Goal: Task Accomplishment & Management: Use online tool/utility

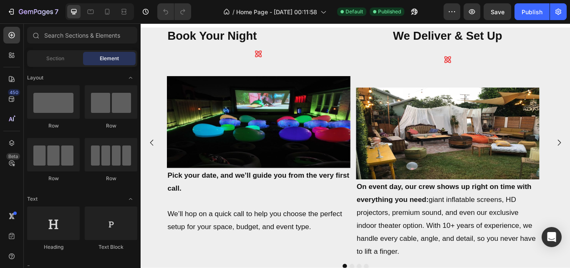
scroll to position [362, 0]
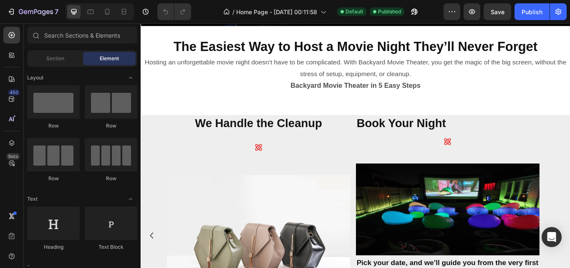
scroll to position [258, 0]
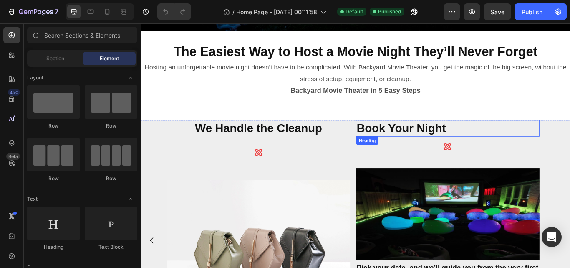
click at [570, 147] on h2 "Book Your Night" at bounding box center [499, 145] width 214 height 19
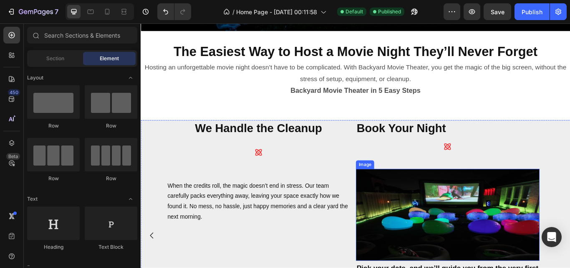
click at [438, 238] on img at bounding box center [499, 246] width 214 height 107
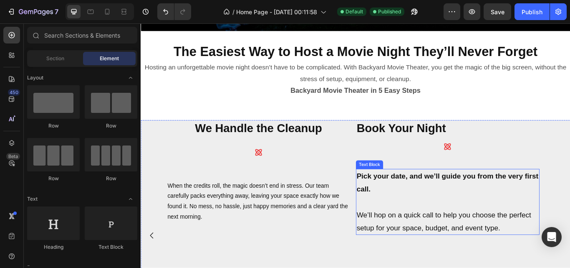
click at [438, 216] on p "Pick your date, and we’ll guide you from the very first call." at bounding box center [499, 209] width 213 height 30
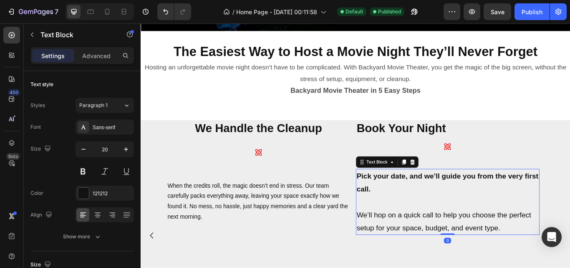
click at [438, 216] on p "Pick your date, and we’ll guide you from the very first call." at bounding box center [499, 209] width 213 height 30
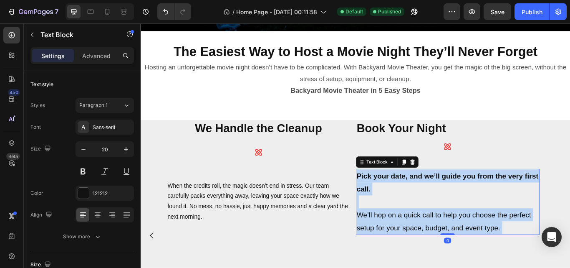
click at [438, 216] on p "Pick your date, and we’ll guide you from the very first call." at bounding box center [499, 209] width 213 height 30
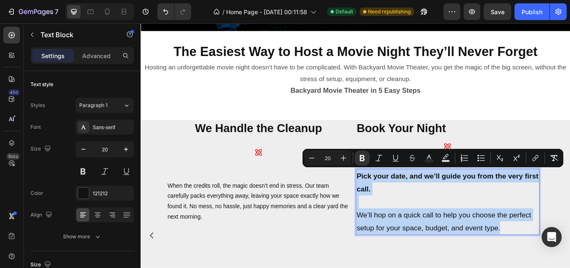
click at [408, 228] on p "Rich Text Editor. Editing area: main" at bounding box center [499, 231] width 213 height 15
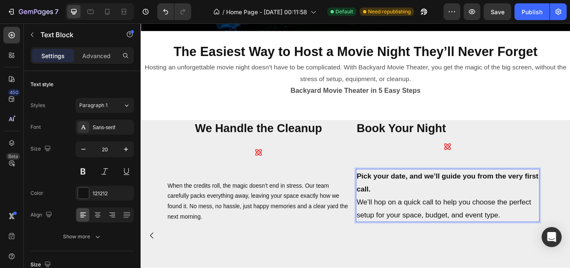
click at [395, 228] on p "We’ll hop on a quick call to help you choose the perfect setup for your space, …" at bounding box center [499, 239] width 213 height 30
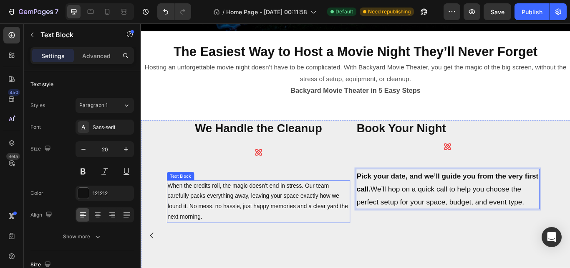
click at [316, 235] on p "When the credits roll, the magic doesn’t end in stress. Our team carefully pack…" at bounding box center [278, 231] width 213 height 48
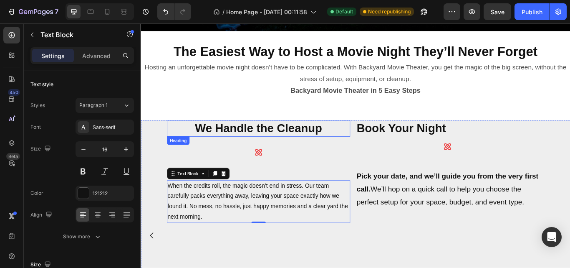
click at [296, 149] on h2 "We Handle the Cleanup" at bounding box center [278, 145] width 214 height 19
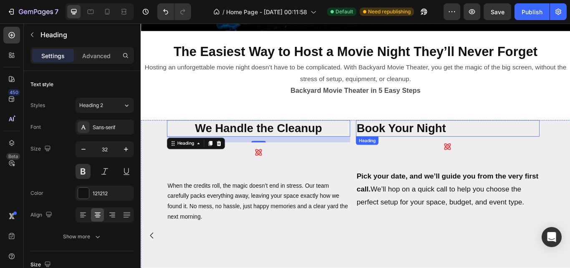
click at [497, 147] on h2 "Book Your Night" at bounding box center [499, 145] width 214 height 19
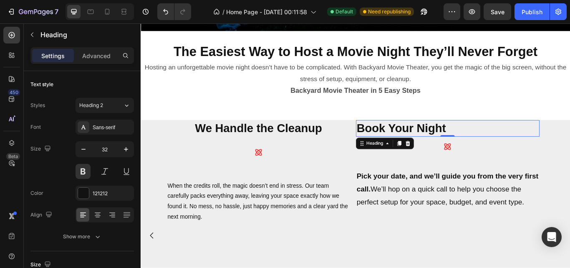
click at [570, 147] on h2 "Book Your Night" at bounding box center [499, 145] width 214 height 19
click at [284, 137] on h2 "We Handle the Cleanup" at bounding box center [278, 145] width 214 height 19
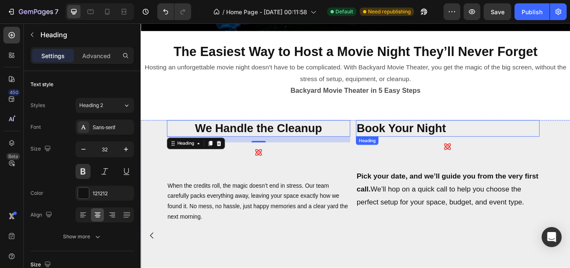
click at [455, 145] on p "Book Your Night" at bounding box center [499, 146] width 213 height 18
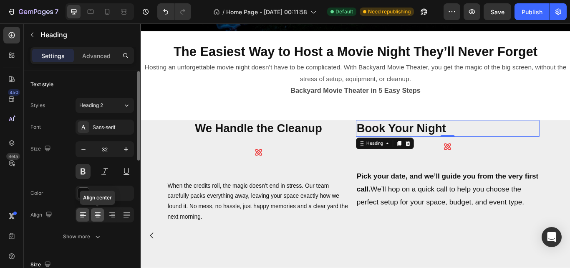
click at [97, 212] on icon at bounding box center [98, 212] width 6 height 1
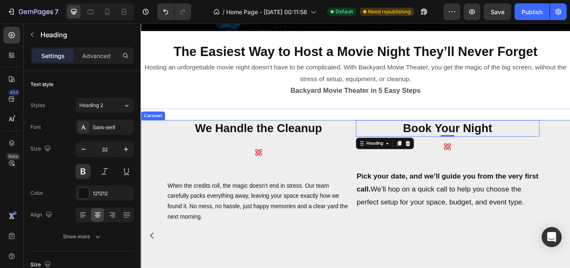
click at [430, 267] on div "Book Your Night Heading 0 Icon Pick your date, and we’ll guide you from the ver…" at bounding box center [499, 270] width 214 height 269
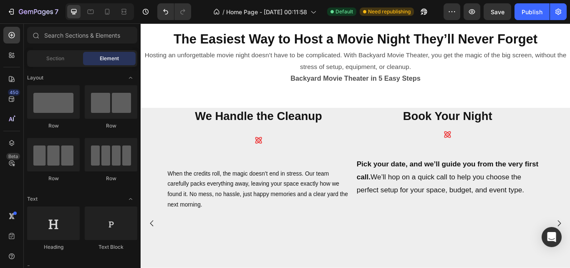
scroll to position [247, 0]
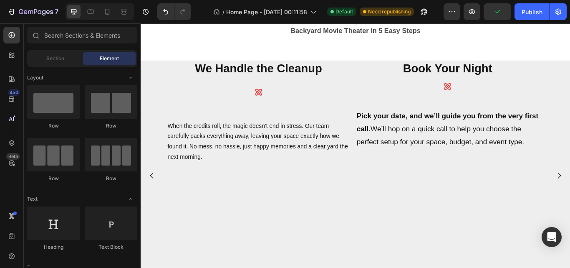
scroll to position [327, 0]
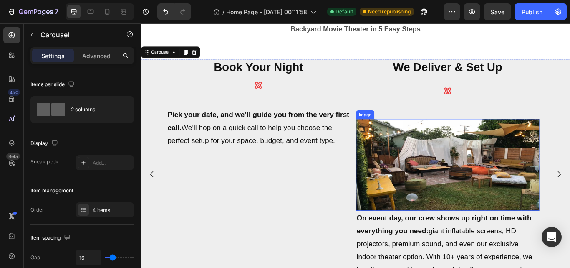
click at [525, 192] on img at bounding box center [499, 188] width 214 height 107
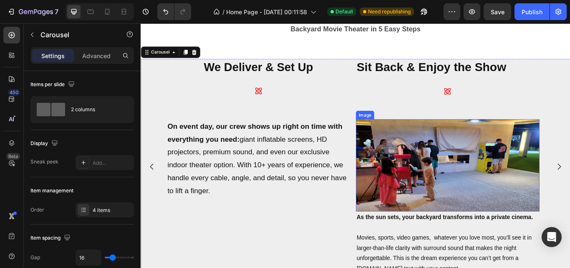
click at [529, 169] on img at bounding box center [499, 188] width 214 height 107
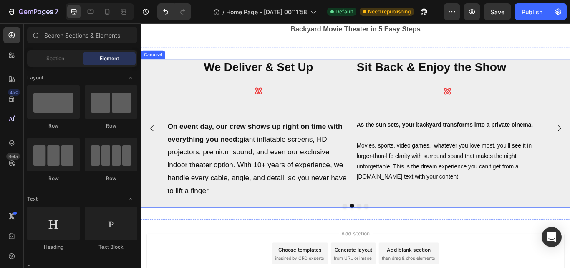
click at [152, 148] on icon "Carousel Back Arrow" at bounding box center [154, 146] width 10 height 10
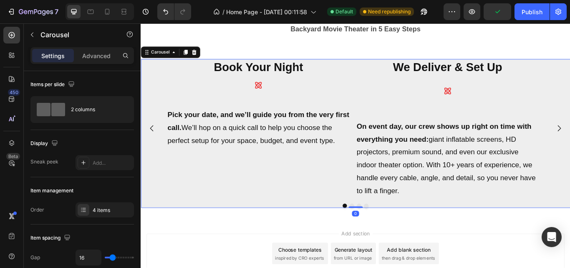
click at [154, 146] on icon "Carousel Back Arrow" at bounding box center [154, 146] width 10 height 10
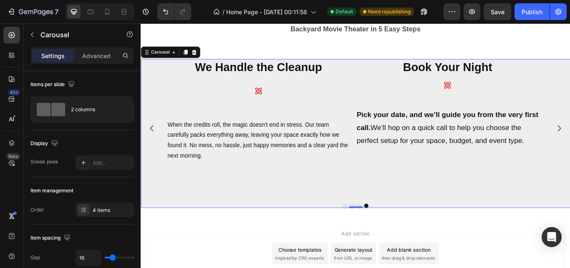
click at [155, 149] on icon "Carousel Back Arrow" at bounding box center [154, 146] width 10 height 10
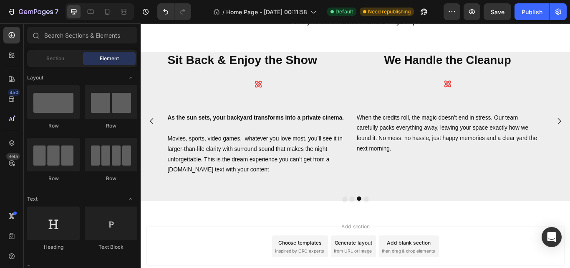
scroll to position [337, 0]
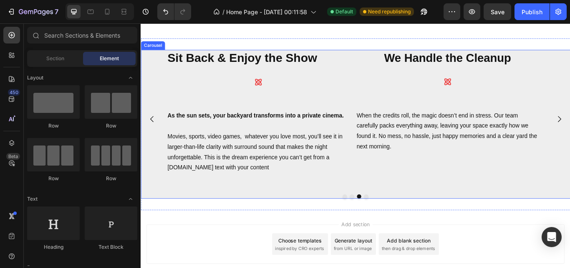
click at [157, 61] on div "Book Your Night Heading Icon Pick your date, and we’ll guide you from the very …" at bounding box center [391, 135] width 501 height 162
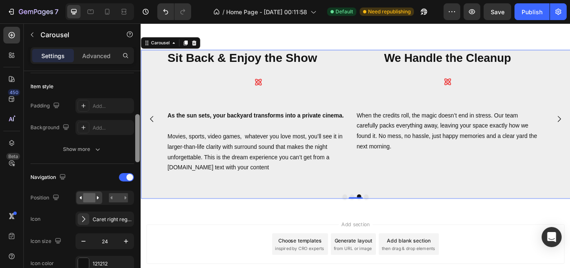
drag, startPoint x: 137, startPoint y: 81, endPoint x: 137, endPoint y: 125, distance: 43.8
click at [137, 125] on div at bounding box center [137, 138] width 5 height 48
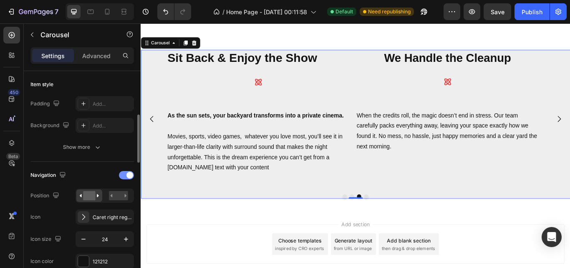
click at [123, 175] on div at bounding box center [126, 175] width 15 height 8
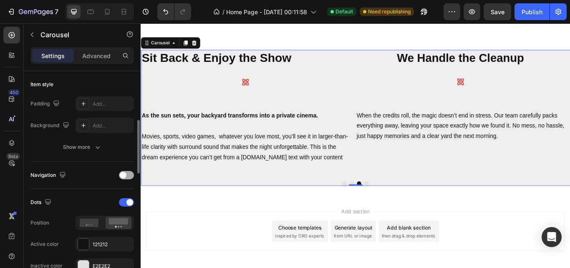
click at [128, 174] on div at bounding box center [126, 175] width 15 height 8
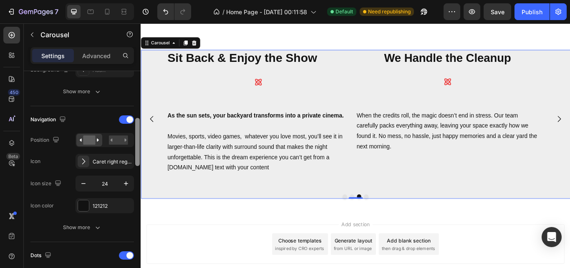
drag, startPoint x: 139, startPoint y: 150, endPoint x: 136, endPoint y: 162, distance: 12.9
click at [136, 162] on div at bounding box center [137, 142] width 5 height 48
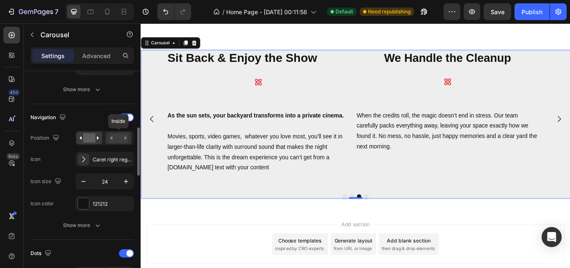
click at [119, 142] on rect at bounding box center [118, 137] width 19 height 9
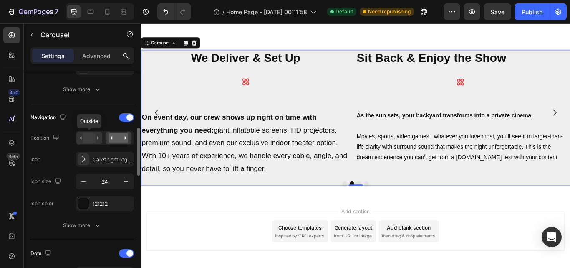
click at [86, 135] on rect at bounding box center [89, 137] width 12 height 9
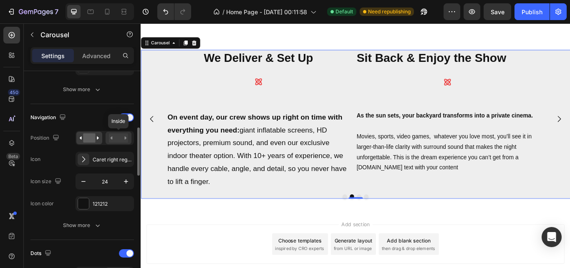
click at [118, 139] on rect at bounding box center [118, 137] width 19 height 9
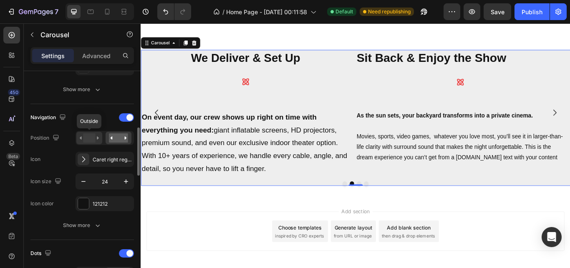
click at [93, 140] on rect at bounding box center [89, 137] width 12 height 9
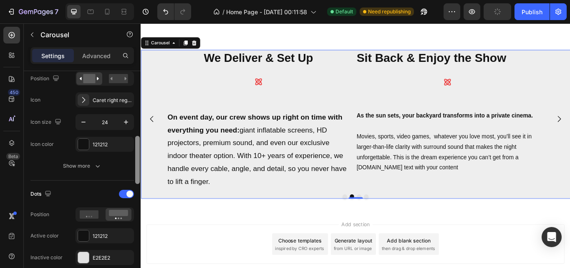
drag, startPoint x: 136, startPoint y: 136, endPoint x: 136, endPoint y: 149, distance: 13.8
click at [136, 149] on div at bounding box center [137, 160] width 5 height 48
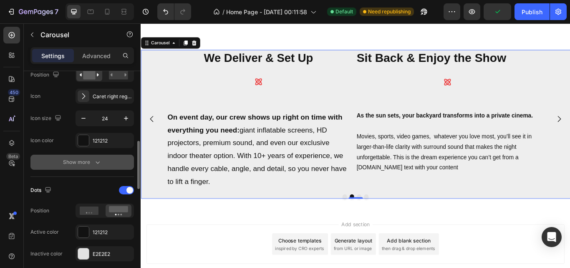
click at [104, 158] on button "Show more" at bounding box center [82, 162] width 104 height 15
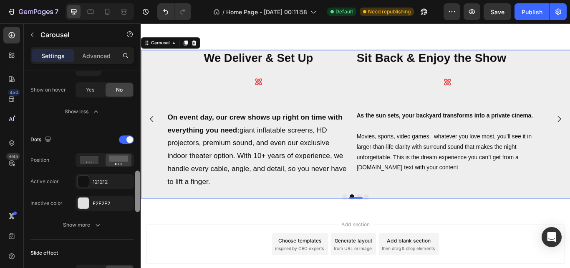
scroll to position [527, 0]
drag, startPoint x: 138, startPoint y: 157, endPoint x: 136, endPoint y: 201, distance: 44.7
click at [136, 201] on div at bounding box center [137, 189] width 5 height 41
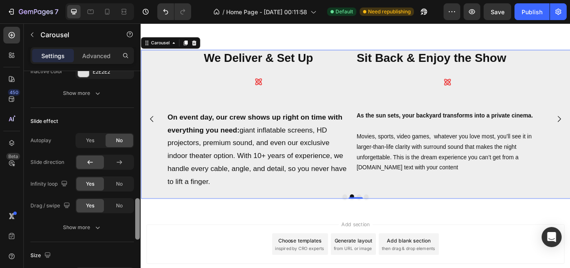
scroll to position [659, 0]
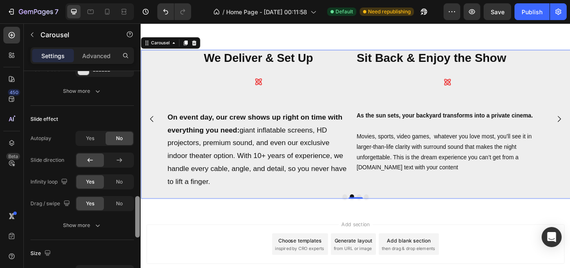
drag, startPoint x: 138, startPoint y: 194, endPoint x: 139, endPoint y: 219, distance: 25.1
click at [139, 219] on div at bounding box center [137, 216] width 5 height 41
click at [120, 185] on span "No" at bounding box center [119, 182] width 7 height 8
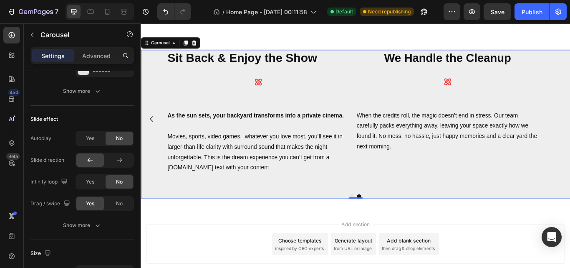
click at [151, 133] on icon "Carousel Back Arrow" at bounding box center [154, 135] width 10 height 10
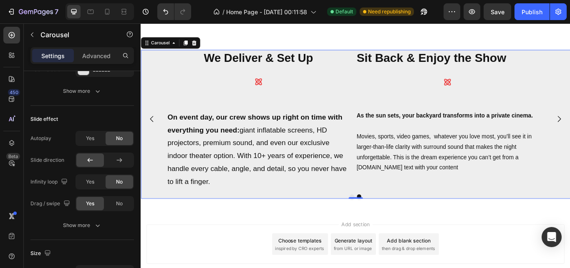
click at [151, 133] on icon "Carousel Back Arrow" at bounding box center [154, 135] width 10 height 10
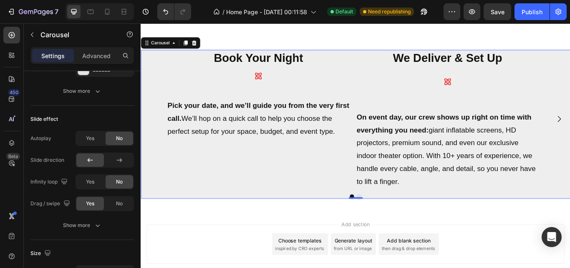
click at [151, 133] on div "Book Your Night Heading Icon Pick your date, and we’ll guide you from the very …" at bounding box center [391, 135] width 501 height 162
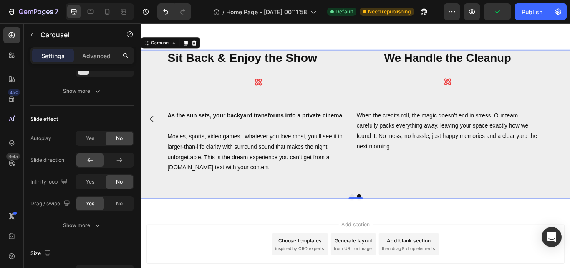
click at [570, 136] on div "Book Your Night Heading Icon Pick your date, and we’ll guide you from the very …" at bounding box center [391, 135] width 501 height 162
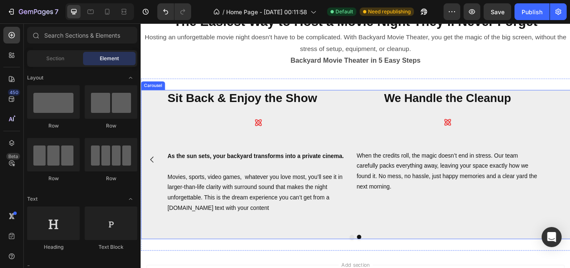
scroll to position [256, 0]
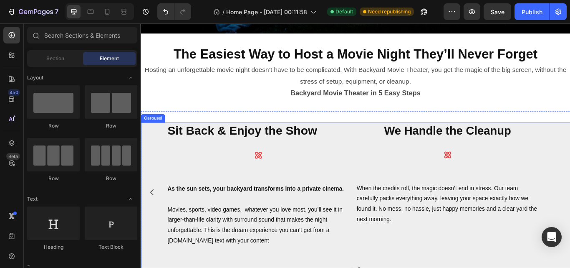
click at [152, 215] on icon "Carousel Back Arrow" at bounding box center [154, 220] width 10 height 10
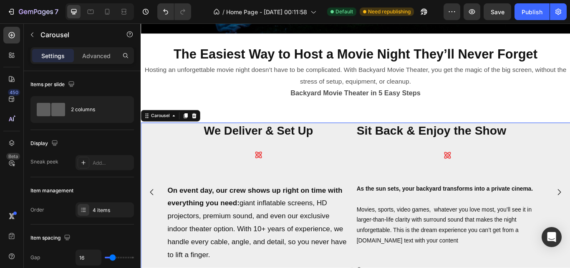
click at [154, 217] on icon "Carousel Back Arrow" at bounding box center [154, 220] width 4 height 7
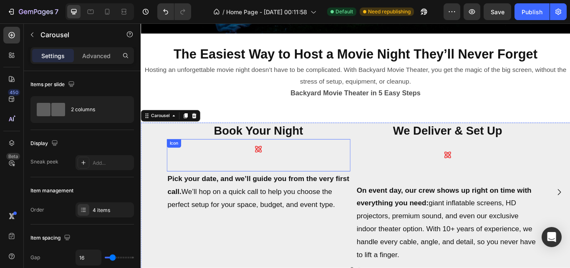
click at [313, 166] on div "Icon" at bounding box center [278, 177] width 214 height 38
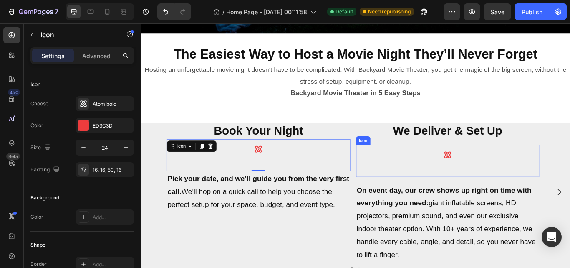
click at [508, 180] on div at bounding box center [498, 184] width 23 height 38
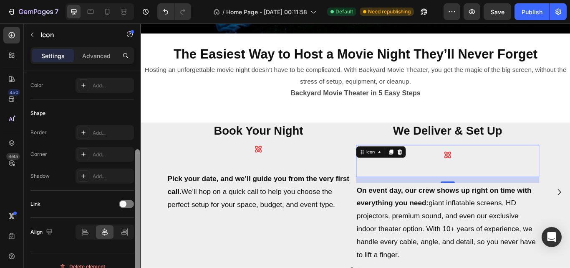
scroll to position [70, 0]
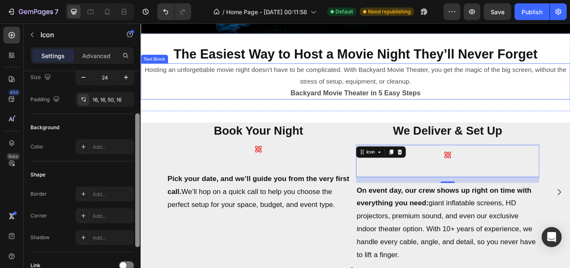
drag, startPoint x: 279, startPoint y: 198, endPoint x: 145, endPoint y: 106, distance: 162.4
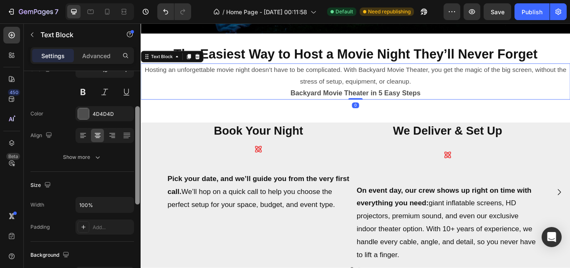
scroll to position [0, 0]
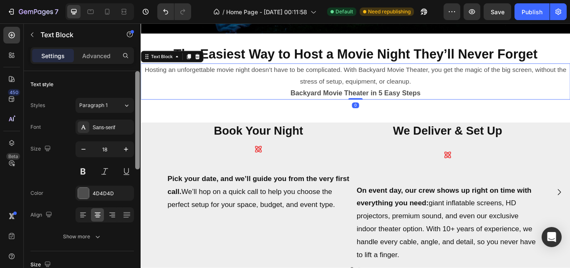
drag, startPoint x: 137, startPoint y: 136, endPoint x: 136, endPoint y: 79, distance: 57.2
click at [136, 79] on div at bounding box center [137, 120] width 5 height 98
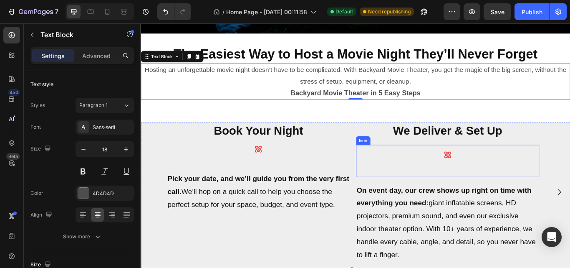
click at [509, 178] on div at bounding box center [498, 184] width 23 height 38
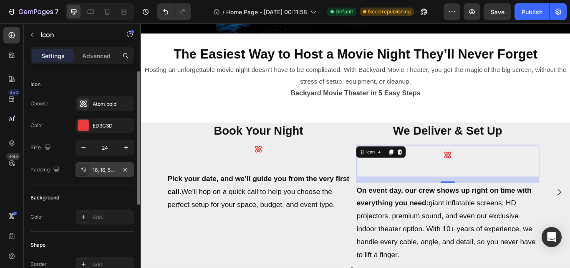
click at [101, 173] on div "16, 16, 50, 16" at bounding box center [105, 170] width 24 height 8
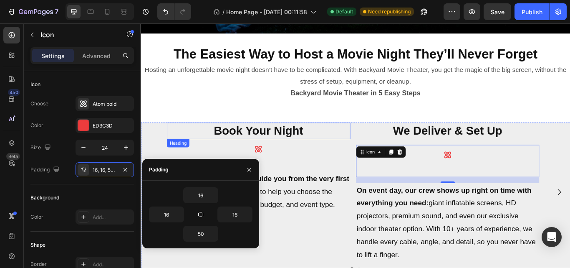
click at [241, 141] on p "Book Your Night" at bounding box center [278, 149] width 213 height 18
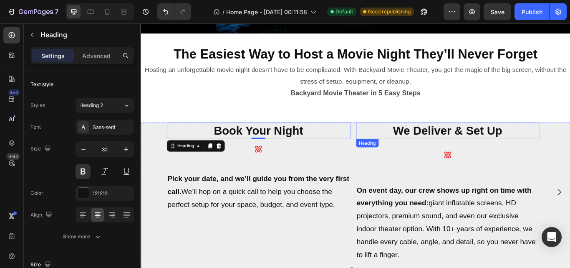
click at [439, 150] on h2 "We Deliver & Set Up" at bounding box center [499, 148] width 214 height 19
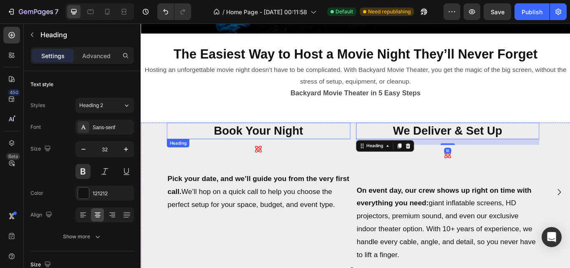
click at [324, 149] on p "Book Your Night" at bounding box center [278, 149] width 213 height 18
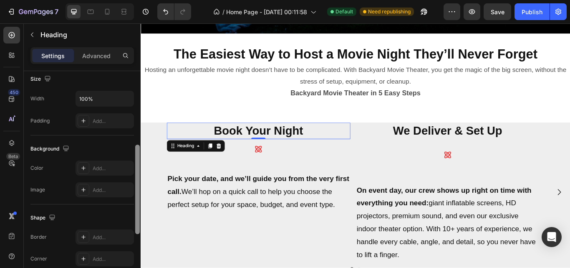
scroll to position [184, 0]
drag, startPoint x: 137, startPoint y: 236, endPoint x: 139, endPoint y: 180, distance: 56.0
click at [139, 180] on div at bounding box center [137, 190] width 5 height 89
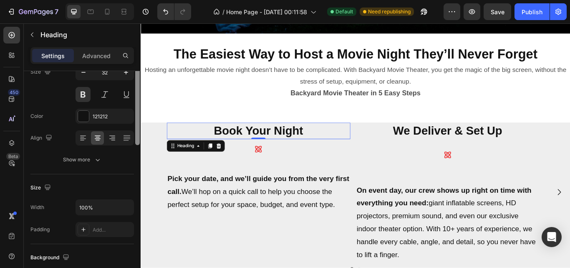
scroll to position [35, 0]
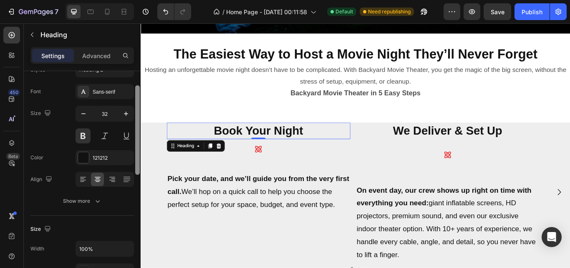
drag, startPoint x: 137, startPoint y: 189, endPoint x: 136, endPoint y: 128, distance: 60.6
click at [136, 128] on div at bounding box center [137, 129] width 5 height 89
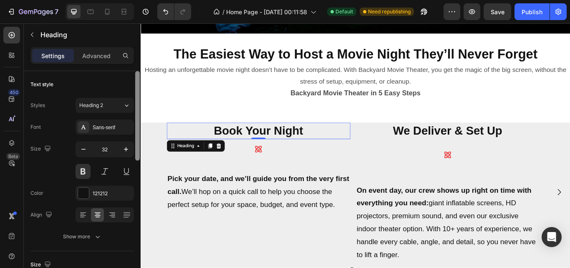
drag, startPoint x: 136, startPoint y: 140, endPoint x: 137, endPoint y: 96, distance: 44.3
click at [137, 96] on div at bounding box center [137, 115] width 5 height 89
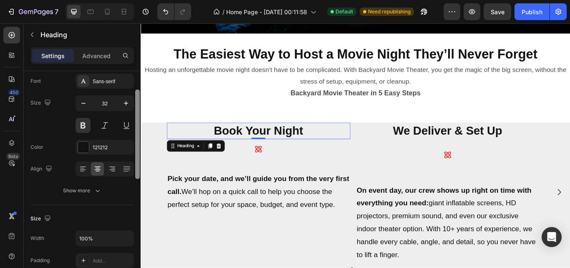
scroll to position [47, 0]
drag, startPoint x: 137, startPoint y: 96, endPoint x: 134, endPoint y: 115, distance: 19.5
click at [134, 115] on div "Text style Styles Heading 2 Font Sans-serif Size 32 Color 121212 Align Show mor…" at bounding box center [82, 181] width 117 height 220
click at [96, 60] on p "Advanced" at bounding box center [96, 55] width 28 height 9
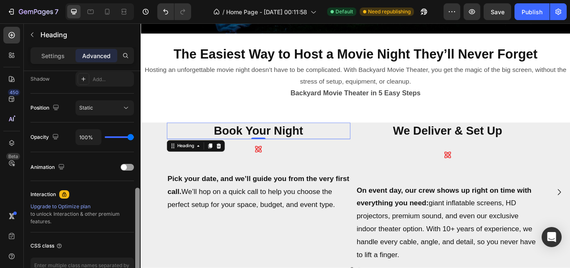
scroll to position [287, 0]
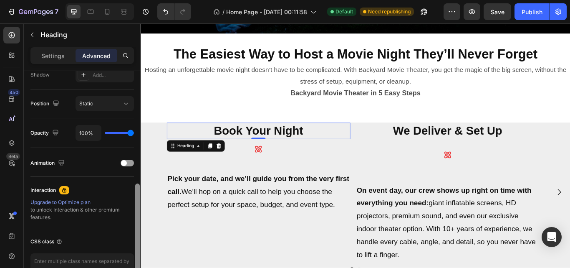
drag, startPoint x: 139, startPoint y: 124, endPoint x: 139, endPoint y: 219, distance: 95.2
click at [139, 219] on div at bounding box center [137, 226] width 5 height 87
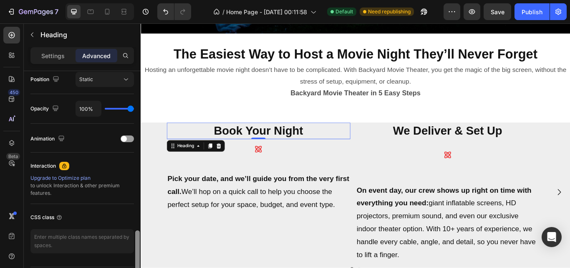
scroll to position [337, 0]
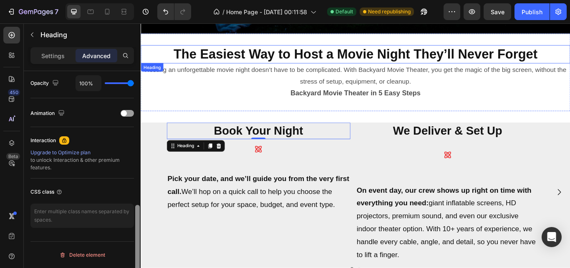
drag, startPoint x: 277, startPoint y: 238, endPoint x: 170, endPoint y: 46, distance: 220.2
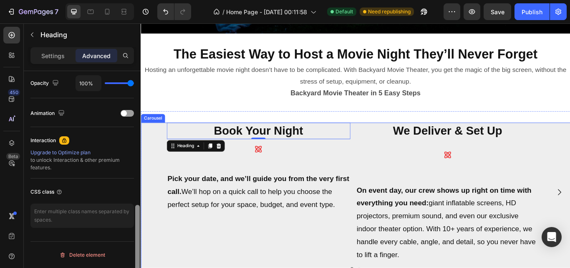
click at [570, 142] on div "Book Your Night Heading 0 Icon Pick your date, and we’ll guide you from the ver…" at bounding box center [391, 220] width 501 height 162
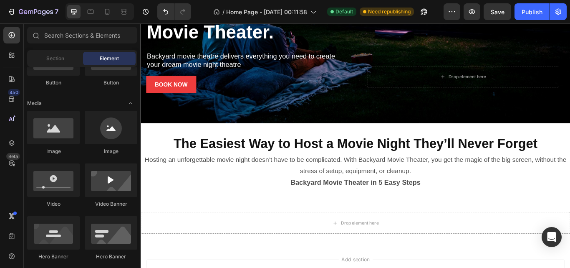
scroll to position [431, 0]
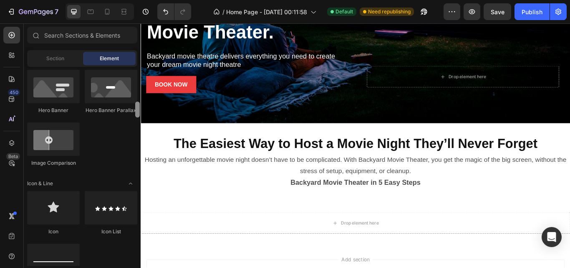
drag, startPoint x: 140, startPoint y: 94, endPoint x: 139, endPoint y: 89, distance: 5.0
click at [139, 89] on div at bounding box center [137, 166] width 6 height 199
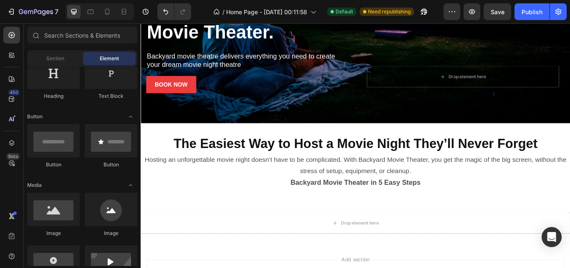
scroll to position [114, 0]
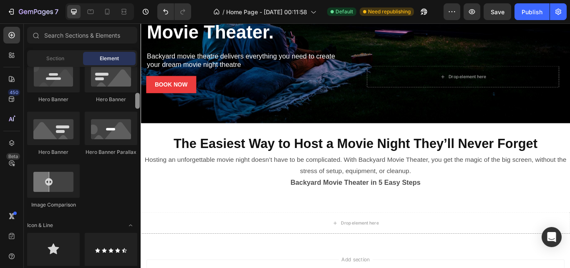
drag, startPoint x: 137, startPoint y: 104, endPoint x: 140, endPoint y: 101, distance: 4.8
click at [140, 101] on div at bounding box center [137, 161] width 6 height 199
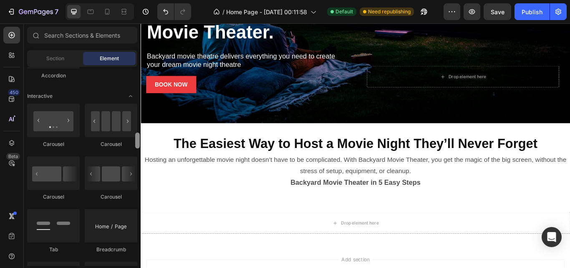
scroll to position [821, 0]
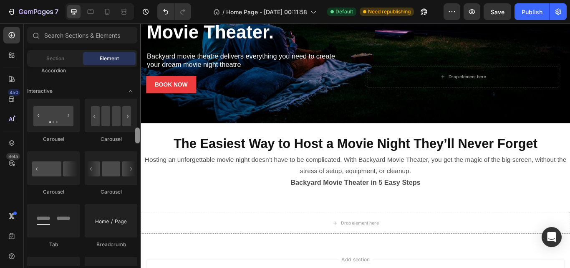
drag, startPoint x: 137, startPoint y: 104, endPoint x: 137, endPoint y: 138, distance: 34.2
click at [137, 138] on div at bounding box center [137, 135] width 5 height 16
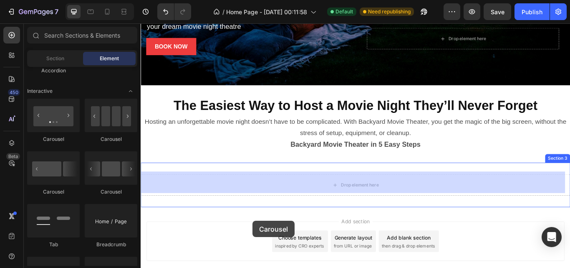
scroll to position [242, 0]
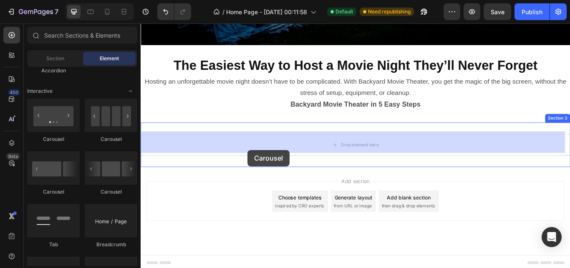
drag, startPoint x: 246, startPoint y: 196, endPoint x: 266, endPoint y: 171, distance: 31.8
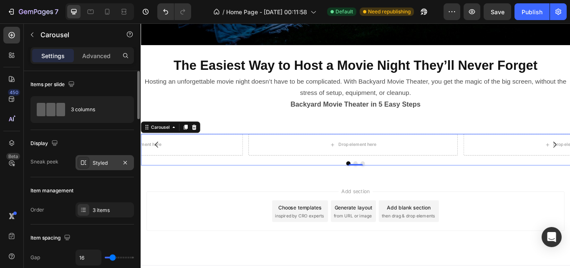
click at [111, 160] on div "Styled" at bounding box center [105, 163] width 24 height 8
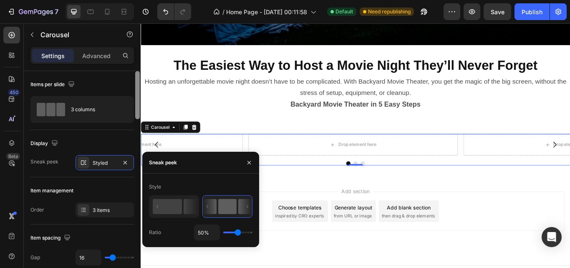
drag, startPoint x: 135, startPoint y: 114, endPoint x: 136, endPoint y: 100, distance: 14.6
click at [136, 100] on div at bounding box center [137, 95] width 5 height 48
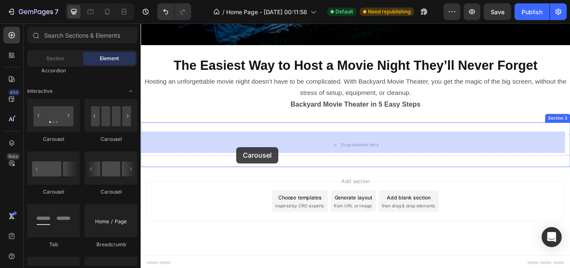
drag, startPoint x: 247, startPoint y: 141, endPoint x: 252, endPoint y: 167, distance: 26.4
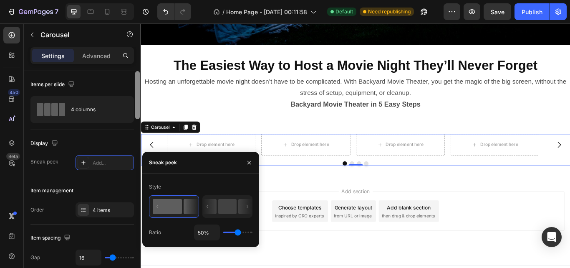
drag, startPoint x: 137, startPoint y: 107, endPoint x: 137, endPoint y: 91, distance: 16.7
click at [137, 91] on div at bounding box center [137, 95] width 5 height 48
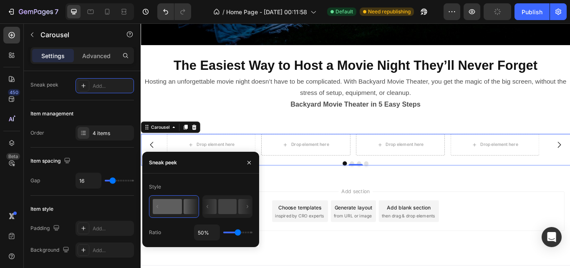
scroll to position [0, 0]
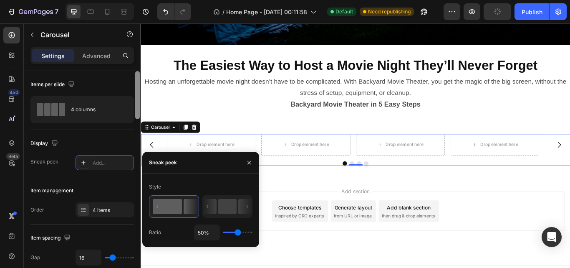
drag, startPoint x: 137, startPoint y: 91, endPoint x: 135, endPoint y: 75, distance: 16.0
click at [135, 75] on div at bounding box center [137, 181] width 6 height 220
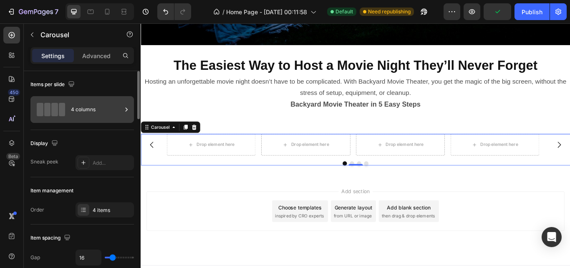
click at [87, 101] on div "4 columns" at bounding box center [96, 109] width 51 height 19
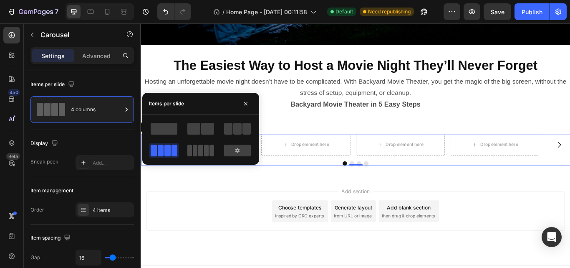
click at [203, 151] on div at bounding box center [200, 150] width 27 height 12
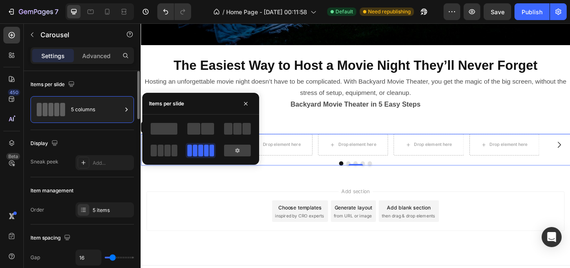
click at [132, 81] on div "Items per slide" at bounding box center [82, 84] width 104 height 13
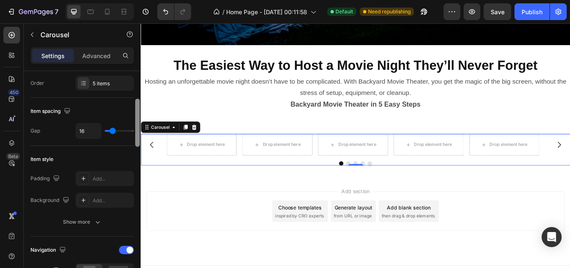
scroll to position [129, 0]
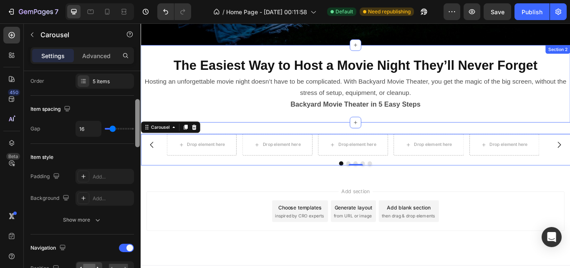
drag, startPoint x: 278, startPoint y: 110, endPoint x: 142, endPoint y: 134, distance: 137.4
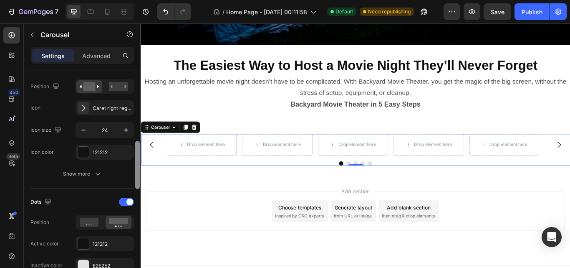
scroll to position [312, 0]
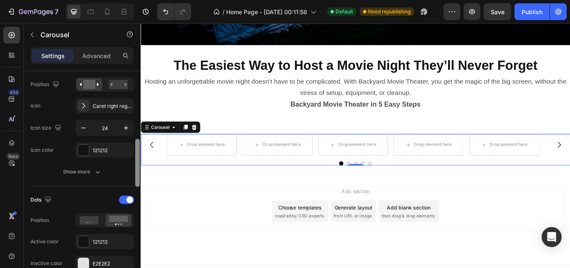
drag, startPoint x: 139, startPoint y: 118, endPoint x: 137, endPoint y: 155, distance: 36.8
click at [137, 155] on div at bounding box center [137, 163] width 5 height 48
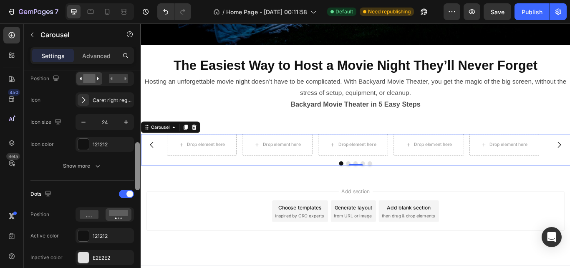
click at [138, 156] on div at bounding box center [137, 166] width 5 height 48
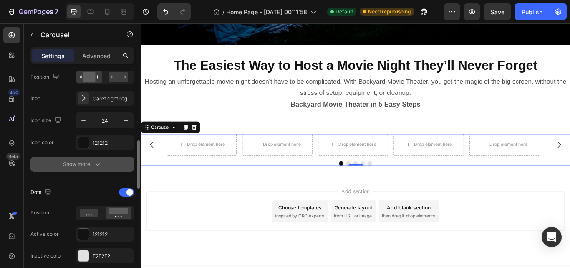
click at [90, 160] on div "Show more" at bounding box center [82, 164] width 39 height 8
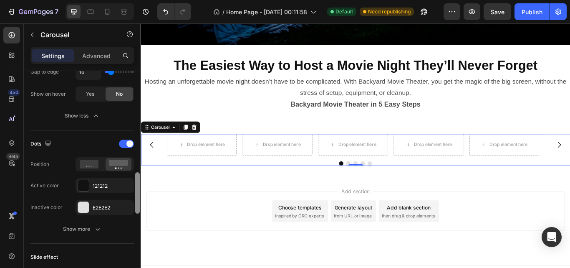
scroll to position [525, 0]
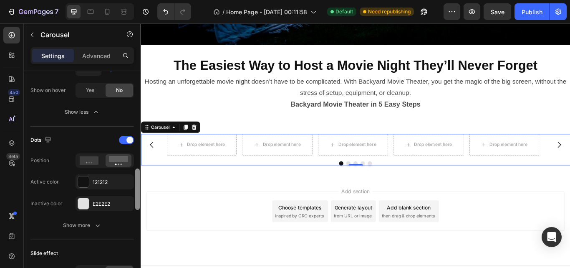
drag, startPoint x: 138, startPoint y: 160, endPoint x: 139, endPoint y: 205, distance: 44.7
click at [139, 205] on div at bounding box center [137, 188] width 5 height 41
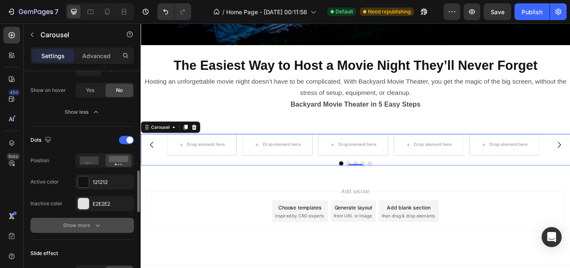
click at [104, 223] on button "Show more" at bounding box center [82, 225] width 104 height 15
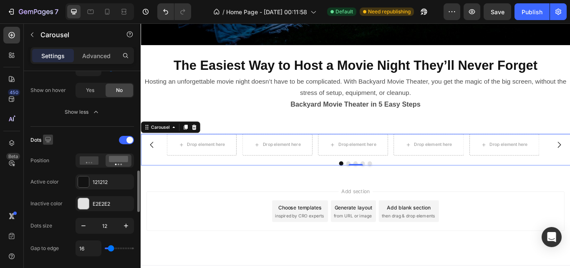
click at [47, 138] on icon "button" at bounding box center [48, 139] width 8 height 8
click at [66, 137] on div "Dots" at bounding box center [82, 139] width 104 height 13
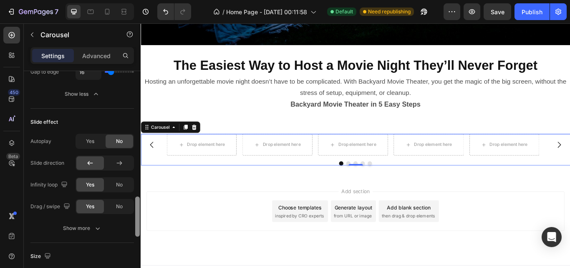
scroll to position [705, 0]
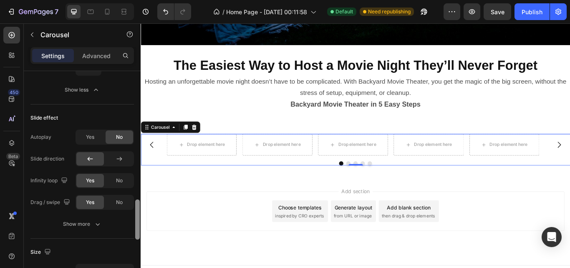
drag, startPoint x: 137, startPoint y: 182, endPoint x: 134, endPoint y: 217, distance: 34.3
click at [134, 217] on div "Items per slide 5 columns Display Sneak peek Add... Item management Order 5 ite…" at bounding box center [82, 181] width 117 height 220
click at [123, 157] on icon at bounding box center [119, 159] width 8 height 8
click at [153, 164] on icon "Carousel Back Arrow" at bounding box center [154, 165] width 10 height 10
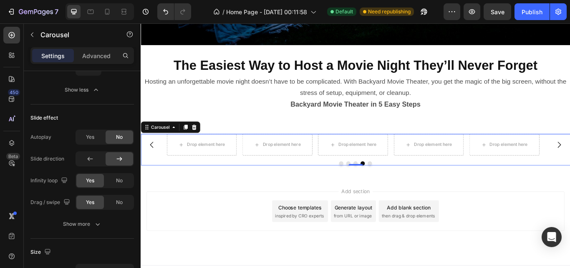
click at [117, 182] on span "No" at bounding box center [119, 181] width 7 height 8
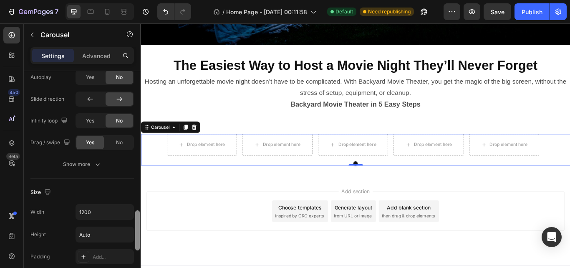
drag, startPoint x: 137, startPoint y: 204, endPoint x: 136, endPoint y: 215, distance: 11.3
click at [136, 215] on div at bounding box center [137, 230] width 5 height 40
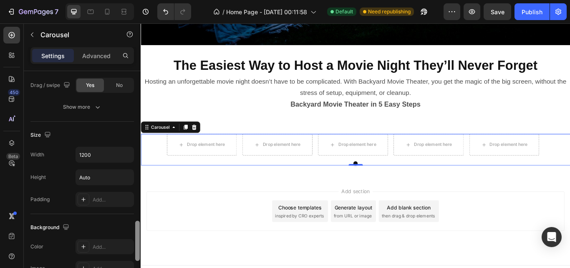
scroll to position [824, 0]
drag, startPoint x: 136, startPoint y: 215, endPoint x: 137, endPoint y: 226, distance: 10.4
click at [137, 226] on div at bounding box center [137, 241] width 5 height 40
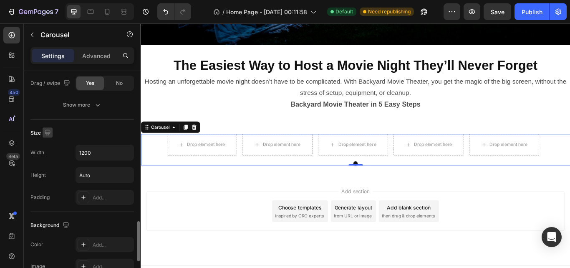
click at [45, 137] on button "button" at bounding box center [48, 132] width 10 height 10
click at [49, 175] on icon "button" at bounding box center [49, 176] width 8 height 8
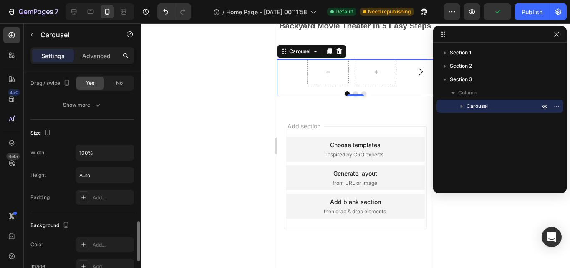
scroll to position [260, 0]
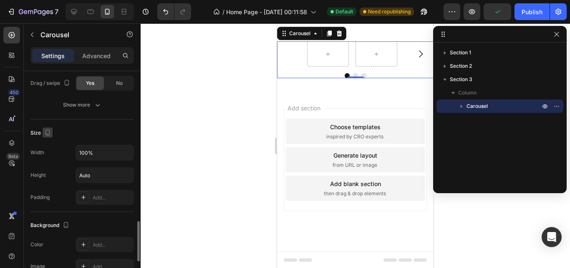
click at [48, 132] on icon "button" at bounding box center [47, 132] width 8 height 8
click at [49, 147] on icon "button" at bounding box center [49, 146] width 8 height 8
type input "1200"
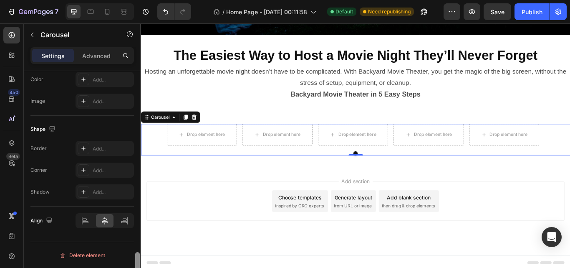
scroll to position [990, 0]
drag, startPoint x: 137, startPoint y: 227, endPoint x: 139, endPoint y: 263, distance: 36.0
click at [139, 263] on div at bounding box center [137, 271] width 5 height 40
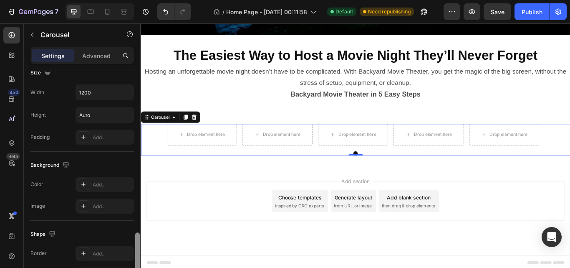
drag, startPoint x: 278, startPoint y: 285, endPoint x: 142, endPoint y: 188, distance: 167.0
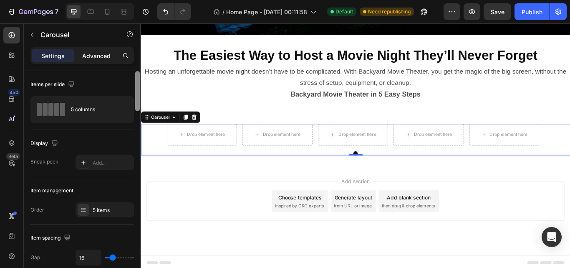
click at [93, 56] on p "Advanced" at bounding box center [96, 55] width 28 height 9
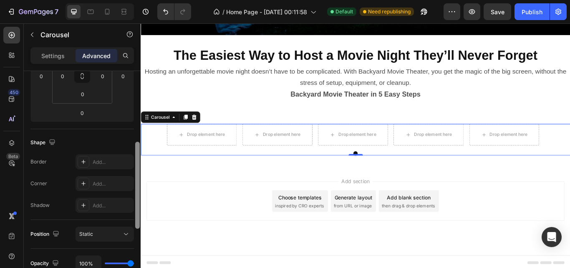
drag, startPoint x: 139, startPoint y: 91, endPoint x: 139, endPoint y: 156, distance: 65.1
click at [139, 156] on div at bounding box center [137, 185] width 5 height 87
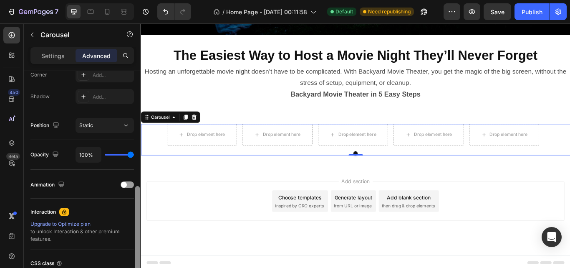
drag, startPoint x: 139, startPoint y: 156, endPoint x: 139, endPoint y: 203, distance: 46.4
click at [139, 203] on div at bounding box center [137, 229] width 5 height 87
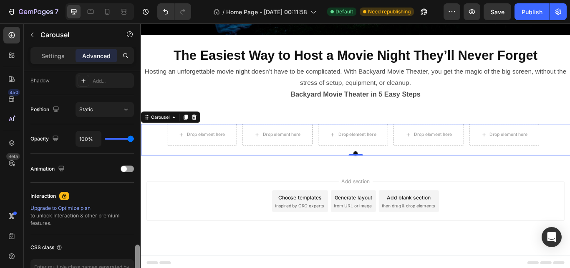
drag, startPoint x: 137, startPoint y: 190, endPoint x: 137, endPoint y: 208, distance: 17.5
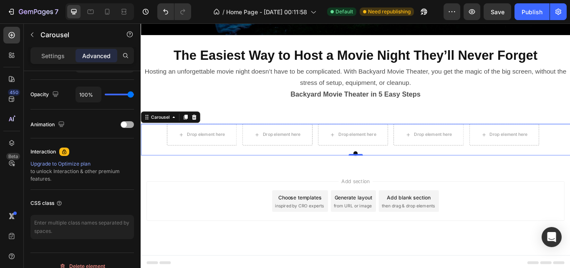
click at [129, 124] on div at bounding box center [127, 124] width 13 height 7
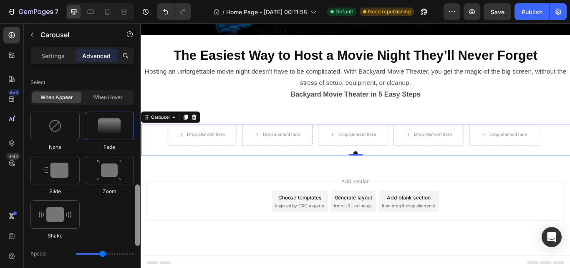
drag, startPoint x: 139, startPoint y: 174, endPoint x: 139, endPoint y: 192, distance: 18.4
click at [139, 192] on div at bounding box center [137, 214] width 5 height 61
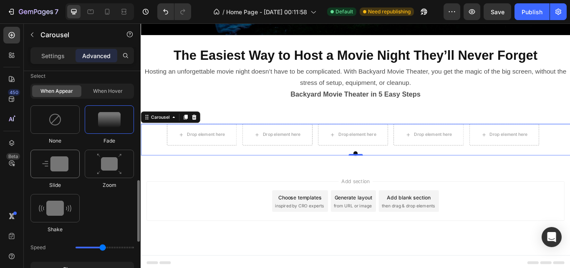
click at [62, 163] on img at bounding box center [55, 163] width 26 height 15
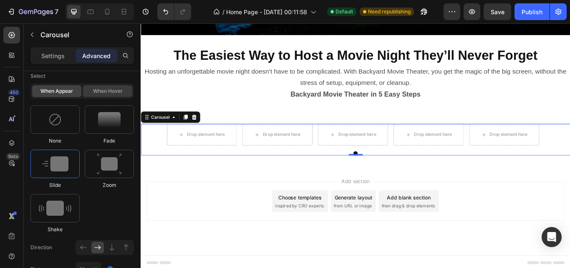
click at [110, 93] on div "When hover" at bounding box center [107, 91] width 49 height 12
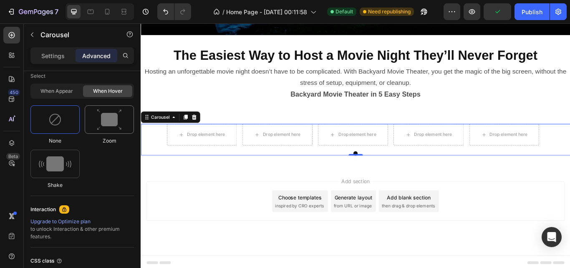
click at [106, 118] on img at bounding box center [109, 119] width 25 height 21
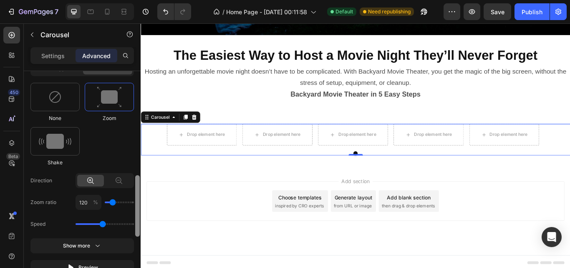
scroll to position [405, 0]
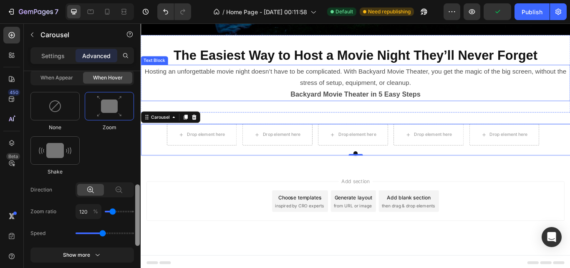
drag, startPoint x: 280, startPoint y: 210, endPoint x: 142, endPoint y: 94, distance: 179.6
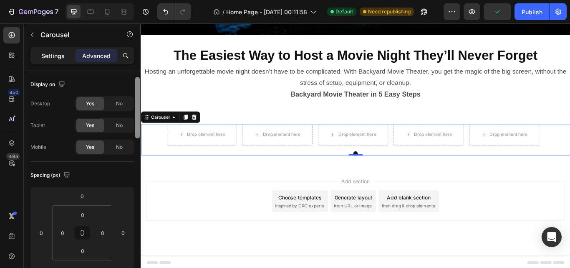
scroll to position [0, 0]
click at [49, 58] on p "Settings" at bounding box center [52, 55] width 23 height 9
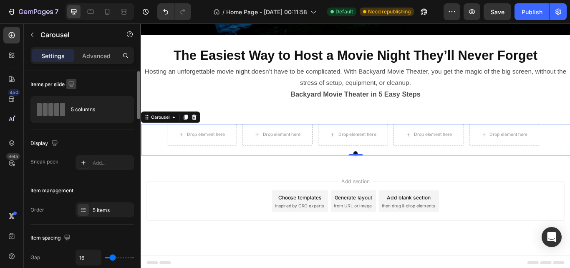
click at [73, 86] on icon "button" at bounding box center [71, 84] width 8 height 8
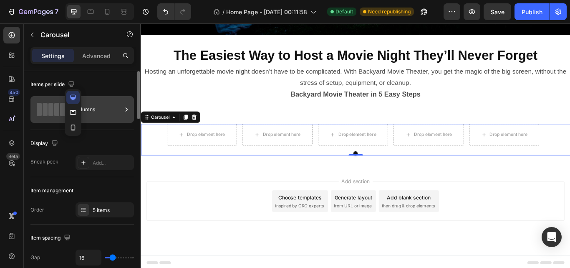
click at [98, 101] on div "5 columns" at bounding box center [96, 109] width 51 height 19
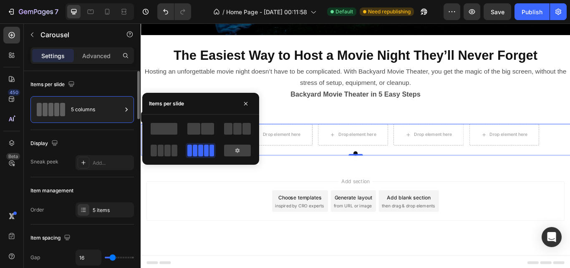
click at [99, 87] on div "Items per slide" at bounding box center [82, 84] width 104 height 13
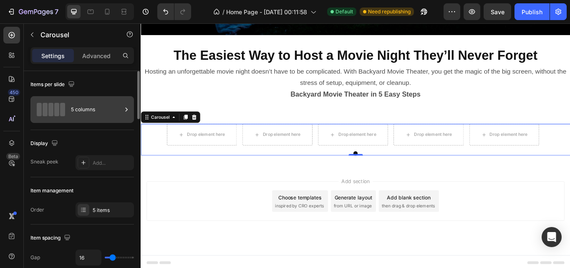
click at [110, 109] on div "5 columns" at bounding box center [96, 109] width 51 height 19
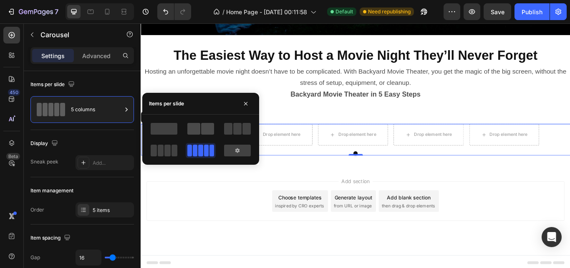
click at [199, 129] on span at bounding box center [193, 129] width 13 height 12
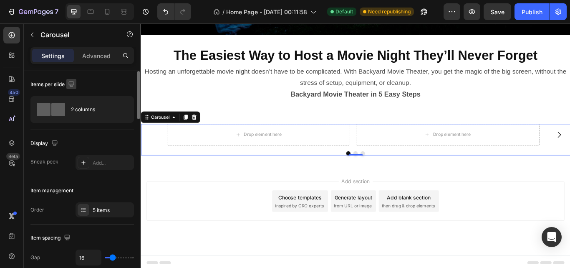
click at [72, 86] on icon "button" at bounding box center [70, 83] width 5 height 5
click at [73, 111] on icon "button" at bounding box center [73, 112] width 8 height 8
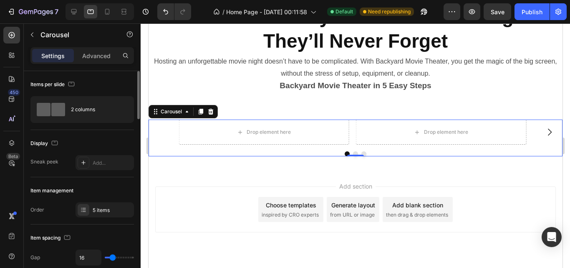
scroll to position [277, 0]
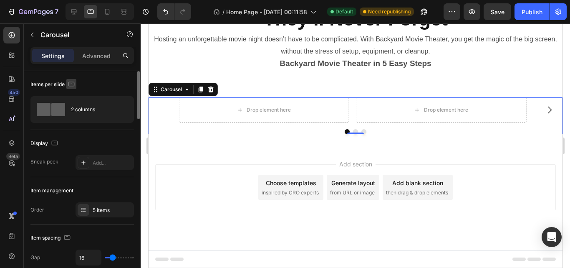
click at [74, 84] on icon "button" at bounding box center [71, 84] width 8 height 8
click at [71, 129] on icon "button" at bounding box center [73, 127] width 8 height 8
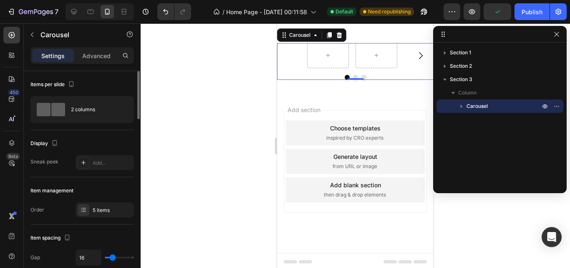
scroll to position [389, 0]
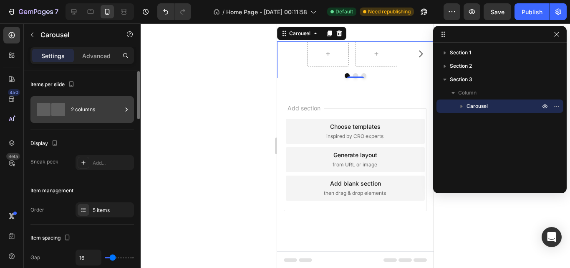
click at [72, 109] on div "2 columns" at bounding box center [96, 109] width 51 height 19
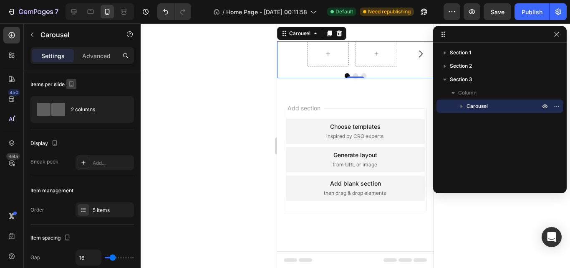
click at [72, 82] on icon "button" at bounding box center [71, 84] width 8 height 8
click at [75, 94] on icon "button" at bounding box center [73, 97] width 8 height 8
type input "1200"
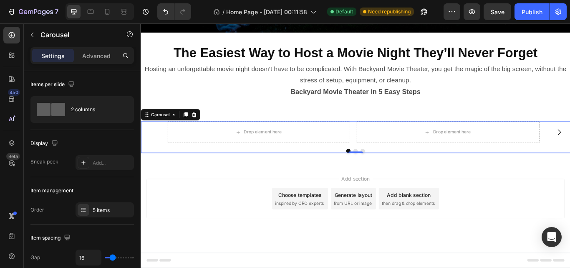
scroll to position [254, 0]
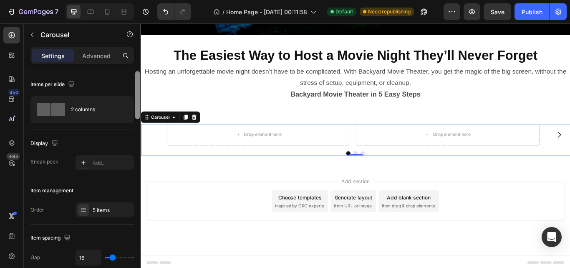
drag, startPoint x: 136, startPoint y: 105, endPoint x: 135, endPoint y: 89, distance: 16.7
click at [135, 89] on div at bounding box center [137, 95] width 5 height 48
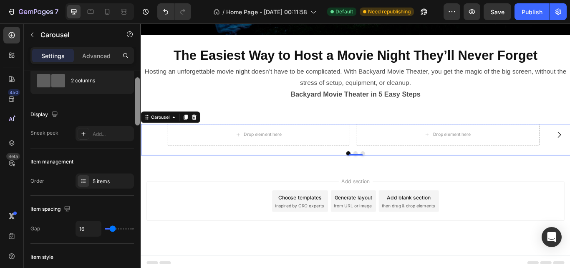
scroll to position [0, 0]
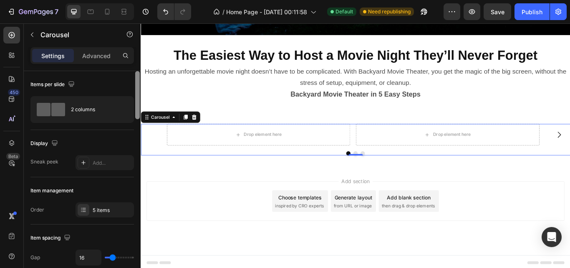
drag, startPoint x: 135, startPoint y: 89, endPoint x: 135, endPoint y: 65, distance: 23.4
click at [135, 65] on div "Settings Advanced Items per slide 2 columns Display Sneak peek Add... Item mana…" at bounding box center [82, 169] width 117 height 244
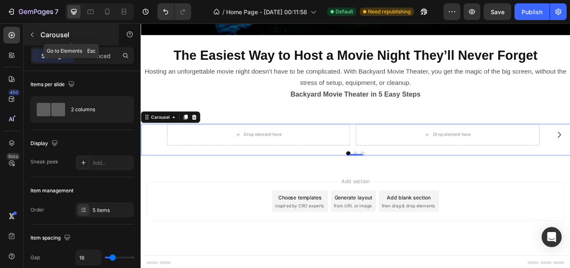
click at [32, 36] on icon "button" at bounding box center [32, 35] width 3 height 5
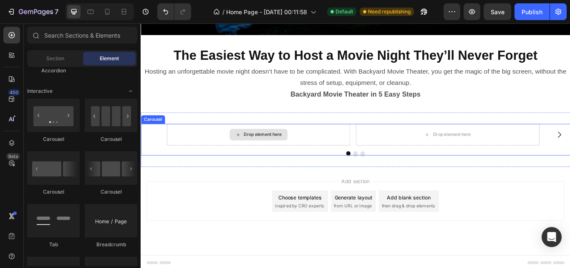
click at [269, 157] on div "Drop element here" at bounding box center [278, 153] width 214 height 25
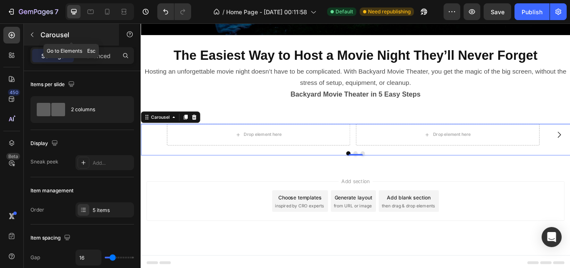
click at [30, 33] on icon "button" at bounding box center [32, 34] width 7 height 7
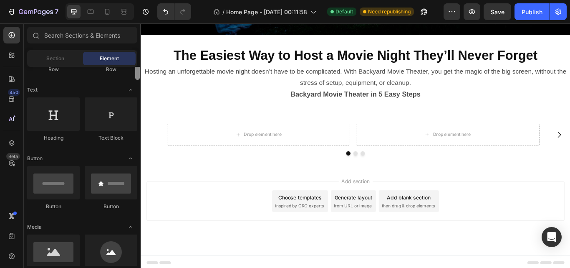
scroll to position [119, 0]
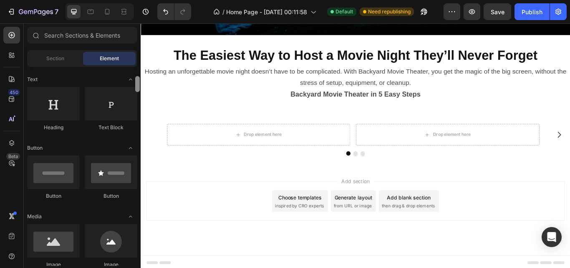
drag, startPoint x: 138, startPoint y: 76, endPoint x: 137, endPoint y: 86, distance: 9.6
click at [137, 86] on div at bounding box center [137, 84] width 5 height 16
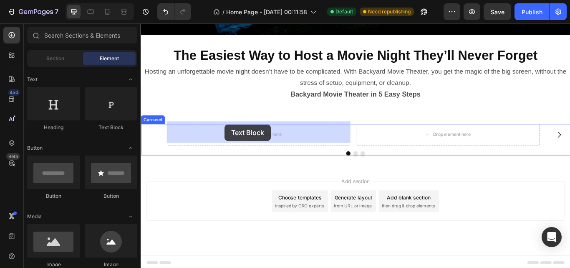
drag, startPoint x: 245, startPoint y: 137, endPoint x: 238, endPoint y: 141, distance: 7.3
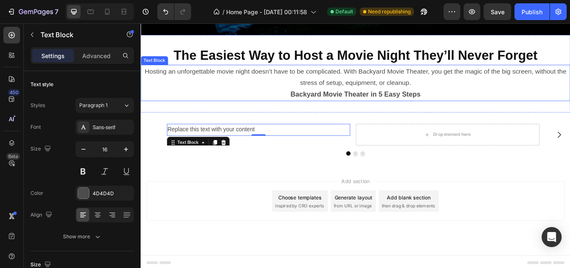
click at [358, 106] on strong "Backyard Movie Theater in 5 Easy Steps" at bounding box center [391, 106] width 152 height 9
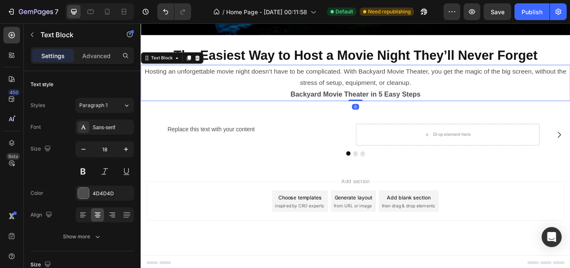
click at [345, 102] on strong "Backyard Movie Theater in 5 Easy Steps" at bounding box center [391, 106] width 152 height 9
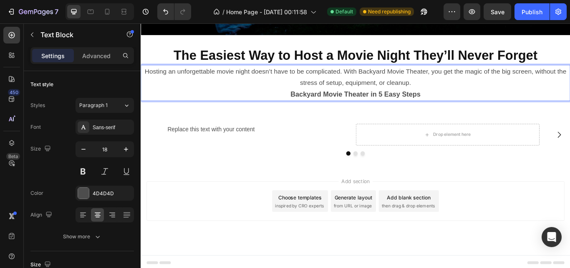
click at [324, 102] on strong "Backyard Movie Theater in 5 Easy Steps" at bounding box center [391, 106] width 152 height 9
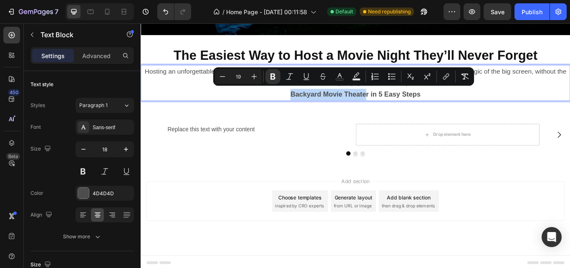
drag, startPoint x: 313, startPoint y: 100, endPoint x: 399, endPoint y: 99, distance: 85.6
click at [399, 102] on strong "Backyard Movie Theater in 5 Easy Steps" at bounding box center [391, 106] width 152 height 9
click at [390, 103] on strong "Backyard Movie Theater in 5 Easy Steps" at bounding box center [391, 106] width 152 height 9
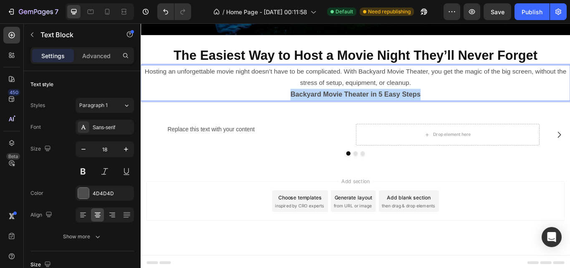
drag, startPoint x: 311, startPoint y: 101, endPoint x: 477, endPoint y: 100, distance: 166.2
click at [477, 100] on p "Backyard Movie Theater in 5 Easy Steps" at bounding box center [391, 106] width 499 height 13
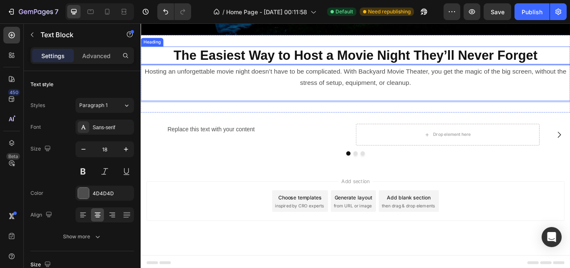
click at [405, 55] on h2 "The Easiest Way to Host a Movie Night They’ll Never Forget" at bounding box center [391, 61] width 501 height 21
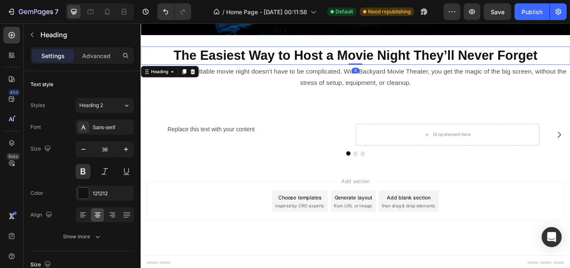
click at [405, 55] on h2 "The Easiest Way to Host a Movie Night They’ll Never Forget" at bounding box center [391, 61] width 501 height 21
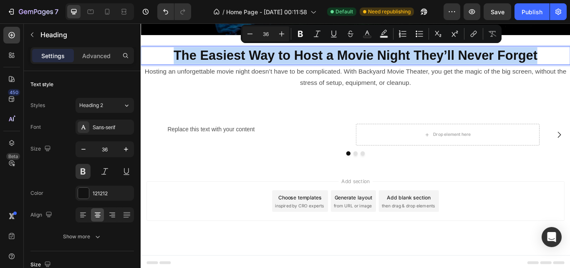
type input "19"
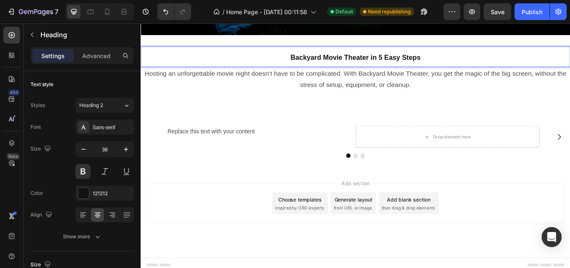
click at [411, 63] on strong "Backyard Movie Theater in 5 Easy Steps" at bounding box center [391, 63] width 152 height 9
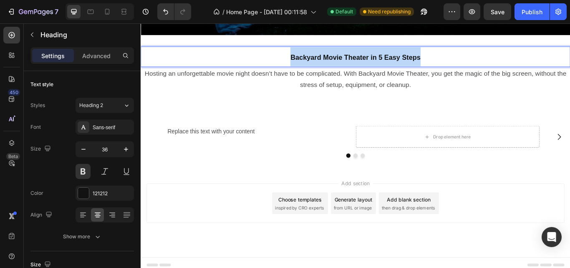
click at [411, 63] on strong "Backyard Movie Theater in 5 Easy Steps" at bounding box center [391, 63] width 152 height 9
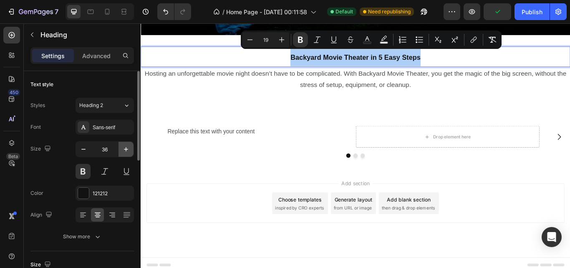
click at [126, 149] on icon "button" at bounding box center [126, 149] width 4 height 4
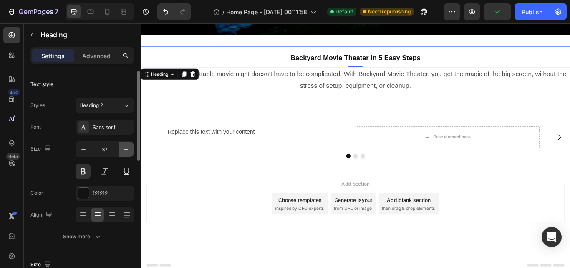
click at [126, 149] on icon "button" at bounding box center [126, 149] width 4 height 4
click at [124, 147] on icon "button" at bounding box center [126, 149] width 8 height 8
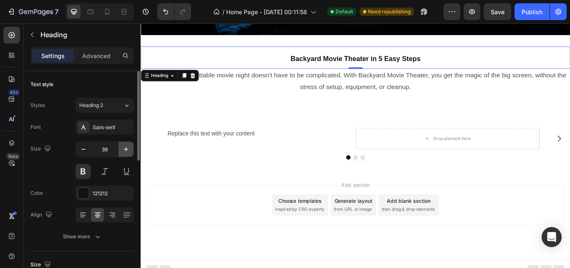
click at [124, 147] on icon "button" at bounding box center [126, 149] width 8 height 8
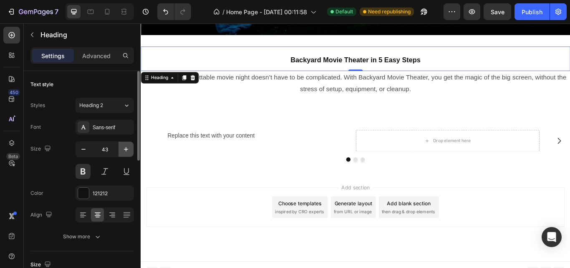
click at [124, 147] on icon "button" at bounding box center [126, 149] width 8 height 8
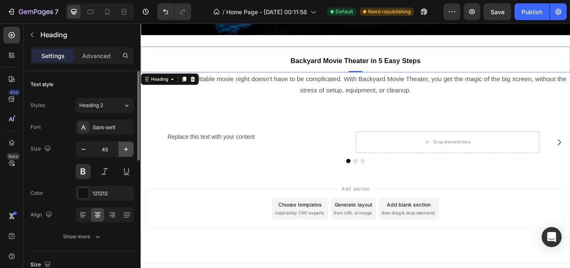
click at [124, 147] on icon "button" at bounding box center [126, 149] width 8 height 8
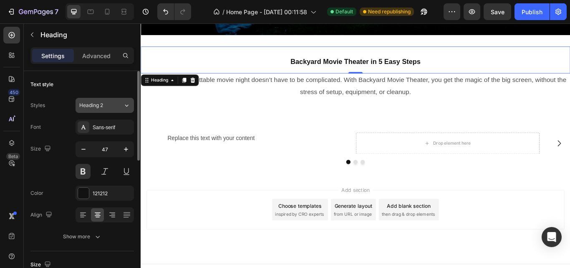
click at [127, 106] on icon at bounding box center [126, 105] width 3 height 2
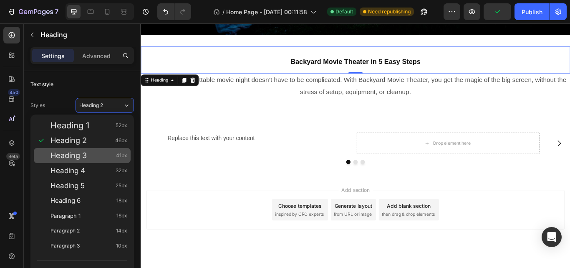
click at [94, 151] on div "Heading 3 41px" at bounding box center [89, 155] width 77 height 8
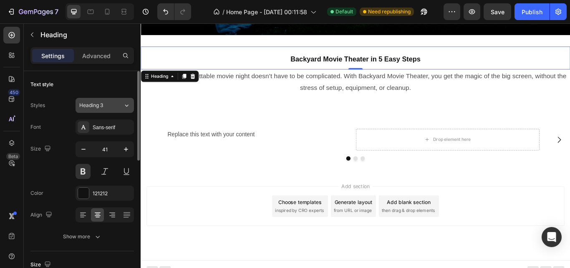
click at [127, 105] on icon at bounding box center [126, 105] width 7 height 8
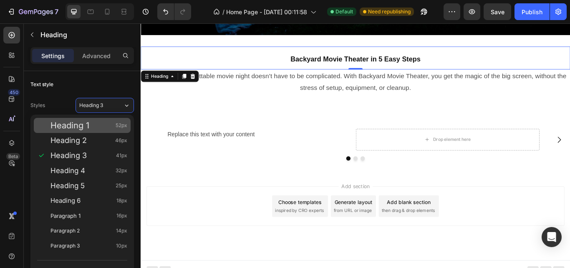
click at [108, 126] on div "Heading 1 52px" at bounding box center [89, 125] width 77 height 8
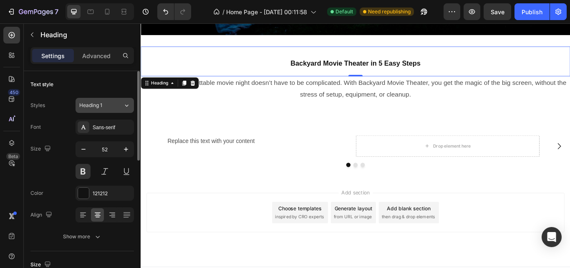
click at [125, 109] on button "Heading 1" at bounding box center [105, 105] width 58 height 15
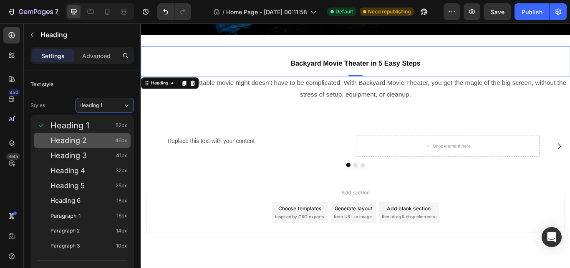
drag, startPoint x: 111, startPoint y: 144, endPoint x: 233, endPoint y: 78, distance: 139.0
click at [111, 144] on div "Heading 2 46px" at bounding box center [82, 140] width 97 height 15
type input "46"
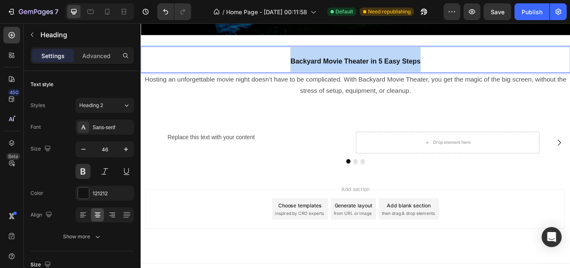
click at [365, 67] on strong "Backyard Movie Theater in 5 Easy Steps" at bounding box center [391, 67] width 152 height 9
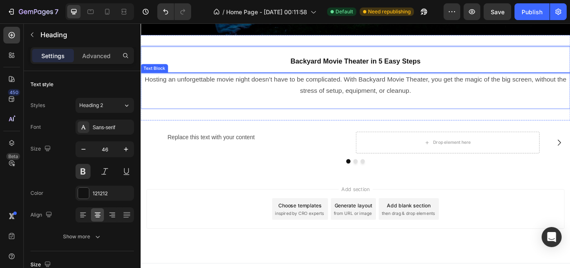
click at [327, 109] on p "Rich Text Editor. Editing area: main" at bounding box center [391, 115] width 499 height 13
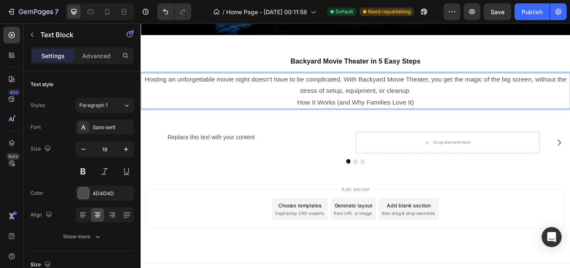
click at [359, 109] on p "How It Works (and Why Families Love It)" at bounding box center [391, 115] width 499 height 13
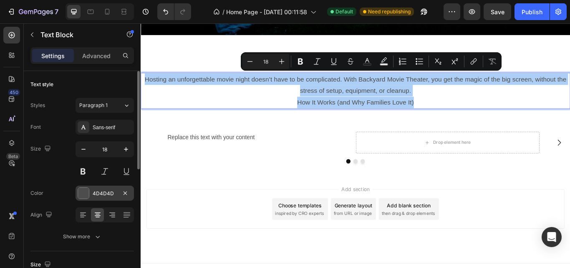
click at [86, 188] on div at bounding box center [83, 192] width 11 height 11
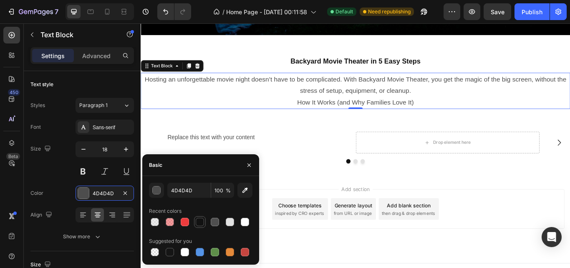
click at [197, 223] on div at bounding box center [200, 222] width 8 height 8
type input "121212"
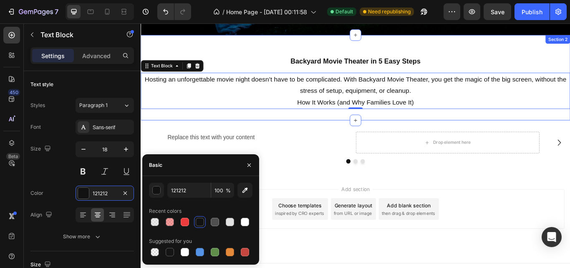
click at [324, 130] on div "⁠⁠⁠⁠⁠⁠⁠ Backyard Movie Theater in 5 Easy Steps Heading Hosting an unforgettable…" at bounding box center [391, 86] width 501 height 99
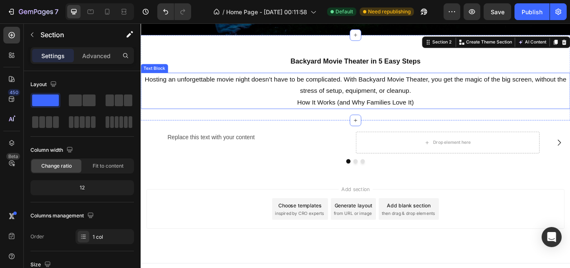
click at [344, 89] on p "Hosting an unforgettable movie night doesn’t have to be complicated. With Backy…" at bounding box center [391, 95] width 499 height 27
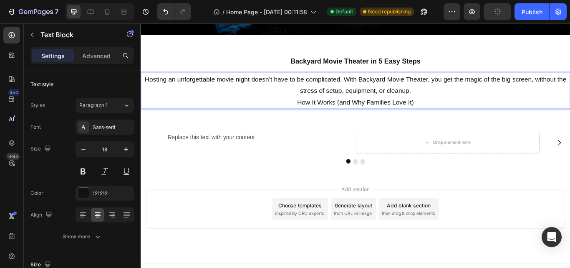
drag, startPoint x: 319, startPoint y: 113, endPoint x: 484, endPoint y: 102, distance: 165.8
click at [441, 113] on p "How It Works (and Why Families Love It)" at bounding box center [391, 115] width 499 height 13
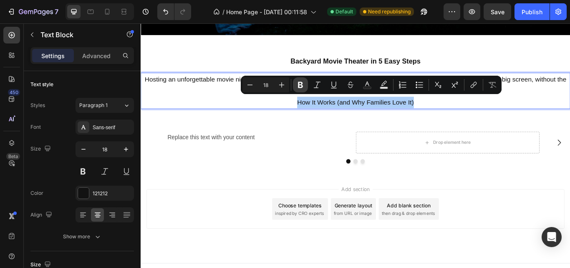
click at [301, 84] on icon "Editor contextual toolbar" at bounding box center [300, 85] width 5 height 6
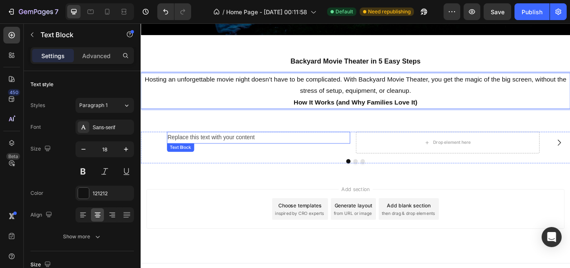
click at [203, 155] on div "Replace this text with your content" at bounding box center [278, 157] width 214 height 14
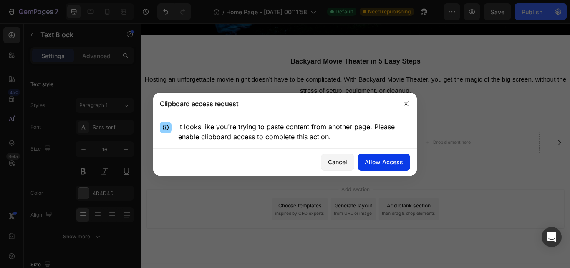
click at [385, 160] on div "Allow Access" at bounding box center [384, 161] width 38 height 9
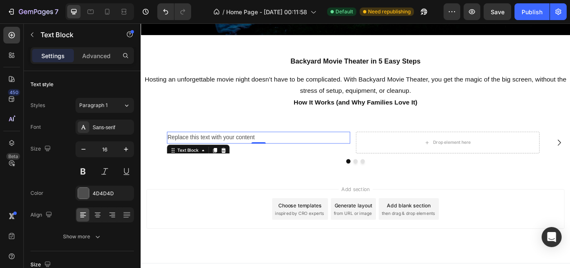
click at [223, 155] on div "Replace this text with your content" at bounding box center [278, 157] width 214 height 14
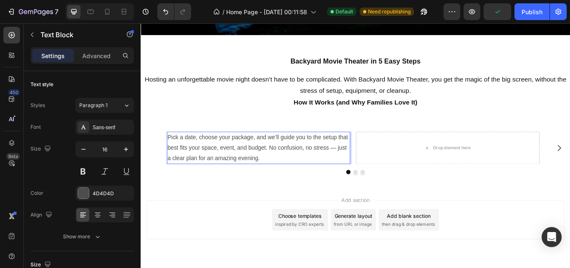
click at [368, 163] on p "Pick a date, choose your package, and we’ll guide you to the setup that best fi…" at bounding box center [278, 169] width 213 height 36
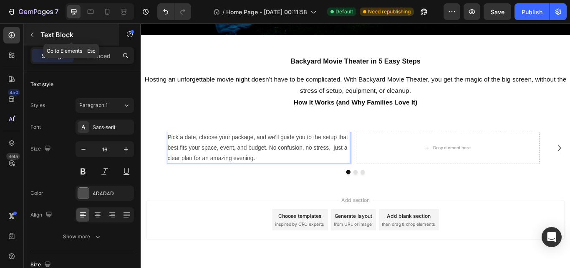
click at [32, 34] on icon "button" at bounding box center [32, 35] width 3 height 5
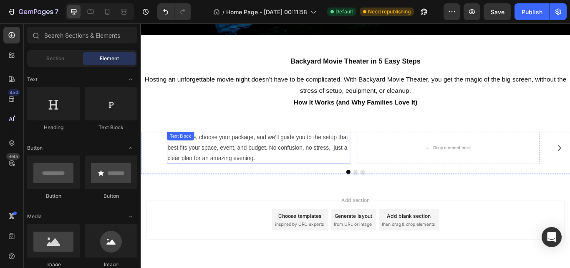
click at [222, 162] on p "Pick a date, choose your package, and we’ll guide you to the setup that best fi…" at bounding box center [278, 169] width 213 height 36
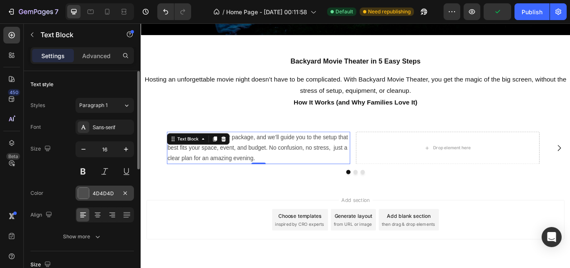
click at [87, 188] on div at bounding box center [83, 192] width 11 height 11
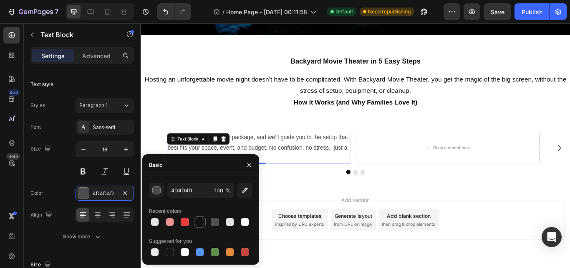
click at [203, 222] on div at bounding box center [200, 222] width 8 height 8
type input "121212"
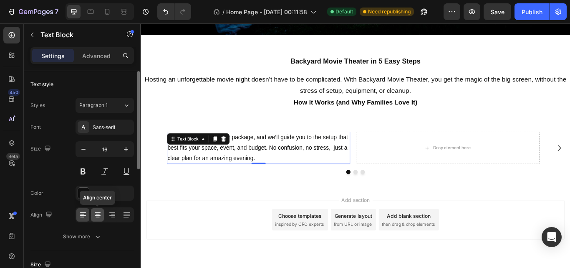
click at [97, 218] on icon at bounding box center [98, 214] width 8 height 8
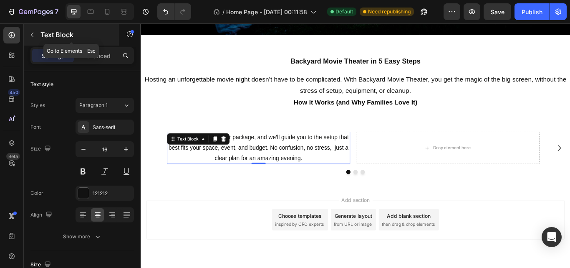
click at [37, 37] on button "button" at bounding box center [31, 34] width 13 height 13
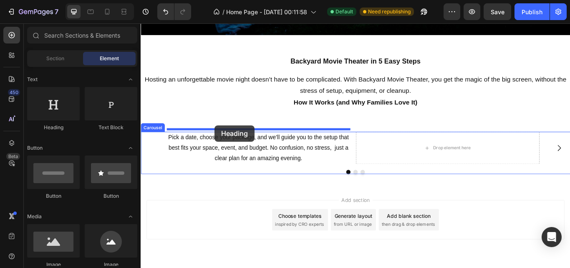
drag, startPoint x: 193, startPoint y: 135, endPoint x: 227, endPoint y: 142, distance: 34.9
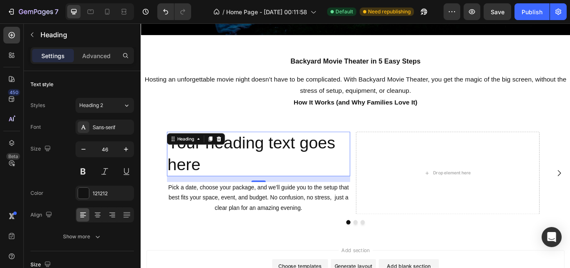
click at [209, 172] on h2 "Your heading text goes here" at bounding box center [278, 176] width 214 height 52
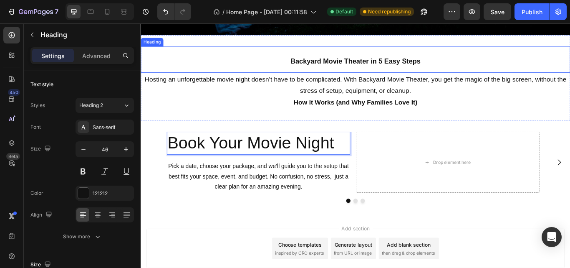
click at [320, 69] on p "⁠⁠⁠⁠⁠⁠⁠ Backyard Movie Theater in 5 Easy Steps" at bounding box center [391, 65] width 499 height 29
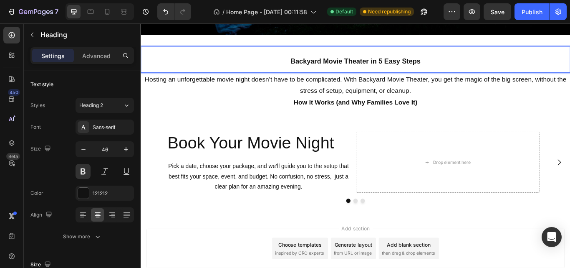
click at [390, 63] on strong "Backyard Movie Theater in 5 Easy Steps" at bounding box center [391, 67] width 152 height 9
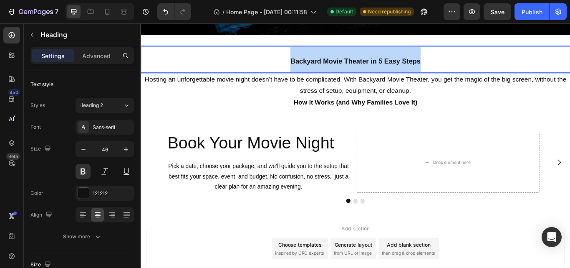
click at [390, 63] on strong "Backyard Movie Theater in 5 Easy Steps" at bounding box center [391, 67] width 152 height 9
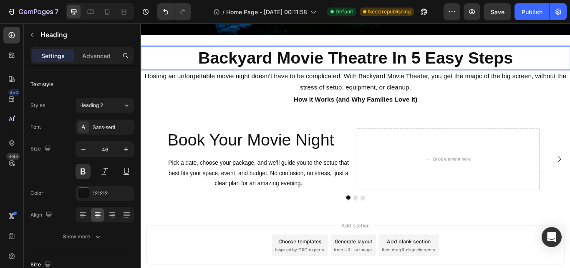
click at [394, 57] on p "Backyard Movie Theatre In 5 Easy Steps" at bounding box center [391, 63] width 499 height 25
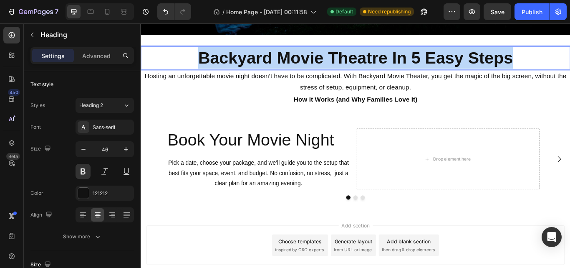
click at [394, 57] on p "Backyard Movie Theatre In 5 Easy Steps" at bounding box center [391, 63] width 499 height 25
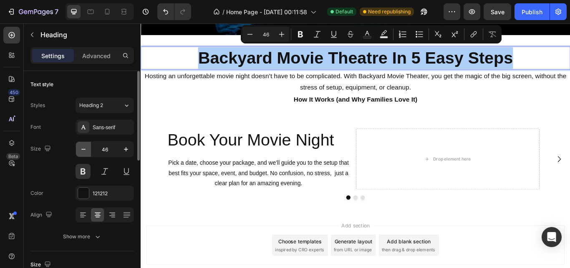
click at [79, 152] on button "button" at bounding box center [83, 149] width 15 height 15
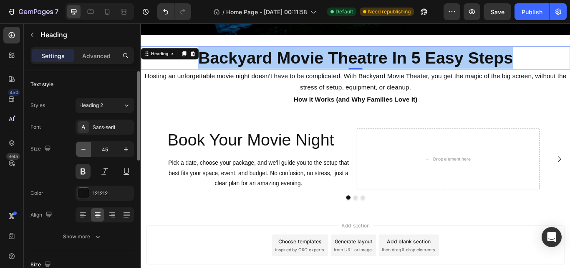
click at [79, 152] on button "button" at bounding box center [83, 149] width 15 height 15
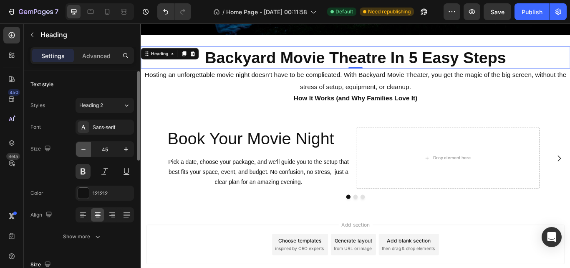
click at [79, 152] on button "button" at bounding box center [83, 149] width 15 height 15
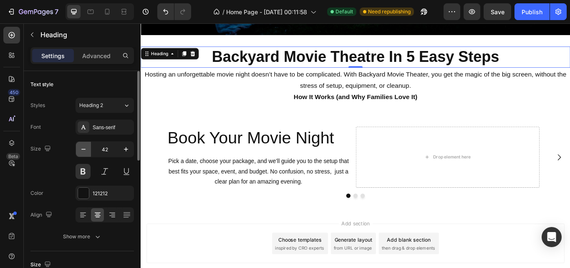
click at [79, 152] on button "button" at bounding box center [83, 149] width 15 height 15
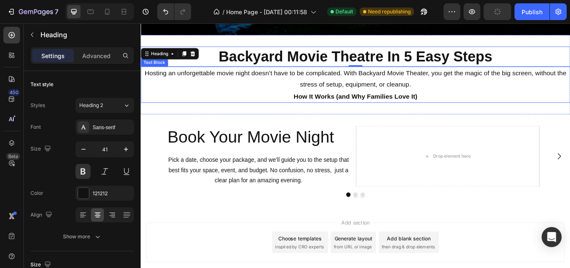
type input "40"
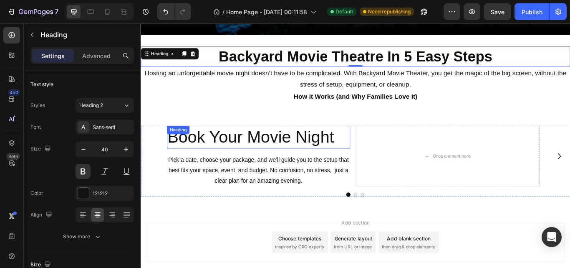
click at [265, 160] on p "Book Your Movie Night" at bounding box center [278, 156] width 213 height 25
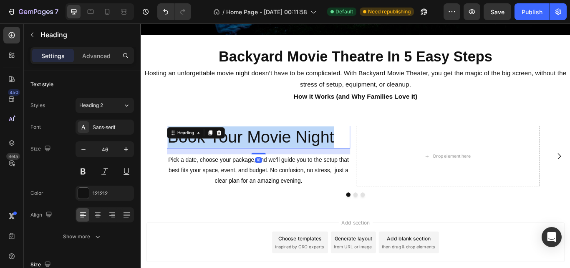
click at [265, 160] on p "Book Your Movie Night" at bounding box center [278, 156] width 213 height 25
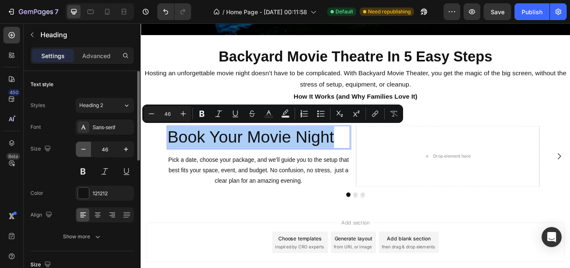
click at [82, 151] on icon "button" at bounding box center [83, 149] width 8 height 8
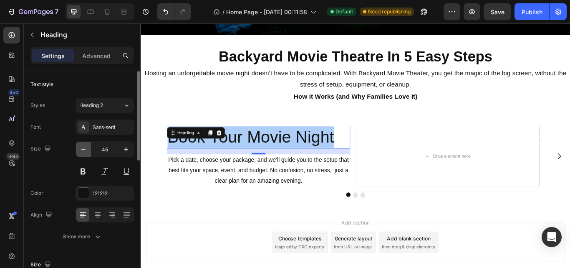
click at [82, 151] on icon "button" at bounding box center [83, 149] width 8 height 8
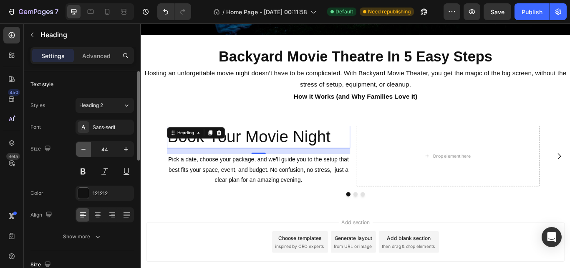
click at [82, 151] on icon "button" at bounding box center [83, 149] width 8 height 8
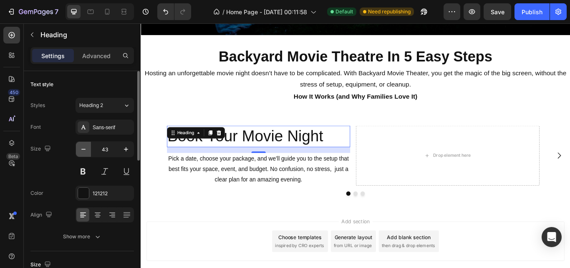
click at [82, 151] on icon "button" at bounding box center [83, 149] width 8 height 8
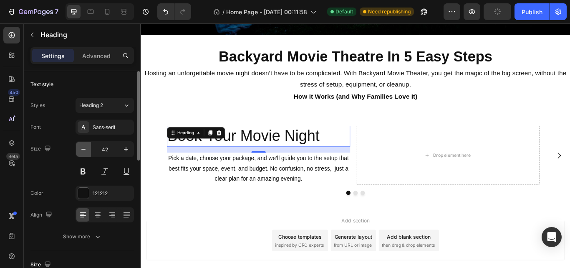
click at [82, 151] on icon "button" at bounding box center [83, 149] width 8 height 8
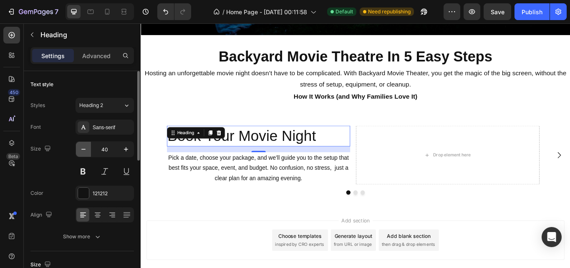
click at [82, 151] on icon "button" at bounding box center [83, 149] width 8 height 8
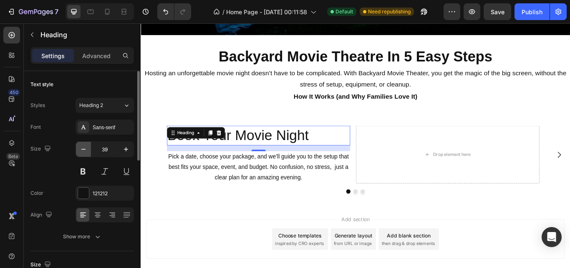
click at [82, 151] on icon "button" at bounding box center [83, 149] width 8 height 8
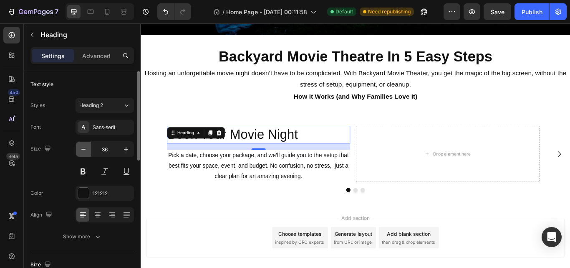
click at [82, 151] on icon "button" at bounding box center [83, 149] width 8 height 8
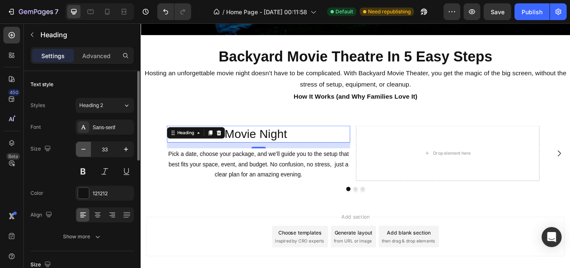
click at [82, 151] on icon "button" at bounding box center [83, 149] width 8 height 8
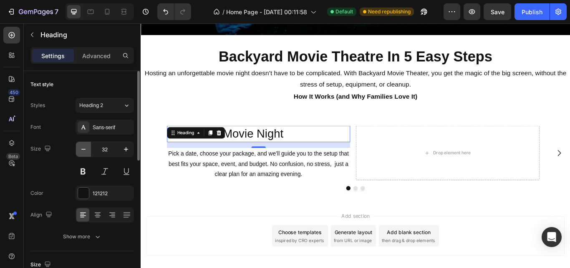
click at [82, 151] on icon "button" at bounding box center [83, 149] width 8 height 8
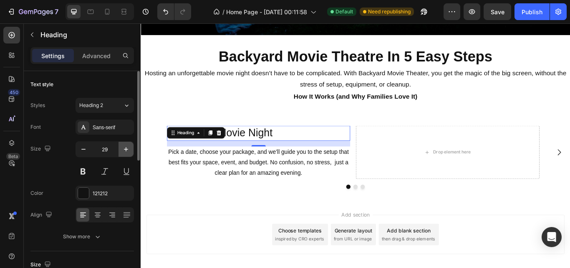
click at [124, 152] on icon "button" at bounding box center [126, 149] width 8 height 8
type input "30"
click at [79, 174] on button at bounding box center [83, 171] width 15 height 15
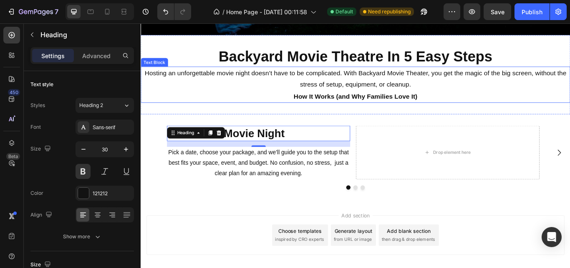
click at [275, 112] on p "How It Works (and Why Families Love It)" at bounding box center [391, 108] width 499 height 13
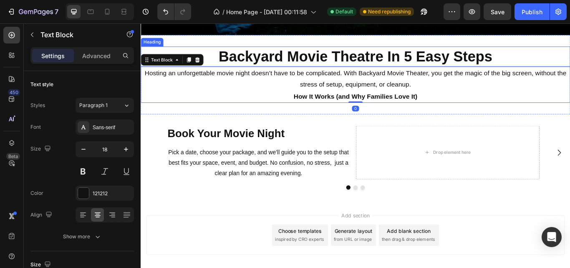
click at [353, 65] on p "Backyard Movie Theatre In 5 Easy Steps" at bounding box center [391, 62] width 499 height 22
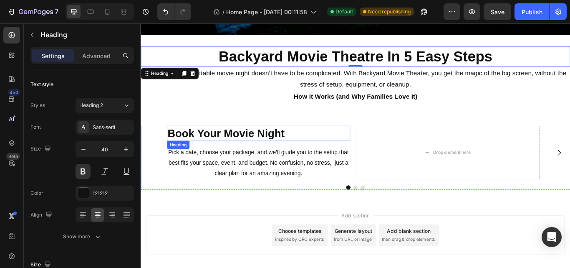
click at [194, 149] on p "Book Your Movie Night" at bounding box center [278, 152] width 213 height 16
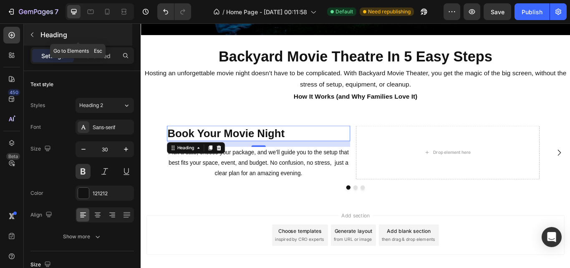
click at [33, 35] on icon "button" at bounding box center [32, 34] width 7 height 7
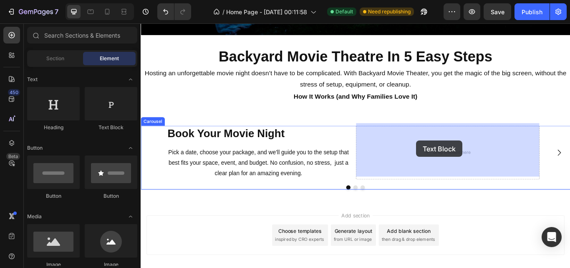
drag, startPoint x: 252, startPoint y: 137, endPoint x: 462, endPoint y: 160, distance: 211.3
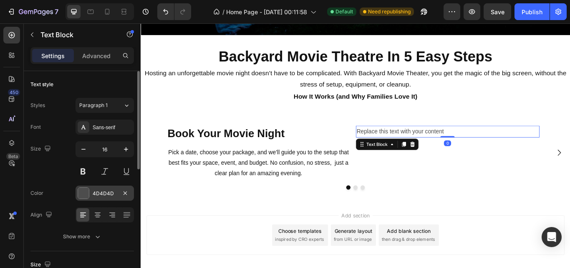
click at [86, 190] on div at bounding box center [83, 192] width 11 height 11
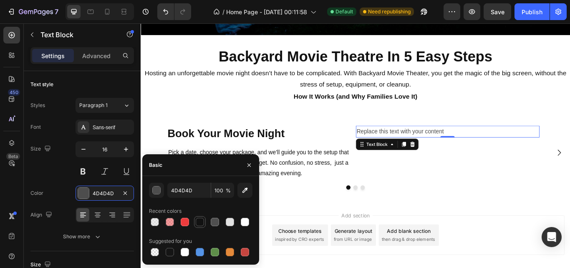
click at [198, 222] on div at bounding box center [200, 222] width 8 height 8
type input "121212"
click at [451, 144] on div "Replace this text with your content" at bounding box center [499, 150] width 214 height 14
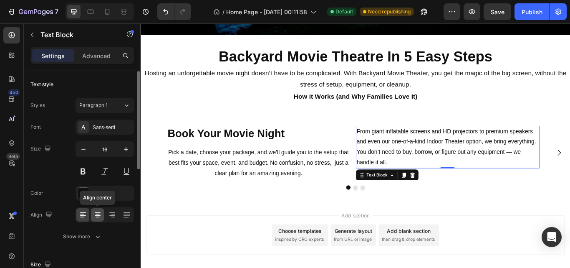
click at [97, 215] on icon at bounding box center [98, 214] width 8 height 8
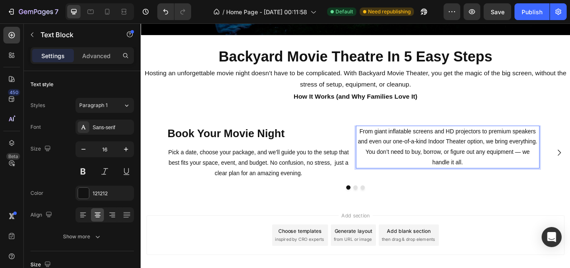
click at [570, 168] on p "From giant inflatable screens and HD projectors to premium speakers and even ou…" at bounding box center [499, 168] width 213 height 48
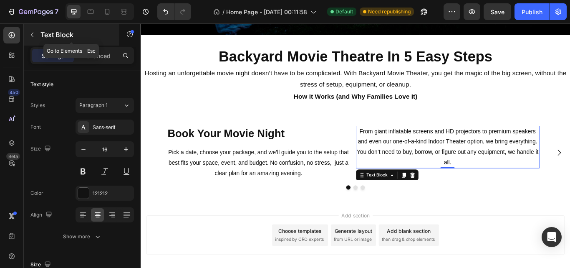
click at [34, 34] on icon "button" at bounding box center [32, 34] width 7 height 7
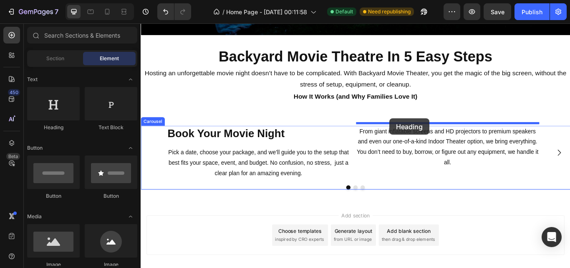
drag, startPoint x: 190, startPoint y: 131, endPoint x: 431, endPoint y: 134, distance: 240.6
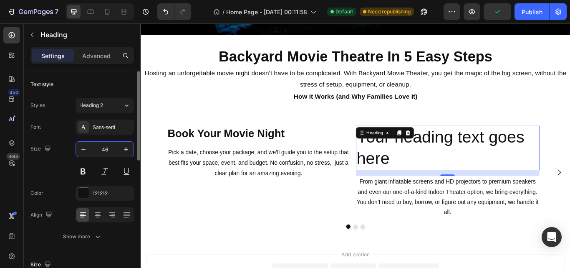
click at [107, 149] on input "46" at bounding box center [105, 149] width 28 height 15
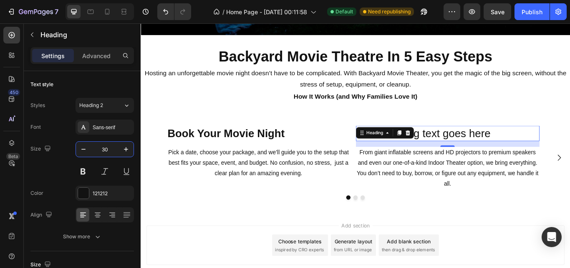
type input "30"
click at [502, 145] on h2 "Your heading text goes here" at bounding box center [499, 152] width 214 height 18
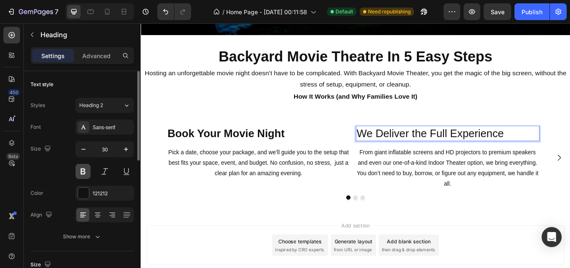
click at [82, 174] on button at bounding box center [83, 171] width 15 height 15
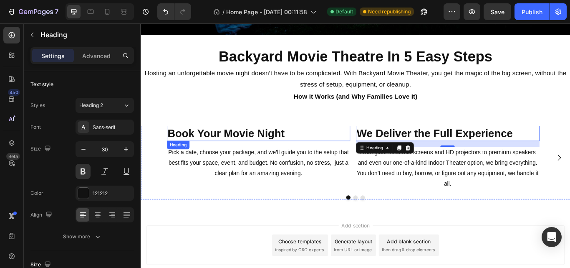
click at [267, 145] on p "Book Your Movie Night" at bounding box center [278, 152] width 213 height 16
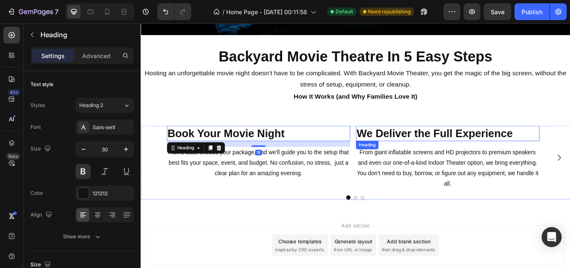
click at [459, 148] on p "We Deliver the Full Experience" at bounding box center [499, 152] width 213 height 16
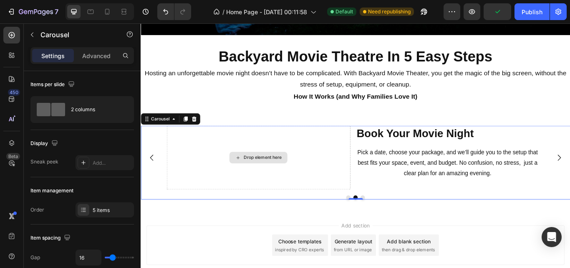
click at [289, 177] on div "Drop element here" at bounding box center [283, 180] width 44 height 7
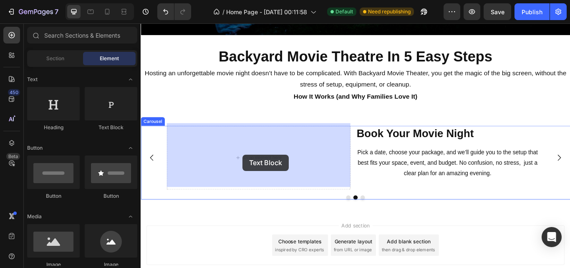
drag, startPoint x: 244, startPoint y: 133, endPoint x: 259, endPoint y: 176, distance: 45.6
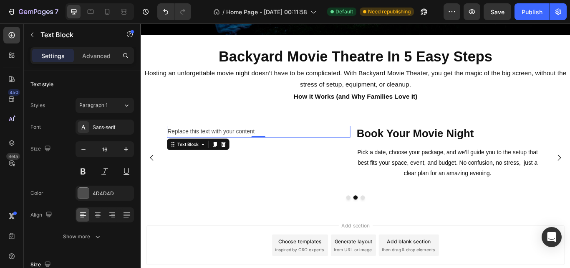
click at [260, 143] on div "Replace this text with your content" at bounding box center [278, 150] width 214 height 14
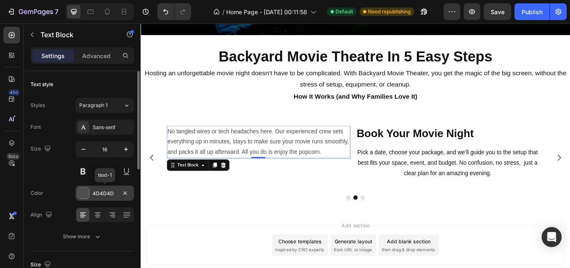
click at [82, 193] on div at bounding box center [83, 192] width 11 height 11
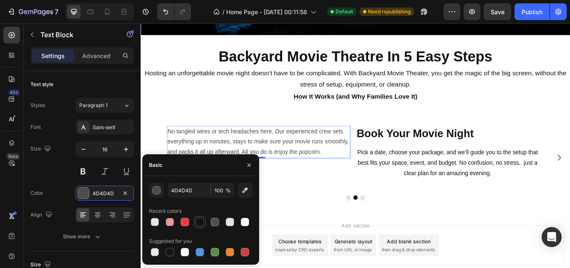
click at [199, 218] on div at bounding box center [200, 222] width 8 height 8
type input "121212"
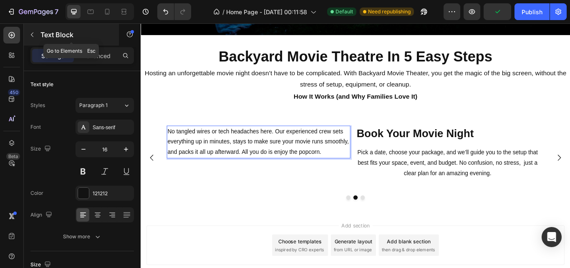
click at [32, 34] on icon "button" at bounding box center [32, 35] width 3 height 5
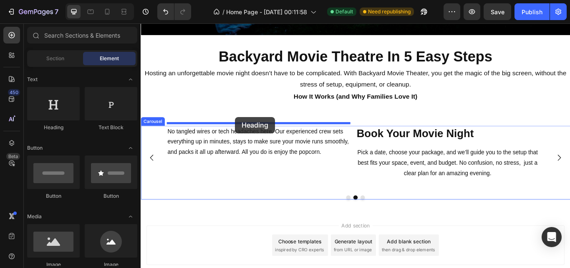
drag, startPoint x: 187, startPoint y: 125, endPoint x: 251, endPoint y: 132, distance: 63.9
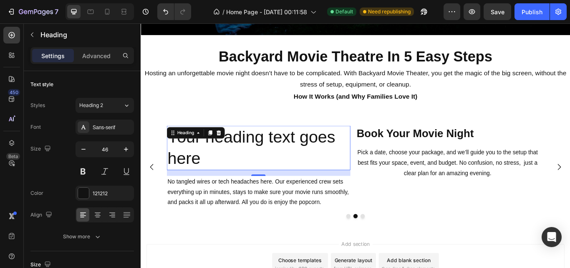
click at [213, 175] on h2 "Your heading text goes here" at bounding box center [278, 169] width 214 height 52
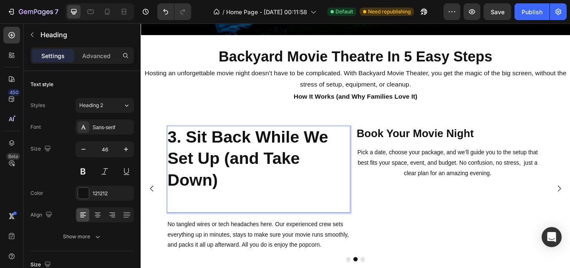
click at [197, 153] on strong "3. Sit Back While We Set Up (and Take Down)" at bounding box center [265, 181] width 187 height 72
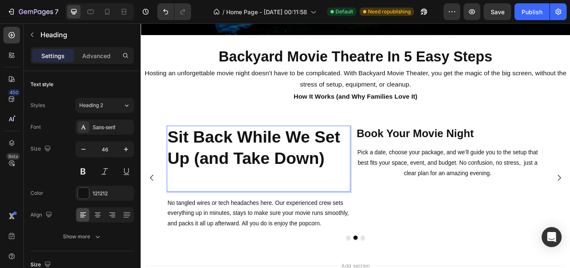
click at [197, 153] on strong "Sit Back While We Set Up (and Take Down)" at bounding box center [272, 168] width 201 height 47
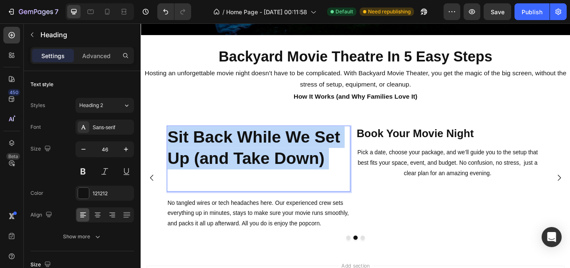
click at [197, 153] on strong "Sit Back While We Set Up (and Take Down)" at bounding box center [272, 168] width 201 height 47
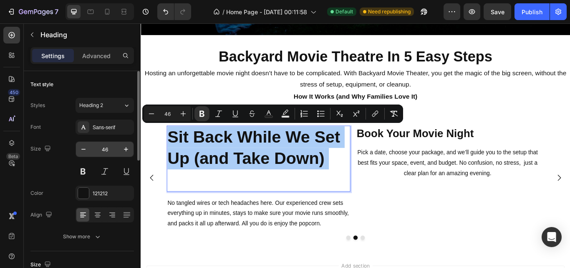
click at [106, 156] on input "46" at bounding box center [105, 149] width 28 height 15
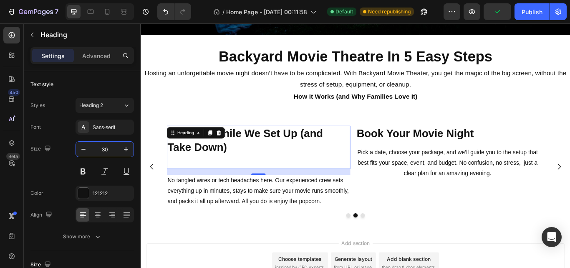
type input "30"
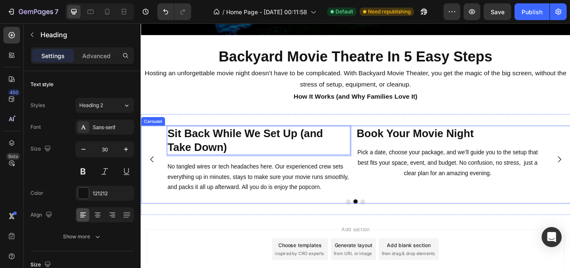
click at [153, 180] on icon "Carousel Back Arrow" at bounding box center [154, 182] width 4 height 7
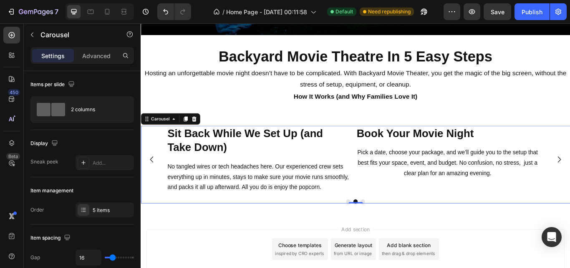
click at [151, 180] on icon "Carousel Back Arrow" at bounding box center [154, 182] width 10 height 10
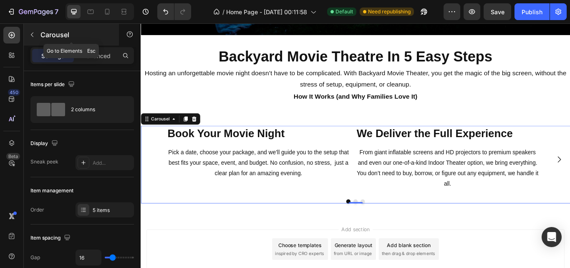
click at [33, 36] on icon "button" at bounding box center [32, 34] width 7 height 7
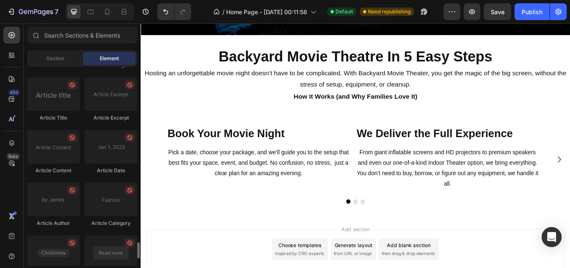
scroll to position [0, 0]
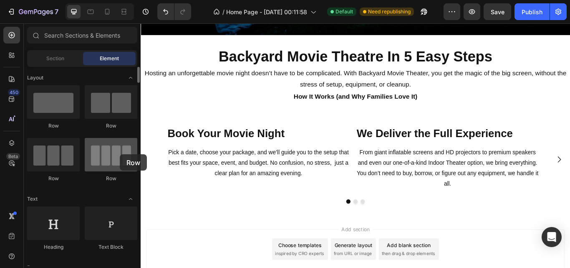
click at [120, 154] on div at bounding box center [111, 154] width 53 height 33
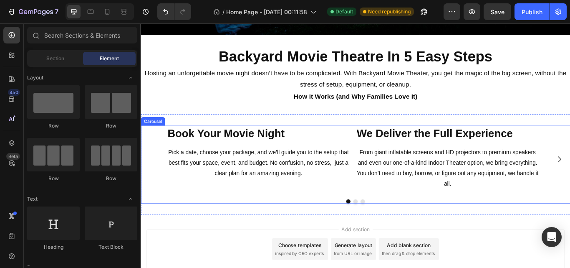
click at [160, 150] on div "We Deliver the Full Experience Heading From giant inflatable screens and HD pro…" at bounding box center [391, 182] width 501 height 79
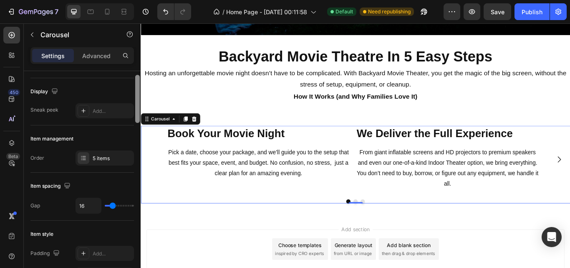
scroll to position [58, 0]
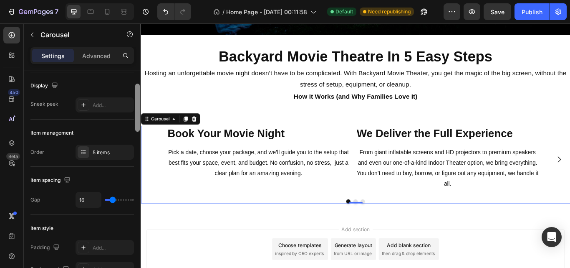
drag, startPoint x: 138, startPoint y: 90, endPoint x: 137, endPoint y: 102, distance: 12.6
click at [137, 102] on div at bounding box center [137, 108] width 5 height 48
click at [96, 147] on div "5 items" at bounding box center [105, 151] width 58 height 15
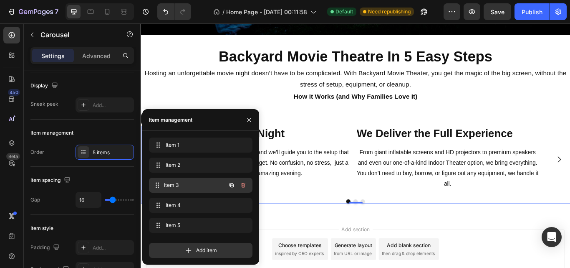
click at [183, 188] on span "Item 3" at bounding box center [195, 185] width 62 height 8
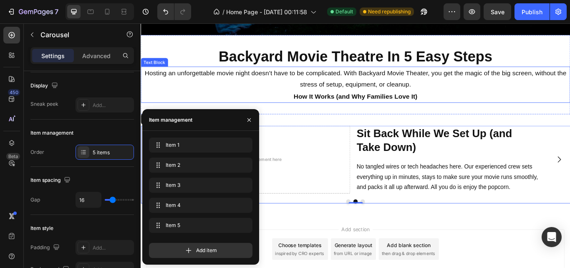
click at [295, 109] on p "How It Works (and Why Families Love It)" at bounding box center [391, 108] width 499 height 13
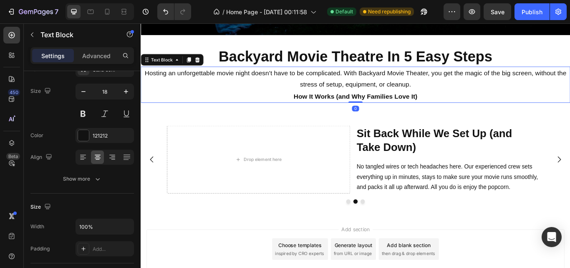
scroll to position [0, 0]
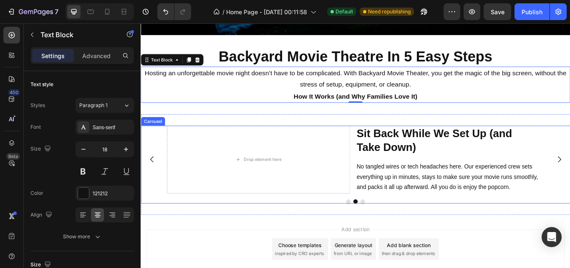
click at [153, 182] on icon "Carousel Back Arrow" at bounding box center [154, 182] width 10 height 10
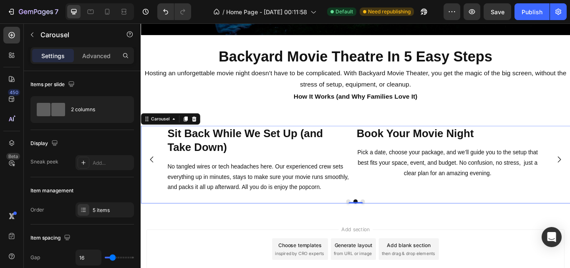
click at [153, 182] on icon "Carousel Back Arrow" at bounding box center [154, 182] width 10 height 10
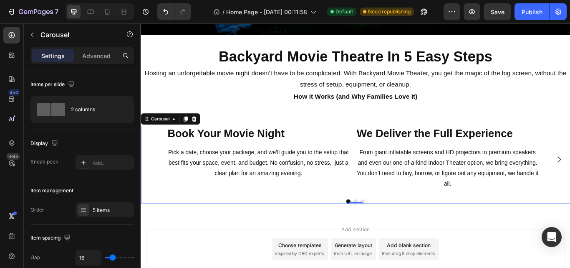
click at [153, 182] on div "We Deliver the Full Experience Heading From giant inflatable screens and HD pro…" at bounding box center [391, 182] width 501 height 79
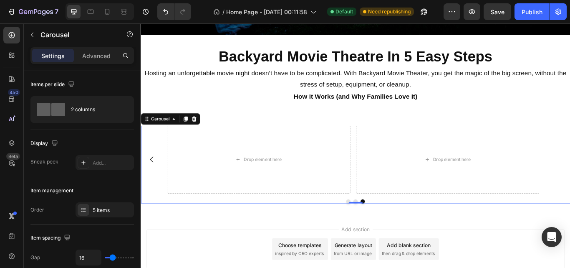
click at [570, 179] on div "We Deliver the Full Experience Heading From giant inflatable screens and HD pro…" at bounding box center [391, 182] width 501 height 79
click at [151, 181] on icon "Carousel Back Arrow" at bounding box center [154, 182] width 10 height 10
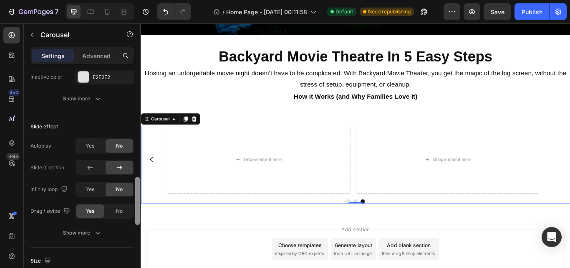
scroll to position [504, 0]
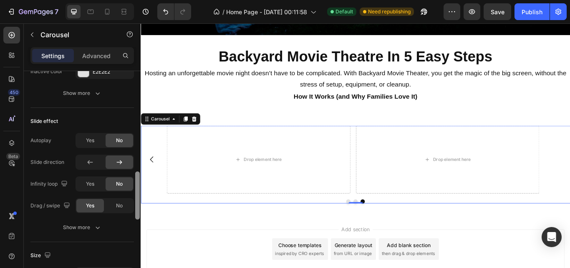
drag, startPoint x: 138, startPoint y: 90, endPoint x: 137, endPoint y: 200, distance: 109.8
click at [137, 200] on div at bounding box center [137, 195] width 5 height 48
click at [91, 167] on div at bounding box center [90, 161] width 28 height 13
click at [151, 180] on icon "Carousel Back Arrow" at bounding box center [154, 182] width 10 height 10
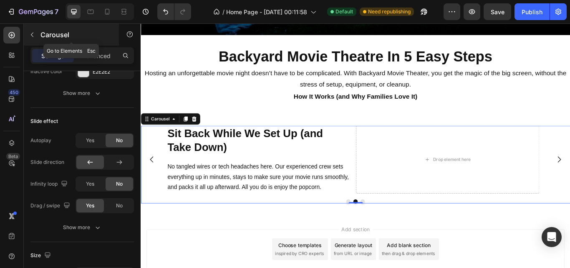
click at [33, 34] on icon "button" at bounding box center [32, 34] width 7 height 7
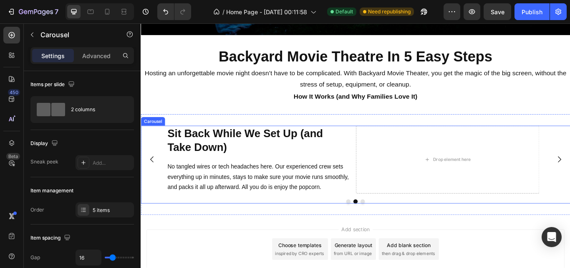
click at [570, 178] on div "We Deliver the Full Experience Heading From giant inflatable screens and HD pro…" at bounding box center [391, 182] width 501 height 79
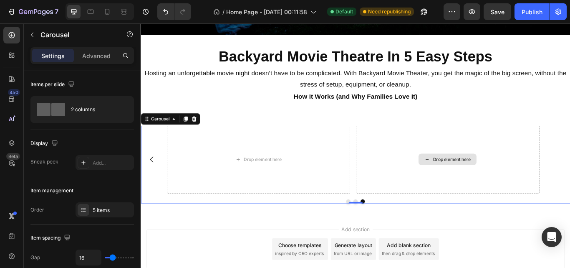
click at [560, 180] on div "Drop element here" at bounding box center [499, 182] width 214 height 79
click at [507, 215] on div "Drop element here" at bounding box center [499, 182] width 214 height 79
click at [452, 158] on div "Drop element here" at bounding box center [499, 182] width 214 height 79
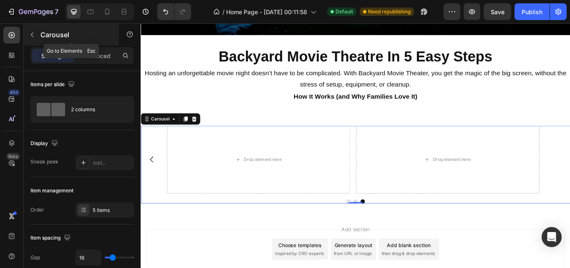
click at [30, 34] on icon "button" at bounding box center [32, 34] width 7 height 7
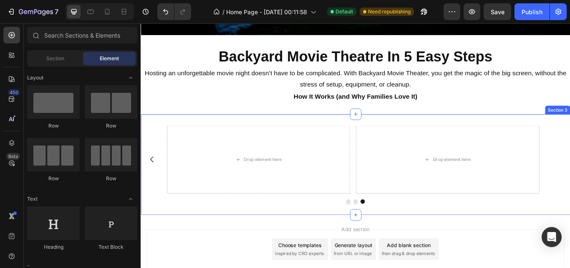
click at [187, 137] on div "We Deliver the Full Experience Heading From giant inflatable screens and HD pro…" at bounding box center [391, 187] width 501 height 117
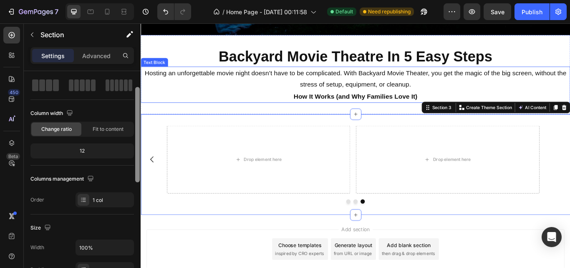
scroll to position [0, 0]
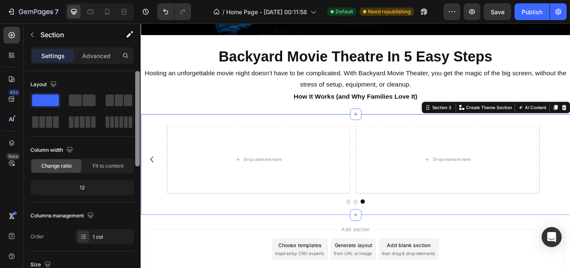
drag, startPoint x: 138, startPoint y: 88, endPoint x: 136, endPoint y: 82, distance: 6.2
click at [136, 82] on div at bounding box center [137, 118] width 5 height 95
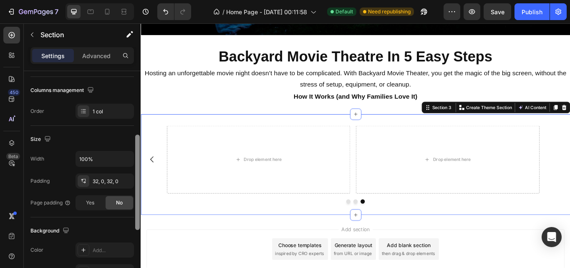
scroll to position [132, 0]
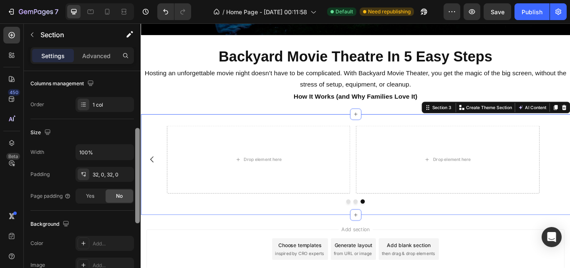
drag, startPoint x: 138, startPoint y: 95, endPoint x: 139, endPoint y: 152, distance: 57.2
click at [139, 152] on div at bounding box center [137, 175] width 5 height 95
click at [177, 129] on div "We Deliver the Full Experience Heading From giant inflatable screens and HD pro…" at bounding box center [391, 187] width 501 height 117
click at [438, 134] on div "We Deliver the Full Experience Heading From giant inflatable screens and HD pro…" at bounding box center [391, 187] width 501 height 117
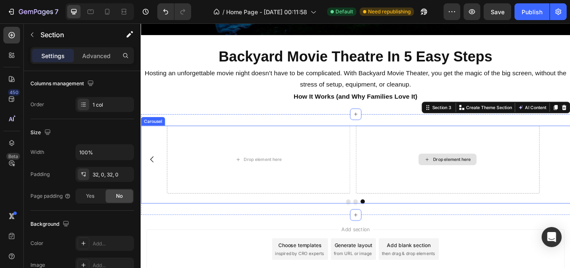
click at [409, 210] on div "Drop element here" at bounding box center [499, 182] width 214 height 79
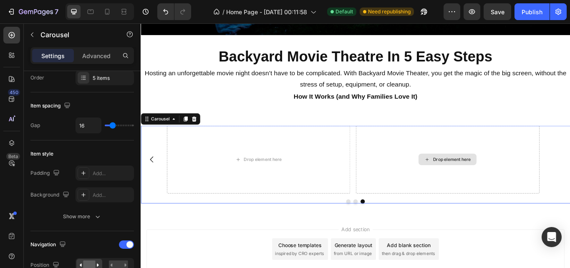
scroll to position [0, 0]
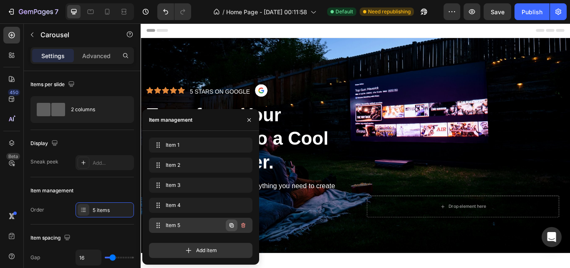
scroll to position [254, 0]
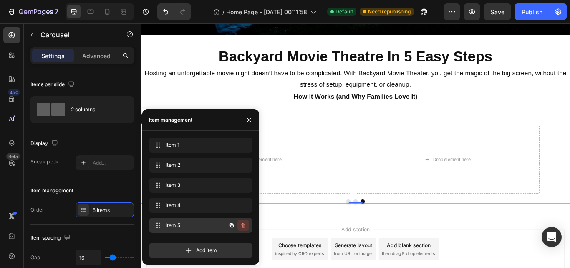
click at [245, 225] on icon "button" at bounding box center [243, 225] width 4 height 5
click at [234, 225] on div "Delete" at bounding box center [237, 225] width 15 height 8
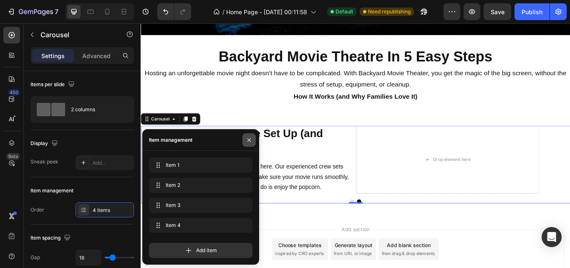
click at [247, 139] on icon "button" at bounding box center [249, 140] width 7 height 7
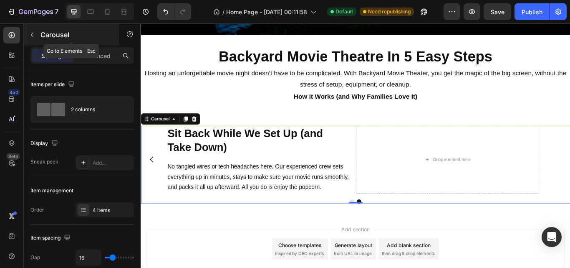
click at [31, 35] on icon "button" at bounding box center [32, 34] width 7 height 7
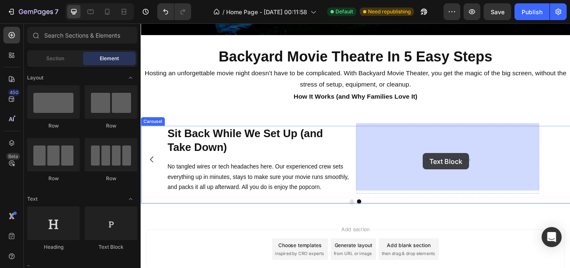
drag, startPoint x: 392, startPoint y: 218, endPoint x: 470, endPoint y: 175, distance: 89.4
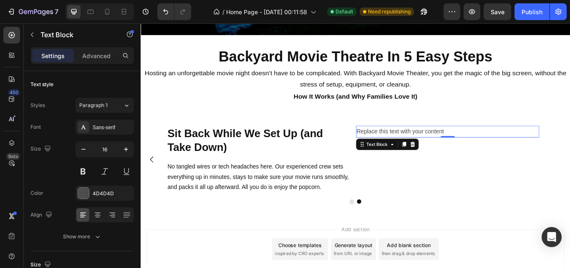
click at [423, 144] on div "Replace this text with your content" at bounding box center [499, 150] width 214 height 14
click at [423, 144] on p "Replace this text with your content" at bounding box center [499, 150] width 213 height 12
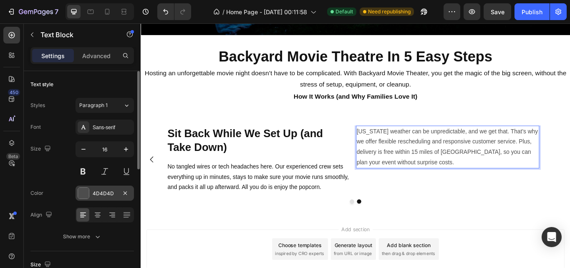
click at [88, 190] on div at bounding box center [83, 192] width 11 height 11
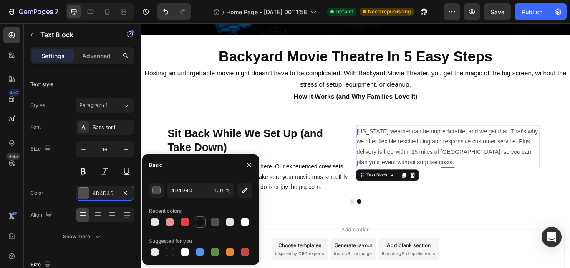
click at [199, 219] on div at bounding box center [200, 222] width 8 height 8
type input "121212"
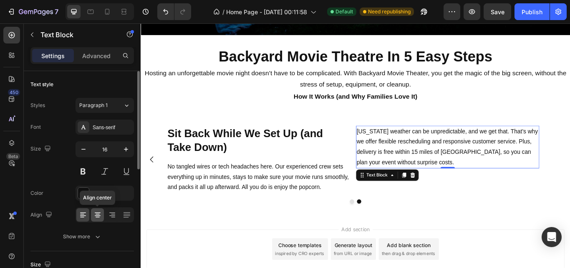
click at [96, 216] on icon at bounding box center [98, 214] width 8 height 8
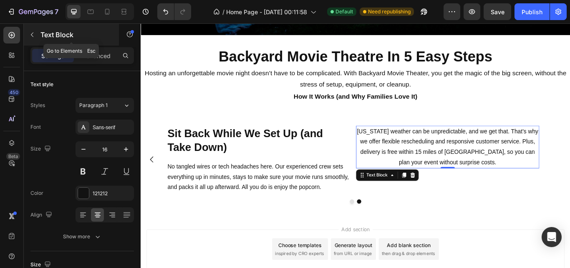
click at [34, 35] on icon "button" at bounding box center [32, 34] width 7 height 7
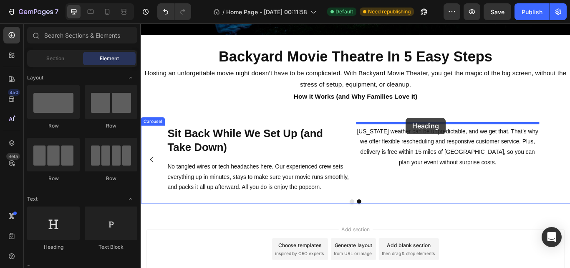
drag, startPoint x: 468, startPoint y: 165, endPoint x: 451, endPoint y: 134, distance: 35.2
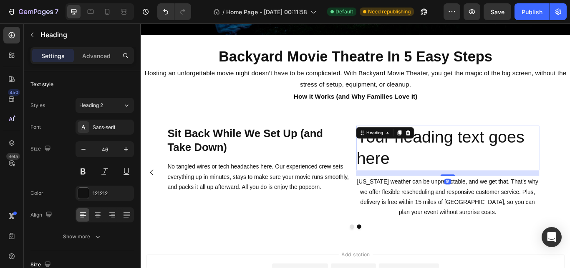
click at [463, 154] on h2 "Your heading text goes here" at bounding box center [499, 169] width 214 height 52
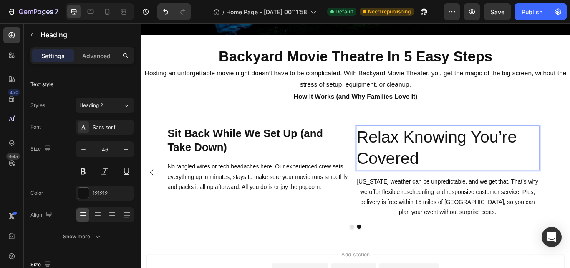
click at [463, 154] on p "Relax Knowing You’re Covered" at bounding box center [499, 169] width 213 height 50
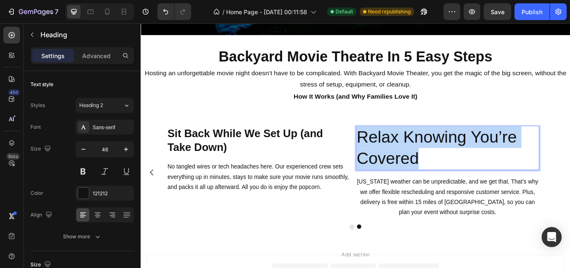
click at [463, 154] on p "Relax Knowing You’re Covered" at bounding box center [499, 169] width 213 height 50
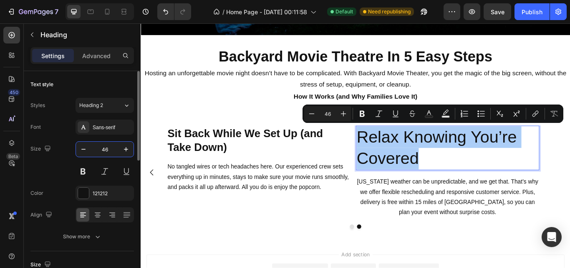
click at [108, 152] on input "46" at bounding box center [105, 149] width 28 height 15
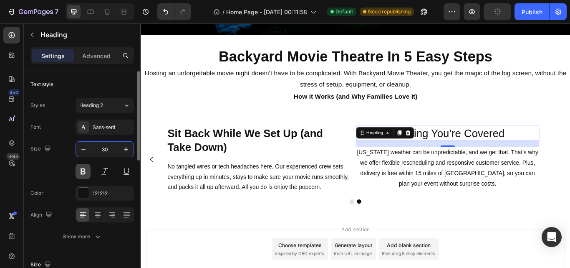
type input "30"
click at [83, 176] on button at bounding box center [83, 171] width 15 height 15
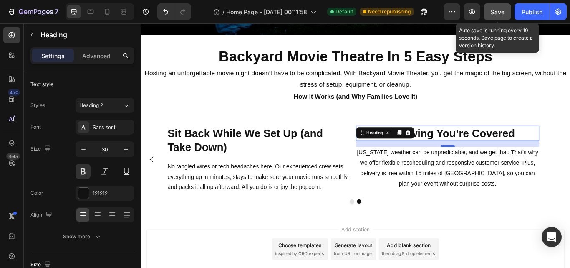
click at [503, 17] on button "Save" at bounding box center [498, 11] width 28 height 17
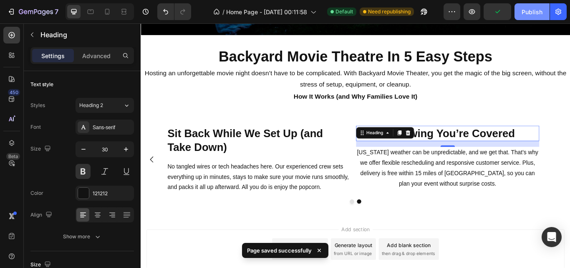
click at [540, 13] on div "Publish" at bounding box center [532, 12] width 21 height 9
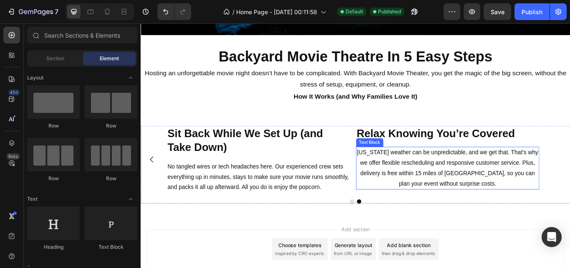
click at [397, 171] on div "[US_STATE] weather can be unpredictable, and we get that. That’s why we offer f…" at bounding box center [499, 192] width 214 height 50
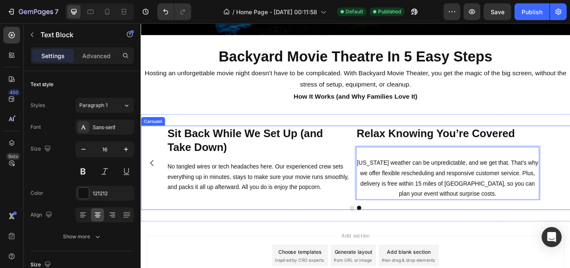
click at [155, 187] on icon "Carousel Back Arrow" at bounding box center [154, 186] width 10 height 10
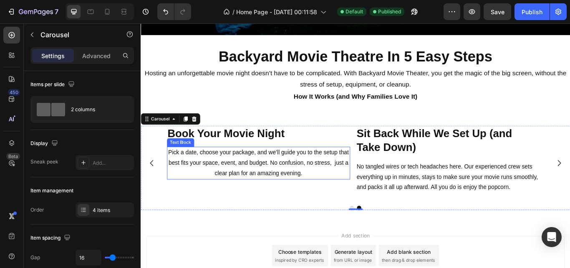
click at [176, 171] on div "Pick a date, choose your package, and we’ll guide you to the setup that best fi…" at bounding box center [278, 186] width 214 height 38
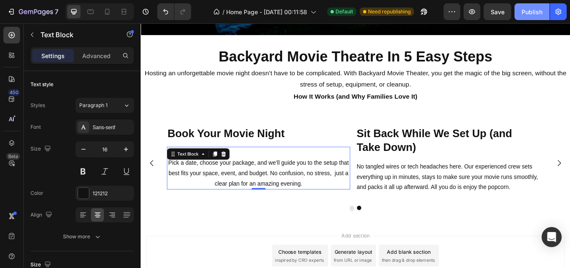
click at [533, 11] on div "Publish" at bounding box center [532, 12] width 21 height 9
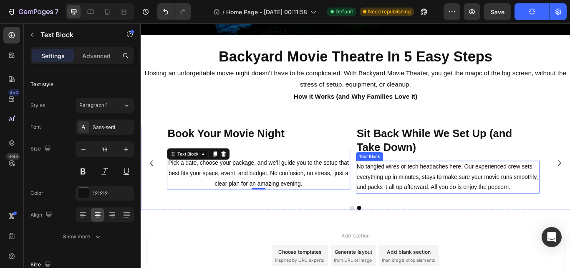
click at [477, 198] on p "No tangled wires or tech headaches here. Our experienced crew sets everything u…" at bounding box center [499, 203] width 213 height 36
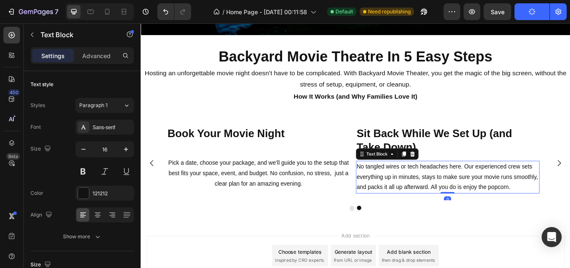
click at [477, 198] on p "No tangled wires or tech headaches here. Our experienced crew sets everything u…" at bounding box center [499, 203] width 213 height 36
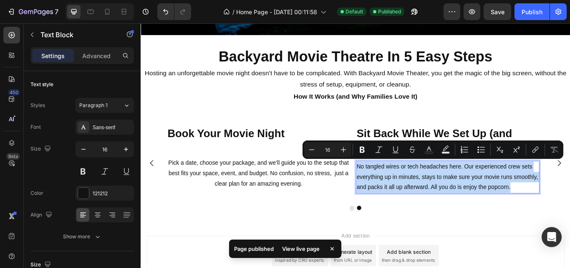
copy p "No tangled wires or tech headaches here. Our experienced crew sets everything u…"
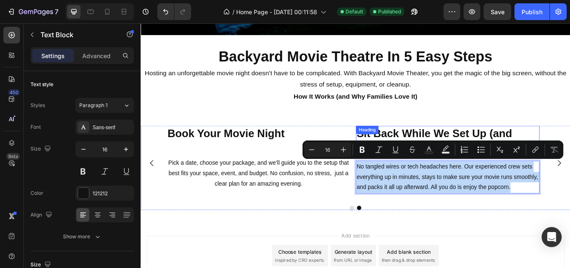
click at [462, 145] on strong "Sit Back While We Set Up (and Take Down)" at bounding box center [484, 160] width 182 height 30
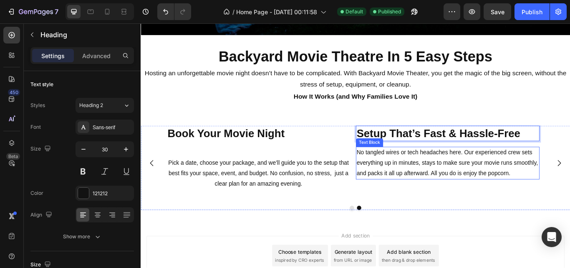
click at [423, 168] on div "No tangled wires or tech headaches here. Our experienced crew sets everything u…" at bounding box center [499, 186] width 214 height 38
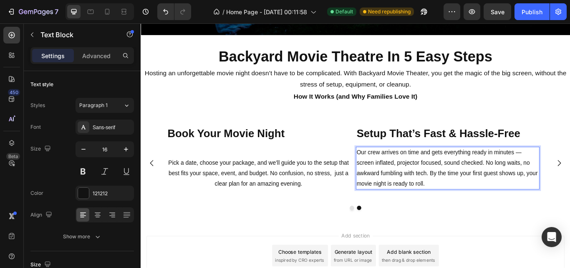
click at [570, 170] on p "Our crew arrives on time and gets everything ready in minutes — screen inflated…" at bounding box center [499, 192] width 213 height 48
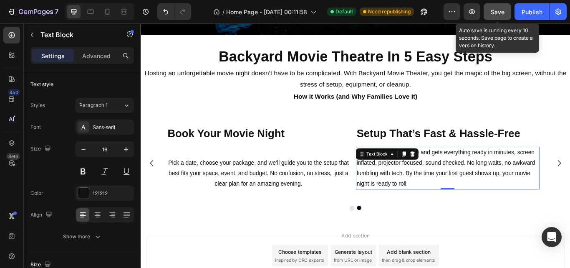
click at [509, 13] on button "Save" at bounding box center [498, 11] width 28 height 17
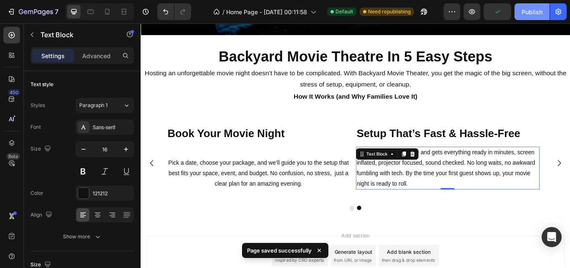
click at [527, 10] on div "Publish" at bounding box center [532, 12] width 21 height 9
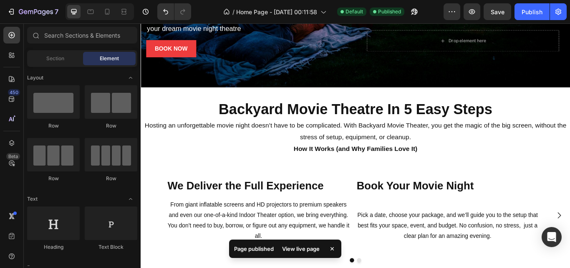
scroll to position [219, 0]
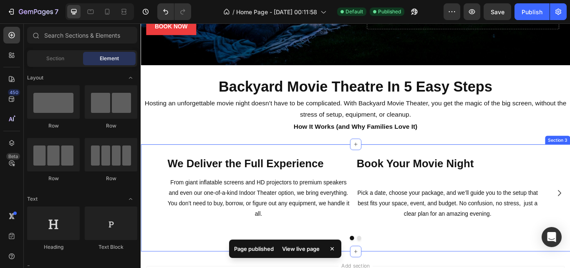
click at [192, 169] on div "We Deliver the Full Experience Heading From giant inflatable screens and HD pro…" at bounding box center [391, 227] width 501 height 125
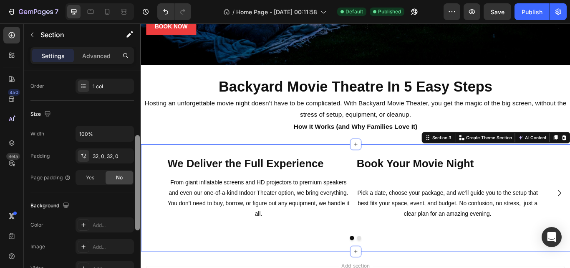
scroll to position [149, 0]
drag, startPoint x: 137, startPoint y: 205, endPoint x: 136, endPoint y: 144, distance: 60.6
click at [136, 144] on div at bounding box center [137, 183] width 5 height 95
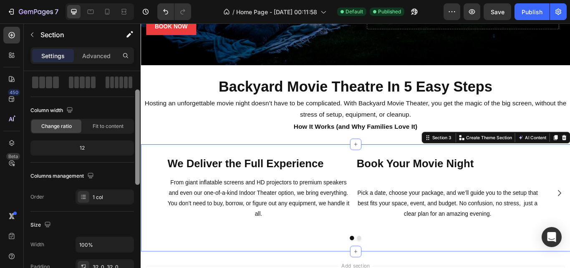
scroll to position [41, 0]
drag, startPoint x: 139, startPoint y: 196, endPoint x: 138, endPoint y: 149, distance: 47.2
click at [138, 149] on div at bounding box center [137, 136] width 5 height 95
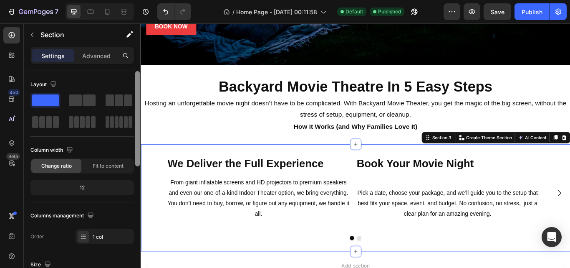
drag, startPoint x: 138, startPoint y: 149, endPoint x: 134, endPoint y: 86, distance: 62.4
click at [134, 86] on div "Layout Column width Change ratio Fit to content 12 Columns management Order 1 c…" at bounding box center [82, 181] width 117 height 220
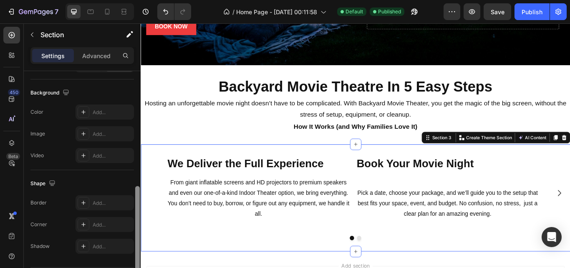
scroll to position [264, 0]
drag, startPoint x: 137, startPoint y: 87, endPoint x: 137, endPoint y: 201, distance: 114.4
click at [137, 201] on div at bounding box center [137, 232] width 5 height 95
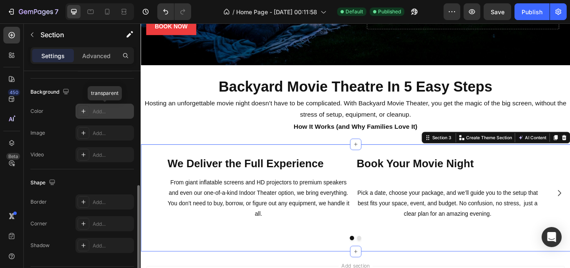
click at [96, 113] on div "Add..." at bounding box center [112, 112] width 39 height 8
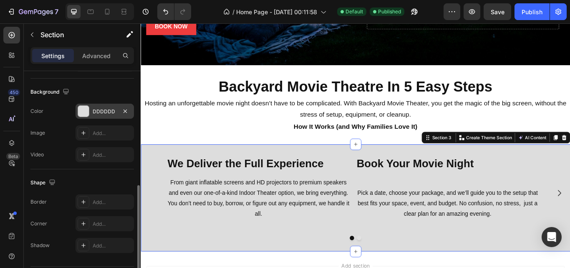
click at [130, 76] on div "Size Width 100% Padding 32, 0, 32, 0 Page padding Yes No" at bounding box center [82, 32] width 104 height 91
click at [121, 109] on button "button" at bounding box center [125, 111] width 10 height 10
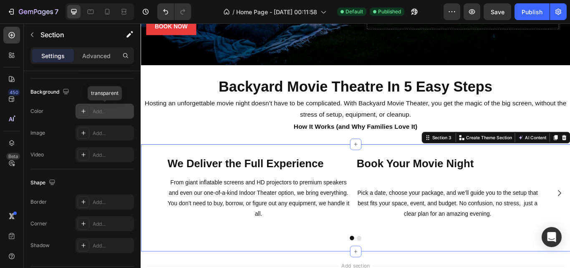
click at [102, 113] on div "Add..." at bounding box center [112, 112] width 39 height 8
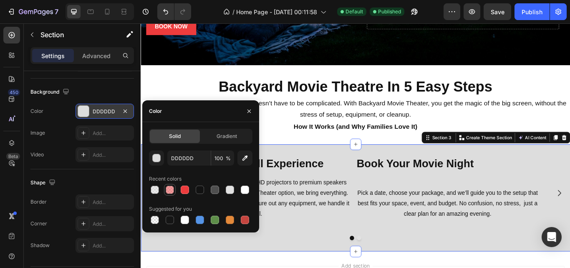
click at [173, 192] on div at bounding box center [170, 189] width 8 height 8
type input "ED3C3D"
type input "50"
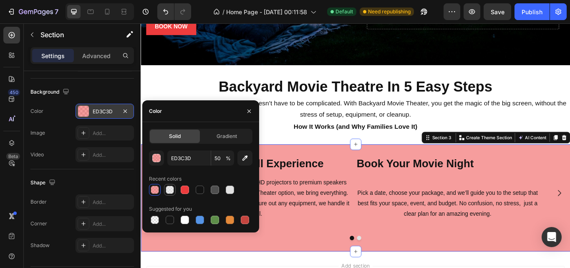
click at [172, 190] on div at bounding box center [170, 189] width 8 height 8
type input "DDDDDD"
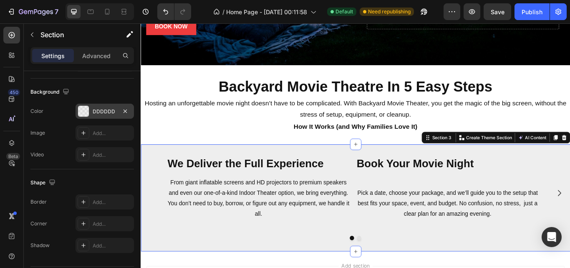
click at [127, 87] on div "Background" at bounding box center [82, 91] width 104 height 13
click at [349, 188] on h2 "We Deliver the Full Experience" at bounding box center [278, 187] width 214 height 18
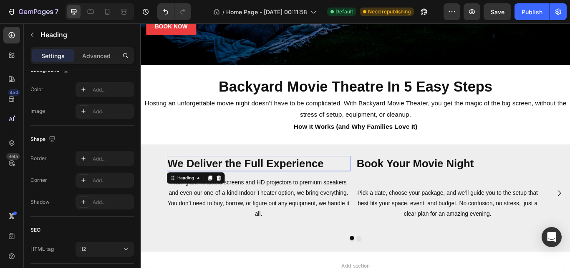
scroll to position [0, 0]
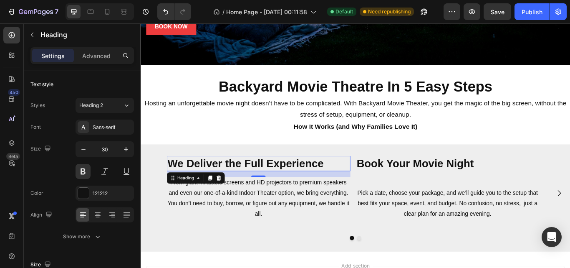
click at [369, 187] on h2 "We Deliver the Full Experience" at bounding box center [278, 187] width 214 height 18
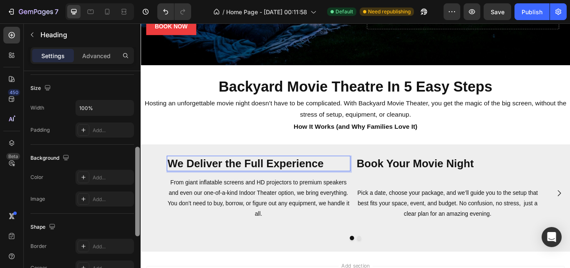
scroll to position [179, 0]
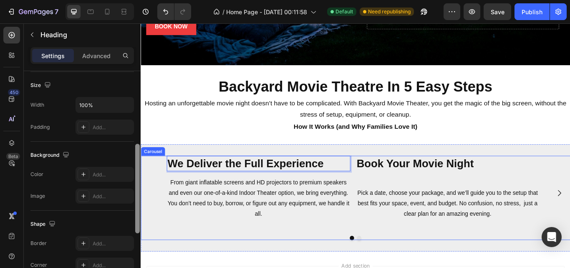
drag, startPoint x: 279, startPoint y: 132, endPoint x: 241, endPoint y: 201, distance: 79.2
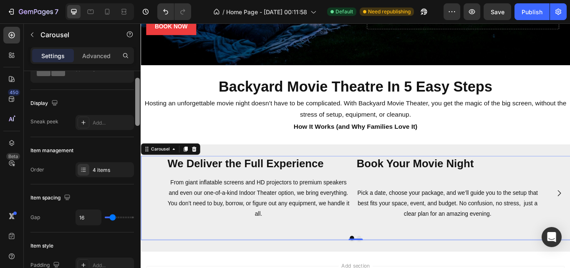
scroll to position [44, 0]
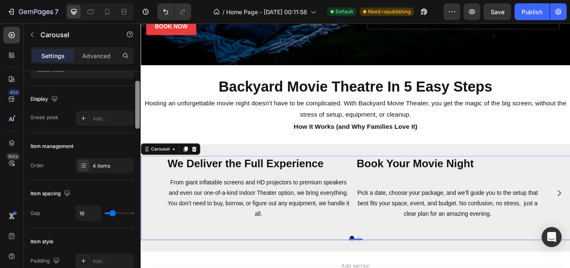
drag, startPoint x: 136, startPoint y: 106, endPoint x: 134, endPoint y: 115, distance: 9.7
click at [134, 115] on div "Items per slide 2 columns Display Sneak peek Add... Item management Order 4 ite…" at bounding box center [82, 181] width 117 height 220
click at [218, 181] on p "We Deliver the Full Experience" at bounding box center [278, 187] width 213 height 16
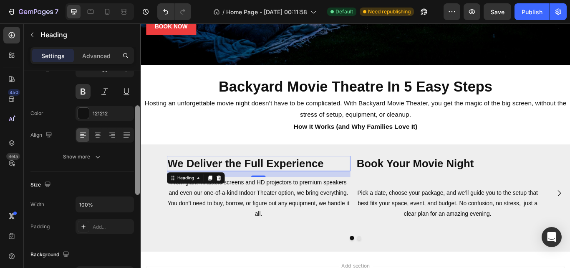
scroll to position [81, 0]
drag, startPoint x: 138, startPoint y: 137, endPoint x: 139, endPoint y: 170, distance: 33.0
click at [139, 170] on div at bounding box center [137, 148] width 5 height 89
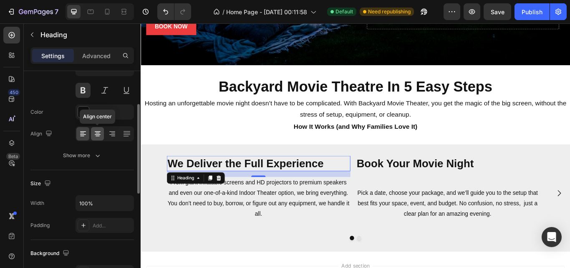
click at [95, 134] on icon at bounding box center [98, 134] width 6 height 1
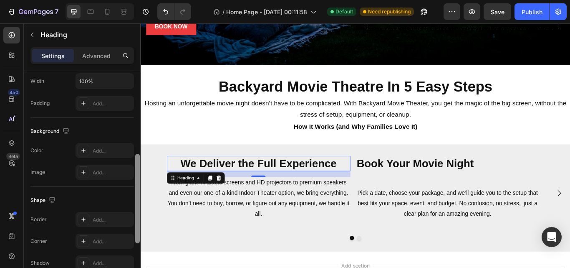
drag, startPoint x: 135, startPoint y: 135, endPoint x: 139, endPoint y: 185, distance: 50.3
click at [139, 185] on div at bounding box center [137, 198] width 5 height 89
click at [107, 151] on div "Add..." at bounding box center [112, 150] width 39 height 8
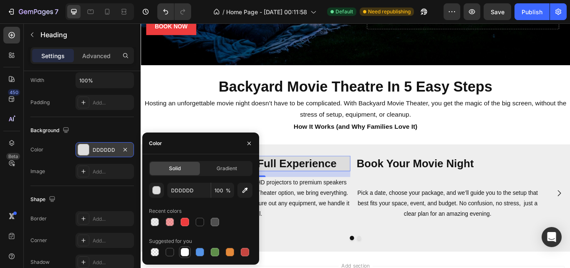
click at [183, 253] on div at bounding box center [185, 252] width 8 height 8
type input "FFFFFF"
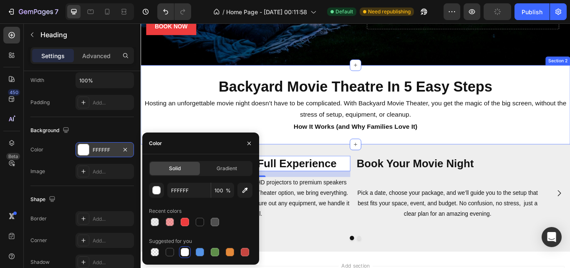
click at [480, 151] on div "Backyard Movie Theatre In 5 Easy Steps Heading Hosting an unforgettable movie n…" at bounding box center [391, 118] width 501 height 92
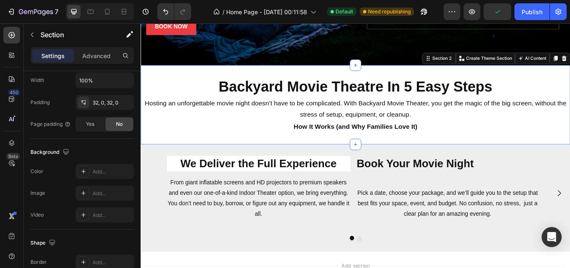
scroll to position [0, 0]
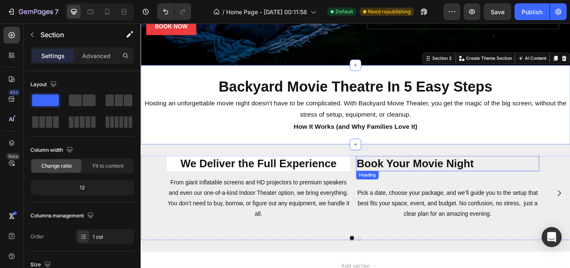
click at [468, 182] on h2 "Book Your Movie Night" at bounding box center [499, 187] width 214 height 18
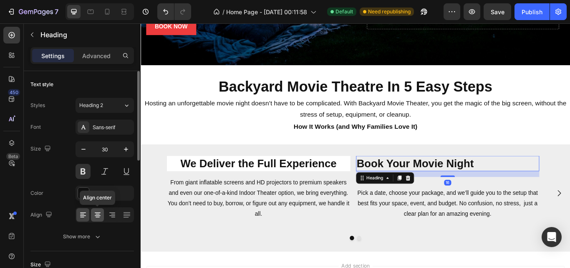
click at [96, 218] on icon at bounding box center [98, 214] width 8 height 8
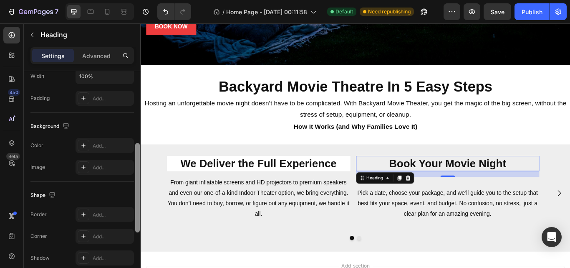
scroll to position [211, 0]
drag, startPoint x: 137, startPoint y: 143, endPoint x: 141, endPoint y: 229, distance: 86.1
click at [141, 0] on div "7 Version history / Home Page - [DATE] 00:11:58 Default Need republishing Previ…" at bounding box center [285, 0] width 570 height 0
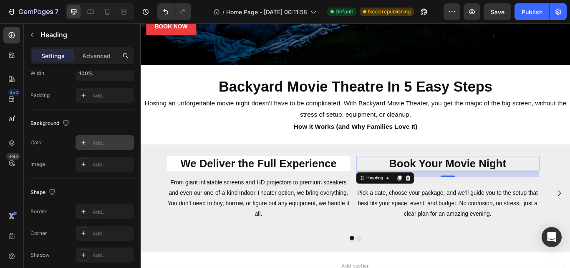
click at [102, 145] on div "Add..." at bounding box center [112, 143] width 39 height 8
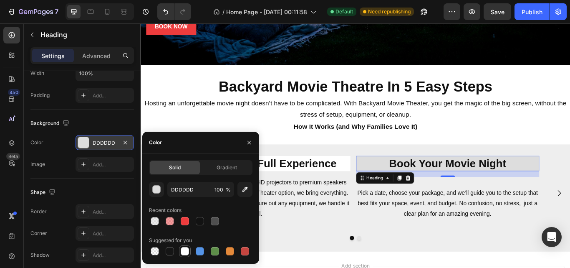
click at [185, 254] on div at bounding box center [185, 251] width 8 height 8
type input "FFFFFF"
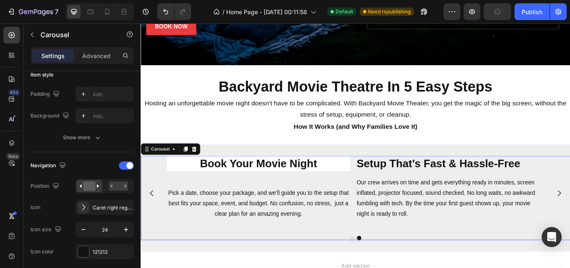
scroll to position [0, 0]
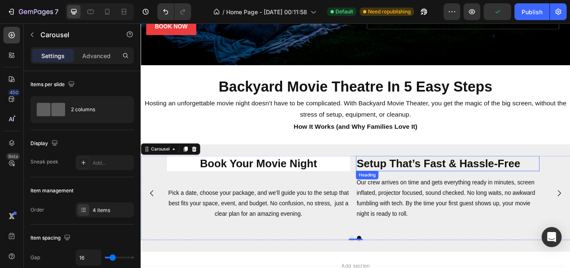
click at [487, 180] on strong "Setup That’s Fast & Hassle-Free" at bounding box center [488, 187] width 191 height 14
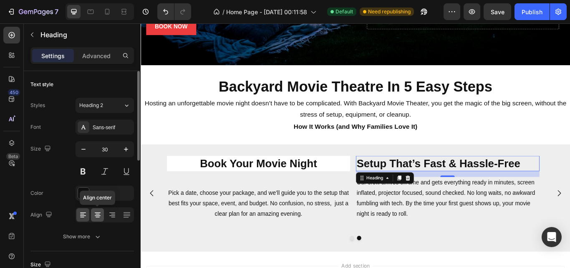
click at [98, 218] on icon at bounding box center [98, 214] width 8 height 8
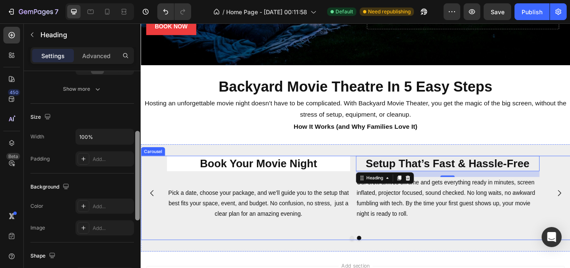
drag, startPoint x: 279, startPoint y: 160, endPoint x: 142, endPoint y: 238, distance: 157.8
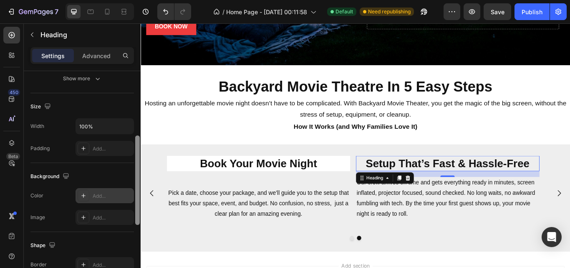
scroll to position [155, 0]
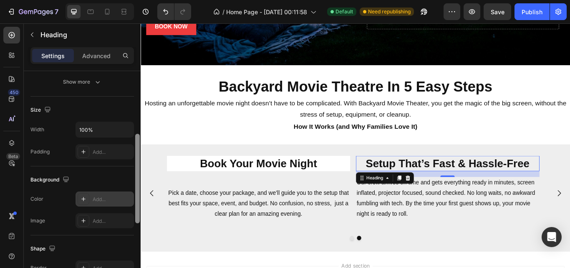
click at [99, 200] on div "Add..." at bounding box center [112, 199] width 39 height 8
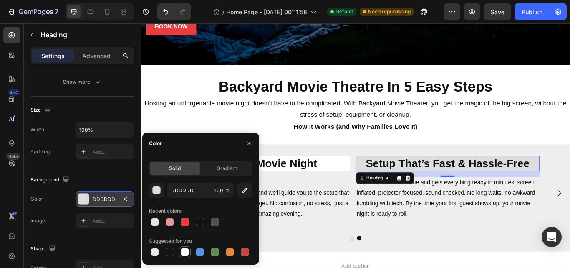
click at [185, 252] on div at bounding box center [185, 252] width 8 height 8
type input "FFFFFF"
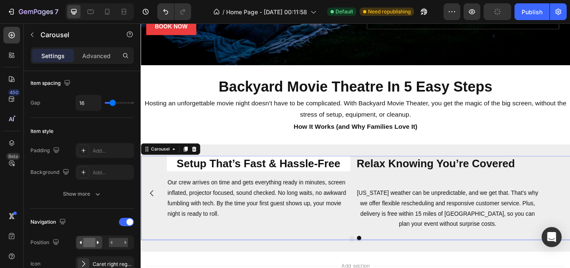
scroll to position [0, 0]
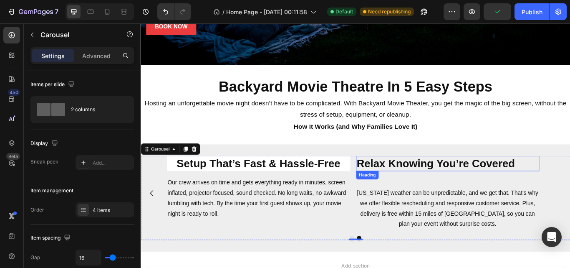
click at [506, 183] on h2 "Relax Knowing You’re Covered" at bounding box center [499, 187] width 214 height 18
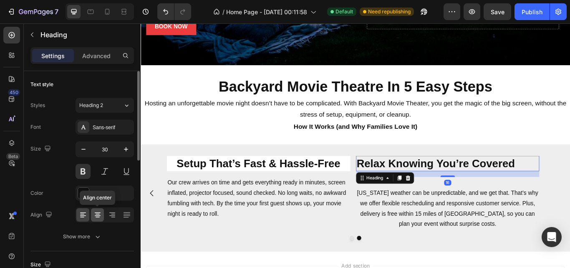
click at [95, 214] on icon at bounding box center [98, 214] width 8 height 8
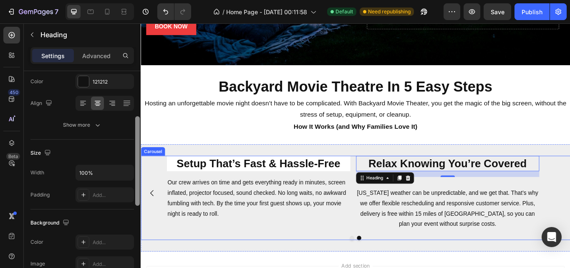
drag, startPoint x: 277, startPoint y: 170, endPoint x: 142, endPoint y: 234, distance: 149.1
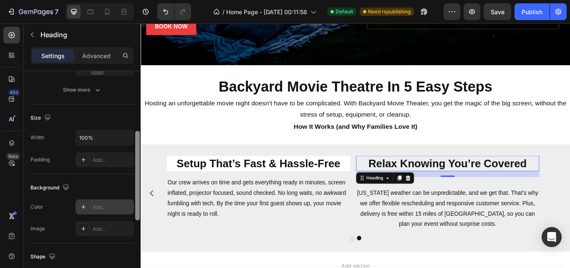
scroll to position [145, 0]
click at [100, 205] on div "Add..." at bounding box center [112, 209] width 39 height 8
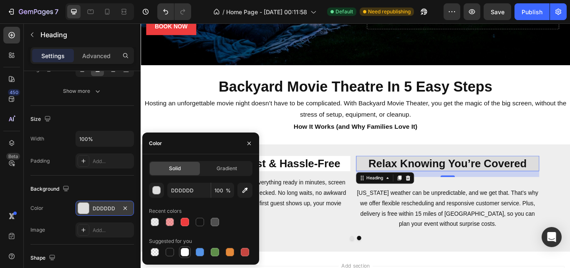
click at [188, 254] on div at bounding box center [185, 252] width 8 height 8
type input "FFFFFF"
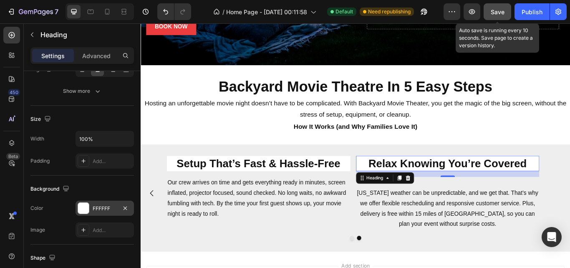
click at [501, 16] on div "Save" at bounding box center [498, 12] width 14 height 9
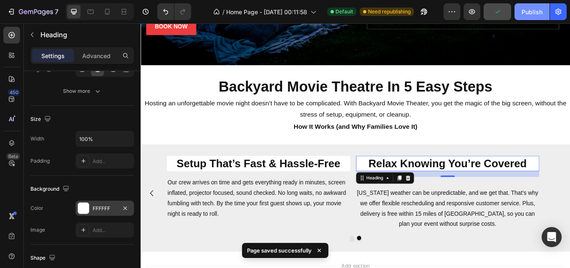
click at [523, 15] on div "Publish" at bounding box center [532, 12] width 21 height 9
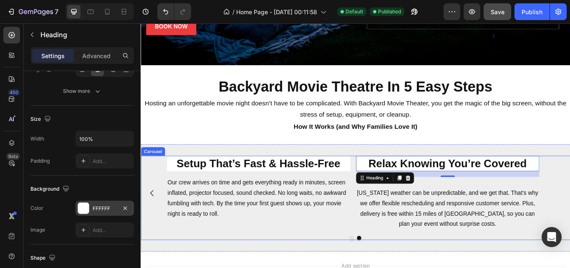
click at [156, 172] on div "Carousel" at bounding box center [154, 173] width 25 height 8
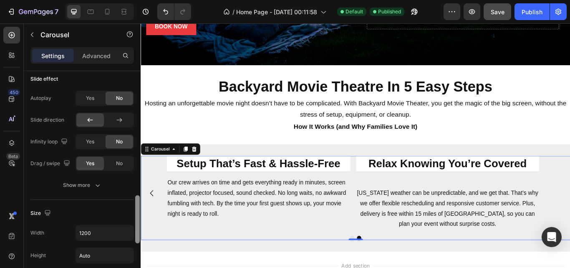
scroll to position [550, 0]
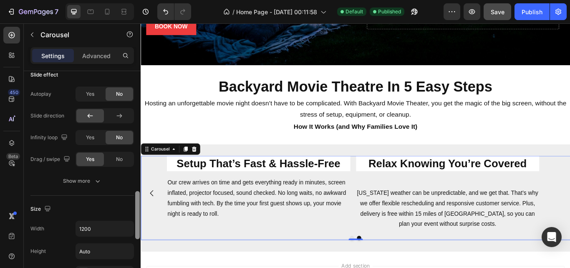
drag, startPoint x: 138, startPoint y: 90, endPoint x: 137, endPoint y: 210, distance: 119.9
click at [137, 210] on div at bounding box center [137, 215] width 5 height 48
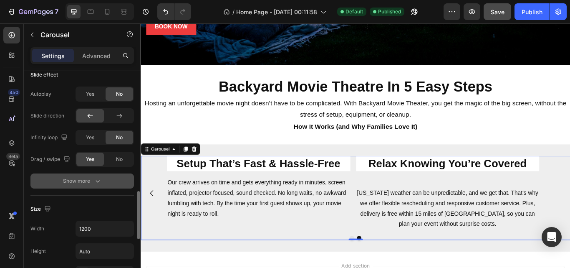
click at [98, 185] on icon "button" at bounding box center [98, 181] width 8 height 8
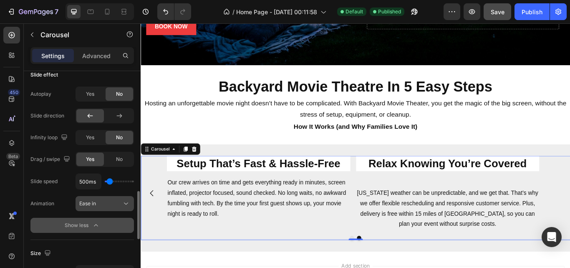
click at [126, 202] on icon at bounding box center [126, 203] width 8 height 8
click at [67, 195] on div "Slide speed 500ms Animation Ease in" at bounding box center [82, 192] width 104 height 38
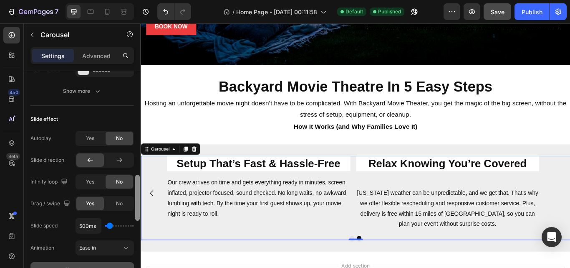
scroll to position [504, 0]
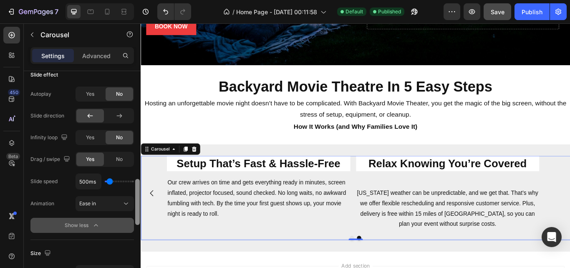
click at [134, 207] on div "Items per slide 2 columns Display Sneak peek Add... Item management Order 4 ite…" at bounding box center [82, 181] width 117 height 220
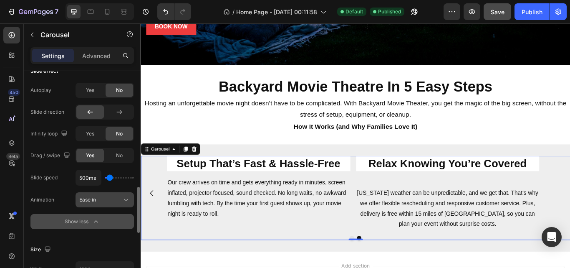
click at [125, 201] on icon at bounding box center [126, 199] width 8 height 8
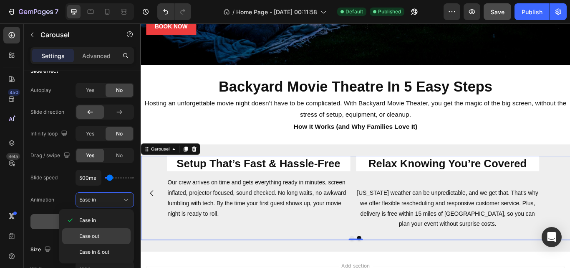
click at [106, 235] on p "Ease out" at bounding box center [103, 236] width 48 height 8
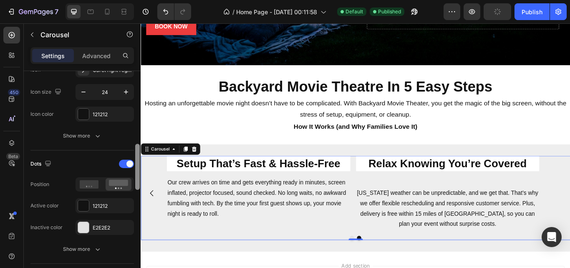
scroll to position [352, 0]
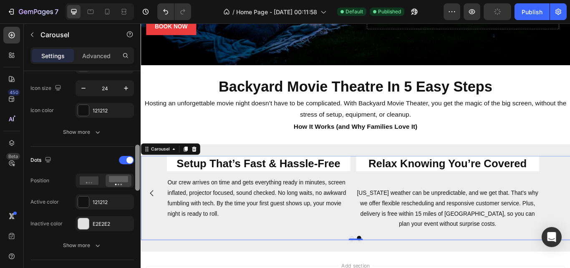
drag, startPoint x: 137, startPoint y: 207, endPoint x: 135, endPoint y: 165, distance: 42.2
click at [135, 165] on div at bounding box center [137, 167] width 5 height 46
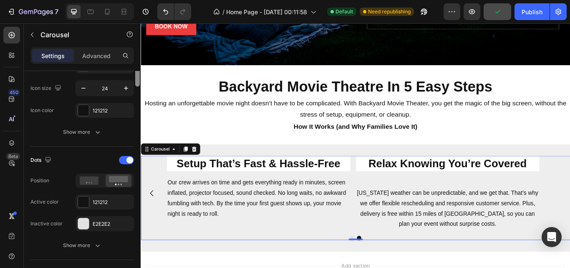
scroll to position [192, 0]
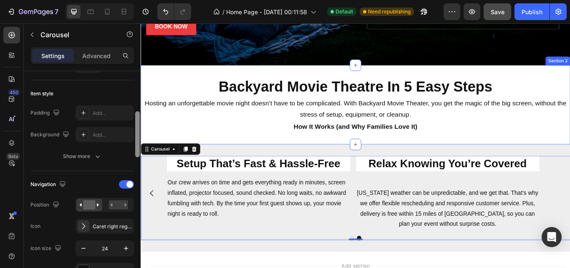
drag, startPoint x: 279, startPoint y: 192, endPoint x: 142, endPoint y: 156, distance: 142.5
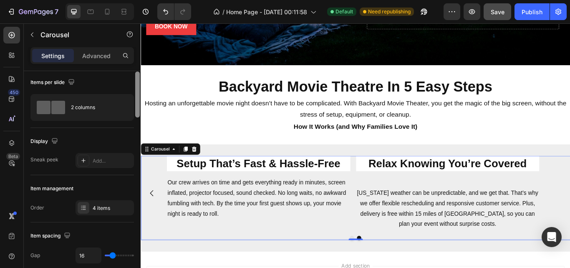
scroll to position [0, 0]
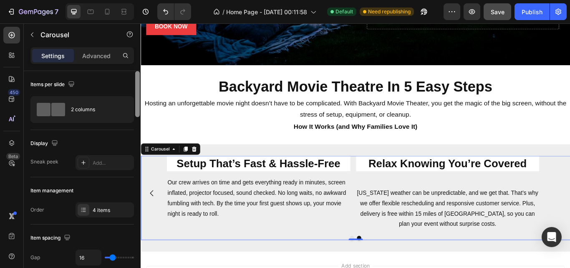
drag, startPoint x: 138, startPoint y: 139, endPoint x: 138, endPoint y: 81, distance: 58.5
click at [138, 81] on div at bounding box center [137, 94] width 5 height 46
click at [97, 55] on p "Advanced" at bounding box center [96, 55] width 28 height 9
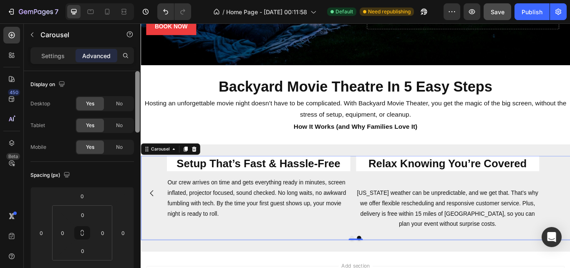
drag, startPoint x: 138, startPoint y: 82, endPoint x: 138, endPoint y: 117, distance: 35.1
click at [138, 117] on div at bounding box center [137, 101] width 5 height 61
drag, startPoint x: 138, startPoint y: 117, endPoint x: 138, endPoint y: 151, distance: 34.2
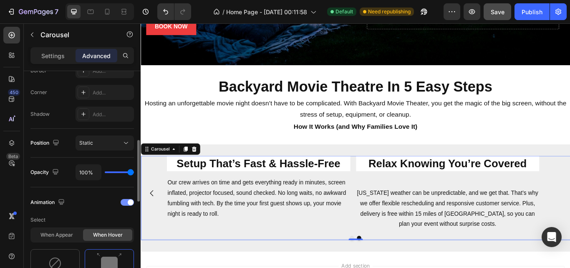
click at [125, 205] on div at bounding box center [127, 202] width 13 height 7
click at [124, 203] on div at bounding box center [127, 202] width 13 height 7
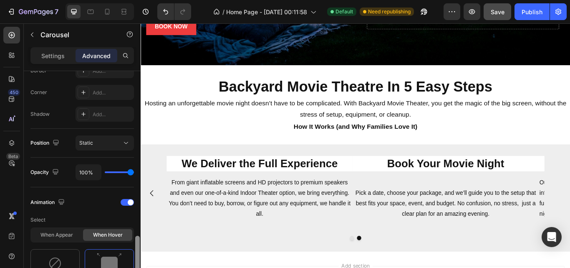
click at [138, 236] on div at bounding box center [137, 266] width 5 height 61
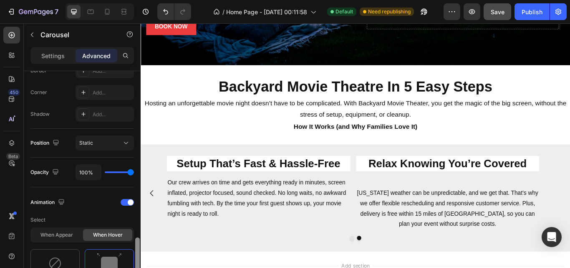
scroll to position [241, 0]
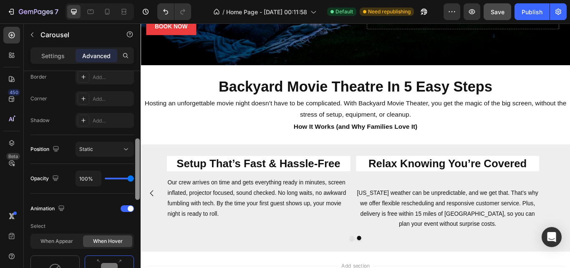
drag, startPoint x: 138, startPoint y: 199, endPoint x: 138, endPoint y: 176, distance: 23.0
click at [138, 176] on div at bounding box center [137, 168] width 5 height 61
drag, startPoint x: 136, startPoint y: 177, endPoint x: 136, endPoint y: 192, distance: 15.0
click at [136, 192] on div at bounding box center [137, 168] width 5 height 61
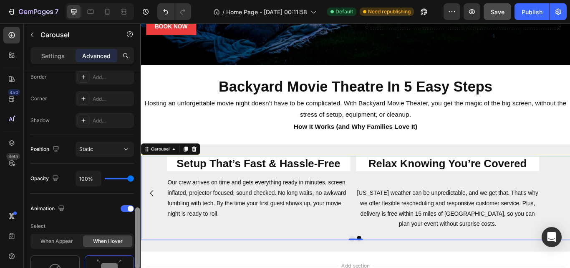
scroll to position [295, 0]
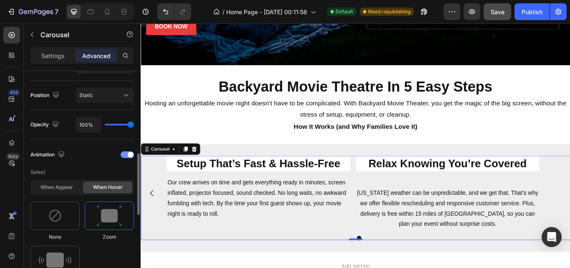
click at [124, 155] on div at bounding box center [127, 154] width 13 height 7
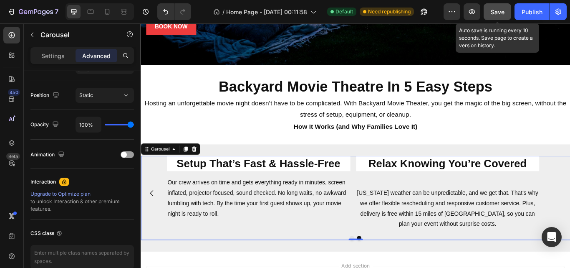
click at [503, 17] on button "Save" at bounding box center [498, 11] width 28 height 17
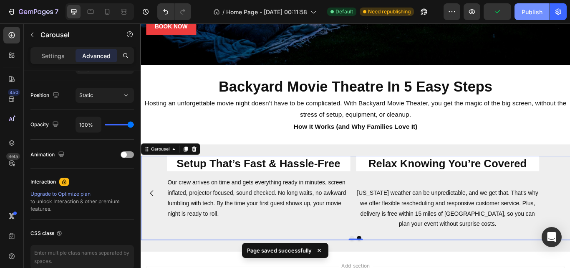
click at [529, 14] on div "Publish" at bounding box center [532, 12] width 21 height 9
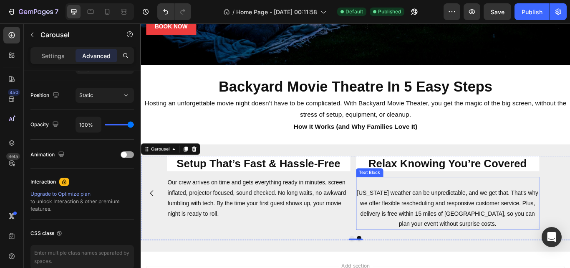
click at [443, 224] on p "[US_STATE] weather can be unpredictable, and we get that. That’s why we offer f…" at bounding box center [499, 239] width 213 height 48
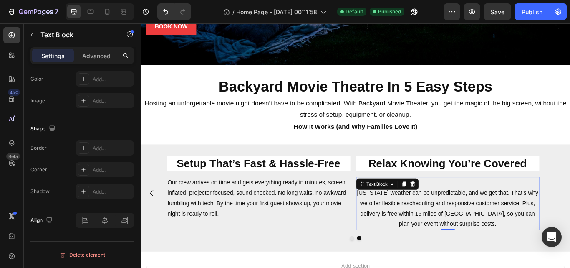
scroll to position [0, 0]
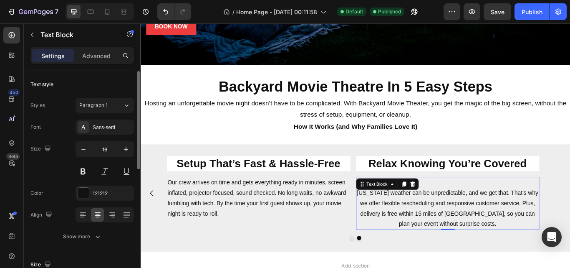
click at [399, 217] on p "[US_STATE] weather can be unpredictable, and we get that. That’s why we offer f…" at bounding box center [499, 239] width 213 height 48
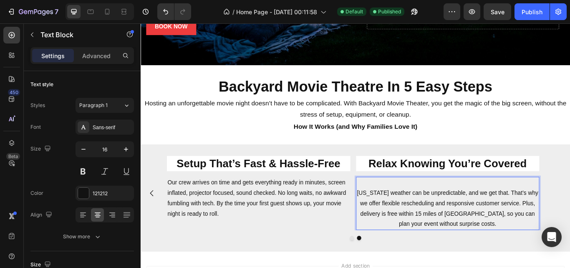
click at [395, 218] on p "[US_STATE] weather can be unpredictable, and we get that. That’s why we offer f…" at bounding box center [499, 239] width 213 height 48
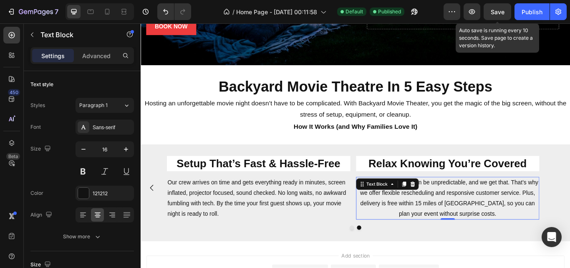
click at [503, 13] on span "Save" at bounding box center [498, 11] width 14 height 7
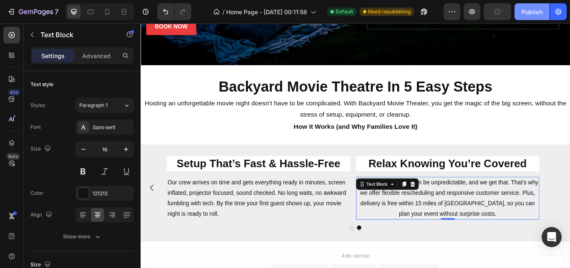
click at [528, 13] on div "Publish" at bounding box center [532, 12] width 21 height 9
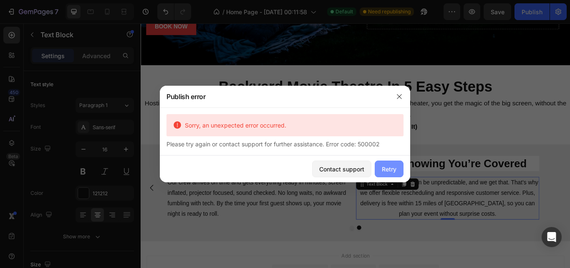
click at [386, 167] on div "Retry" at bounding box center [389, 169] width 15 height 9
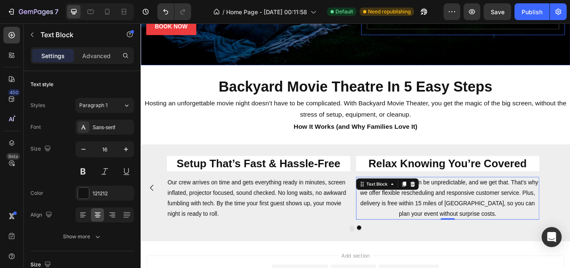
click at [494, 14] on span "Save" at bounding box center [498, 11] width 14 height 7
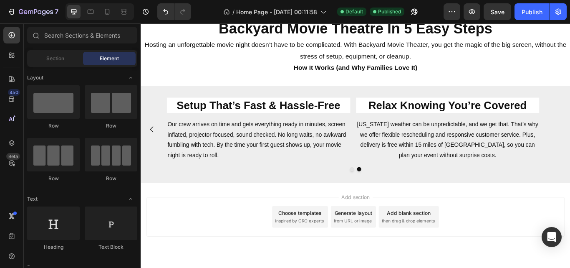
scroll to position [289, 0]
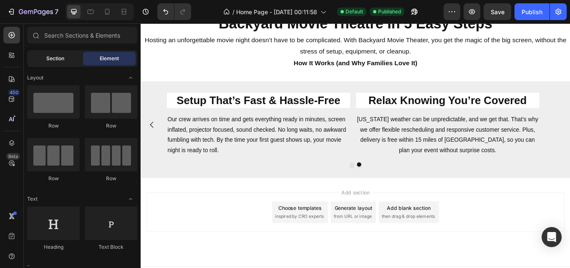
click at [46, 58] on span "Section" at bounding box center [55, 59] width 18 height 8
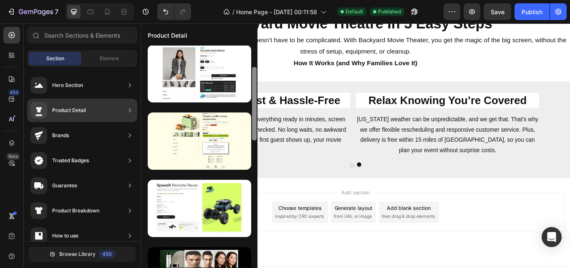
scroll to position [0, 0]
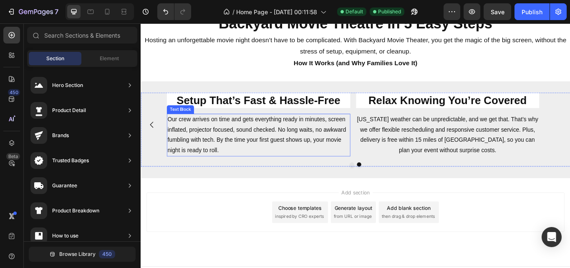
drag, startPoint x: 395, startPoint y: 128, endPoint x: 277, endPoint y: 154, distance: 121.1
drag, startPoint x: 395, startPoint y: 90, endPoint x: 256, endPoint y: 129, distance: 145.0
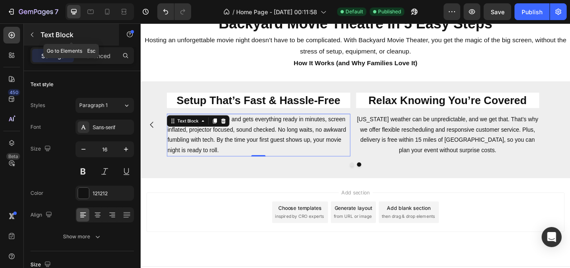
click at [34, 34] on icon "button" at bounding box center [32, 34] width 7 height 7
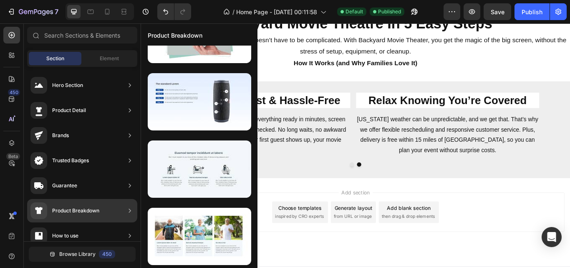
scroll to position [310, 0]
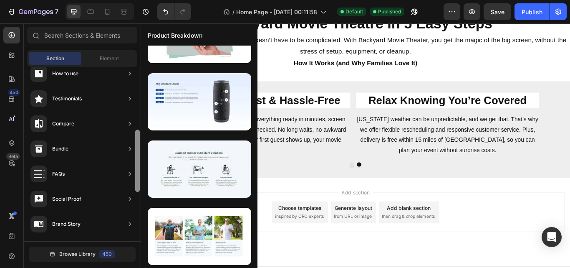
drag, startPoint x: 138, startPoint y: 221, endPoint x: 132, endPoint y: 169, distance: 52.5
click at [132, 169] on div "Hero Section Product Detail Brands Trusted Badges Guarantee Product Breakdown H…" at bounding box center [82, 154] width 117 height 174
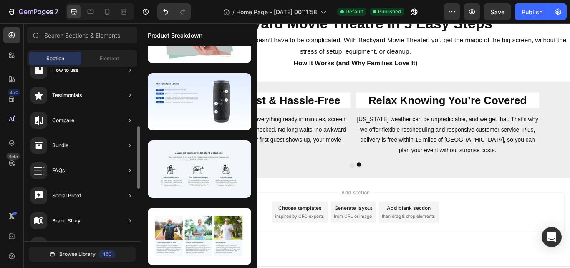
scroll to position [109, 0]
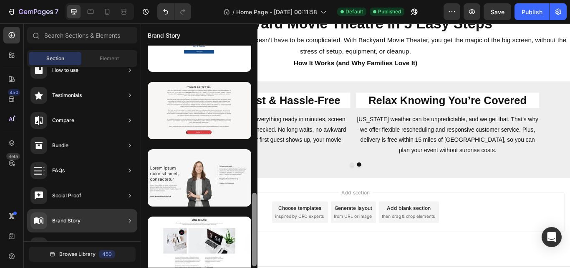
drag, startPoint x: 253, startPoint y: 102, endPoint x: 256, endPoint y: 215, distance: 113.2
click at [256, 215] on div at bounding box center [254, 158] width 6 height 222
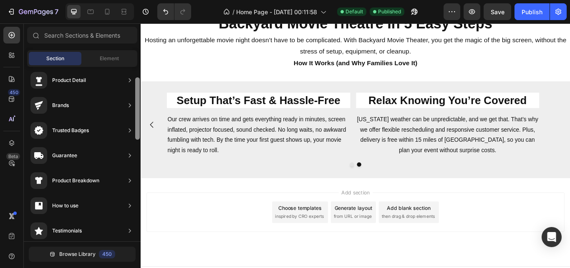
scroll to position [0, 0]
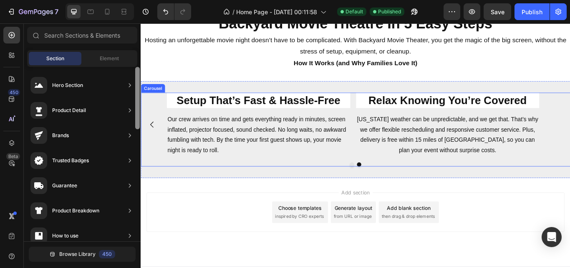
drag, startPoint x: 277, startPoint y: 205, endPoint x: 143, endPoint y: 98, distance: 171.2
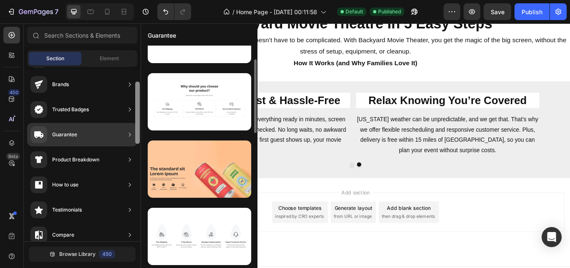
scroll to position [48, 0]
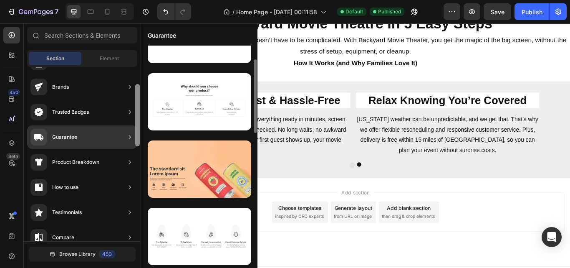
click at [136, 139] on div at bounding box center [137, 115] width 5 height 62
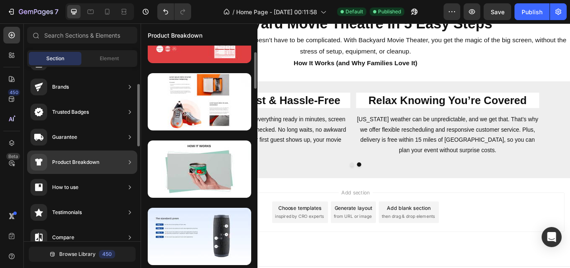
click at [128, 158] on icon at bounding box center [130, 162] width 8 height 8
click at [90, 162] on div "Product Breakdown" at bounding box center [75, 162] width 47 height 8
click at [129, 161] on icon at bounding box center [130, 162] width 2 height 4
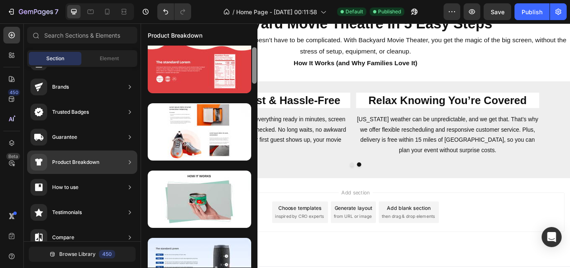
scroll to position [10, 0]
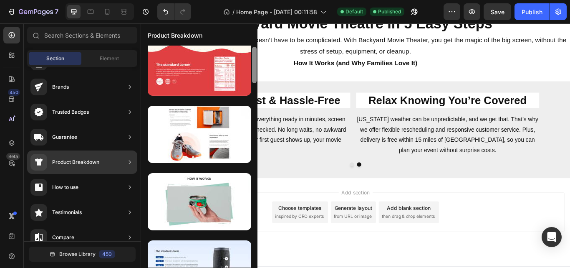
drag, startPoint x: 253, startPoint y: 72, endPoint x: 253, endPoint y: 66, distance: 5.4
click at [253, 66] on div at bounding box center [254, 65] width 5 height 36
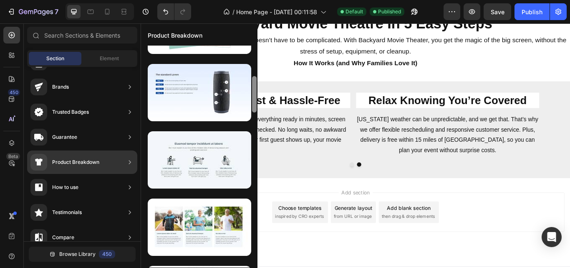
scroll to position [188, 0]
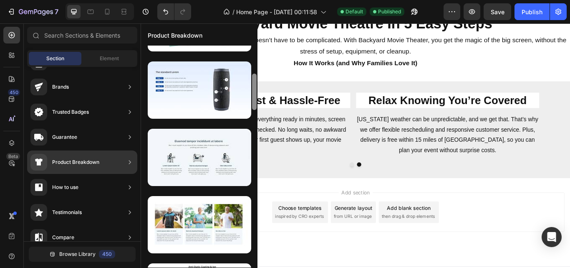
drag, startPoint x: 253, startPoint y: 66, endPoint x: 254, endPoint y: 96, distance: 29.7
click at [254, 96] on div at bounding box center [254, 91] width 5 height 36
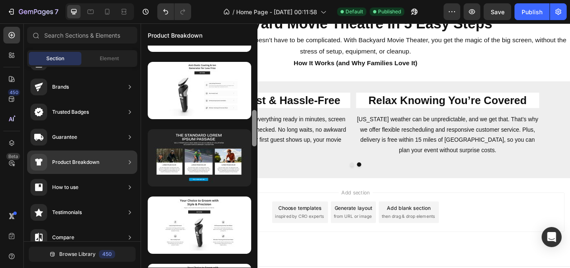
scroll to position [392, 0]
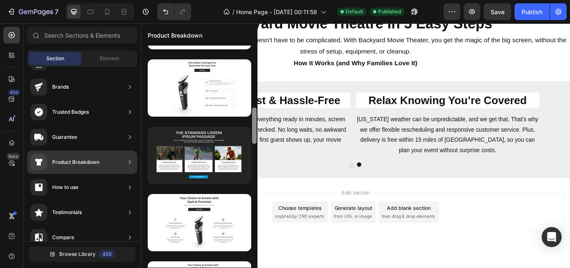
drag, startPoint x: 254, startPoint y: 97, endPoint x: 256, endPoint y: 131, distance: 33.9
click at [256, 131] on div at bounding box center [254, 125] width 5 height 36
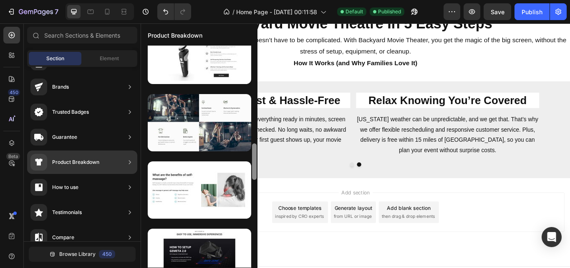
scroll to position [631, 0]
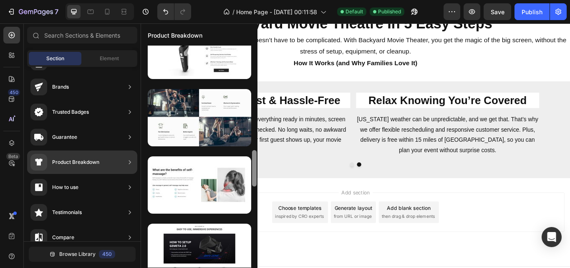
drag, startPoint x: 255, startPoint y: 130, endPoint x: 256, endPoint y: 170, distance: 39.7
click at [256, 170] on div at bounding box center [254, 168] width 5 height 36
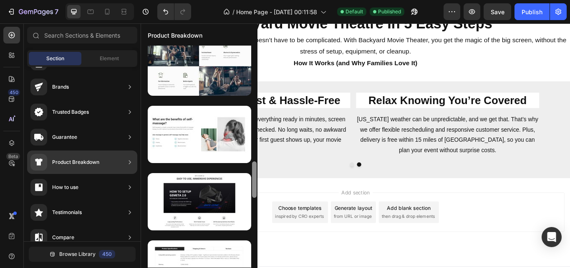
scroll to position [684, 0]
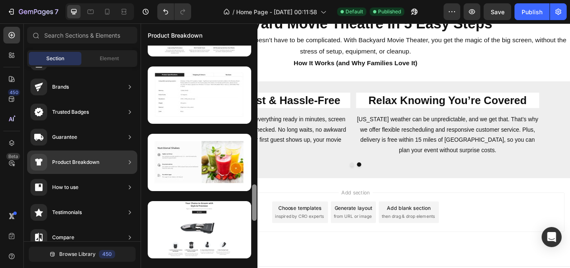
drag, startPoint x: 252, startPoint y: 165, endPoint x: 257, endPoint y: 202, distance: 37.9
click at [257, 202] on div at bounding box center [254, 154] width 6 height 222
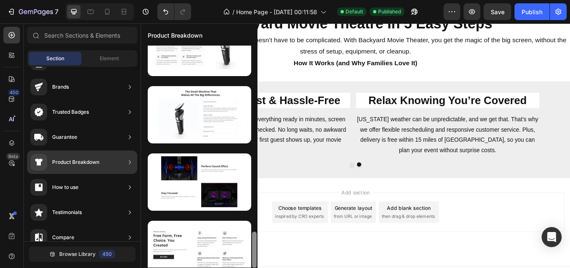
scroll to position [1107, 0]
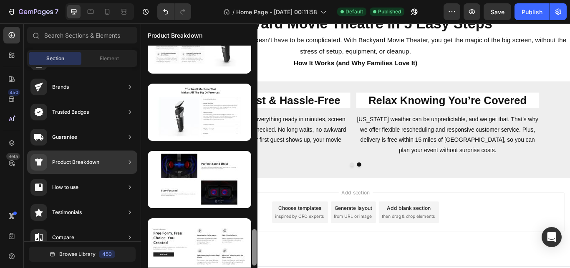
drag, startPoint x: 254, startPoint y: 202, endPoint x: 256, endPoint y: 243, distance: 41.4
click at [256, 243] on div at bounding box center [254, 247] width 5 height 36
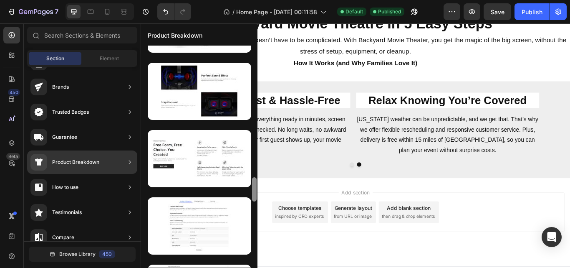
scroll to position [1198, 0]
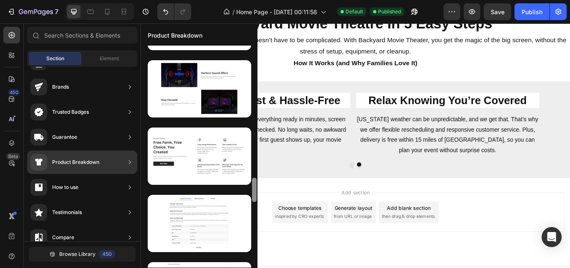
drag, startPoint x: 254, startPoint y: 241, endPoint x: 256, endPoint y: 256, distance: 15.2
click at [256, 256] on div at bounding box center [254, 157] width 6 height 222
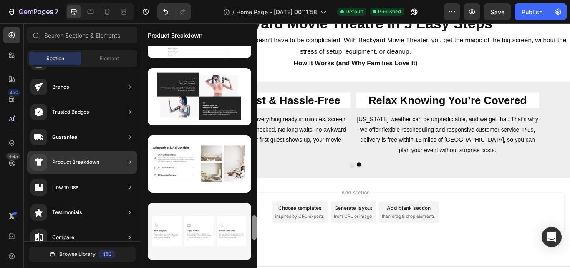
scroll to position [1471, 0]
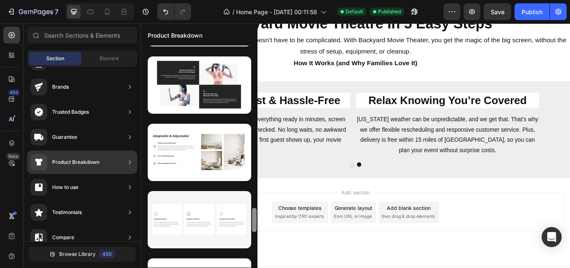
drag, startPoint x: 254, startPoint y: 194, endPoint x: 256, endPoint y: 224, distance: 30.1
click at [256, 224] on div at bounding box center [254, 220] width 5 height 24
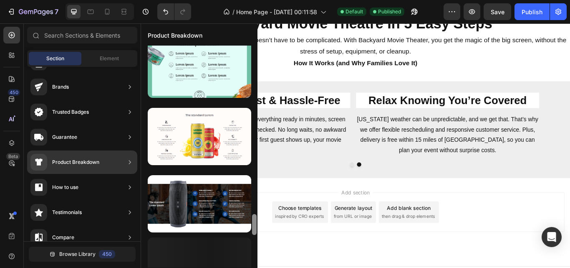
scroll to position [1834, 0]
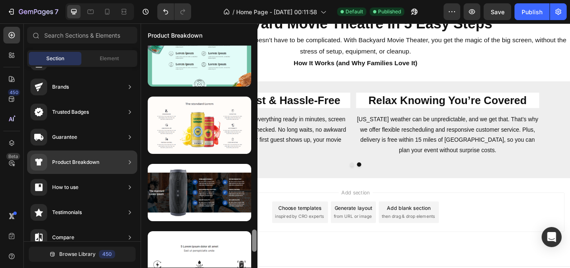
drag, startPoint x: 255, startPoint y: 221, endPoint x: 256, endPoint y: 261, distance: 40.1
click at [256, 261] on div at bounding box center [254, 157] width 6 height 222
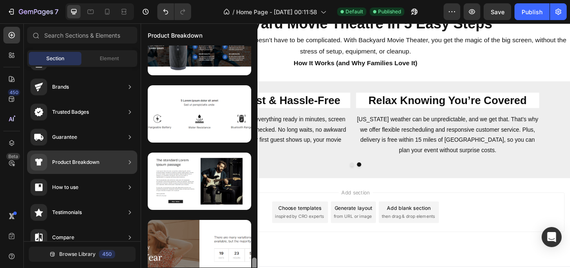
scroll to position [1992, 0]
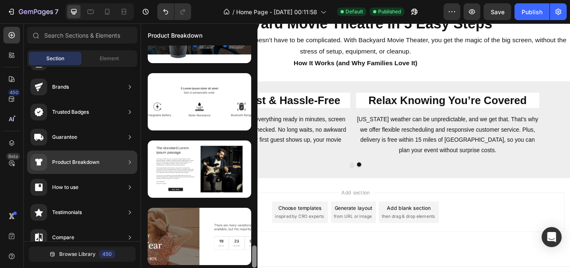
drag, startPoint x: 255, startPoint y: 237, endPoint x: 256, endPoint y: 261, distance: 23.8
click at [256, 261] on div at bounding box center [254, 256] width 5 height 22
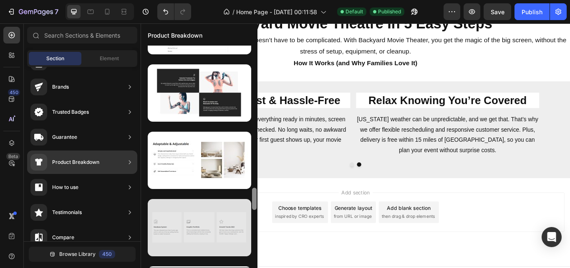
scroll to position [1459, 0]
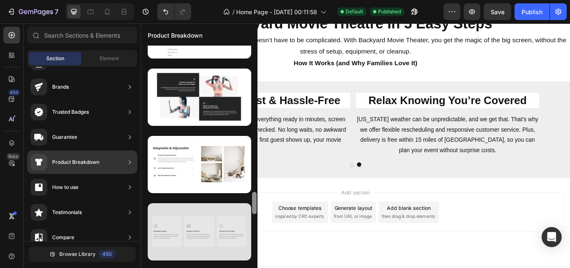
drag, startPoint x: 253, startPoint y: 261, endPoint x: 251, endPoint y: 208, distance: 53.5
click at [251, 208] on div at bounding box center [199, 157] width 117 height 222
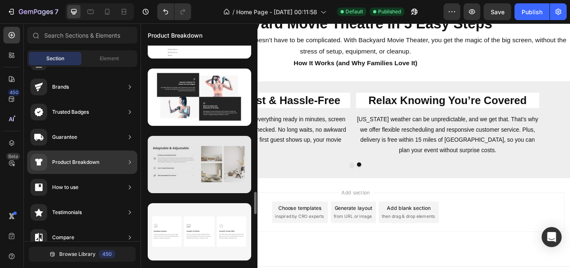
click at [214, 165] on div at bounding box center [200, 164] width 104 height 57
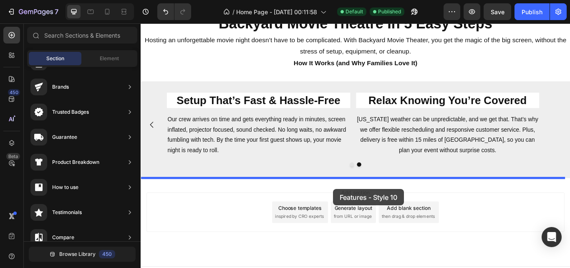
drag, startPoint x: 355, startPoint y: 189, endPoint x: 365, endPoint y: 216, distance: 29.5
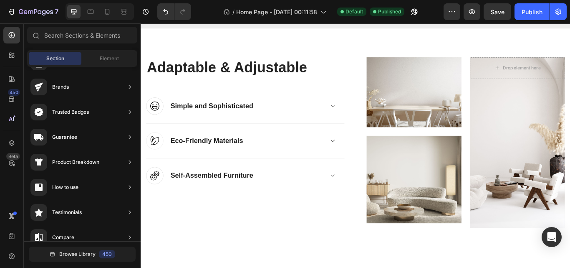
scroll to position [462, 0]
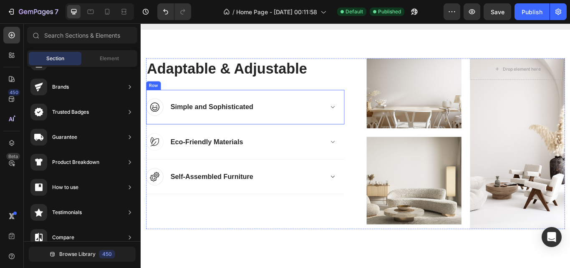
click at [364, 130] on div "Simple and Sophisticated Accordion" at bounding box center [271, 121] width 195 height 20
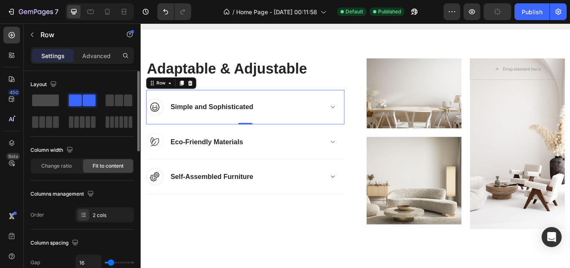
click at [54, 99] on span at bounding box center [45, 100] width 27 height 12
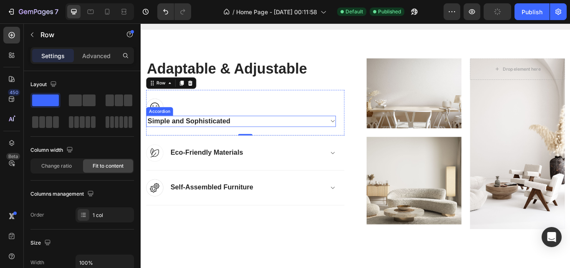
click at [362, 141] on div "Simple and Sophisticated" at bounding box center [257, 137] width 220 height 13
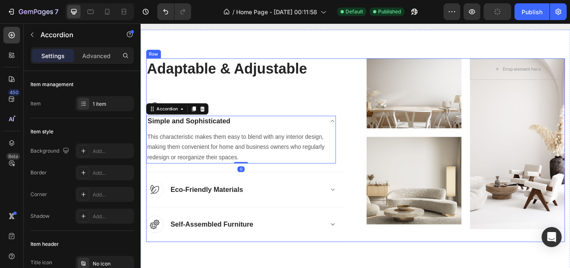
click at [376, 77] on div "Adaptable & Adjustable Heading Image Simple and Sophisticated This characterist…" at bounding box center [391, 171] width 489 height 214
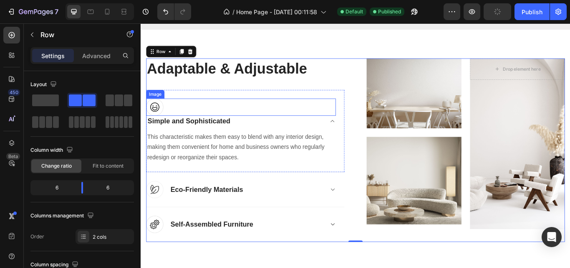
click at [350, 123] on div at bounding box center [257, 121] width 221 height 20
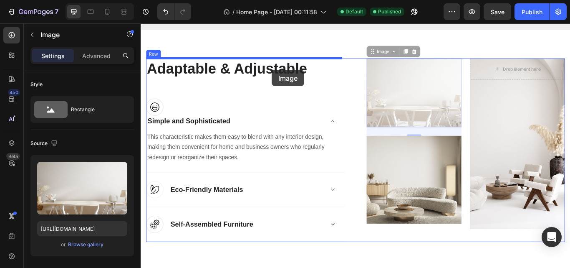
drag, startPoint x: 435, startPoint y: 107, endPoint x: 294, endPoint y: 78, distance: 144.1
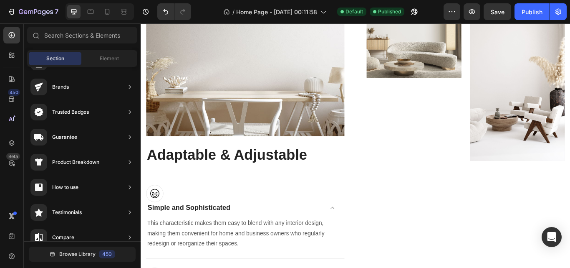
scroll to position [549, 0]
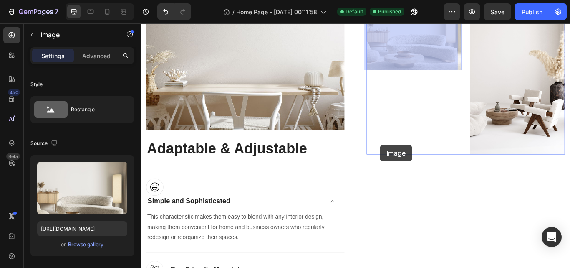
drag, startPoint x: 455, startPoint y: 58, endPoint x: 420, endPoint y: 165, distance: 112.9
click at [420, 165] on div "Header Image Adaptable & Adjustable Heading Image Simple and Sophisticated This…" at bounding box center [391, -1] width 501 height 1051
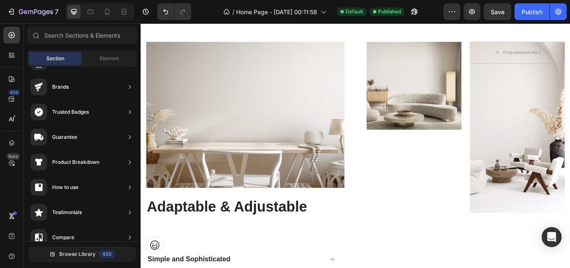
scroll to position [468, 0]
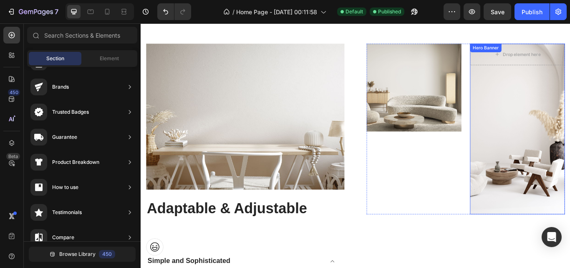
click at [570, 121] on div "Overlay" at bounding box center [580, 146] width 111 height 199
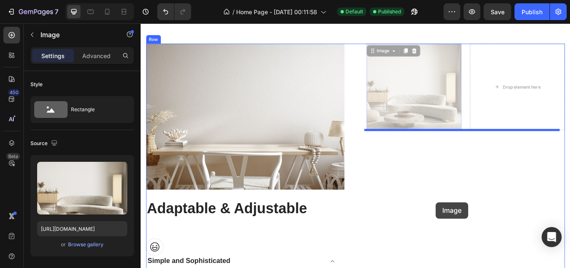
drag, startPoint x: 473, startPoint y: 114, endPoint x: 485, endPoint y: 232, distance: 118.0
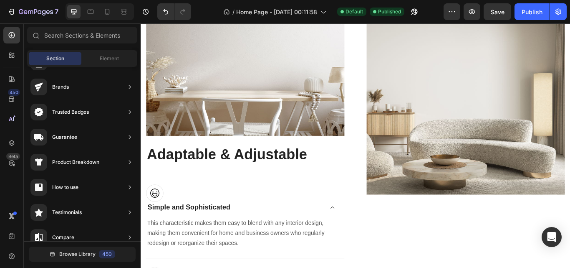
scroll to position [546, 0]
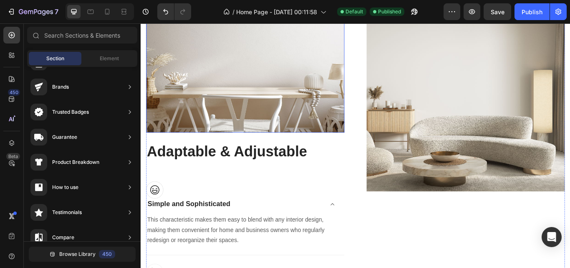
click at [245, 89] on img at bounding box center [262, 66] width 231 height 170
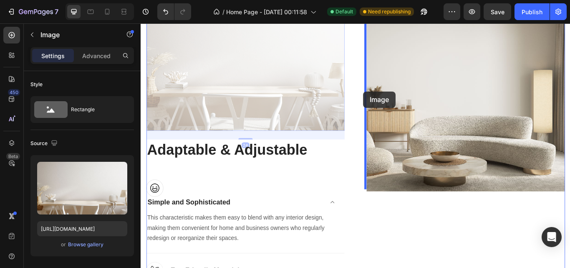
drag, startPoint x: 314, startPoint y: 101, endPoint x: 400, endPoint y: 103, distance: 85.6
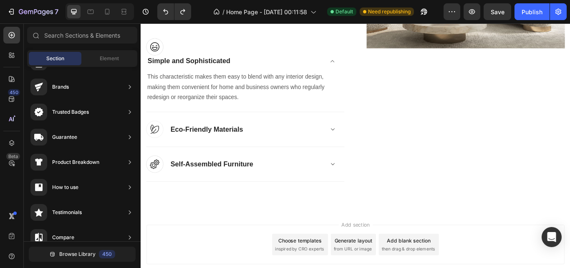
scroll to position [714, 0]
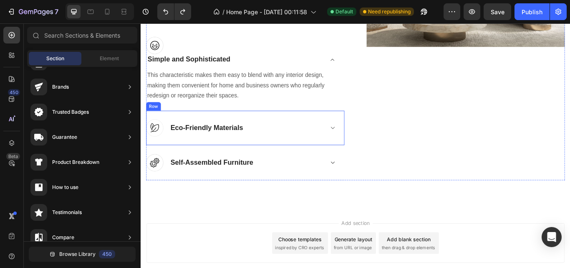
click at [354, 154] on div "Image Eco-Friendly Materials Accordion Row" at bounding box center [262, 145] width 231 height 41
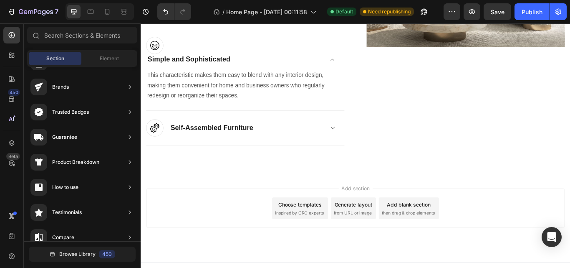
click at [354, 154] on div "Image Self-Assembled Furniture Accordion Row" at bounding box center [262, 145] width 231 height 41
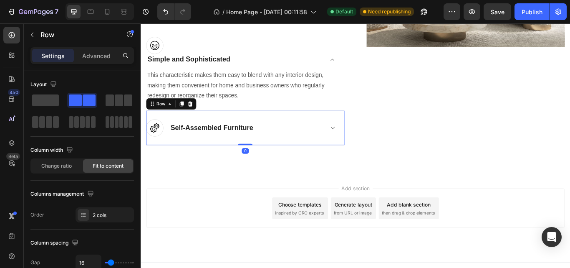
scroll to position [683, 0]
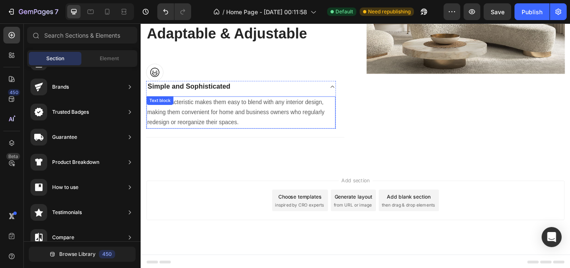
click at [345, 142] on p "This characteristic makes them easy to blend with any interior design, making t…" at bounding box center [257, 127] width 219 height 36
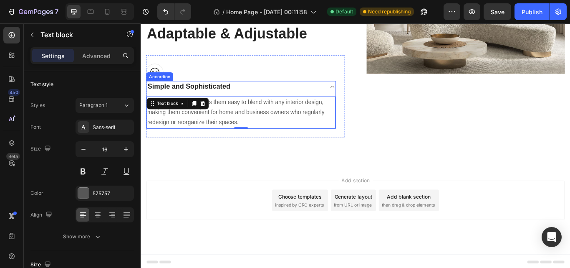
click at [361, 94] on icon at bounding box center [364, 97] width 6 height 7
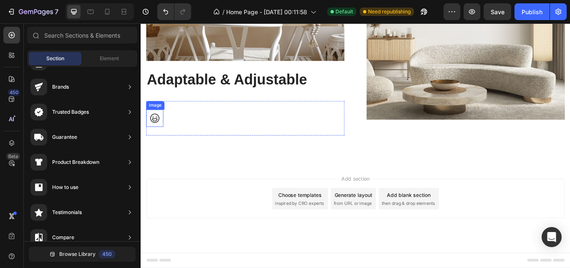
scroll to position [627, 0]
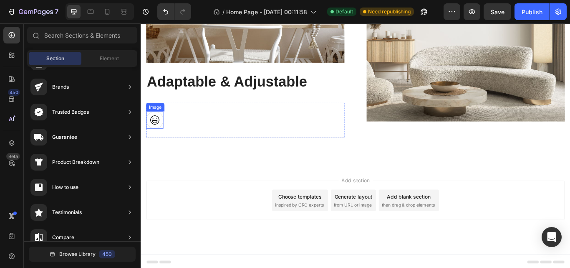
click at [158, 135] on img at bounding box center [157, 136] width 20 height 20
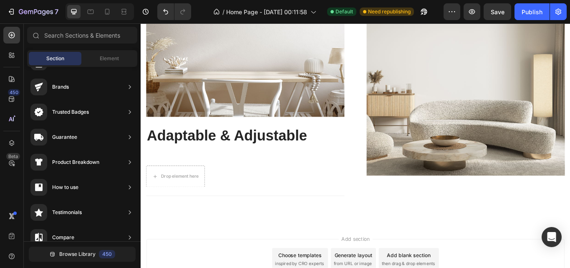
scroll to position [569, 0]
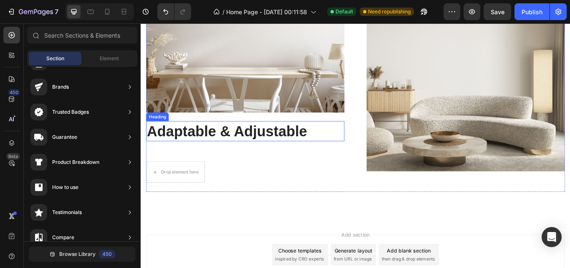
click at [215, 151] on p "Adaptable & Adjustable" at bounding box center [263, 149] width 230 height 22
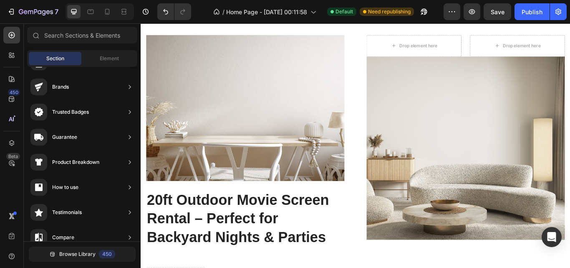
scroll to position [493, 0]
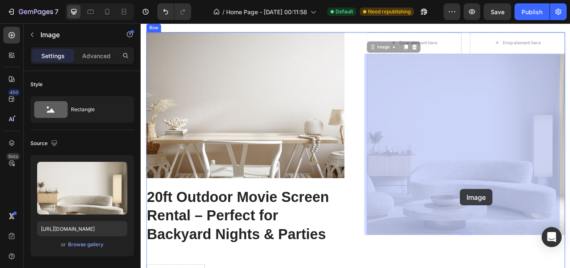
drag, startPoint x: 517, startPoint y: 151, endPoint x: 513, endPoint y: 216, distance: 65.7
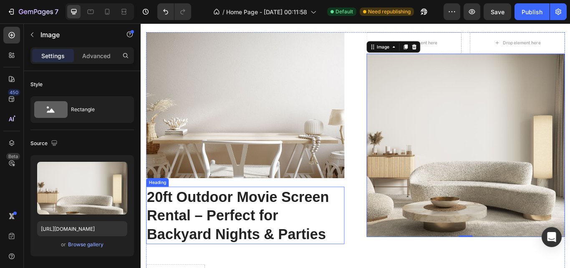
click at [236, 231] on p "20ft Outdoor Movie Screen Rental – Perfect for Backyard Nights & Parties" at bounding box center [263, 247] width 230 height 65
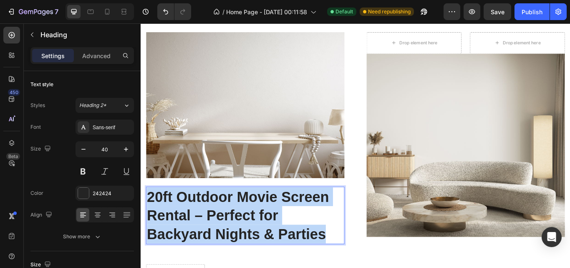
click at [236, 231] on p "20ft Outdoor Movie Screen Rental – Perfect for Backyard Nights & Parties" at bounding box center [263, 247] width 230 height 65
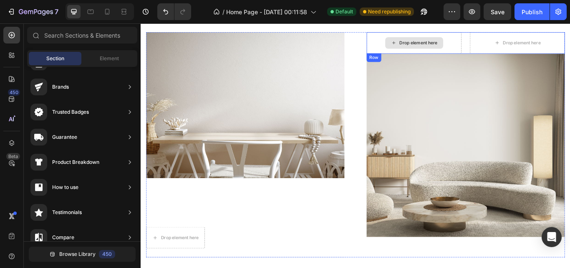
click at [456, 45] on div "Drop element here" at bounding box center [465, 46] width 44 height 7
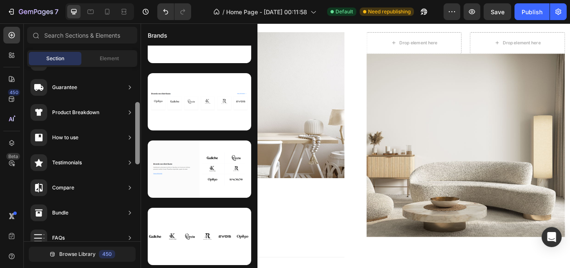
scroll to position [99, 0]
drag, startPoint x: 137, startPoint y: 100, endPoint x: 139, endPoint y: 119, distance: 18.4
click at [139, 119] on div at bounding box center [137, 133] width 5 height 62
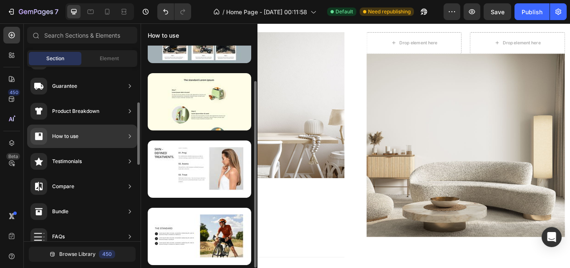
scroll to position [42, 0]
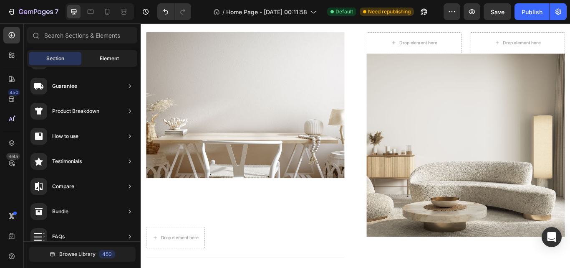
click at [106, 60] on span "Element" at bounding box center [109, 59] width 19 height 8
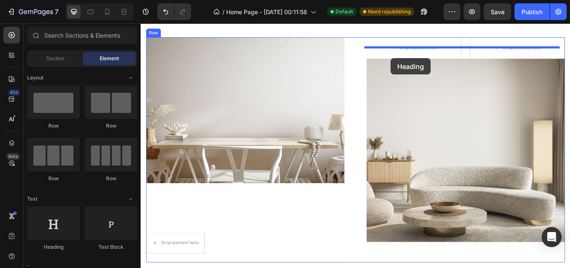
scroll to position [461, 0]
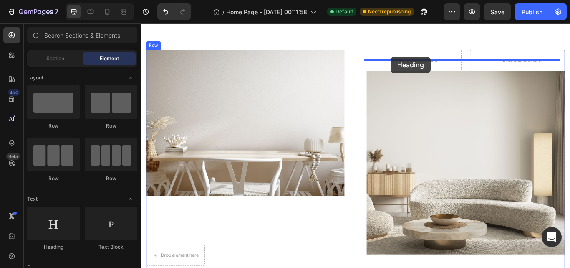
drag, startPoint x: 198, startPoint y: 247, endPoint x: 433, endPoint y: 62, distance: 298.9
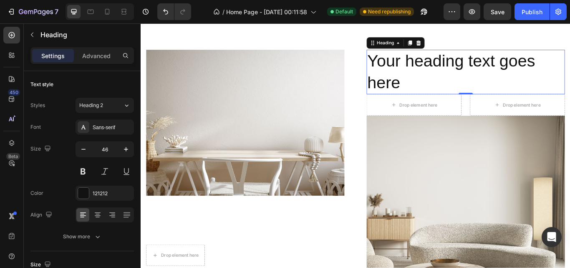
click at [477, 74] on h2 "Your heading text goes here" at bounding box center [519, 80] width 231 height 52
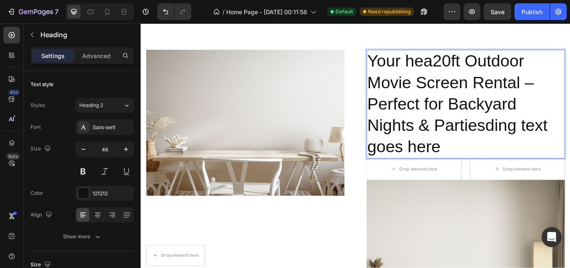
click at [570, 93] on p "Your hea20ft Outdoor Movie Screen Rental – Perfect for Backyard Nights & Partie…" at bounding box center [520, 117] width 230 height 125
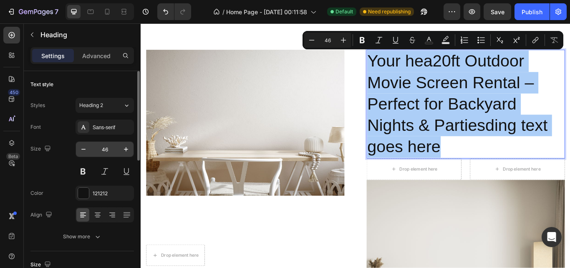
click at [105, 148] on input "46" at bounding box center [105, 149] width 28 height 15
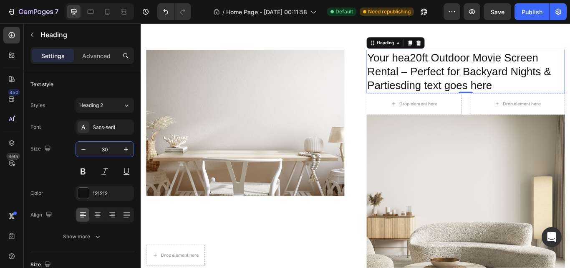
type input "30"
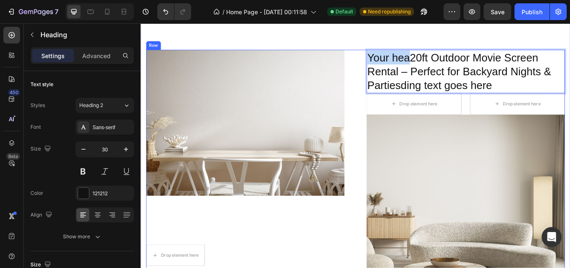
drag, startPoint x: 452, startPoint y: 63, endPoint x: 381, endPoint y: 64, distance: 71.0
click at [381, 64] on div "Image Heading Drop element here Row Your hea20ft Outdoor Movie Screen Rental – …" at bounding box center [391, 198] width 489 height 289
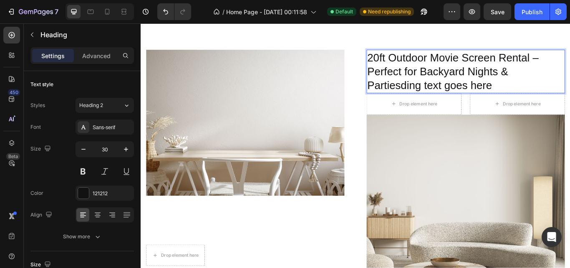
click at [555, 93] on p "20ft Outdoor Movie Screen Rental – Perfect for Backyard Nights & Partiesding te…" at bounding box center [520, 79] width 230 height 49
click at [555, 95] on p "20ft Outdoor Movie Screen Rental – Perfect for Backyard Nights & Partiesding te…" at bounding box center [520, 79] width 230 height 49
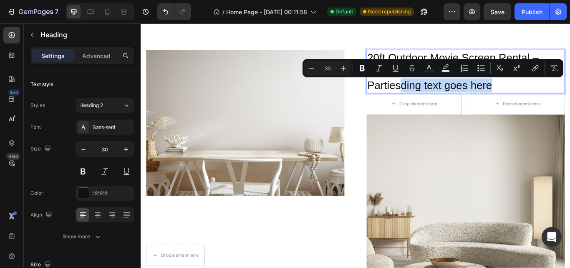
drag, startPoint x: 443, startPoint y: 97, endPoint x: 560, endPoint y: 98, distance: 116.9
click at [560, 98] on p "20ft Outdoor Movie Screen Rental – Perfect for Backyard Nights & Partiesding te…" at bounding box center [520, 79] width 230 height 49
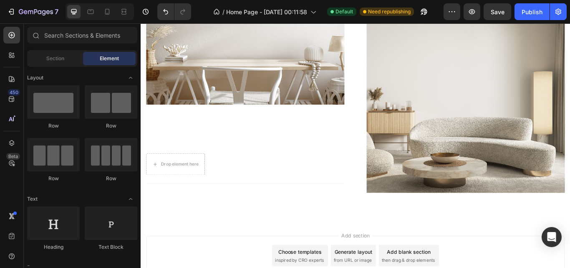
scroll to position [570, 0]
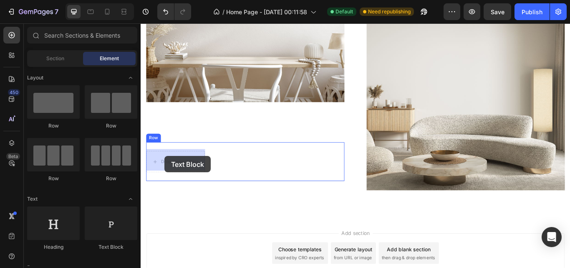
drag, startPoint x: 252, startPoint y: 241, endPoint x: 168, endPoint y: 178, distance: 105.2
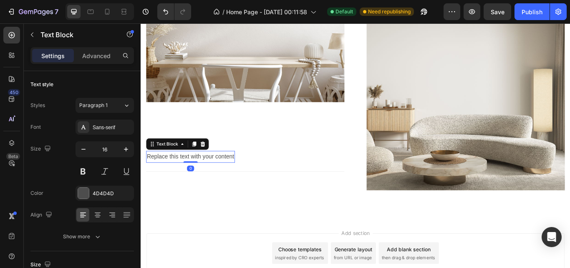
click at [175, 180] on div "Replace this text with your content" at bounding box center [199, 179] width 104 height 14
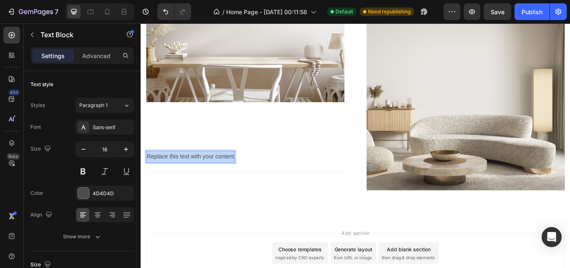
click at [175, 180] on p "Replace this text with your content" at bounding box center [199, 179] width 102 height 12
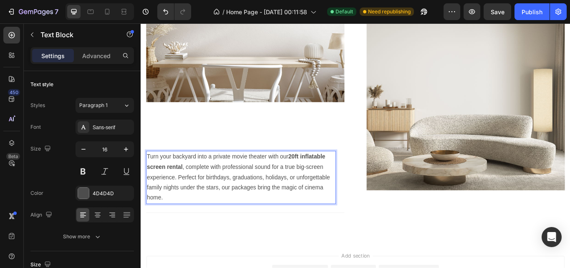
click at [190, 186] on p "Turn your backyard into a private movie theater with our 20ft inflatable screen…" at bounding box center [258, 203] width 220 height 60
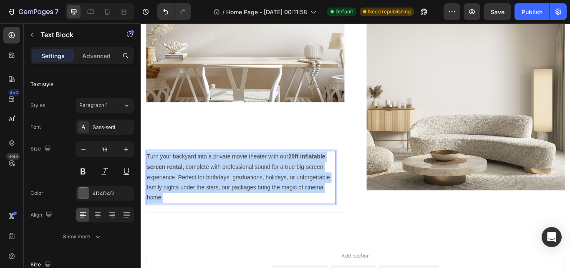
click at [190, 186] on p "Turn your backyard into a private movie theater with our 20ft inflatable screen…" at bounding box center [258, 203] width 220 height 60
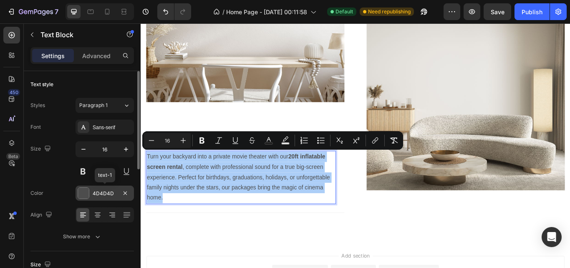
click at [83, 199] on div "4D4D4D" at bounding box center [105, 192] width 58 height 15
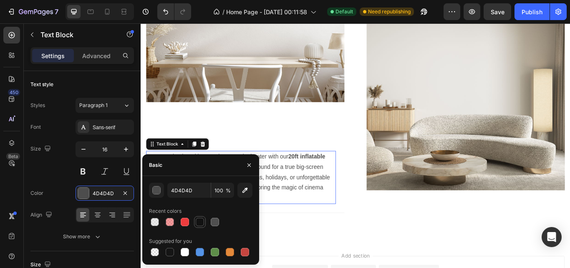
click at [198, 223] on div at bounding box center [200, 222] width 8 height 8
type input "121212"
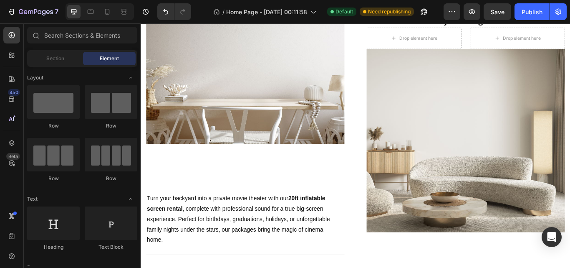
scroll to position [536, 0]
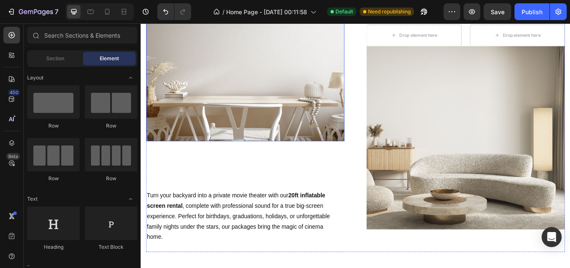
click at [330, 99] on img at bounding box center [262, 76] width 231 height 170
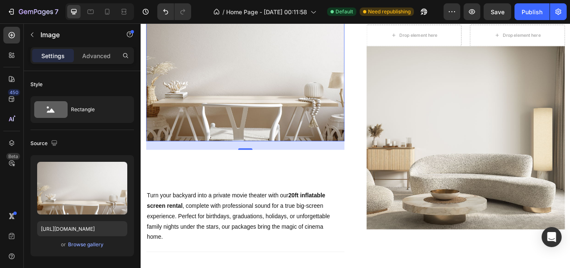
click at [238, 98] on img at bounding box center [262, 76] width 231 height 170
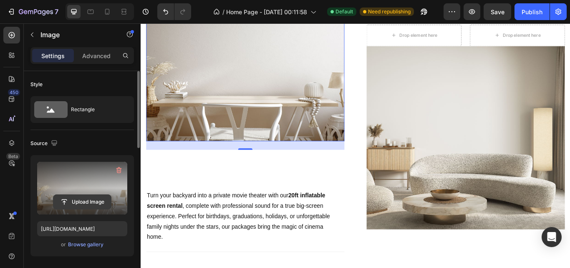
click at [86, 206] on input "file" at bounding box center [82, 202] width 58 height 14
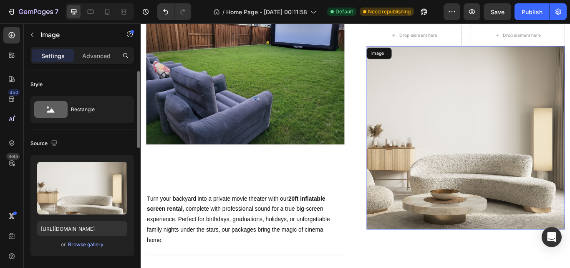
click at [525, 244] on img at bounding box center [519, 157] width 231 height 214
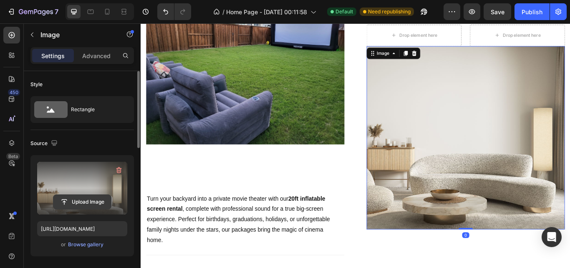
click at [84, 203] on input "file" at bounding box center [82, 202] width 58 height 14
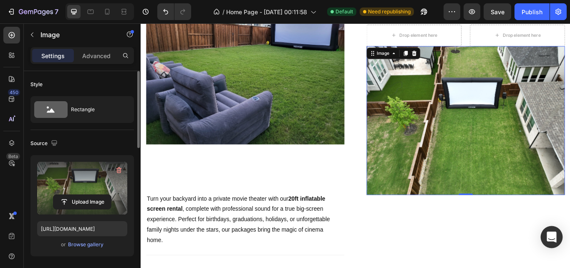
type input "https://cdn.shopify.com/s/files/1/0679/3297/9337/files/gempages_581724896636175…"
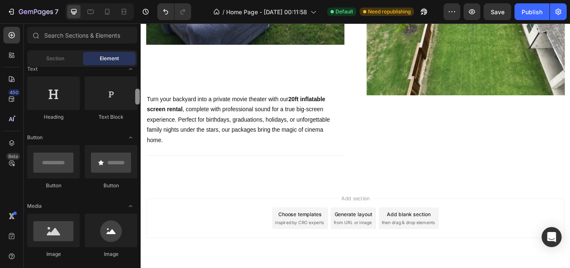
scroll to position [145, 0]
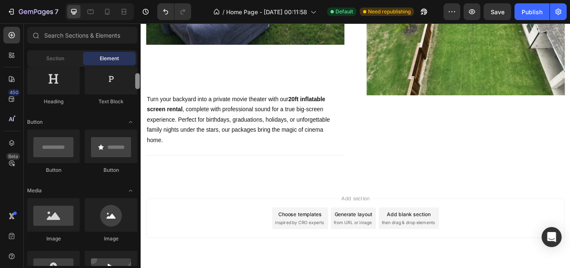
click at [138, 89] on div at bounding box center [137, 81] width 5 height 16
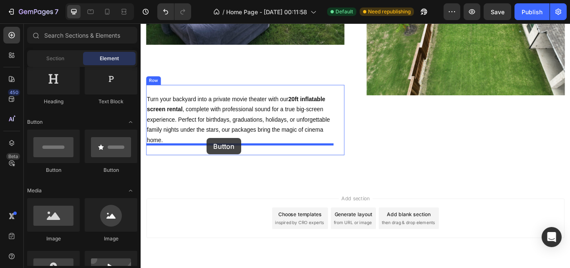
drag, startPoint x: 188, startPoint y: 176, endPoint x: 218, endPoint y: 157, distance: 35.1
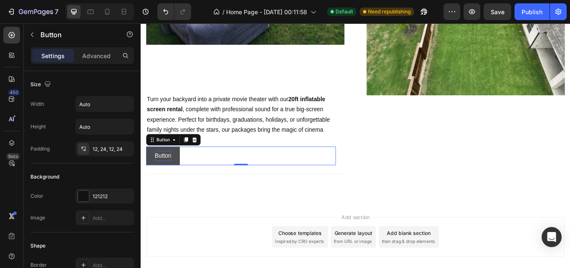
click at [165, 174] on p "Button" at bounding box center [166, 178] width 19 height 12
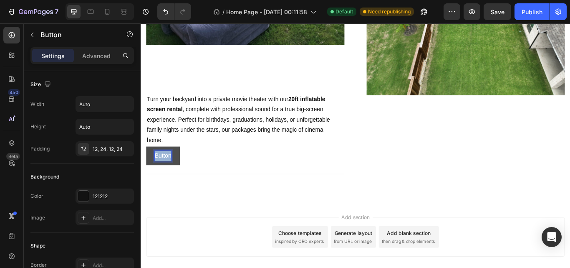
click at [165, 174] on p "Button" at bounding box center [166, 178] width 19 height 12
click at [147, 167] on button "Click" at bounding box center [164, 178] width 35 height 22
click at [147, 167] on button "Click For" at bounding box center [170, 178] width 46 height 22
click at [147, 167] on button "Click For Packages" at bounding box center [186, 178] width 78 height 22
click at [147, 167] on button "Click For Packages and" at bounding box center [192, 178] width 91 height 22
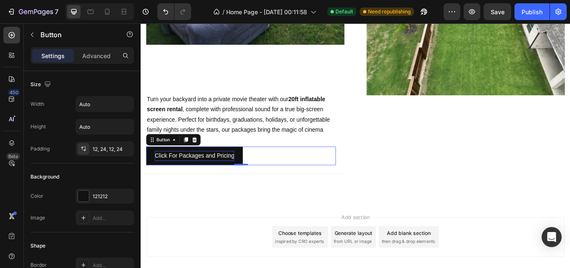
drag, startPoint x: 256, startPoint y: 175, endPoint x: 285, endPoint y: 177, distance: 29.3
click at [285, 177] on div "Click For Packages and Pricing Button 0" at bounding box center [257, 178] width 221 height 22
drag, startPoint x: 151, startPoint y: 174, endPoint x: 156, endPoint y: 156, distance: 18.1
click at [156, 167] on div "Click For Packages and Pricing Button 0" at bounding box center [257, 178] width 221 height 22
drag, startPoint x: 156, startPoint y: 156, endPoint x: 279, endPoint y: 175, distance: 125.0
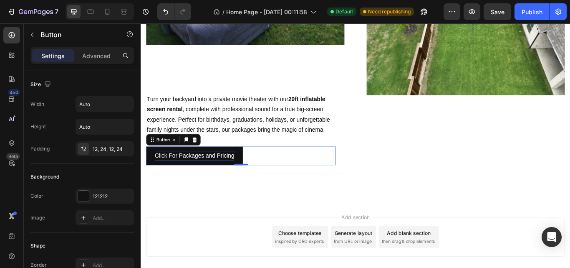
click at [279, 175] on div "Click For Packages and Pricing Button 0" at bounding box center [257, 178] width 221 height 22
click at [87, 199] on div at bounding box center [83, 195] width 11 height 11
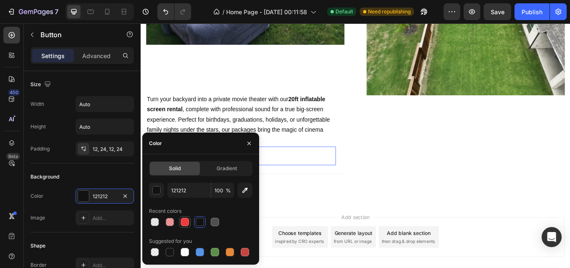
click at [188, 222] on div at bounding box center [185, 222] width 8 height 8
type input "ED3C3D"
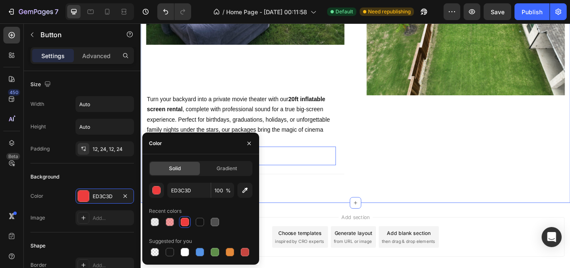
click at [313, 225] on div "Image Heading Turn your backyard into a private movie theater with our 20ft inf…" at bounding box center [391, 36] width 501 height 391
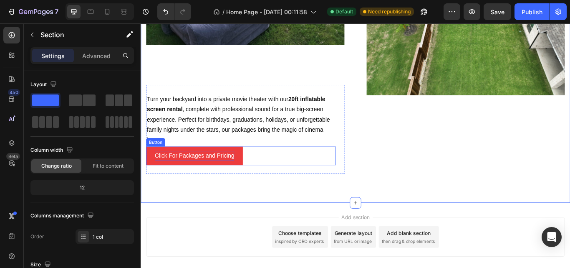
click at [187, 175] on p "Click For Packages and Pricing" at bounding box center [203, 178] width 93 height 12
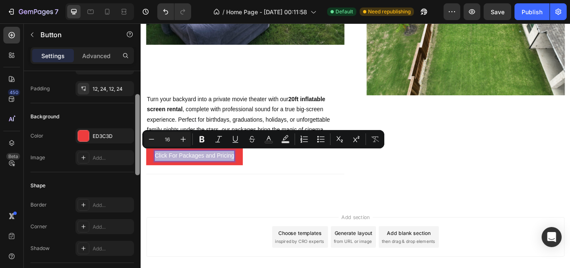
scroll to position [61, 0]
drag, startPoint x: 279, startPoint y: 127, endPoint x: 142, endPoint y: 154, distance: 140.3
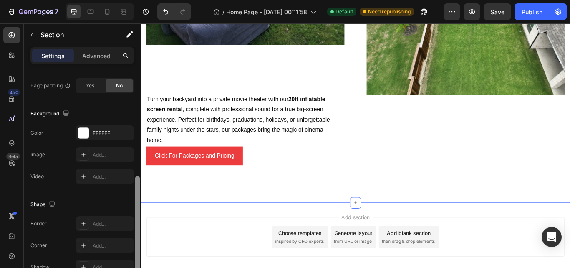
scroll to position [246, 0]
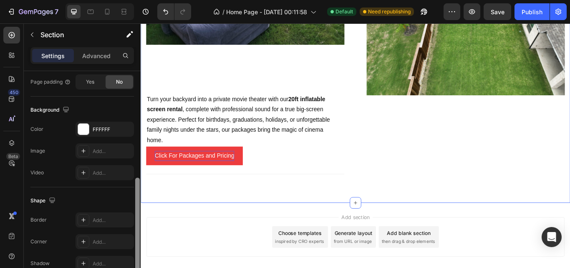
click at [137, 195] on div at bounding box center [137, 224] width 5 height 95
click at [94, 200] on div "Shape" at bounding box center [82, 200] width 104 height 13
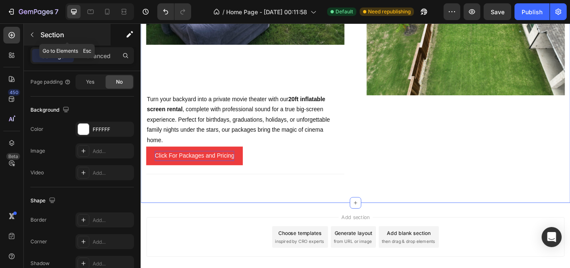
click at [35, 33] on icon "button" at bounding box center [32, 34] width 7 height 7
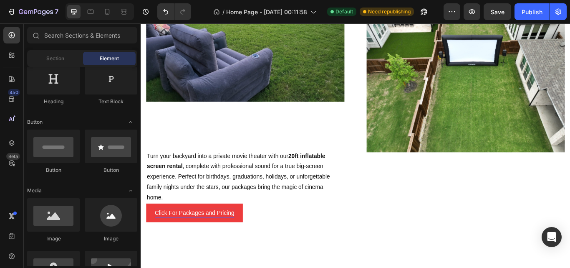
scroll to position [580, 0]
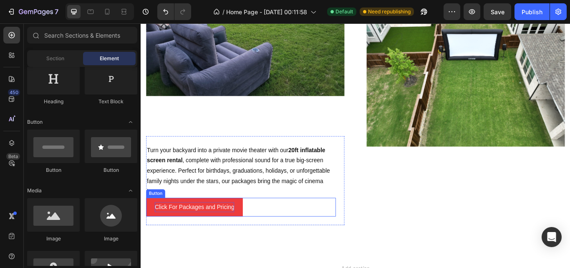
click at [223, 238] on p "Click For Packages and Pricing" at bounding box center [203, 238] width 93 height 12
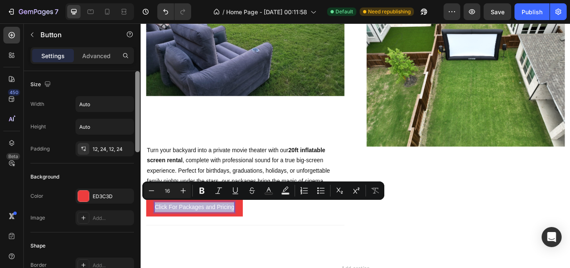
drag, startPoint x: 137, startPoint y: 101, endPoint x: 136, endPoint y: 82, distance: 19.6
click at [136, 82] on div at bounding box center [137, 111] width 5 height 81
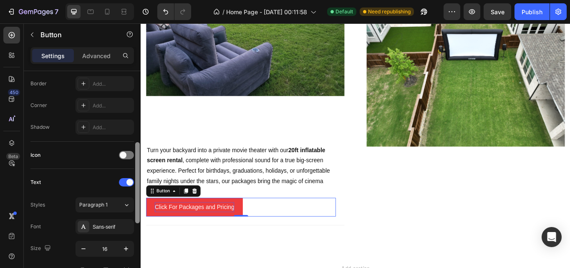
scroll to position [185, 0]
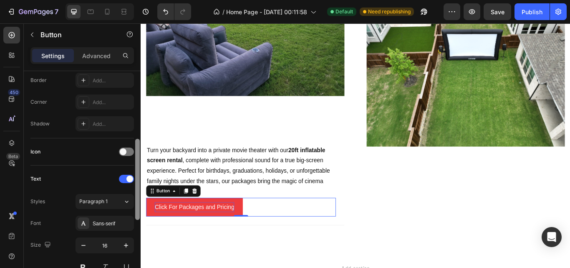
drag, startPoint x: 136, startPoint y: 82, endPoint x: 139, endPoint y: 150, distance: 68.1
click at [139, 150] on div at bounding box center [137, 179] width 5 height 81
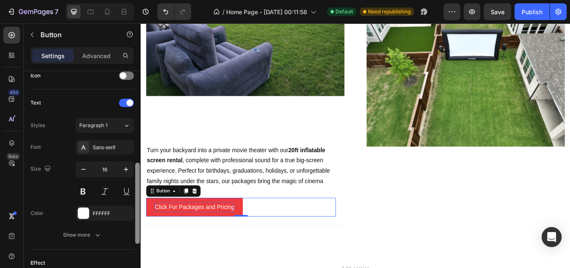
scroll to position [265, 0]
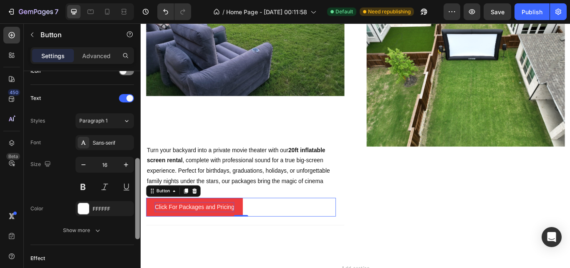
drag, startPoint x: 139, startPoint y: 157, endPoint x: 139, endPoint y: 186, distance: 29.7
click at [139, 186] on div at bounding box center [137, 198] width 5 height 81
click at [83, 188] on button at bounding box center [83, 186] width 15 height 15
click at [125, 165] on icon "button" at bounding box center [126, 164] width 8 height 8
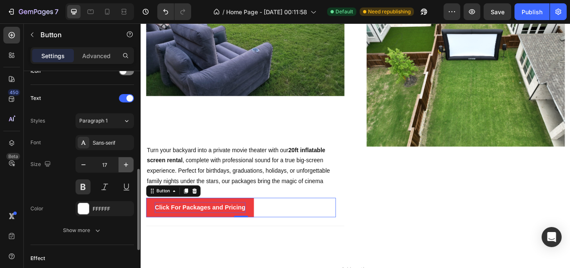
click at [125, 165] on icon "button" at bounding box center [126, 164] width 8 height 8
type input "20"
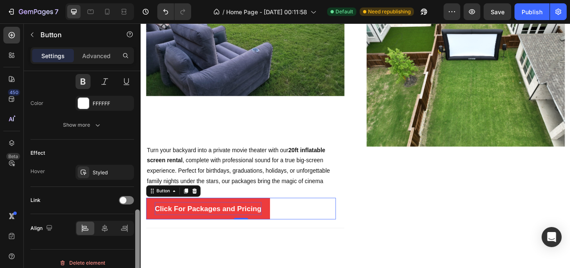
scroll to position [374, 0]
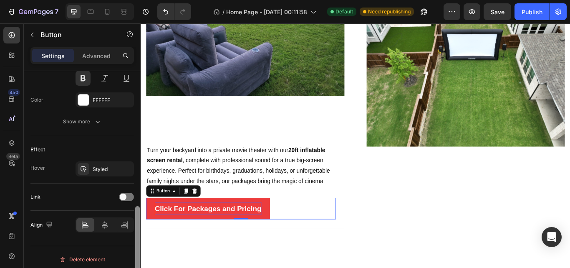
drag, startPoint x: 137, startPoint y: 196, endPoint x: 137, endPoint y: 236, distance: 40.1
click at [137, 236] on div at bounding box center [137, 246] width 5 height 81
click at [88, 171] on div at bounding box center [84, 169] width 12 height 12
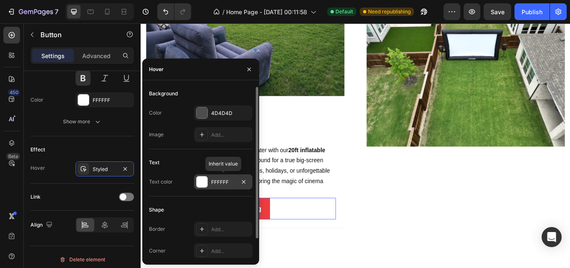
click at [203, 181] on div at bounding box center [202, 181] width 11 height 11
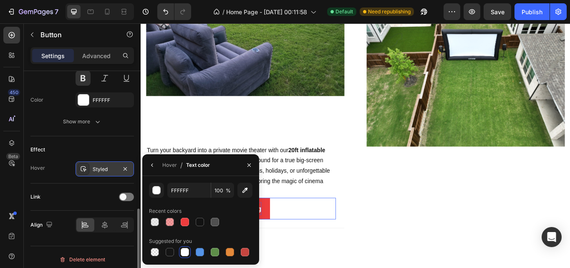
click at [105, 167] on div "Styled" at bounding box center [105, 169] width 24 height 8
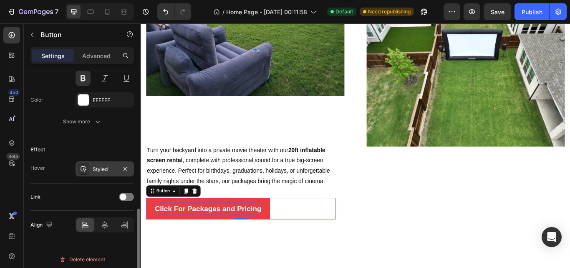
click at [103, 169] on div "Styled" at bounding box center [105, 169] width 24 height 8
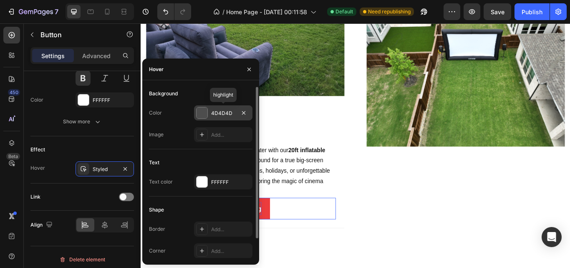
click at [201, 113] on div at bounding box center [202, 112] width 11 height 11
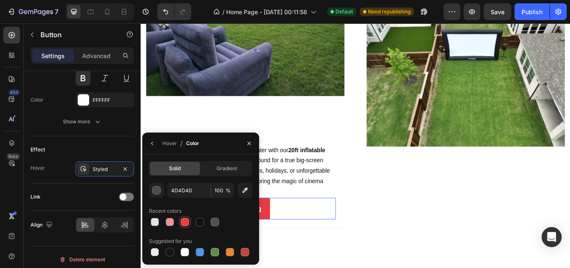
click at [183, 225] on div at bounding box center [185, 222] width 8 height 8
type input "ED3C3D"
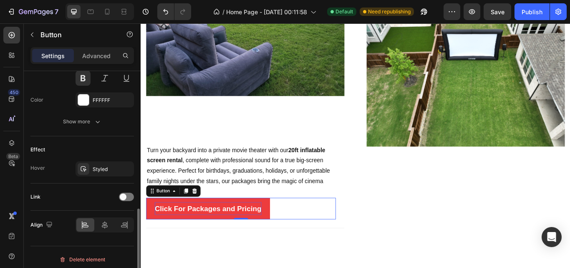
click at [54, 170] on div "Hover Styled" at bounding box center [82, 168] width 104 height 15
click at [37, 167] on div "Hover" at bounding box center [37, 168] width 15 height 8
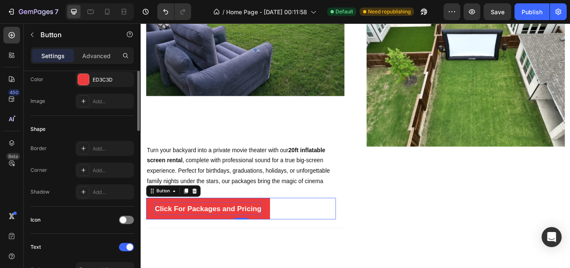
scroll to position [0, 0]
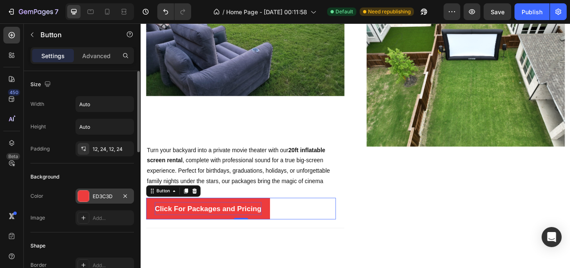
click at [81, 198] on div at bounding box center [83, 195] width 11 height 11
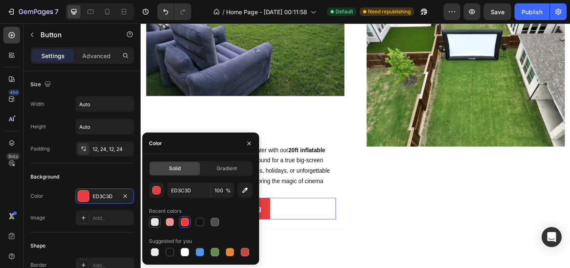
click at [157, 222] on div at bounding box center [155, 222] width 8 height 8
type input "DDDDDD"
type input "50"
click at [168, 222] on div at bounding box center [170, 222] width 8 height 8
type input "ED3C3D"
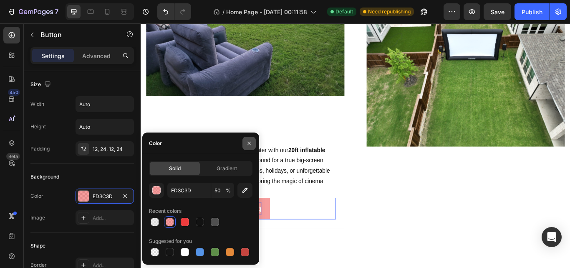
click at [248, 142] on icon "button" at bounding box center [249, 143] width 7 height 7
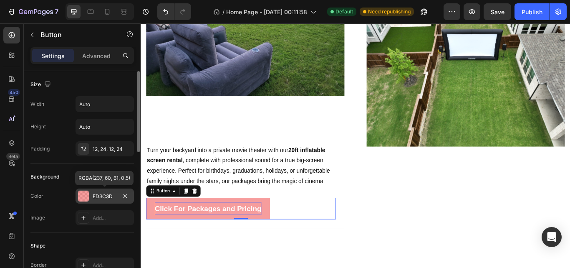
click at [80, 196] on div at bounding box center [83, 195] width 11 height 11
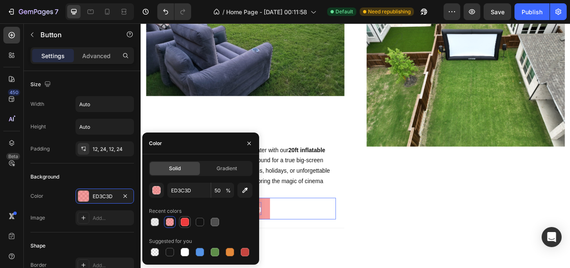
click at [186, 224] on div at bounding box center [185, 222] width 8 height 8
type input "100"
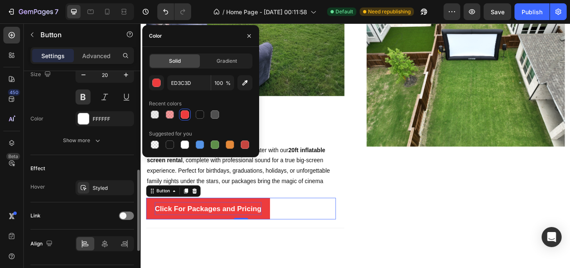
scroll to position [332, 0]
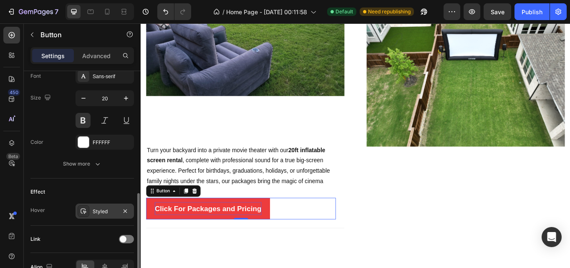
click at [86, 210] on icon at bounding box center [83, 211] width 7 height 7
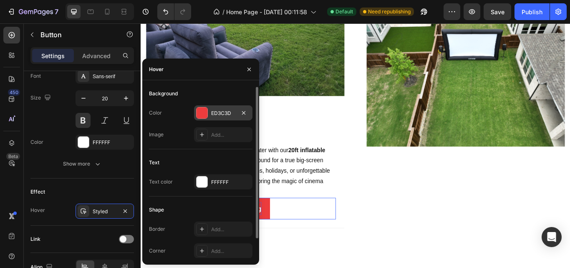
click at [201, 114] on div at bounding box center [202, 112] width 11 height 11
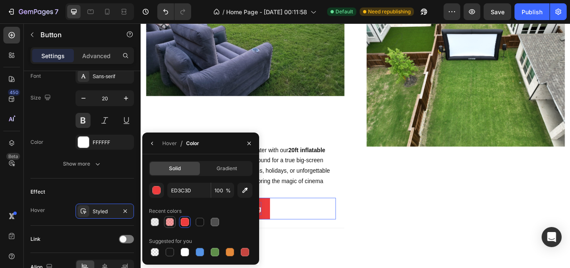
click at [167, 222] on div at bounding box center [170, 222] width 8 height 8
type input "50"
click at [347, 267] on div "Image Heading Turn your backyard into a private movie theater with our 20ft inf…" at bounding box center [391, 98] width 501 height 395
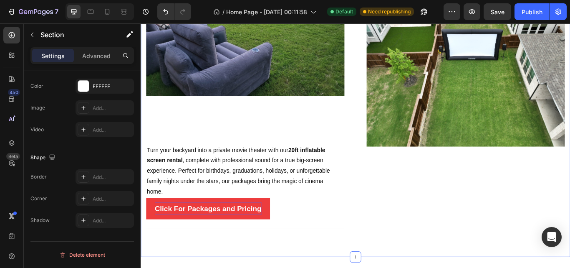
scroll to position [0, 0]
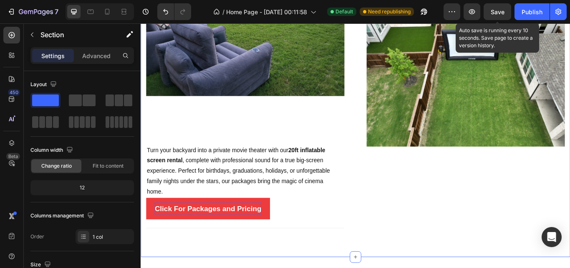
click at [502, 13] on span "Save" at bounding box center [498, 11] width 14 height 7
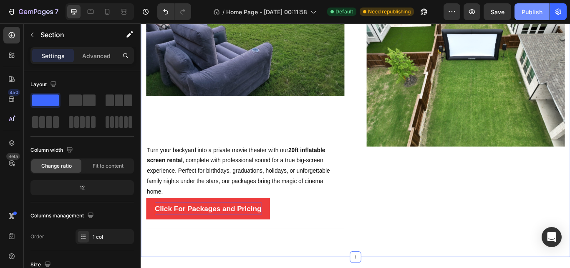
click at [529, 16] on div "Publish" at bounding box center [532, 12] width 21 height 9
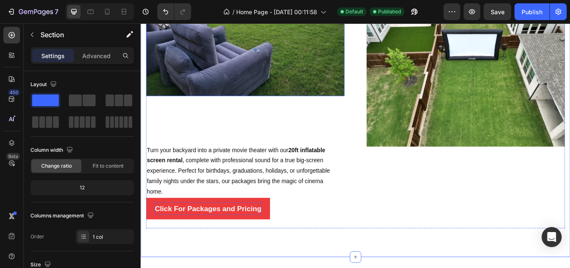
click at [313, 86] on img at bounding box center [262, 21] width 231 height 174
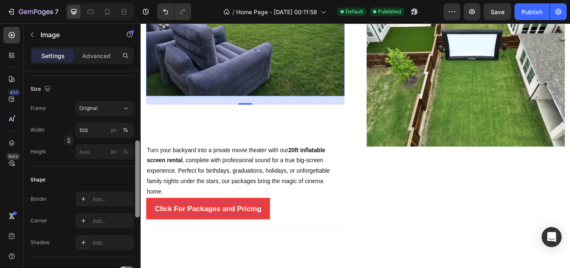
scroll to position [197, 0]
drag, startPoint x: 137, startPoint y: 82, endPoint x: 138, endPoint y: 151, distance: 68.9
click at [138, 151] on div at bounding box center [137, 177] width 5 height 77
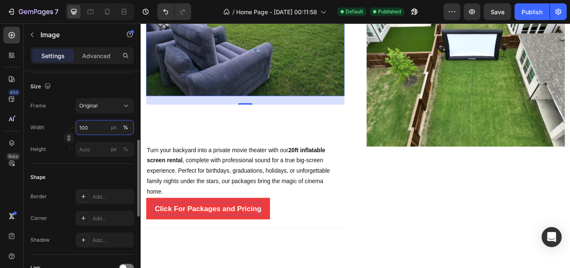
click at [91, 128] on input "100" at bounding box center [105, 127] width 58 height 15
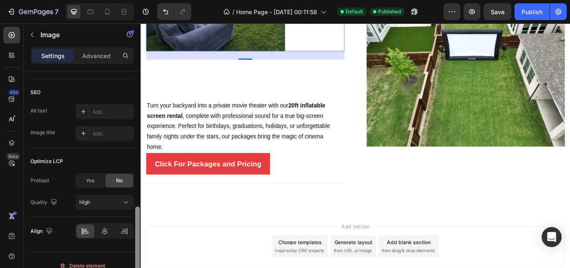
drag, startPoint x: 138, startPoint y: 154, endPoint x: 137, endPoint y: 225, distance: 71.4
click at [137, 225] on div at bounding box center [137, 244] width 5 height 77
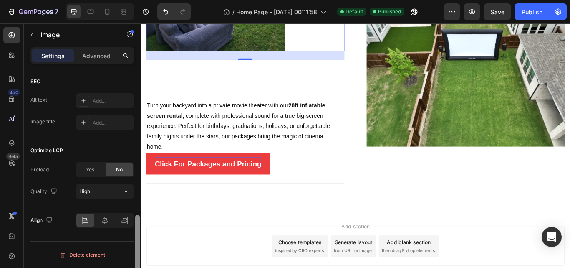
drag, startPoint x: 137, startPoint y: 225, endPoint x: 137, endPoint y: 235, distance: 10.0
click at [137, 235] on div at bounding box center [137, 253] width 5 height 77
type input "70"
click at [109, 222] on icon at bounding box center [105, 220] width 8 height 8
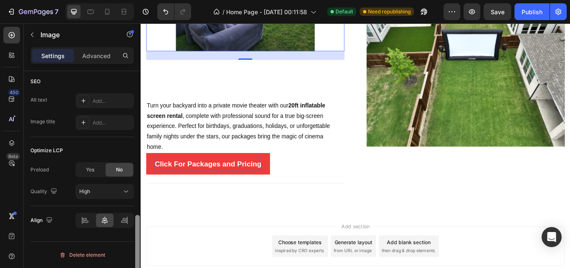
drag, startPoint x: 138, startPoint y: 223, endPoint x: 137, endPoint y: 228, distance: 5.0
click at [137, 228] on div at bounding box center [137, 253] width 5 height 77
click at [489, 125] on img at bounding box center [519, 80] width 231 height 173
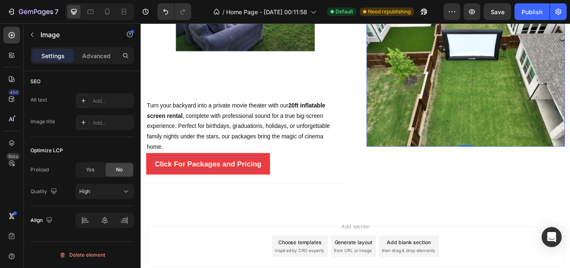
click at [491, 101] on img at bounding box center [519, 80] width 231 height 173
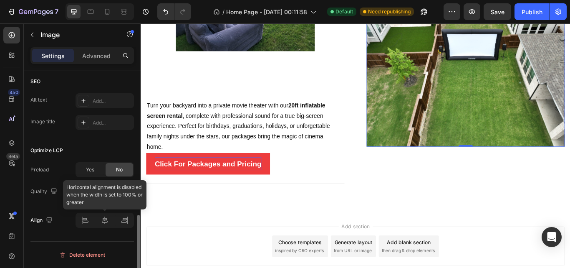
click at [105, 215] on div at bounding box center [105, 220] width 58 height 15
click at [105, 225] on div at bounding box center [105, 220] width 58 height 15
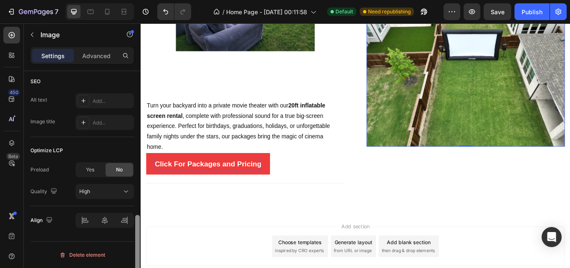
scroll to position [388, 0]
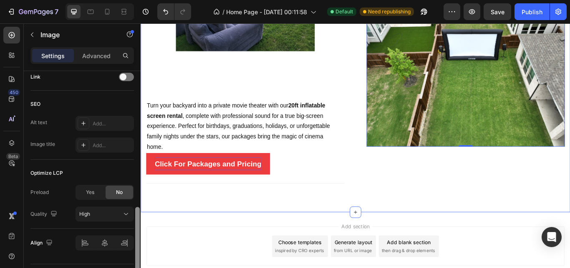
drag, startPoint x: 280, startPoint y: 259, endPoint x: 141, endPoint y: 202, distance: 150.4
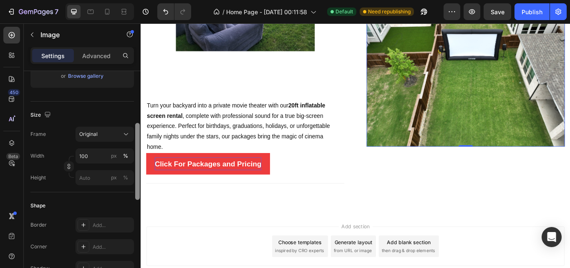
drag, startPoint x: 138, startPoint y: 113, endPoint x: 140, endPoint y: 152, distance: 39.7
click at [140, 152] on div at bounding box center [137, 176] width 6 height 220
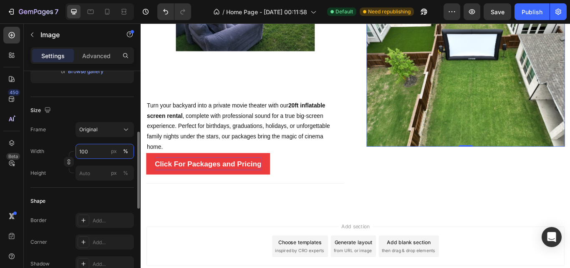
click at [89, 151] on input "100" at bounding box center [105, 151] width 58 height 15
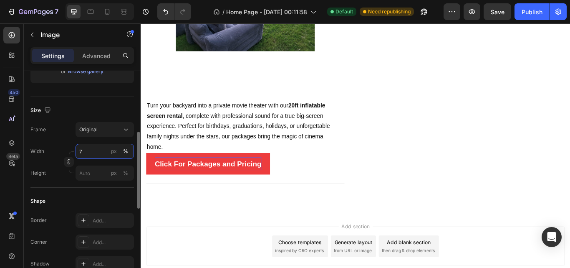
type input "70"
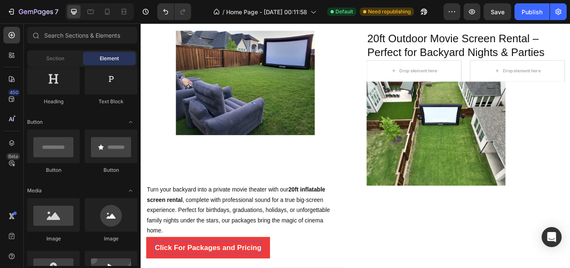
scroll to position [496, 0]
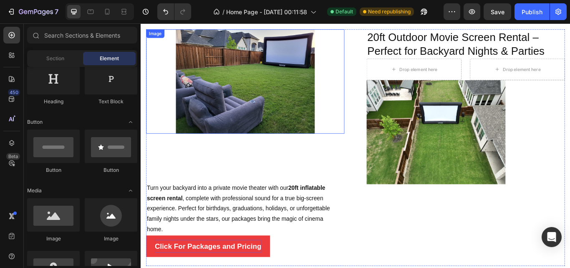
click at [213, 130] on img at bounding box center [263, 91] width 162 height 122
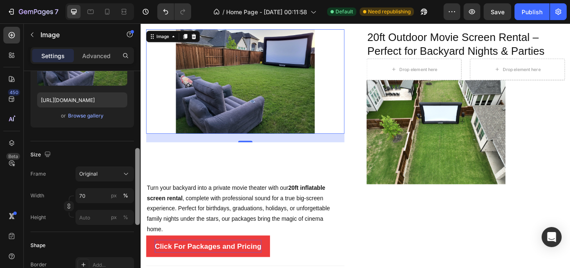
scroll to position [165, 0]
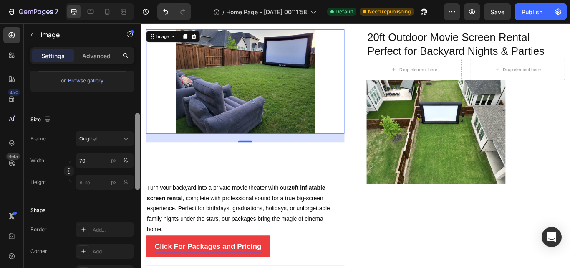
drag, startPoint x: 139, startPoint y: 127, endPoint x: 138, endPoint y: 185, distance: 57.6
click at [138, 185] on div at bounding box center [137, 151] width 5 height 77
click at [90, 160] on input "70" at bounding box center [105, 159] width 58 height 15
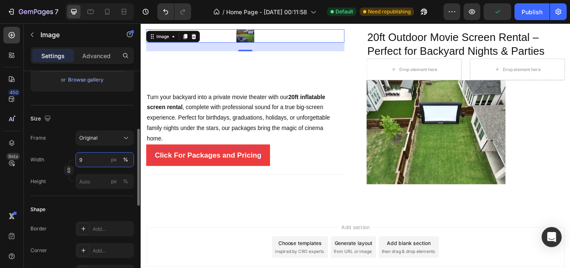
type input "90"
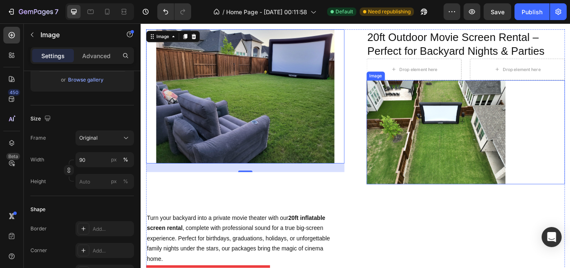
click at [430, 176] on img at bounding box center [485, 151] width 162 height 122
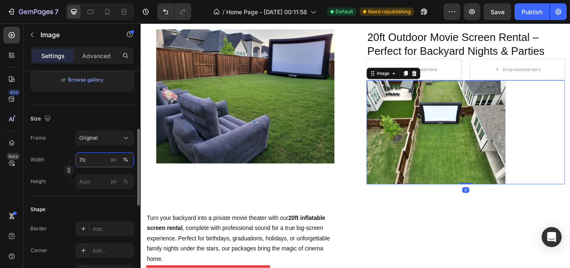
click at [85, 157] on input "70" at bounding box center [105, 159] width 58 height 15
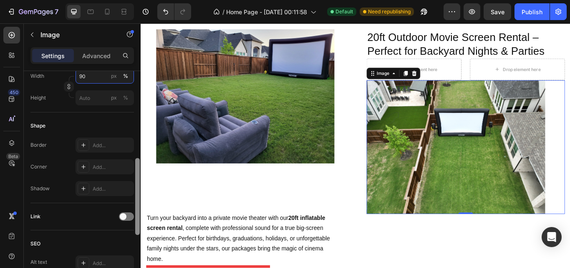
scroll to position [249, 0]
drag, startPoint x: 138, startPoint y: 157, endPoint x: 135, endPoint y: 186, distance: 29.8
click at [135, 186] on div at bounding box center [137, 180] width 6 height 220
type input "90"
click at [478, 189] on img at bounding box center [508, 168] width 208 height 156
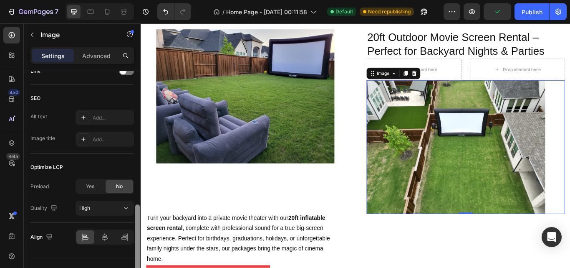
scroll to position [410, 0]
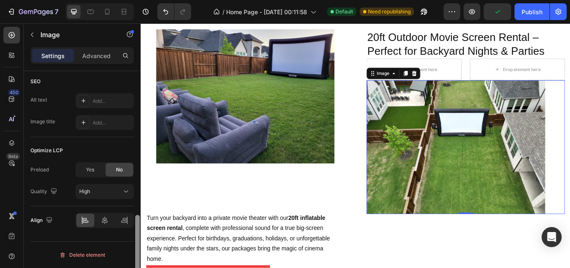
drag, startPoint x: 138, startPoint y: 178, endPoint x: 135, endPoint y: 251, distance: 73.6
click at [135, 251] on div at bounding box center [137, 181] width 6 height 220
click at [106, 221] on icon at bounding box center [105, 220] width 8 height 8
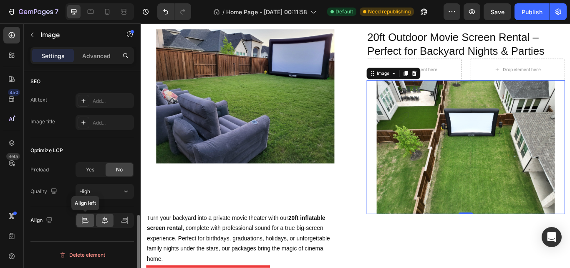
click at [90, 223] on div at bounding box center [85, 219] width 18 height 13
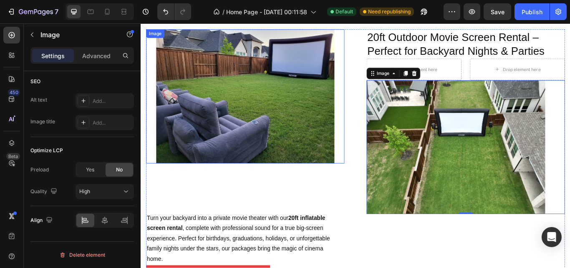
click at [312, 154] on img at bounding box center [263, 108] width 208 height 156
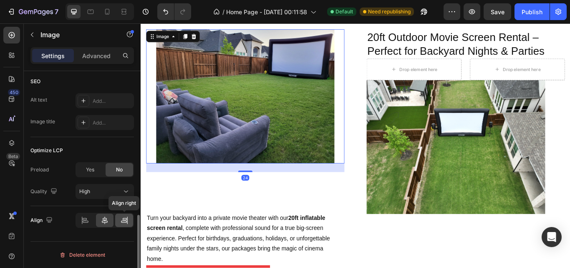
click at [126, 219] on icon at bounding box center [124, 220] width 8 height 8
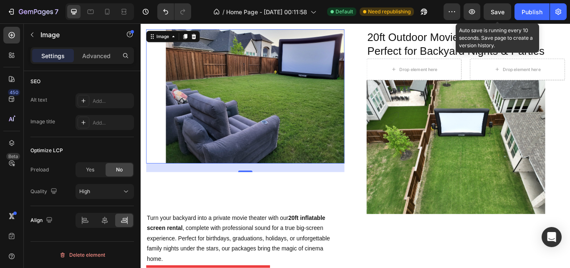
click at [495, 11] on span "Save" at bounding box center [498, 11] width 14 height 7
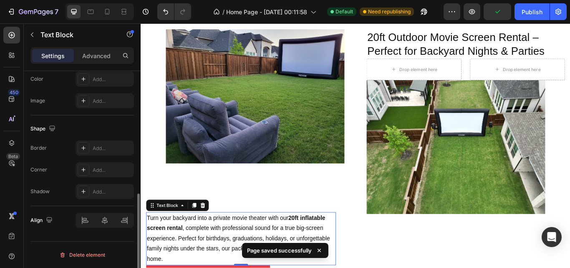
scroll to position [0, 0]
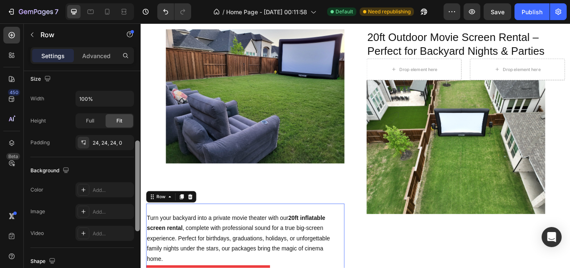
scroll to position [165, 0]
drag, startPoint x: 137, startPoint y: 153, endPoint x: 139, endPoint y: 221, distance: 68.1
click at [139, 221] on div at bounding box center [137, 184] width 5 height 91
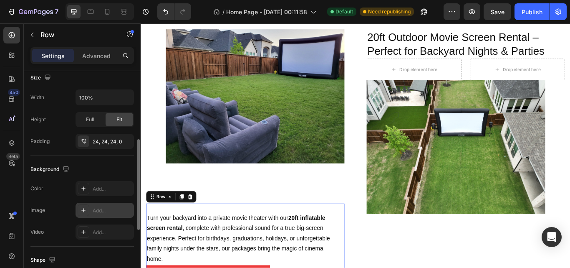
click at [133, 208] on div "Add..." at bounding box center [105, 210] width 58 height 15
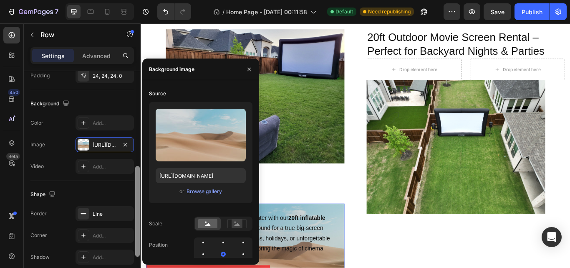
scroll to position [232, 0]
drag, startPoint x: 138, startPoint y: 209, endPoint x: 137, endPoint y: 236, distance: 27.6
click at [137, 236] on div at bounding box center [137, 212] width 5 height 91
click at [124, 144] on icon "button" at bounding box center [125, 143] width 7 height 7
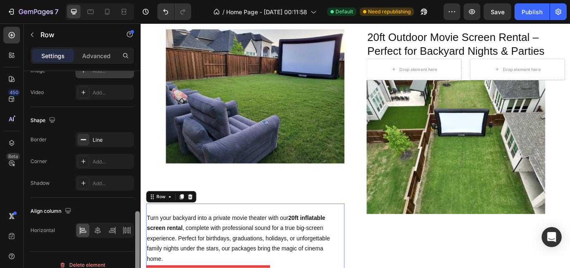
drag, startPoint x: 139, startPoint y: 179, endPoint x: 138, endPoint y: 227, distance: 48.4
click at [138, 227] on div at bounding box center [137, 256] width 5 height 91
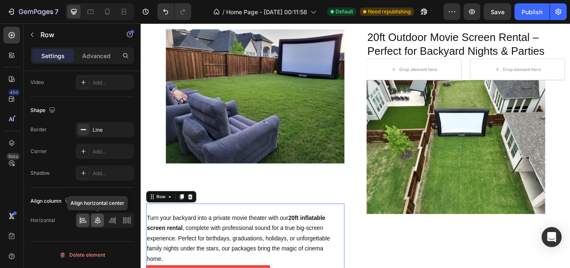
click at [95, 217] on icon at bounding box center [98, 220] width 8 height 8
click at [100, 223] on icon at bounding box center [98, 220] width 8 height 8
click at [112, 223] on icon at bounding box center [112, 220] width 8 height 8
click at [125, 223] on icon at bounding box center [125, 220] width 2 height 6
click at [96, 221] on icon at bounding box center [98, 220] width 8 height 8
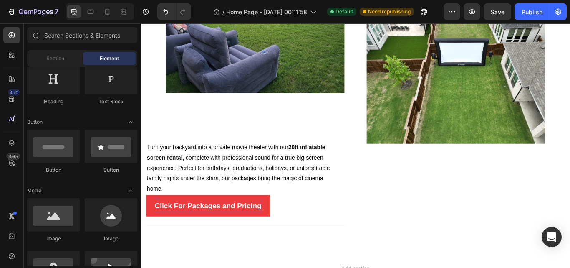
scroll to position [583, 0]
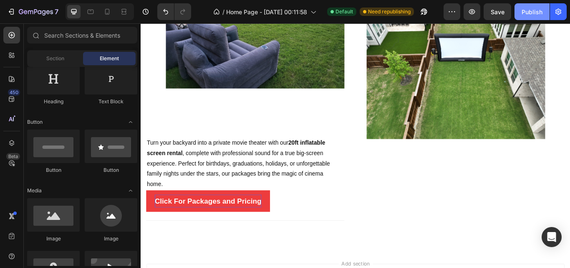
click at [522, 8] on button "Publish" at bounding box center [532, 11] width 35 height 17
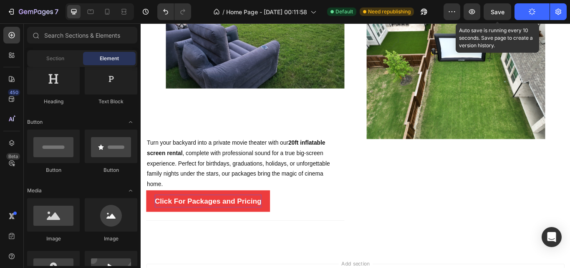
click at [501, 13] on span "Save" at bounding box center [498, 11] width 14 height 7
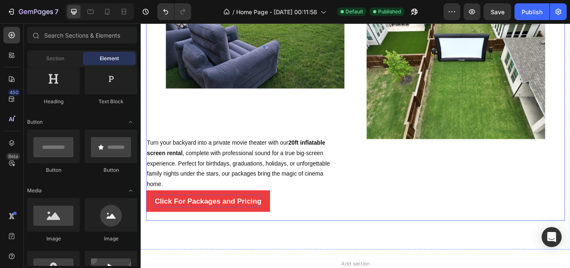
click at [429, 225] on div "20ft Outdoor Movie Screen Rental – Perfect for Backyard Nights & Parties Headin…" at bounding box center [519, 98] width 231 height 310
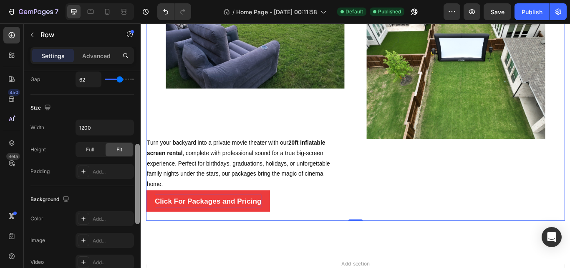
drag, startPoint x: 136, startPoint y: 81, endPoint x: 138, endPoint y: 156, distance: 75.6
click at [138, 156] on div at bounding box center [137, 184] width 5 height 80
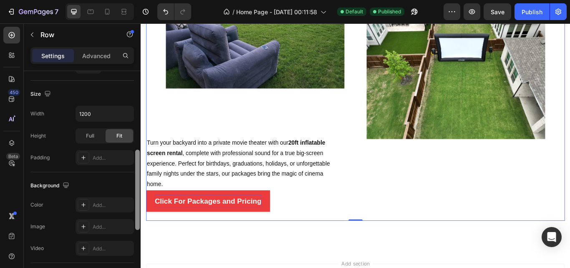
scroll to position [220, 0]
drag, startPoint x: 139, startPoint y: 160, endPoint x: 139, endPoint y: 165, distance: 4.6
click at [139, 165] on div at bounding box center [137, 191] width 5 height 80
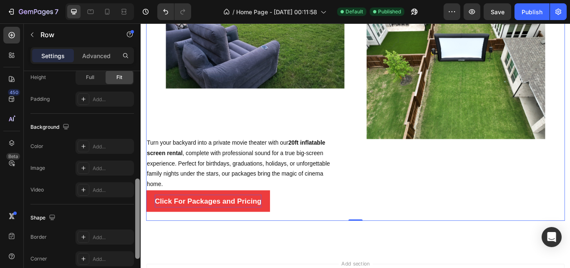
drag, startPoint x: 138, startPoint y: 165, endPoint x: 136, endPoint y: 188, distance: 22.6
click at [136, 188] on div at bounding box center [137, 218] width 5 height 80
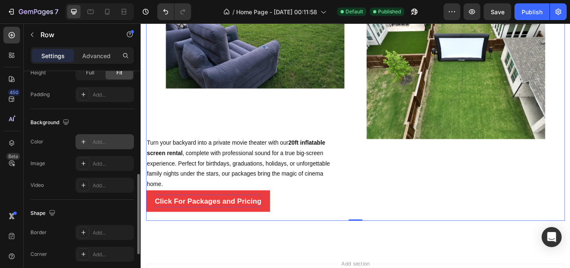
click at [82, 140] on icon at bounding box center [83, 141] width 7 height 7
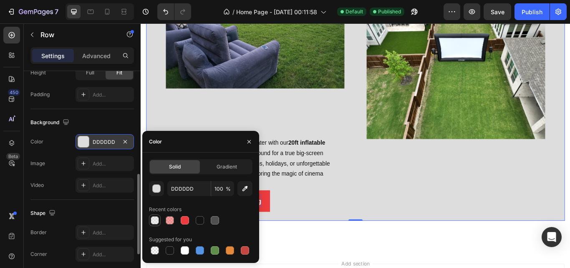
click at [157, 218] on div at bounding box center [155, 220] width 8 height 8
type input "50"
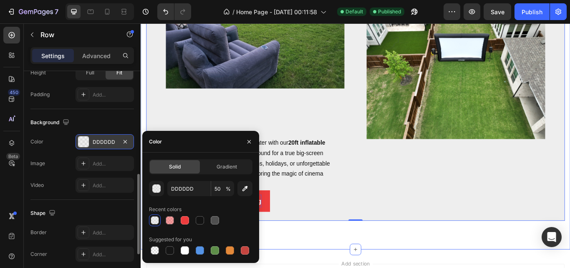
click at [342, 267] on div "Image Heading Turn your backyard into a private movie theater with our 20ft inf…" at bounding box center [391, 98] width 501 height 377
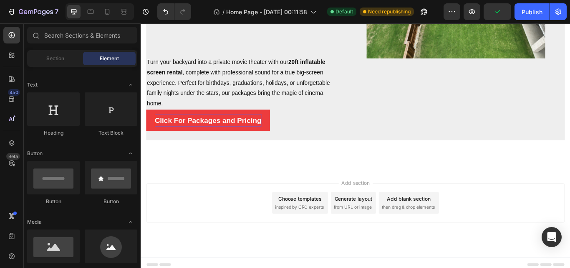
scroll to position [0, 0]
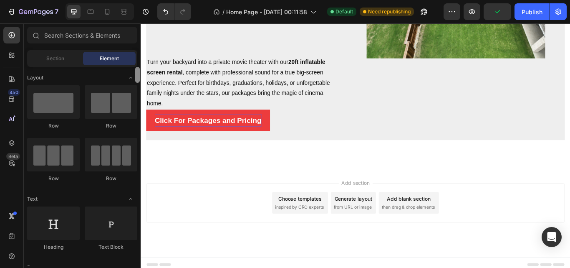
drag, startPoint x: 137, startPoint y: 81, endPoint x: 117, endPoint y: 50, distance: 36.5
click at [117, 50] on div "Sections(18) Elements(83) Section Element Hero Section Product Detail Brands Tr…" at bounding box center [82, 146] width 117 height 239
click at [64, 56] on div "Section" at bounding box center [55, 58] width 53 height 13
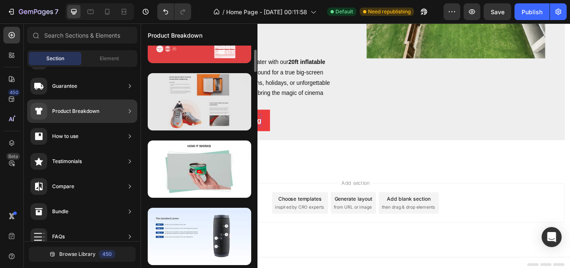
click at [191, 101] on div at bounding box center [200, 101] width 104 height 57
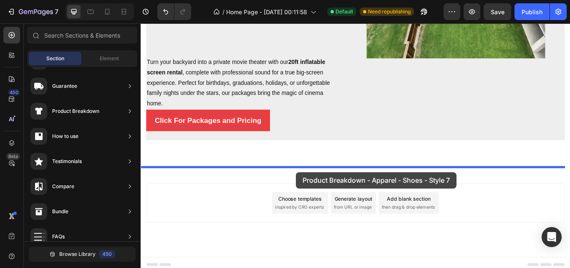
drag, startPoint x: 332, startPoint y: 124, endPoint x: 322, endPoint y: 197, distance: 72.9
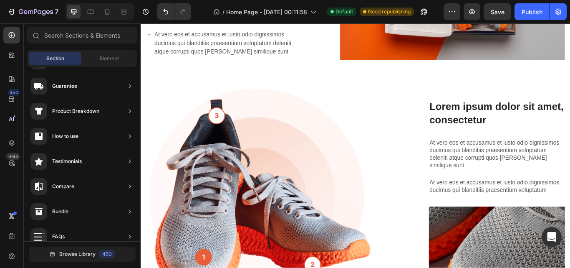
scroll to position [993, 0]
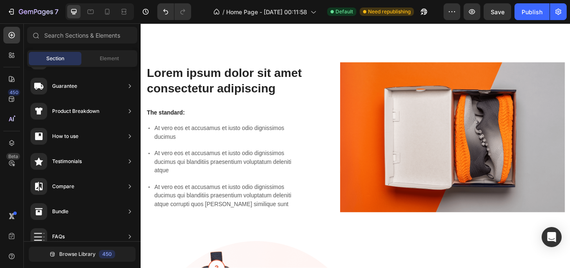
scroll to position [816, 0]
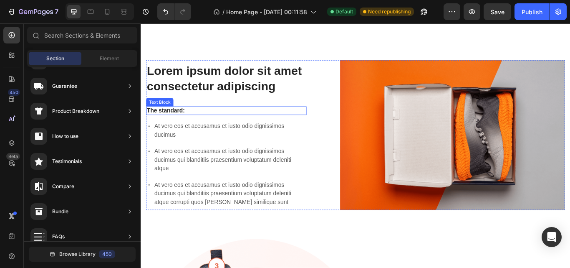
click at [188, 121] on p "The standard:" at bounding box center [240, 125] width 185 height 9
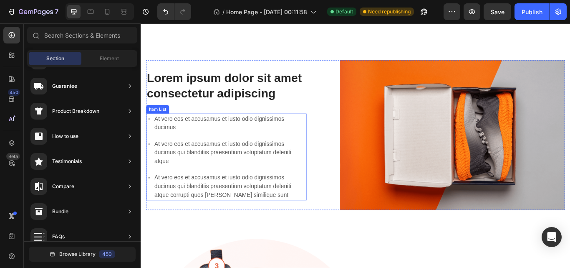
click at [195, 132] on p "At vero eos et accusamus et iusto odio dignissimos ducimus" at bounding box center [245, 140] width 176 height 20
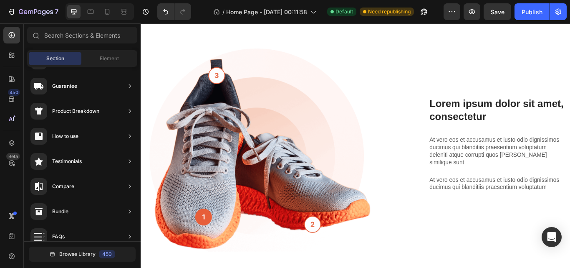
scroll to position [1041, 0]
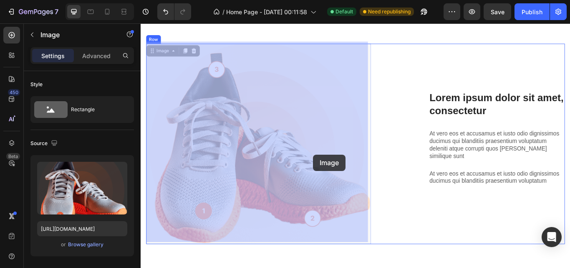
drag, startPoint x: 342, startPoint y: 209, endPoint x: 342, endPoint y: 176, distance: 32.6
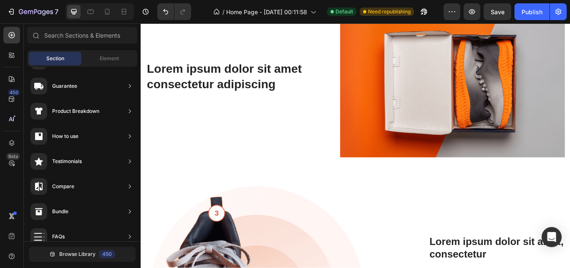
scroll to position [884, 0]
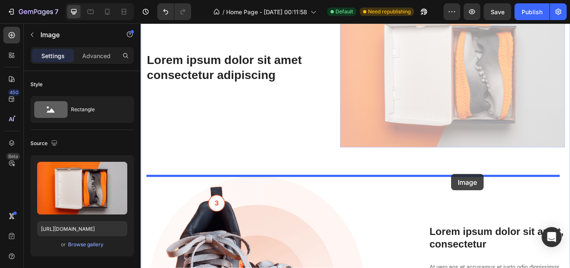
drag, startPoint x: 514, startPoint y: 132, endPoint x: 503, endPoint y: 199, distance: 67.8
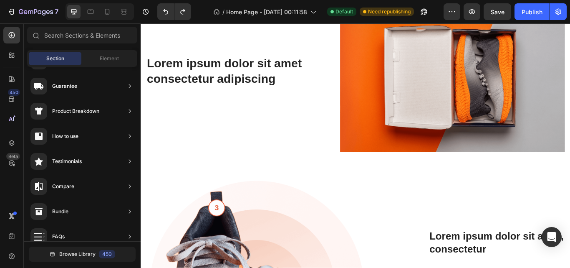
scroll to position [886, 0]
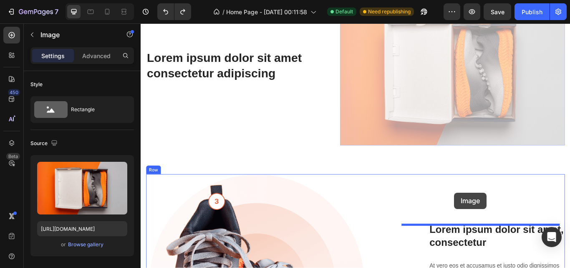
drag, startPoint x: 519, startPoint y: 127, endPoint x: 507, endPoint y: 220, distance: 94.0
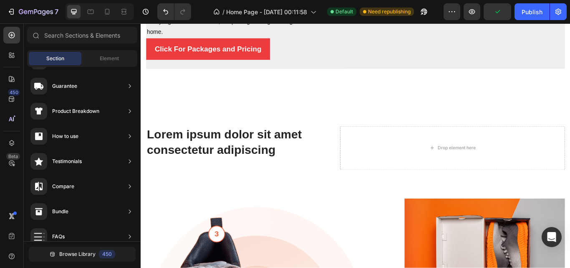
scroll to position [736, 0]
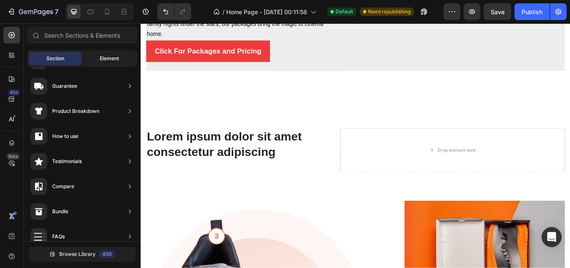
click at [109, 55] on span "Element" at bounding box center [109, 59] width 19 height 8
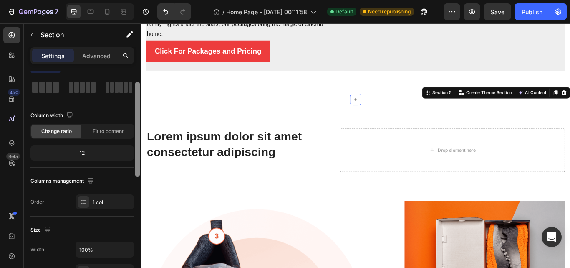
scroll to position [37, 0]
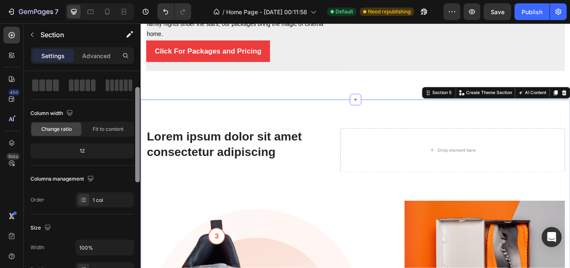
drag, startPoint x: 137, startPoint y: 115, endPoint x: 135, endPoint y: 131, distance: 16.0
click at [135, 131] on div at bounding box center [137, 134] width 5 height 95
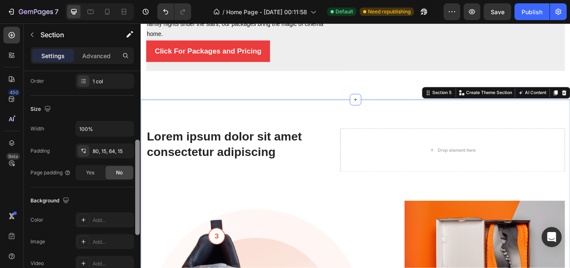
scroll to position [156, 0]
drag, startPoint x: 137, startPoint y: 134, endPoint x: 136, endPoint y: 185, distance: 51.8
click at [136, 185] on div at bounding box center [137, 186] width 5 height 95
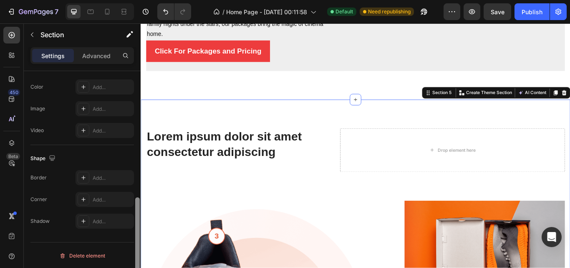
scroll to position [289, 0]
drag, startPoint x: 138, startPoint y: 172, endPoint x: 138, endPoint y: 233, distance: 60.1
click at [138, 233] on div at bounding box center [137, 243] width 5 height 95
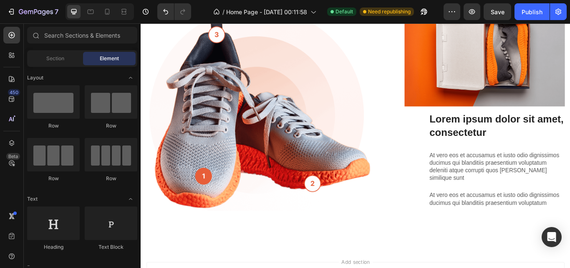
scroll to position [1043, 0]
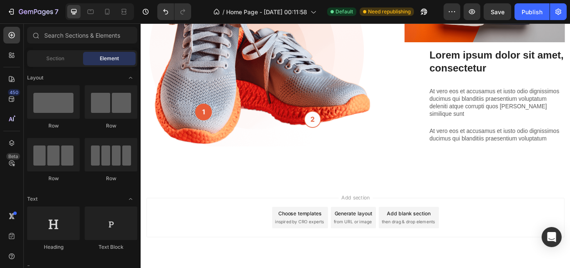
click at [545, 210] on div "Add section Choose templates inspired by CRO experts Generate layout from URL o…" at bounding box center [391, 261] width 501 height 103
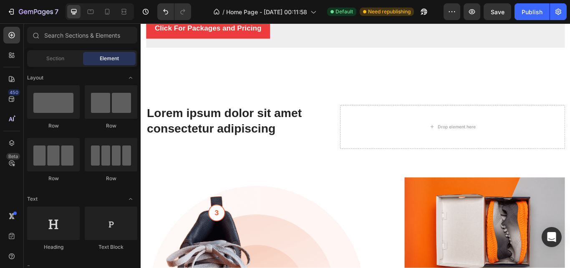
scroll to position [766, 0]
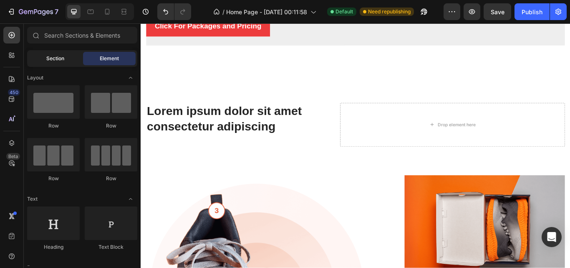
click at [51, 63] on div "Section" at bounding box center [55, 58] width 53 height 13
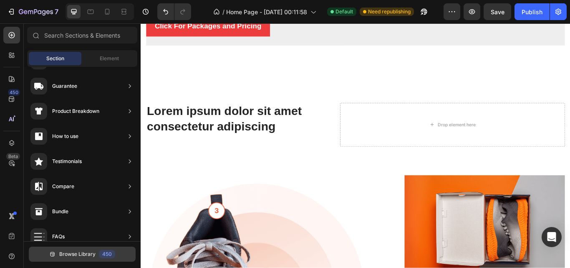
click at [107, 258] on div "450" at bounding box center [107, 254] width 16 height 8
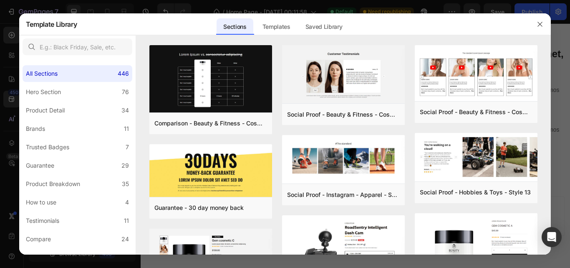
scroll to position [99, 0]
drag, startPoint x: 549, startPoint y: 68, endPoint x: 551, endPoint y: 74, distance: 6.5
click at [551, 74] on div "Comparison - Beauty & Fitness - Cosmetic - Ingredients - Style 19 Add to page P…" at bounding box center [344, 149] width 416 height 209
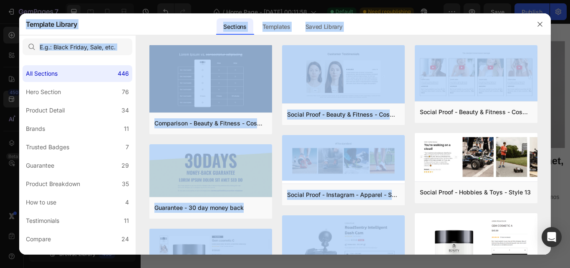
drag, startPoint x: 548, startPoint y: 70, endPoint x: 552, endPoint y: 83, distance: 13.6
click at [552, 83] on div "Template Library Sections Templates Existing pages Saved Library Templates Save…" at bounding box center [285, 134] width 570 height 268
click at [544, 103] on div "Comparison - Beauty & Fitness - Cosmetic - Ingredients - Style 19 Add to page P…" at bounding box center [344, 149] width 416 height 209
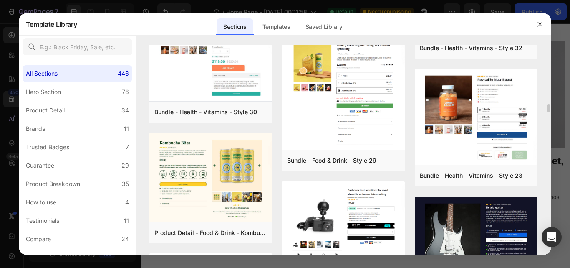
scroll to position [1439, 0]
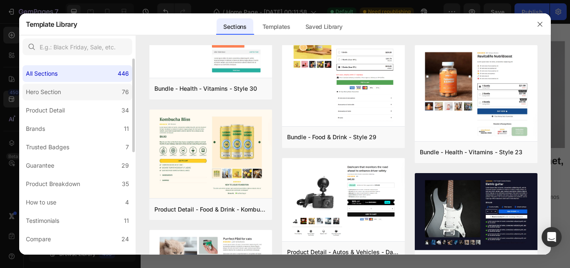
click at [56, 97] on div "Hero Section" at bounding box center [43, 92] width 35 height 10
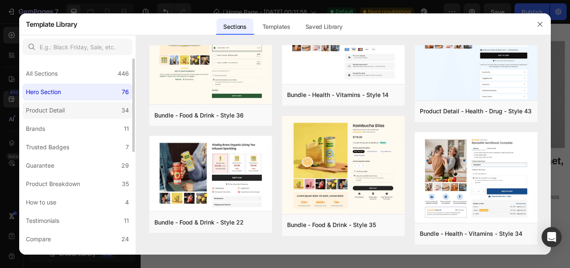
scroll to position [0, 0]
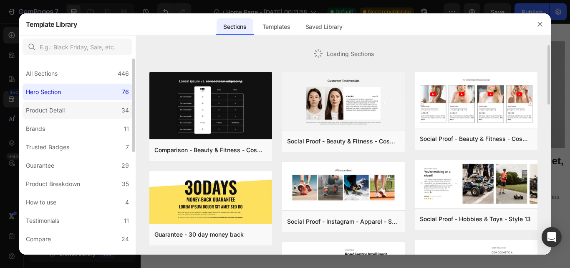
click at [53, 110] on div "Product Detail" at bounding box center [45, 110] width 39 height 10
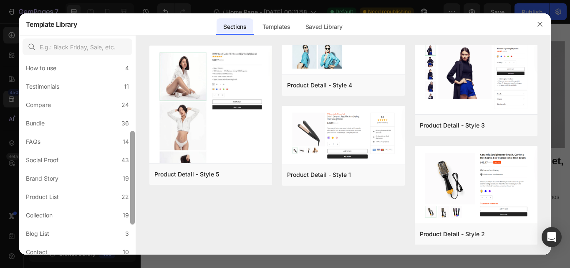
scroll to position [142, 0]
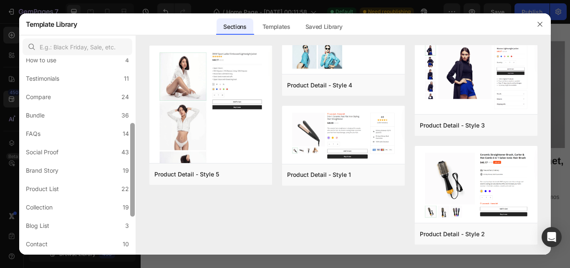
drag, startPoint x: 132, startPoint y: 106, endPoint x: 133, endPoint y: 175, distance: 68.1
click at [133, 175] on div at bounding box center [132, 170] width 5 height 94
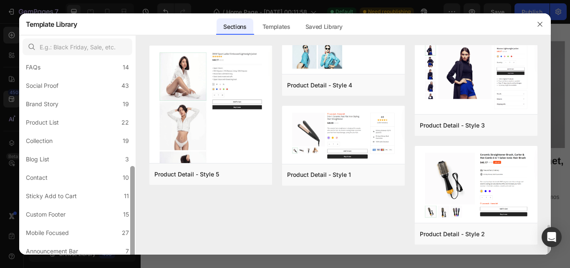
scroll to position [213, 0]
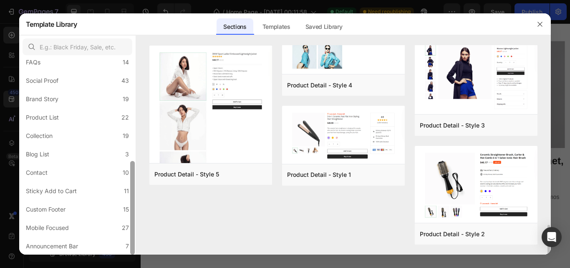
drag, startPoint x: 132, startPoint y: 175, endPoint x: 139, endPoint y: 218, distance: 44.4
click at [139, 218] on div "All Sections 446 Hero Section 76 Product Detail 34 Brands 11 Trusted Badges 7 G…" at bounding box center [285, 144] width 532 height 219
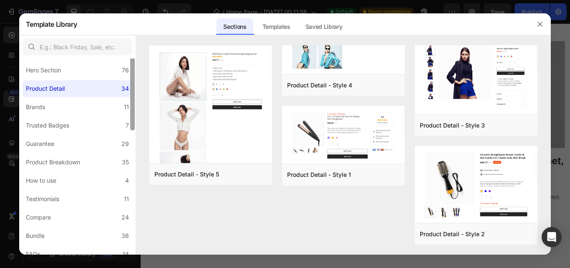
scroll to position [0, 0]
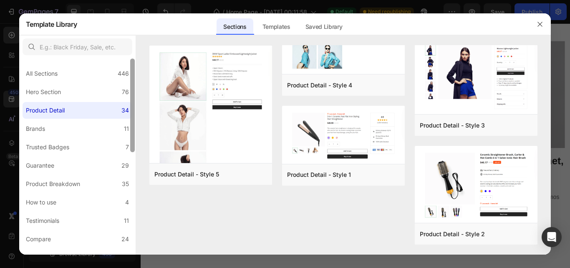
drag, startPoint x: 132, startPoint y: 223, endPoint x: 127, endPoint y: 115, distance: 108.7
click at [127, 115] on div "All Sections 446 Hero Section 76 Product Detail 34 Brands 11 Trusted Badges 7 G…" at bounding box center [77, 156] width 117 height 196
drag, startPoint x: 132, startPoint y: 117, endPoint x: 133, endPoint y: 73, distance: 43.9
click at [133, 73] on div at bounding box center [132, 105] width 5 height 94
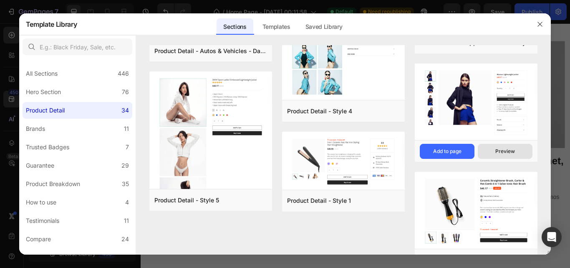
scroll to position [1256, 0]
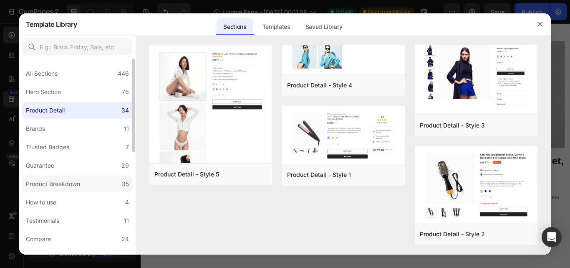
click at [112, 179] on label "Product Breakdown 35" at bounding box center [78, 183] width 110 height 17
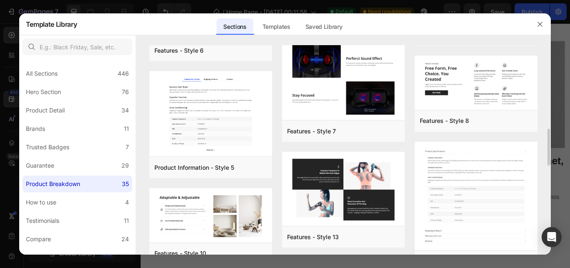
scroll to position [605, 0]
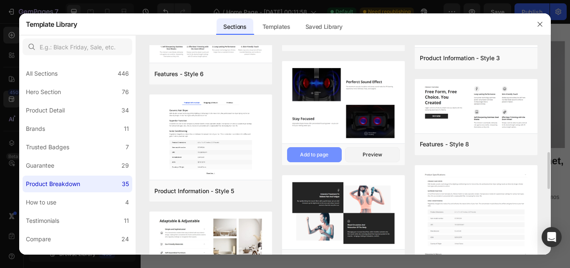
click at [321, 152] on div "Add to page" at bounding box center [314, 155] width 28 height 8
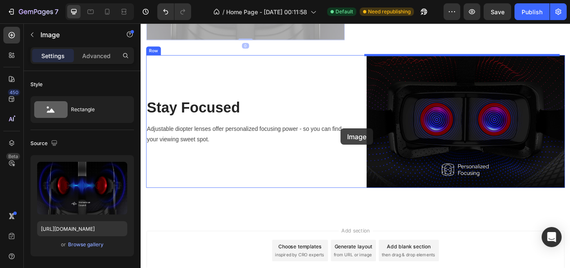
scroll to position [1440, 0]
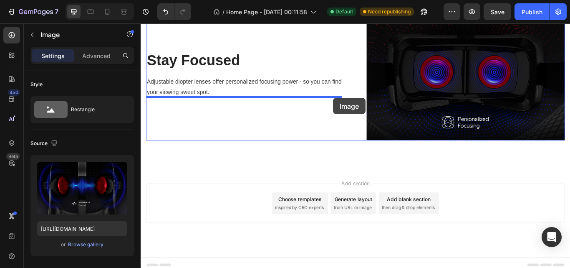
drag, startPoint x: 285, startPoint y: 159, endPoint x: 365, endPoint y: 111, distance: 93.5
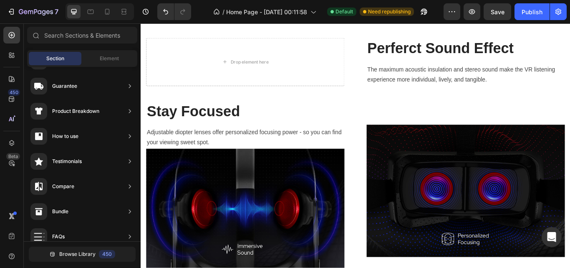
scroll to position [1233, 0]
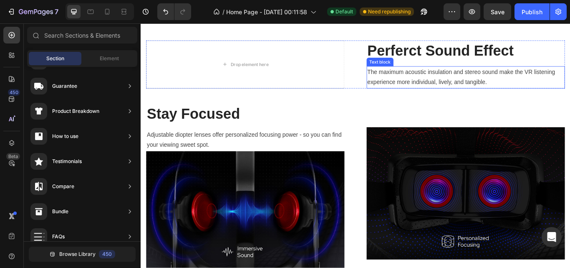
click at [502, 91] on p "The maximum acoustic insulation and stereo sound make the VR listening experien…" at bounding box center [520, 86] width 230 height 24
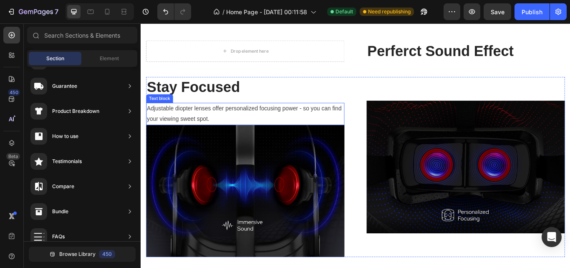
click at [345, 127] on p "Adjustable diopter lenses offer personalized focusing power - so you can find y…" at bounding box center [263, 129] width 230 height 24
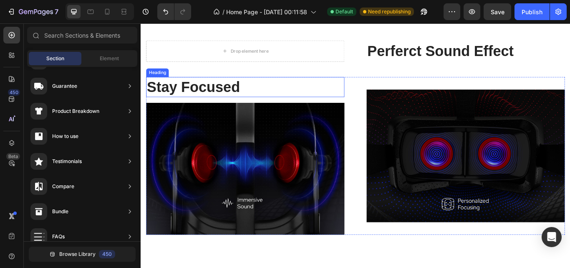
click at [252, 103] on p "Stay Focused" at bounding box center [263, 98] width 230 height 22
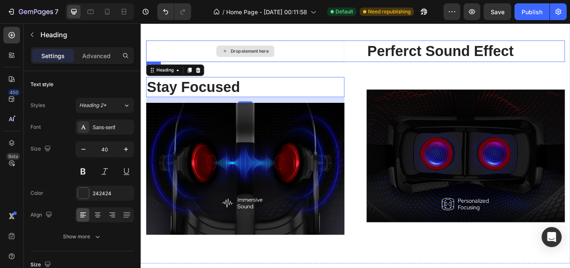
click at [323, 59] on div "Drop element here" at bounding box center [262, 55] width 231 height 25
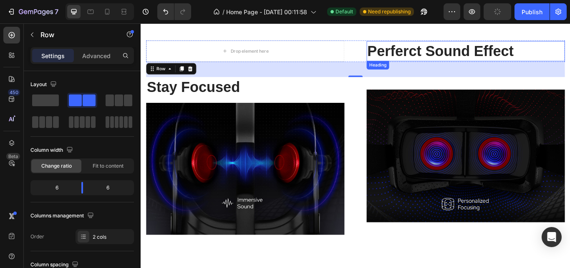
click at [567, 56] on p "Perferct Sound Effect" at bounding box center [520, 56] width 230 height 22
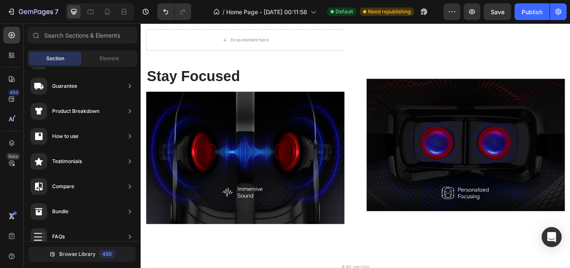
scroll to position [1123, 0]
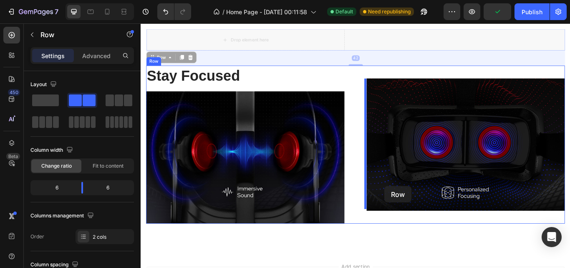
drag, startPoint x: 323, startPoint y: 45, endPoint x: 441, endPoint y: 247, distance: 234.1
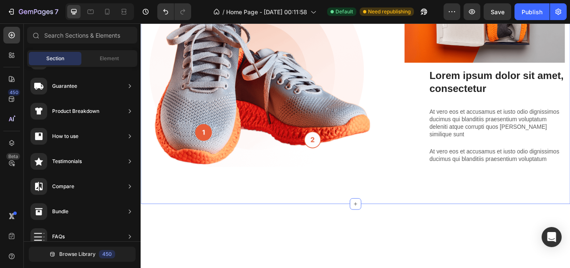
scroll to position [806, 0]
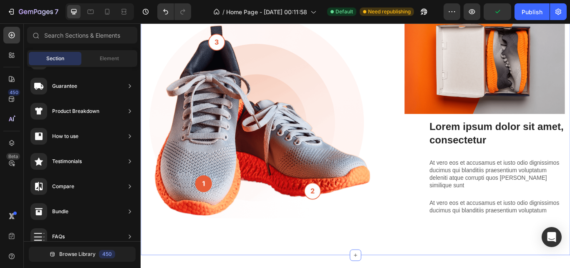
click at [570, 154] on div "Lorem ipsum dolor sit amet consectetur adipiscing Heading Drop element here Row…" at bounding box center [391, 93] width 489 height 347
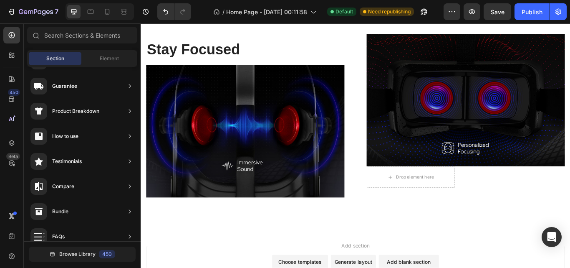
scroll to position [846, 0]
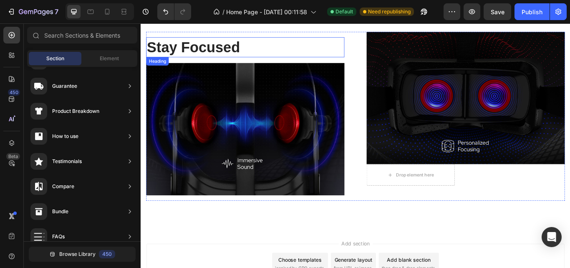
click at [191, 58] on p "Stay Focused" at bounding box center [263, 52] width 230 height 22
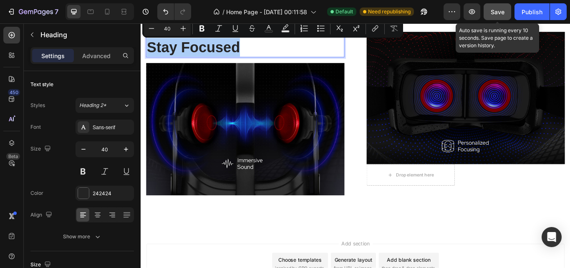
click at [503, 13] on span "Save" at bounding box center [498, 11] width 14 height 7
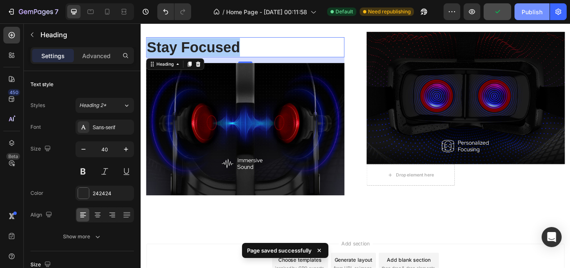
click at [523, 13] on div "Publish" at bounding box center [532, 12] width 21 height 9
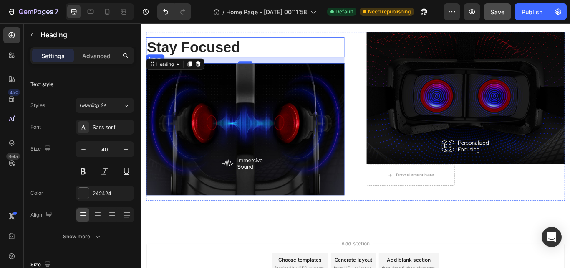
click at [294, 140] on img at bounding box center [262, 147] width 231 height 154
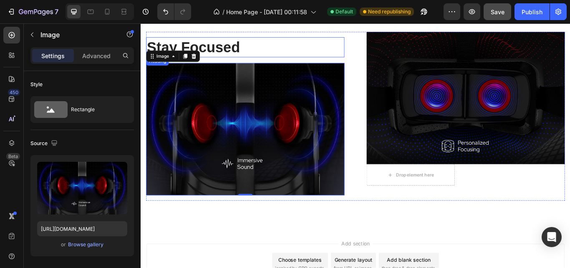
click at [227, 48] on h2 "Stay Focused" at bounding box center [262, 51] width 231 height 23
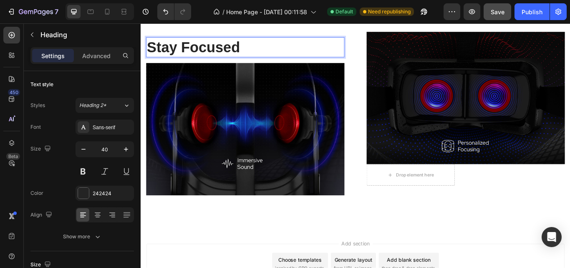
scroll to position [840, 0]
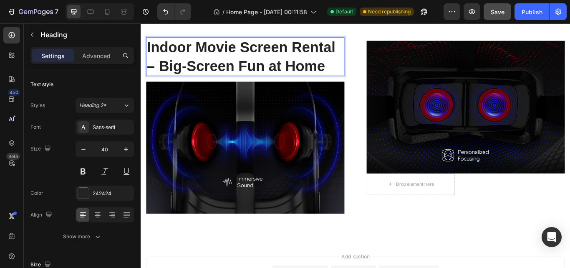
click at [227, 48] on p "Indoor Movie Screen Rental – Big-Screen Fun at Home" at bounding box center [263, 62] width 230 height 43
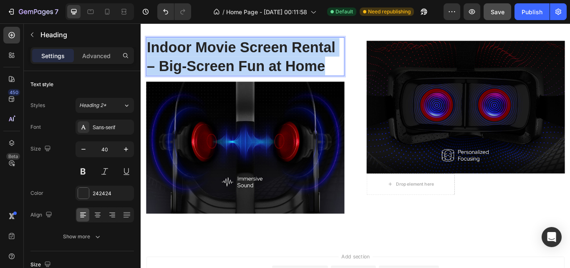
click at [227, 48] on p "Indoor Movie Screen Rental – Big-Screen Fun at Home" at bounding box center [263, 62] width 230 height 43
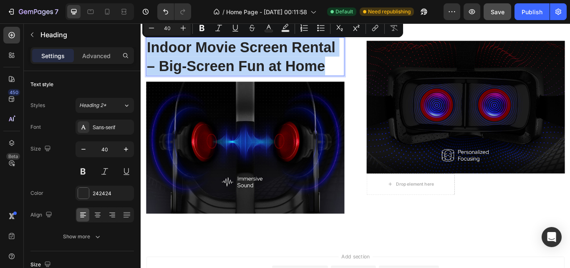
click at [213, 57] on p "Indoor Movie Screen Rental – Big-Screen Fun at Home" at bounding box center [263, 62] width 230 height 43
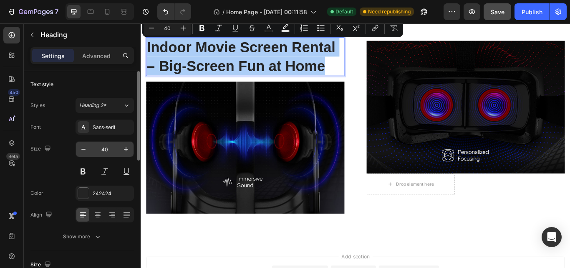
click at [104, 152] on input "40" at bounding box center [105, 149] width 28 height 15
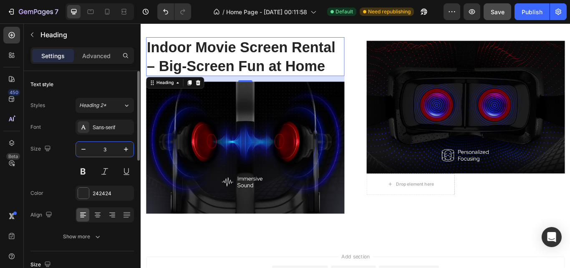
type input "30"
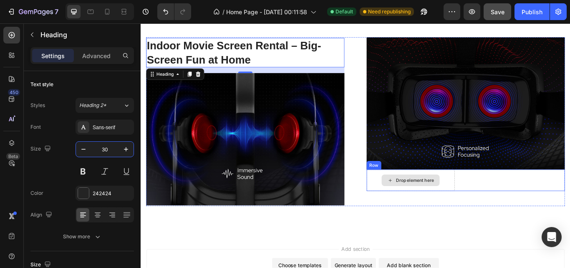
click at [446, 203] on div "Drop element here" at bounding box center [460, 206] width 44 height 7
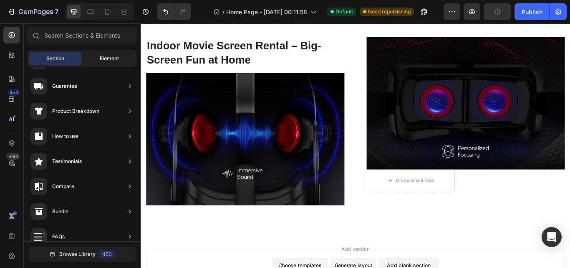
click at [97, 55] on div "Element" at bounding box center [109, 58] width 53 height 13
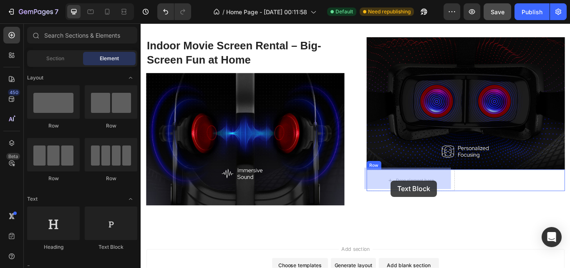
drag, startPoint x: 241, startPoint y: 245, endPoint x: 432, endPoint y: 206, distance: 194.8
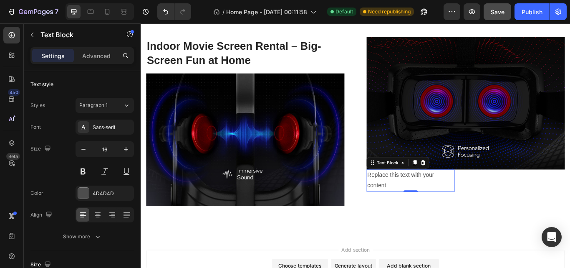
click at [435, 210] on div "Replace this text with your content" at bounding box center [455, 207] width 103 height 26
click at [435, 210] on p "Replace this text with your content" at bounding box center [455, 207] width 101 height 24
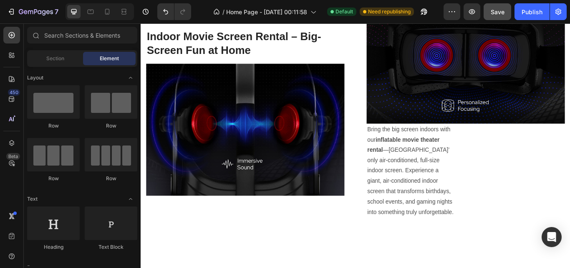
scroll to position [896, 0]
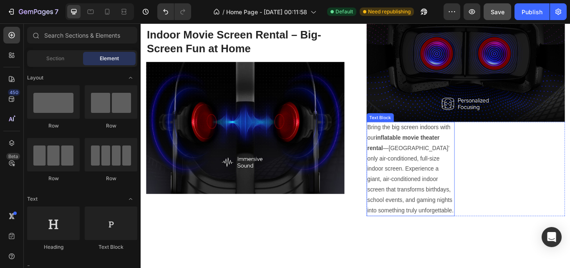
click at [489, 200] on p "Bring the big screen indoors with our inflatable movie theater rental —North Da…" at bounding box center [455, 193] width 101 height 108
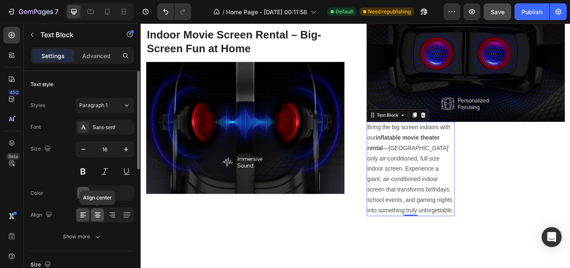
click at [98, 215] on icon at bounding box center [98, 215] width 6 height 1
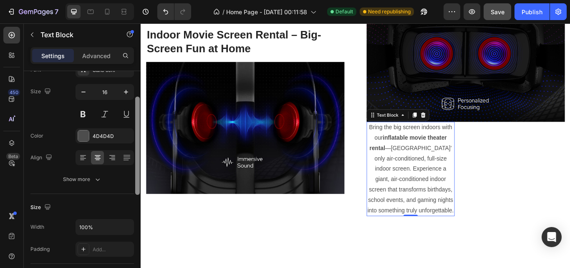
scroll to position [61, 0]
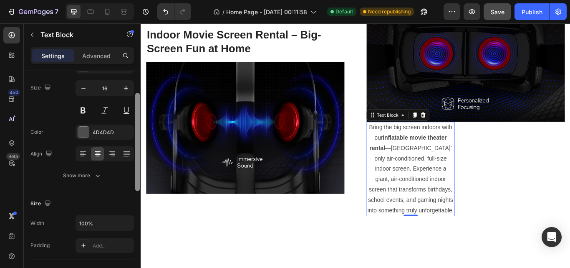
drag, startPoint x: 138, startPoint y: 158, endPoint x: 138, endPoint y: 185, distance: 27.1
click at [138, 185] on div at bounding box center [137, 142] width 5 height 98
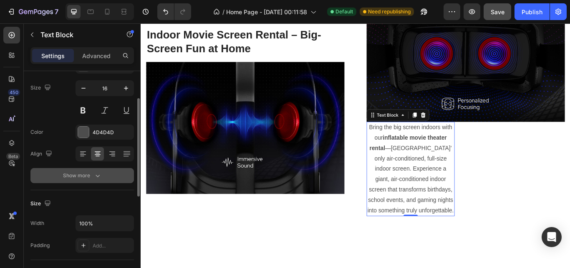
click at [104, 174] on button "Show more" at bounding box center [82, 175] width 104 height 15
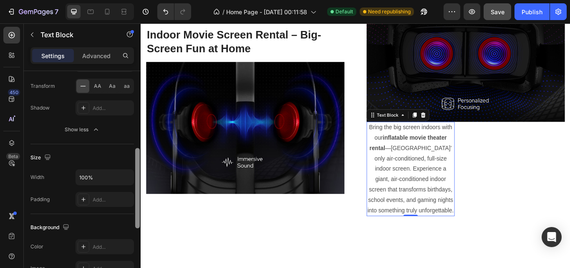
drag, startPoint x: 139, startPoint y: 163, endPoint x: 137, endPoint y: 233, distance: 70.6
click at [137, 233] on div at bounding box center [137, 179] width 6 height 220
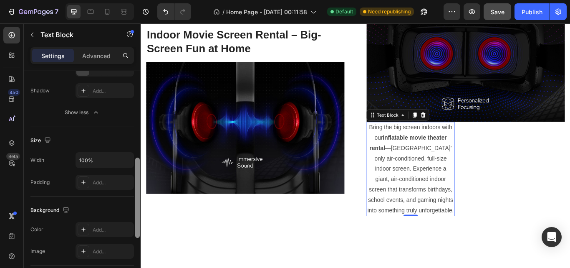
scroll to position [236, 0]
drag, startPoint x: 137, startPoint y: 226, endPoint x: 137, endPoint y: 232, distance: 6.3
click at [137, 232] on div at bounding box center [137, 195] width 5 height 80
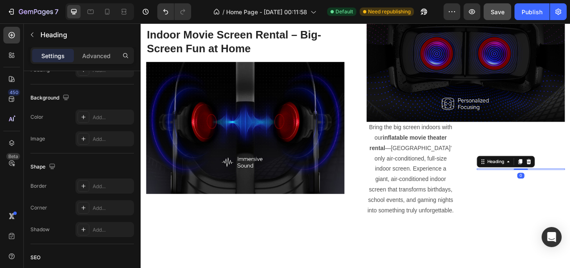
scroll to position [0, 0]
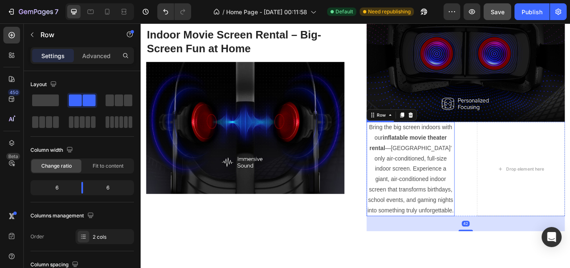
click at [497, 209] on p "Bring the big screen indoors with our inflatable movie theater rental —North Da…" at bounding box center [455, 193] width 101 height 108
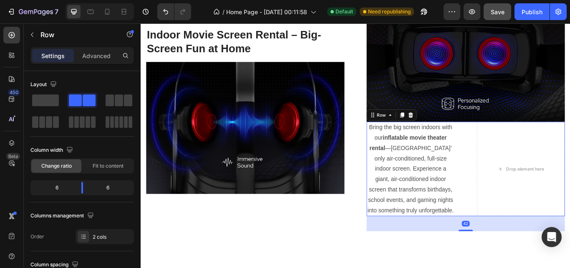
click at [527, 206] on div "Bring the big screen indoors with our inflatable movie theater rental —North Da…" at bounding box center [519, 193] width 231 height 110
click at [499, 200] on p "Bring the big screen indoors with our inflatable movie theater rental —North Da…" at bounding box center [455, 193] width 101 height 108
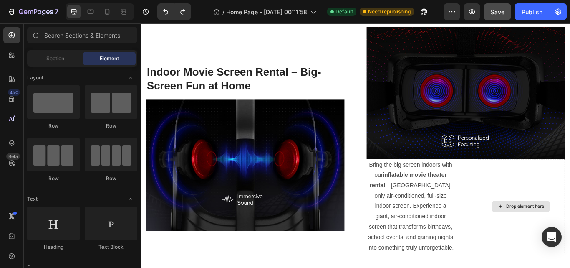
scroll to position [896, 0]
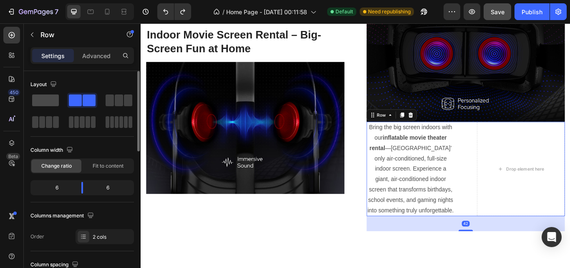
click at [49, 100] on span at bounding box center [45, 100] width 27 height 12
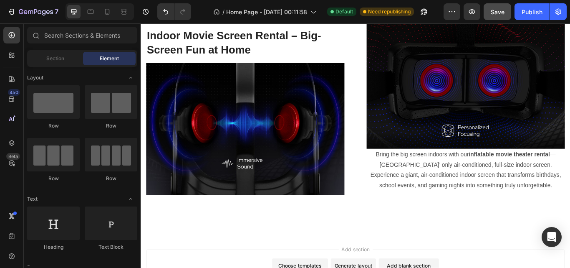
scroll to position [889, 0]
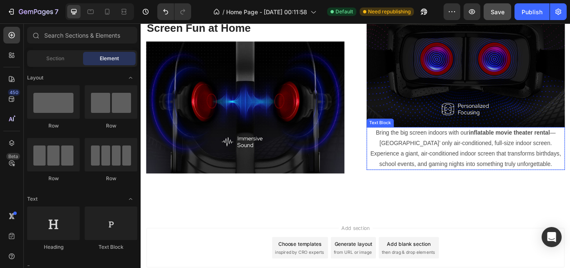
click at [491, 162] on p "Bring the big screen indoors with our inflatable movie theater rental —North Da…" at bounding box center [520, 169] width 230 height 48
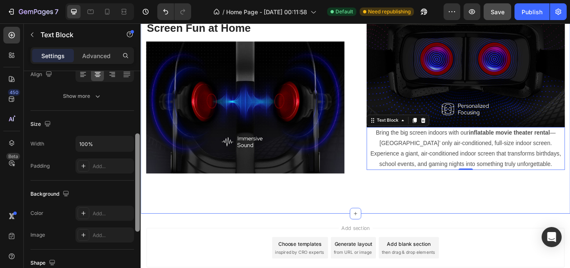
drag, startPoint x: 277, startPoint y: 157, endPoint x: 141, endPoint y: 230, distance: 153.9
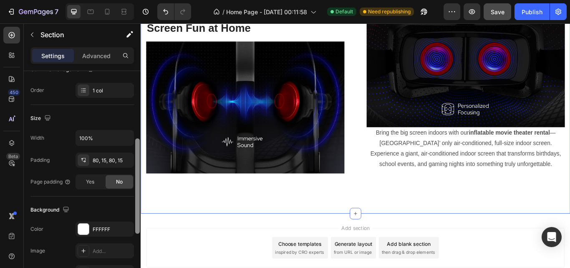
scroll to position [150, 0]
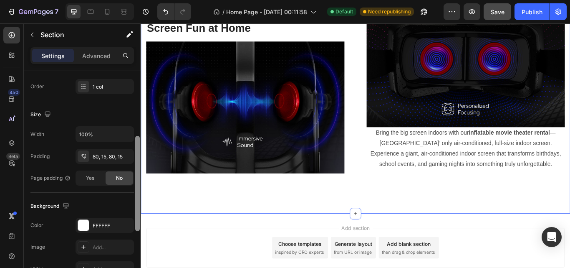
click at [119, 201] on div "Background" at bounding box center [82, 205] width 104 height 13
click at [107, 155] on div "80, 15, 80, 15" at bounding box center [105, 157] width 24 height 8
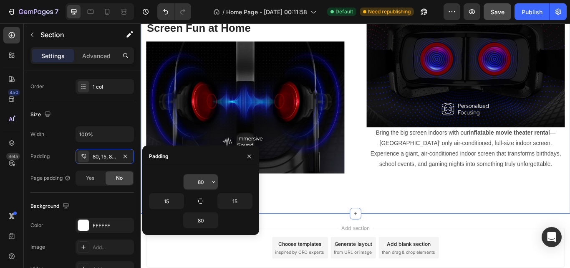
click at [204, 183] on input "80" at bounding box center [201, 181] width 34 height 15
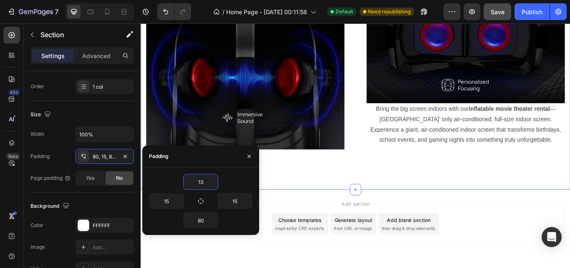
type input "1"
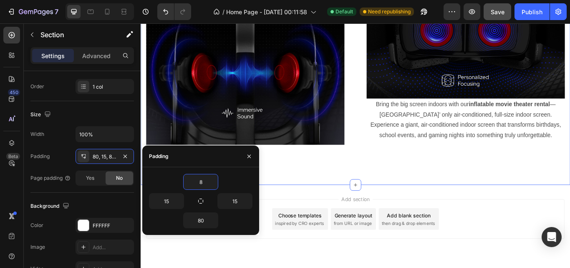
type input "80"
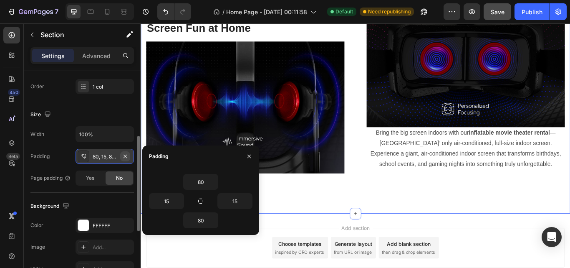
click at [124, 155] on icon "button" at bounding box center [125, 155] width 3 height 3
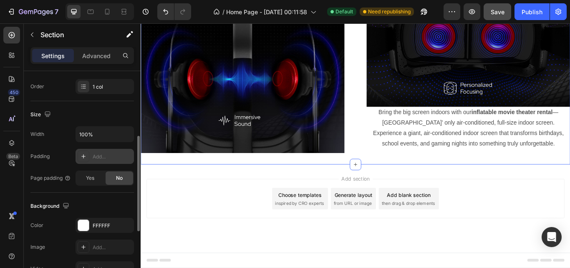
scroll to position [882, 0]
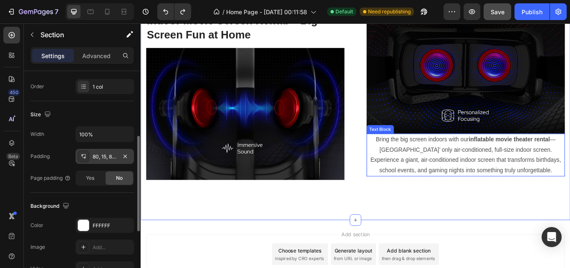
click at [472, 178] on p "Bring the big screen indoors with our inflatable movie theater rental —North Da…" at bounding box center [520, 177] width 230 height 48
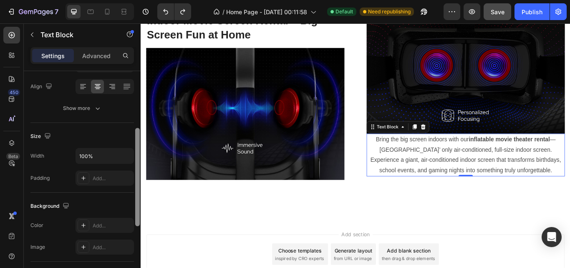
scroll to position [129, 0]
drag, startPoint x: 139, startPoint y: 147, endPoint x: 134, endPoint y: 205, distance: 57.8
click at [134, 205] on div at bounding box center [137, 181] width 6 height 220
click at [110, 175] on div "Add..." at bounding box center [112, 178] width 39 height 8
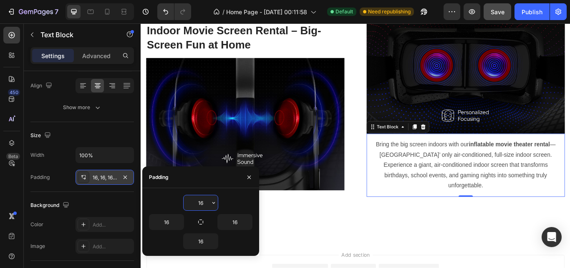
scroll to position [888, 0]
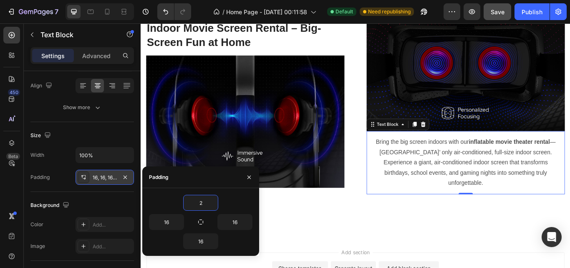
type input "20"
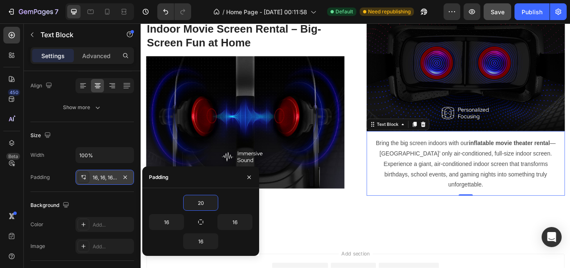
scroll to position [889, 0]
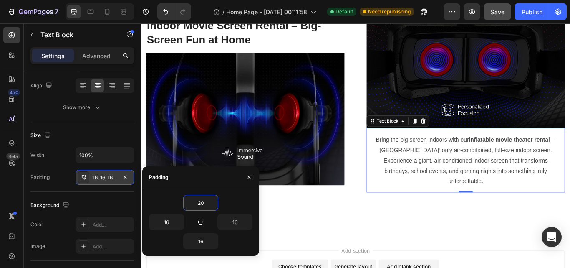
click at [119, 200] on div "Background" at bounding box center [82, 204] width 104 height 13
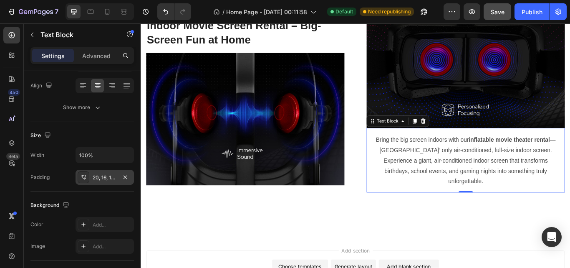
click at [570, 154] on p "Bring the big screen indoors with our inflatable movie theater rental —North Da…" at bounding box center [520, 184] width 218 height 60
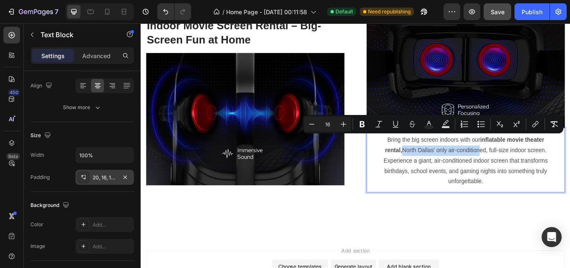
drag, startPoint x: 411, startPoint y: 168, endPoint x: 502, endPoint y: 165, distance: 90.7
click at [502, 165] on p "Bring the big screen indoors with our inflatable movie theater rental, North Da…" at bounding box center [520, 184] width 218 height 60
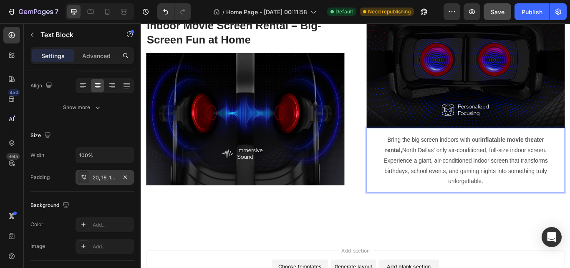
click at [524, 177] on p "Bring the big screen indoors with our inflatable movie theater rental, North Da…" at bounding box center [520, 184] width 218 height 60
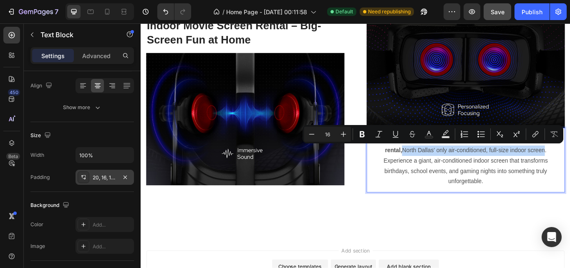
drag, startPoint x: 411, startPoint y: 166, endPoint x: 578, endPoint y: 167, distance: 166.2
click at [570, 167] on p "Bring the big screen indoors with our inflatable movie theater rental, North Da…" at bounding box center [520, 184] width 218 height 60
click at [365, 134] on icon "Editor contextual toolbar" at bounding box center [362, 134] width 8 height 8
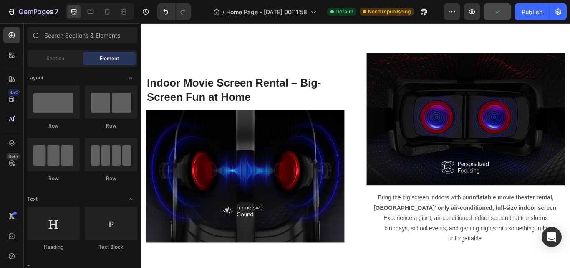
scroll to position [835, 0]
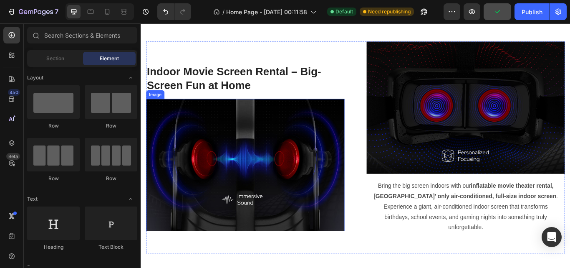
click at [288, 201] on img at bounding box center [262, 188] width 231 height 154
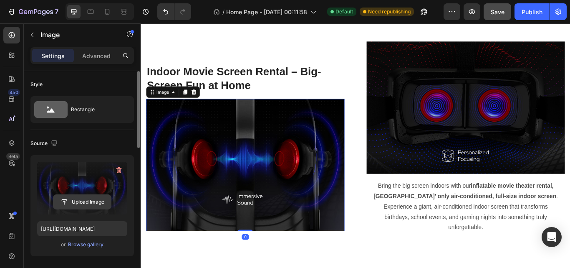
click at [91, 200] on input "file" at bounding box center [82, 202] width 58 height 14
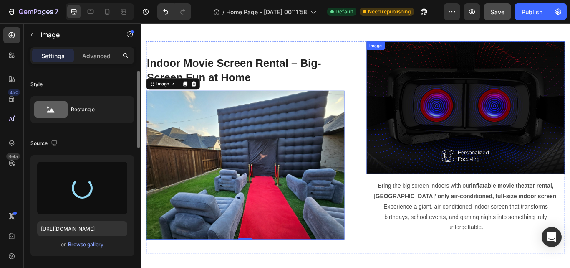
click at [509, 144] on img at bounding box center [519, 122] width 231 height 154
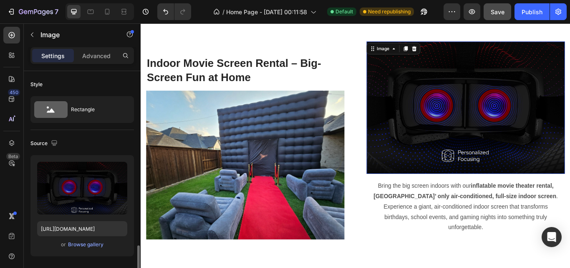
click at [494, 170] on img at bounding box center [519, 122] width 231 height 154
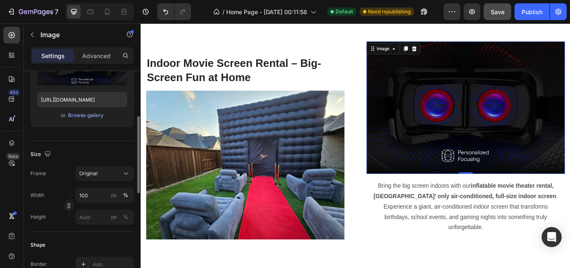
click at [467, 156] on img at bounding box center [519, 122] width 231 height 154
click at [83, 75] on input "file" at bounding box center [82, 73] width 58 height 14
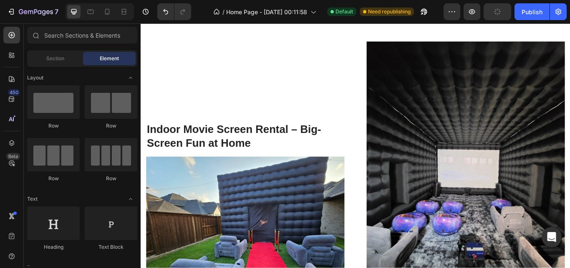
scroll to position [899, 0]
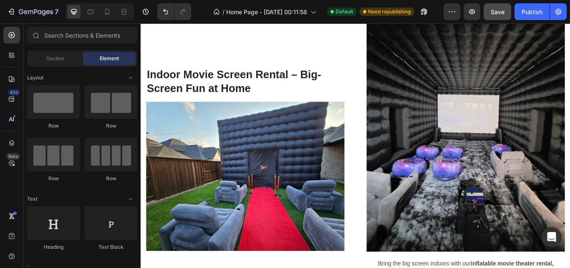
click at [448, 129] on img at bounding box center [519, 135] width 231 height 309
click at [483, 139] on img at bounding box center [519, 135] width 231 height 309
click at [506, 187] on img at bounding box center [519, 135] width 231 height 309
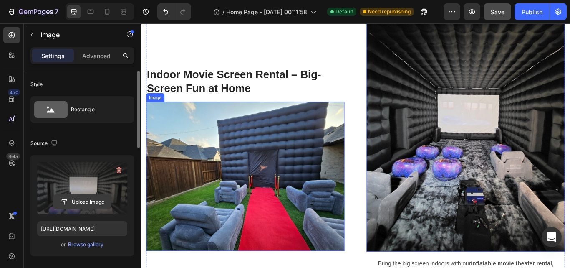
click at [76, 203] on input "file" at bounding box center [82, 202] width 58 height 14
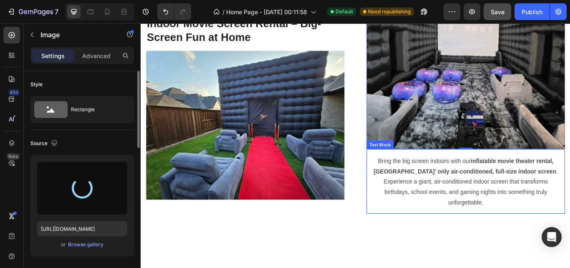
click at [248, 187] on img at bounding box center [262, 143] width 231 height 174
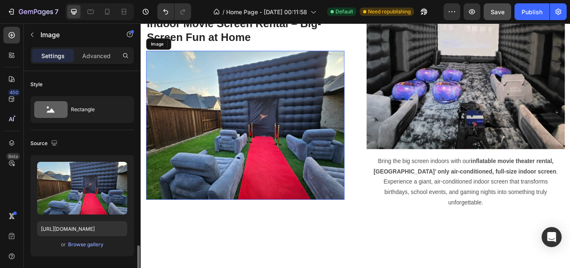
click at [233, 173] on img at bounding box center [262, 143] width 231 height 174
drag, startPoint x: 138, startPoint y: 150, endPoint x: 136, endPoint y: 166, distance: 15.7
drag, startPoint x: 82, startPoint y: 150, endPoint x: 11, endPoint y: 147, distance: 71.5
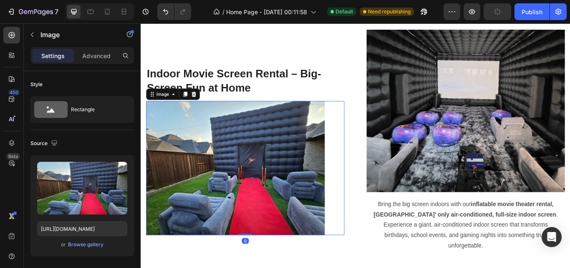
scroll to position [410, 0]
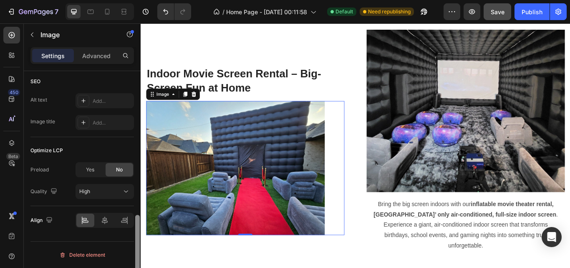
drag, startPoint x: 138, startPoint y: 185, endPoint x: 134, endPoint y: 264, distance: 78.6
click at [134, 264] on div at bounding box center [137, 181] width 6 height 220
type input "90"
click at [103, 222] on icon at bounding box center [105, 220] width 6 height 8
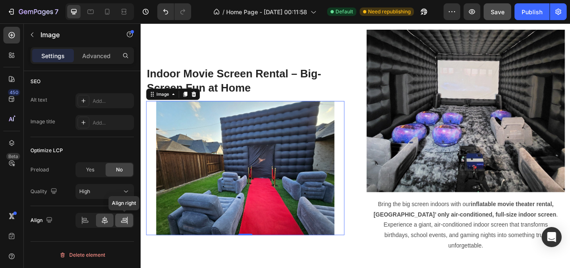
click at [125, 222] on icon at bounding box center [124, 220] width 8 height 8
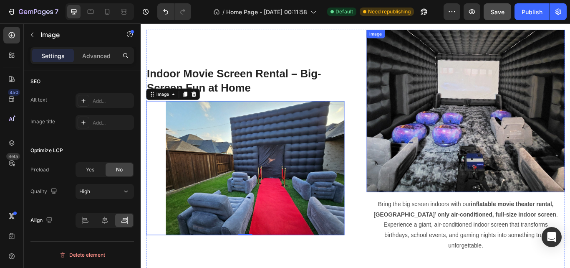
click at [452, 173] on img at bounding box center [519, 125] width 231 height 189
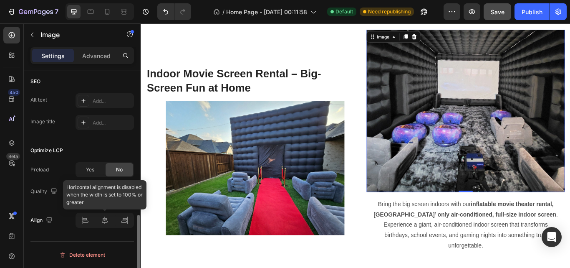
click at [86, 221] on div at bounding box center [105, 220] width 58 height 15
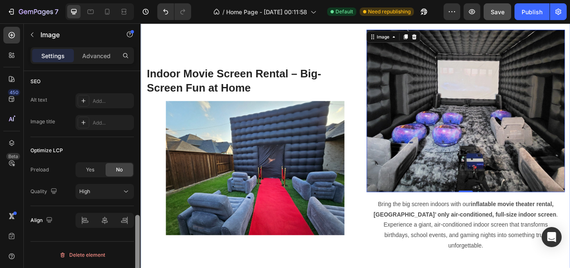
drag, startPoint x: 278, startPoint y: 258, endPoint x: 145, endPoint y: 199, distance: 145.6
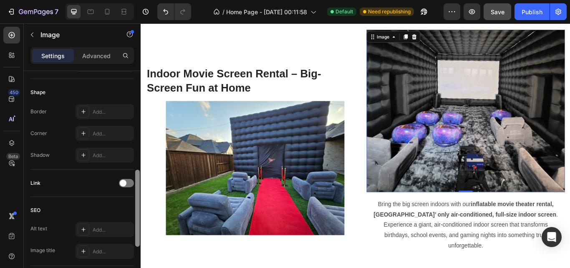
drag, startPoint x: 137, startPoint y: 223, endPoint x: 136, endPoint y: 177, distance: 45.9
click at [136, 177] on div at bounding box center [137, 208] width 5 height 77
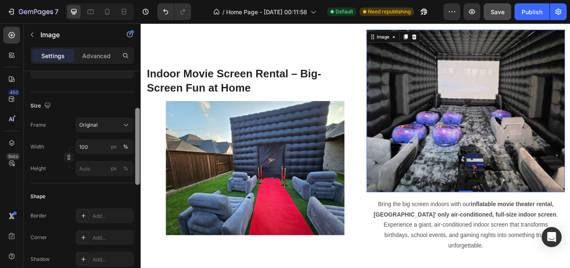
scroll to position [155, 0]
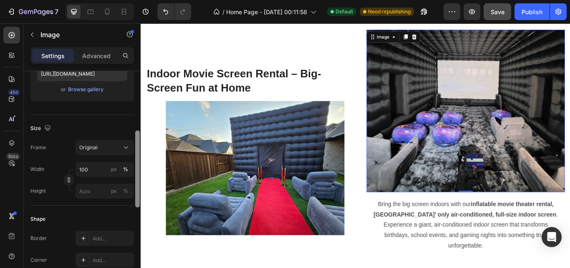
drag, startPoint x: 138, startPoint y: 213, endPoint x: 136, endPoint y: 180, distance: 32.2
click at [136, 180] on div at bounding box center [137, 168] width 5 height 77
click at [83, 167] on input "100" at bounding box center [105, 169] width 58 height 15
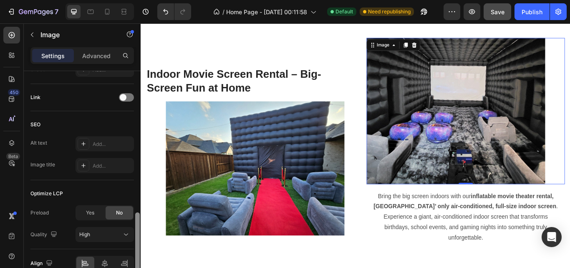
scroll to position [410, 0]
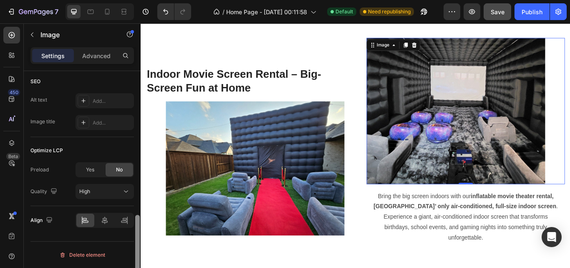
drag, startPoint x: 137, startPoint y: 145, endPoint x: 138, endPoint y: 242, distance: 96.5
click at [138, 242] on div at bounding box center [137, 253] width 5 height 77
type input "90"
click at [85, 220] on icon at bounding box center [85, 219] width 4 height 2
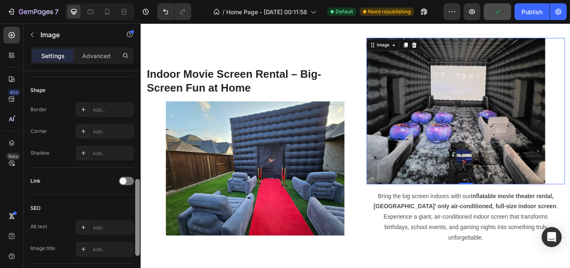
drag, startPoint x: 137, startPoint y: 222, endPoint x: 134, endPoint y: 177, distance: 44.7
click at [134, 177] on div at bounding box center [137, 187] width 6 height 220
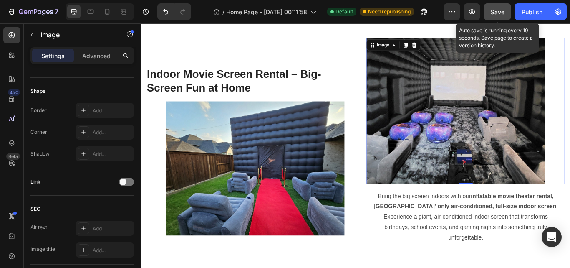
click at [501, 13] on span "Save" at bounding box center [498, 11] width 14 height 7
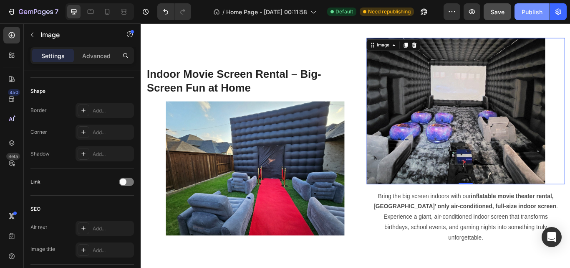
click at [536, 12] on div "Publish" at bounding box center [532, 12] width 21 height 9
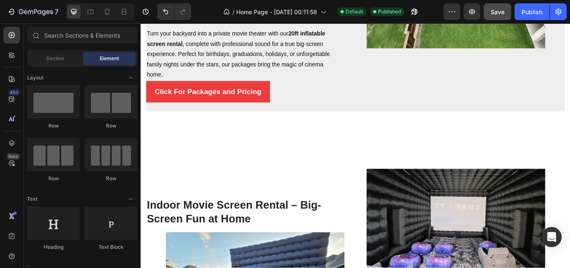
scroll to position [753, 0]
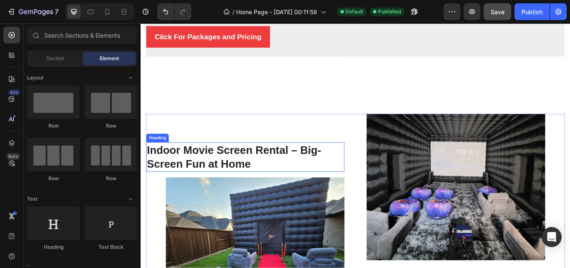
drag, startPoint x: 264, startPoint y: 170, endPoint x: 253, endPoint y: 147, distance: 26.2
click at [253, 147] on div "Indoor Movie Screen Rental – Big-Screen Fun at Home Heading Image" at bounding box center [262, 260] width 231 height 263
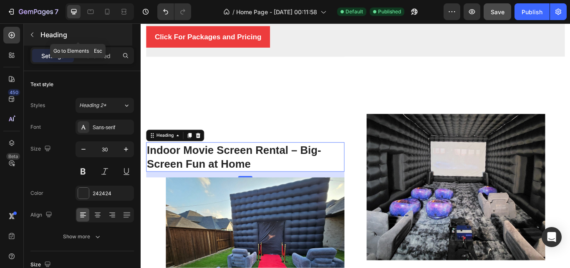
click at [33, 38] on icon "button" at bounding box center [32, 34] width 7 height 7
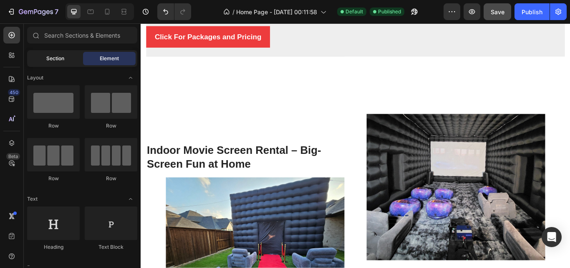
click at [64, 57] on div "Section" at bounding box center [55, 58] width 53 height 13
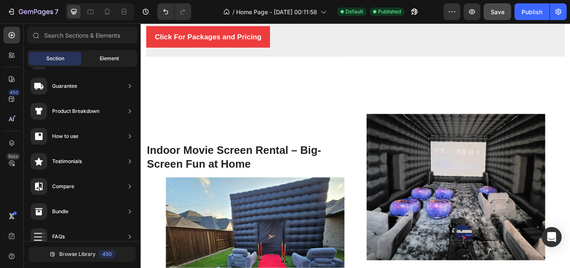
click at [102, 56] on span "Element" at bounding box center [109, 59] width 19 height 8
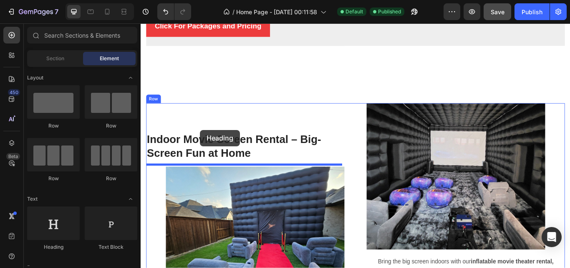
scroll to position [784, 0]
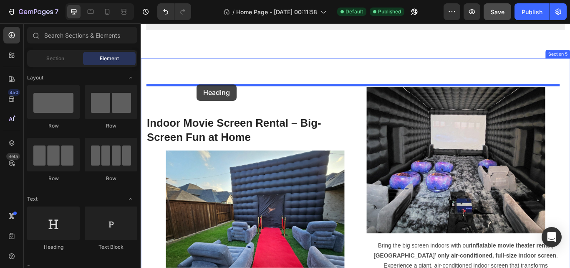
drag, startPoint x: 214, startPoint y: 155, endPoint x: 206, endPoint y: 94, distance: 60.7
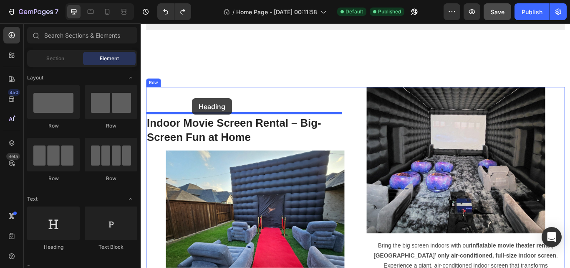
drag, startPoint x: 196, startPoint y: 254, endPoint x: 201, endPoint y: 111, distance: 143.7
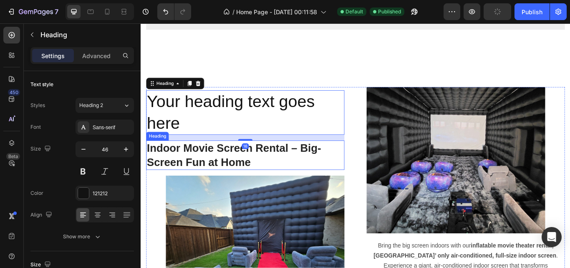
click at [206, 171] on p "Indoor Movie Screen Rental – Big-Screen Fun at Home" at bounding box center [263, 177] width 230 height 33
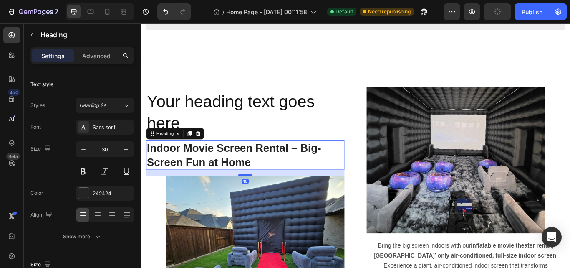
scroll to position [283, 0]
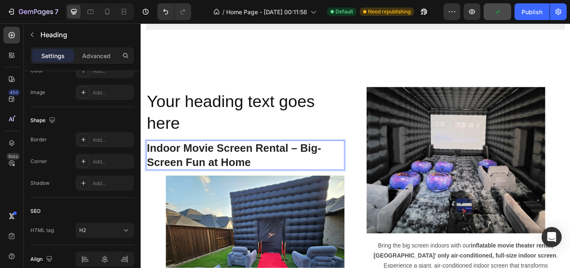
click at [366, 170] on p "Indoor Movie Screen Rental – Big-Screen Fun at Home" at bounding box center [263, 177] width 230 height 33
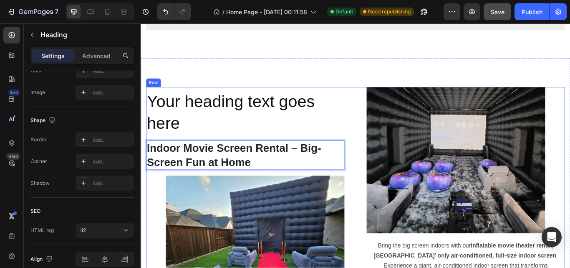
click at [383, 171] on div "Your heading text goes here Heading Indoor Movie Screen Rental – Big-Screen Fun…" at bounding box center [391, 229] width 489 height 263
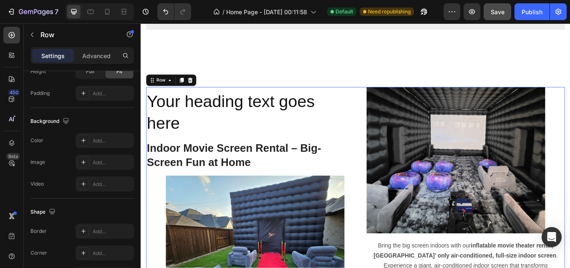
scroll to position [0, 0]
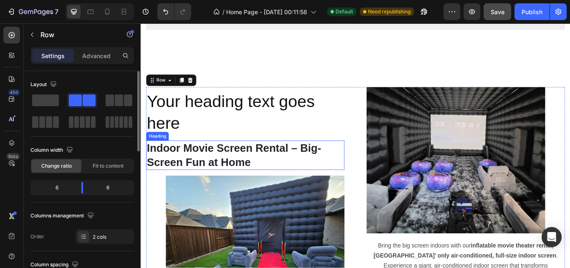
click at [360, 173] on p "Indoor Movie Screen Rental – Big-Screen Fun at Home" at bounding box center [263, 177] width 230 height 33
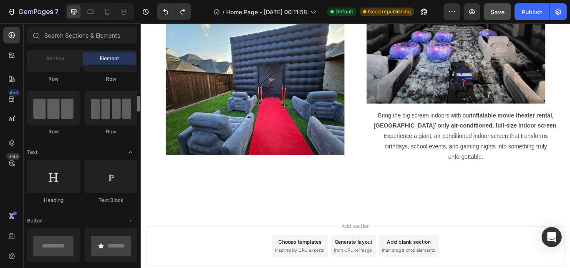
scroll to position [94, 0]
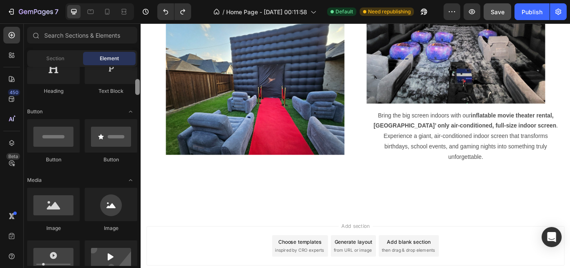
drag, startPoint x: 138, startPoint y: 81, endPoint x: 139, endPoint y: 85, distance: 4.9
click at [139, 85] on div at bounding box center [137, 87] width 5 height 16
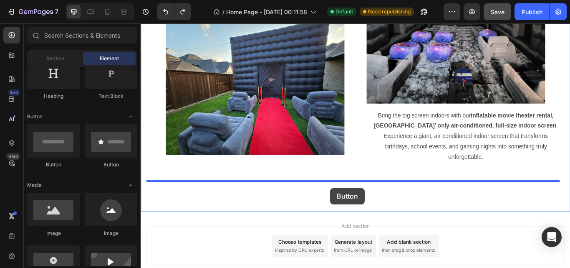
drag, startPoint x: 185, startPoint y: 170, endPoint x: 362, endPoint y: 215, distance: 183.1
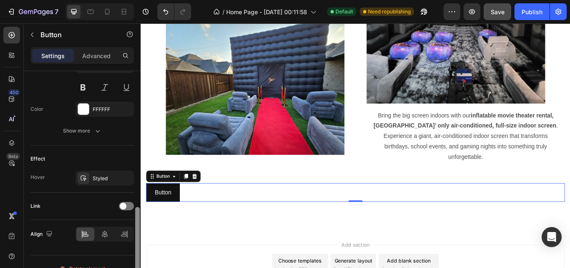
scroll to position [366, 0]
drag, startPoint x: 137, startPoint y: 133, endPoint x: 135, endPoint y: 268, distance: 134.9
click at [135, 0] on html "7 Version history / Home Page - Aug 28, 00:11:58 Default Need republishing Prev…" at bounding box center [285, 0] width 570 height 0
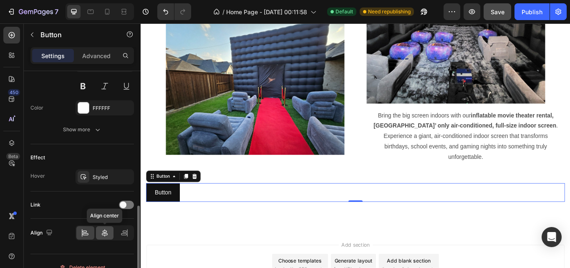
click at [101, 235] on icon at bounding box center [105, 232] width 8 height 8
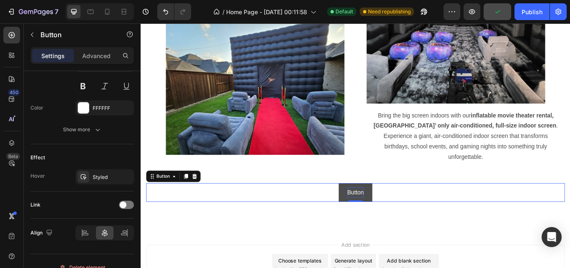
click at [392, 215] on p "Button" at bounding box center [391, 221] width 19 height 12
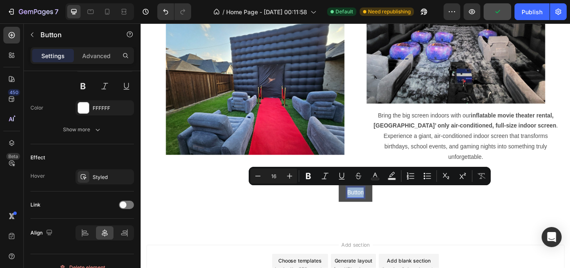
click at [392, 215] on p "Button" at bounding box center [391, 221] width 19 height 12
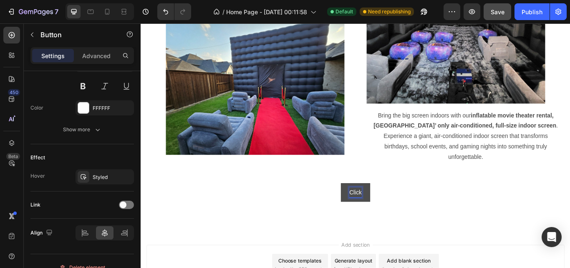
click at [374, 210] on button "Click" at bounding box center [391, 221] width 35 height 22
click at [370, 210] on button "Click to" at bounding box center [391, 221] width 42 height 22
click at [369, 210] on button "Click for" at bounding box center [391, 221] width 44 height 22
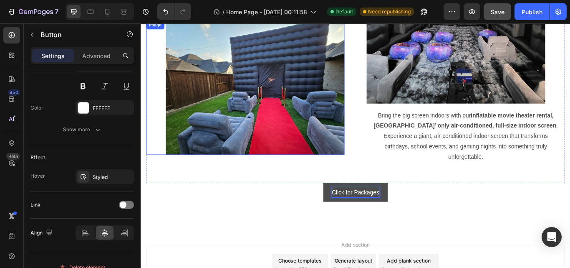
click at [354, 210] on button "Click for Packages" at bounding box center [392, 221] width 76 height 22
click at [350, 210] on button "Click for Packages &" at bounding box center [391, 221] width 82 height 22
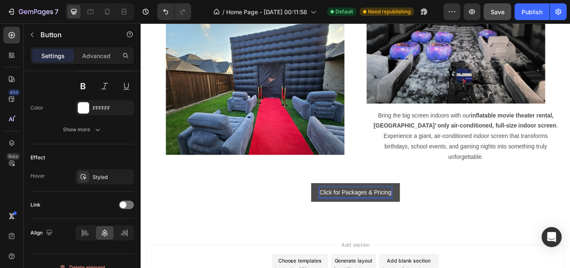
click at [408, 218] on p "Click for Packages & Pricing" at bounding box center [392, 221] width 84 height 12
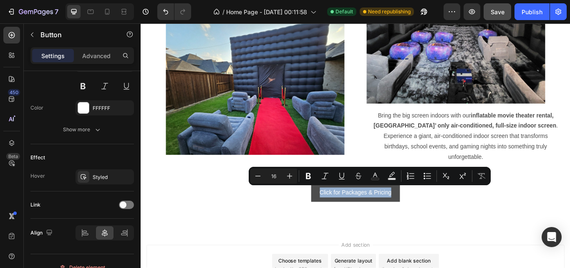
click at [342, 223] on button "Click for Packages & Pricing" at bounding box center [392, 221] width 104 height 22
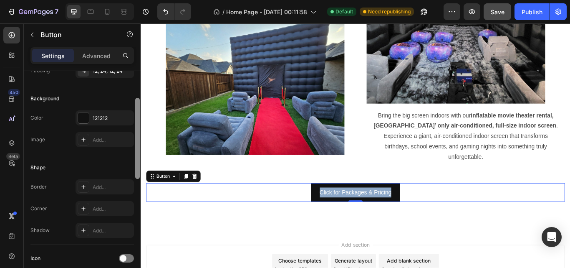
scroll to position [77, 0]
drag, startPoint x: 137, startPoint y: 217, endPoint x: 134, endPoint y: 110, distance: 106.5
click at [134, 110] on div "Size Width Auto Height Auto Padding 12, 24, 12, 24 Background Color 121212 Imag…" at bounding box center [82, 181] width 117 height 220
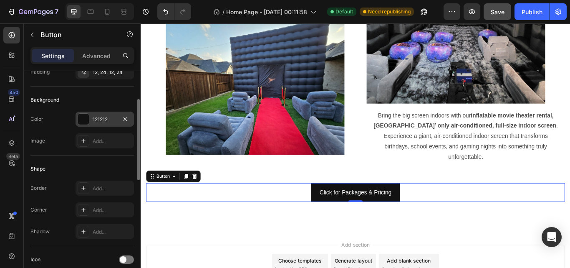
click at [85, 122] on div at bounding box center [83, 119] width 11 height 11
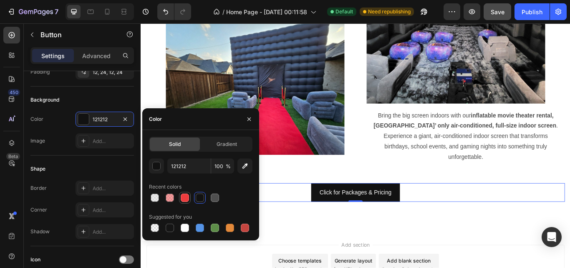
click at [186, 201] on div at bounding box center [185, 197] width 8 height 8
type input "ED3C3D"
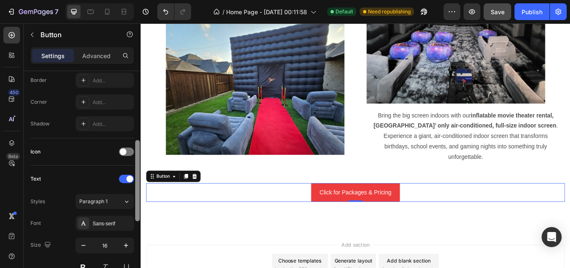
scroll to position [185, 0]
drag, startPoint x: 138, startPoint y: 117, endPoint x: 136, endPoint y: 157, distance: 40.1
click at [136, 157] on div at bounding box center [137, 179] width 5 height 81
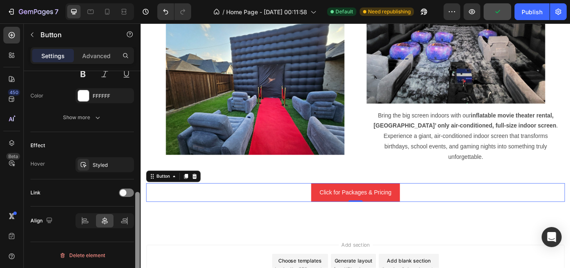
scroll to position [378, 0]
drag, startPoint x: 136, startPoint y: 157, endPoint x: 136, endPoint y: 231, distance: 74.7
click at [136, 231] on div at bounding box center [137, 250] width 5 height 81
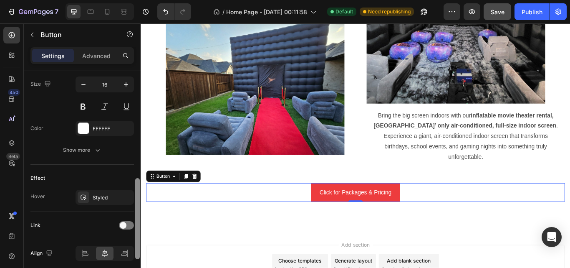
scroll to position [309, 0]
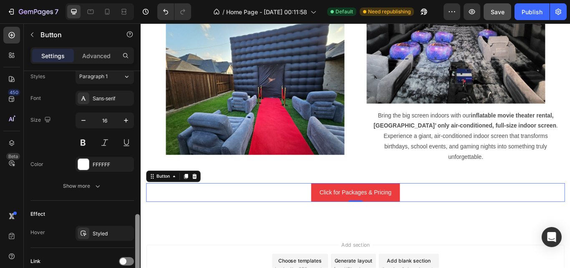
drag, startPoint x: 136, startPoint y: 231, endPoint x: 138, endPoint y: 206, distance: 25.6
click at [138, 214] on div at bounding box center [137, 254] width 5 height 81
click at [82, 231] on icon at bounding box center [84, 233] width 6 height 5
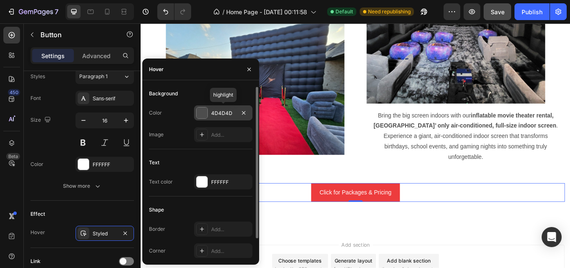
click at [203, 113] on div at bounding box center [202, 112] width 11 height 11
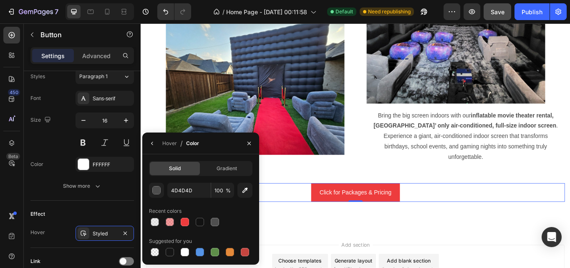
click at [168, 228] on div "4D4D4D 100 % Recent colors Suggested for you" at bounding box center [201, 219] width 104 height 75
click at [169, 224] on div at bounding box center [170, 222] width 8 height 8
type input "ED3C3D"
type input "50"
click at [251, 146] on icon "button" at bounding box center [249, 143] width 7 height 7
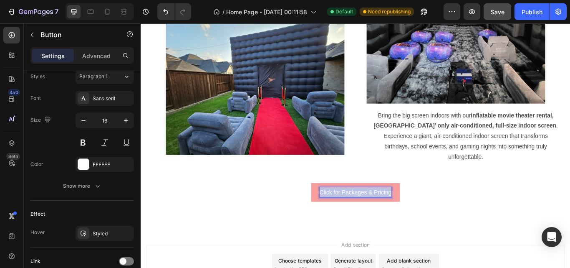
click at [356, 219] on p "Click for Packages & Pricing" at bounding box center [392, 221] width 84 height 12
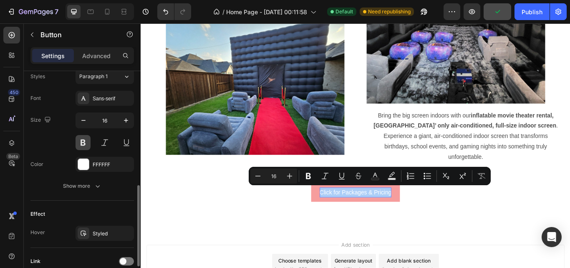
click at [80, 145] on button at bounding box center [83, 142] width 15 height 15
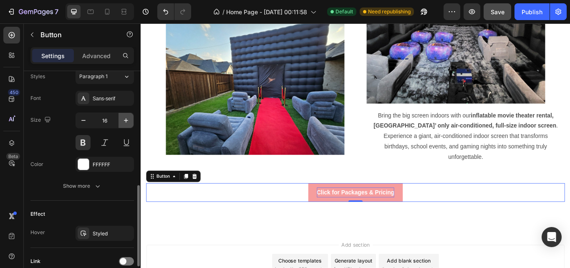
click at [122, 122] on icon "button" at bounding box center [126, 120] width 8 height 8
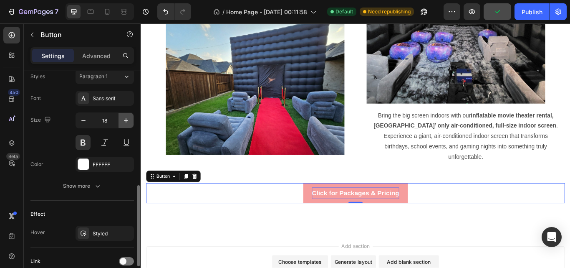
click at [122, 122] on icon "button" at bounding box center [126, 120] width 8 height 8
click at [125, 121] on icon "button" at bounding box center [126, 120] width 8 height 8
type input "20"
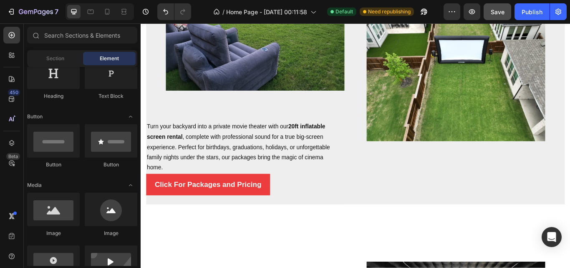
scroll to position [583, 0]
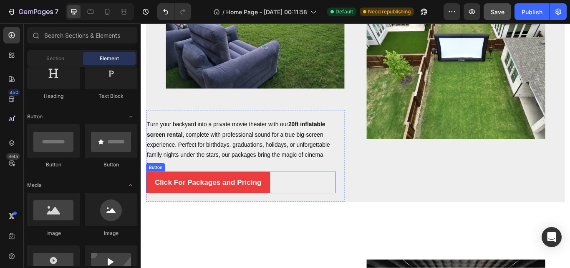
click at [307, 215] on div "Click For Packages and Pricing Button" at bounding box center [257, 208] width 221 height 25
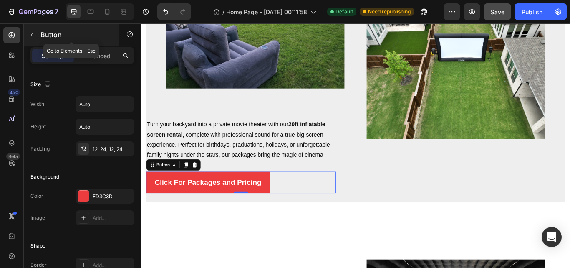
click at [35, 36] on icon "button" at bounding box center [32, 34] width 7 height 7
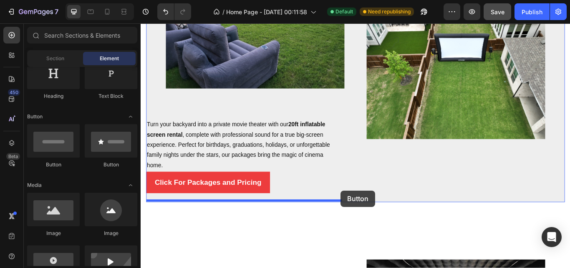
drag, startPoint x: 195, startPoint y: 167, endPoint x: 374, endPoint y: 218, distance: 185.8
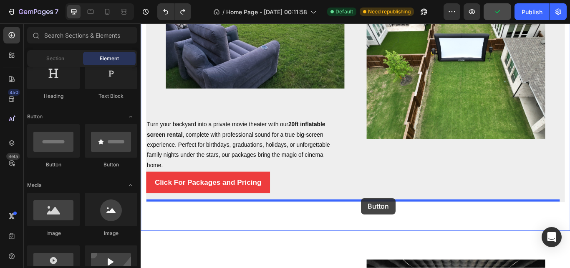
drag, startPoint x: 184, startPoint y: 172, endPoint x: 398, endPoint y: 227, distance: 220.7
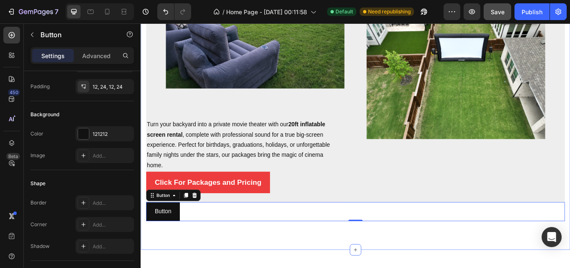
scroll to position [378, 0]
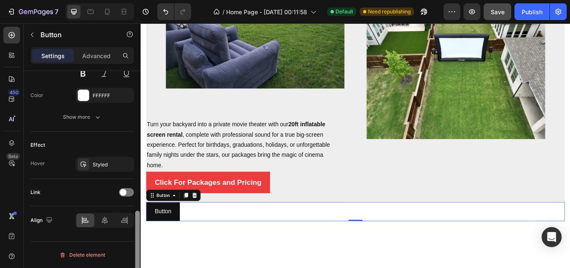
drag, startPoint x: 138, startPoint y: 137, endPoint x: 164, endPoint y: 283, distance: 148.4
click at [164, 0] on html "7 Version history / Home Page - Aug 28, 00:11:58 Default Need republishing Prev…" at bounding box center [285, 0] width 570 height 0
click at [103, 215] on div at bounding box center [105, 219] width 18 height 13
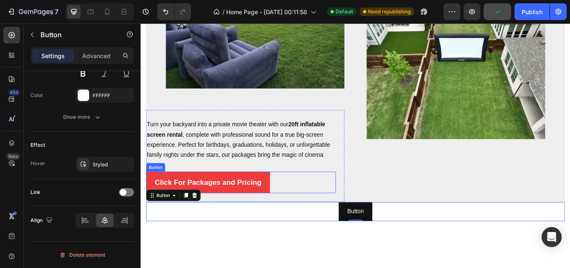
click at [307, 201] on div "Click For Packages and Pricing Button" at bounding box center [257, 208] width 221 height 25
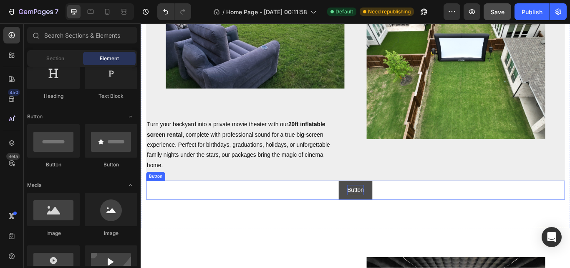
click at [385, 218] on p "Button" at bounding box center [391, 218] width 19 height 12
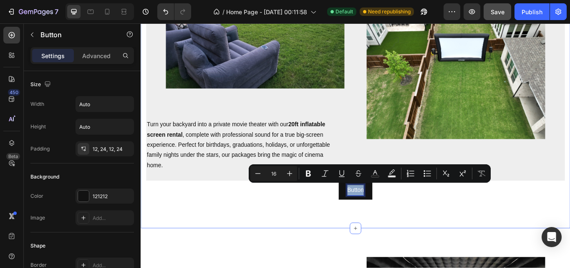
click at [433, 245] on div "Image Heading Turn your backyard into a private movie theater with our 20ft inf…" at bounding box center [391, 86] width 501 height 352
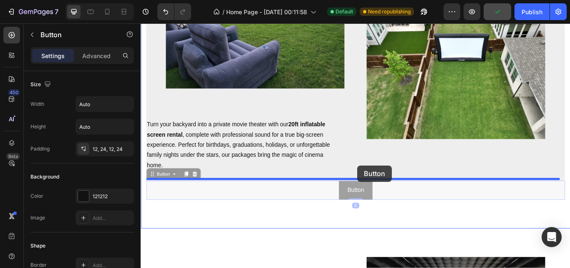
drag, startPoint x: 403, startPoint y: 220, endPoint x: 393, endPoint y: 188, distance: 33.8
click at [393, 188] on div "Header Image Heading Turn your backyard into a private movie theater with our 2…" at bounding box center [391, 88] width 501 height 1297
drag, startPoint x: 415, startPoint y: 216, endPoint x: 391, endPoint y: 192, distance: 33.7
click at [391, 192] on div "Header Image Heading Turn your backyard into a private movie theater with our 2…" at bounding box center [391, 88] width 501 height 1297
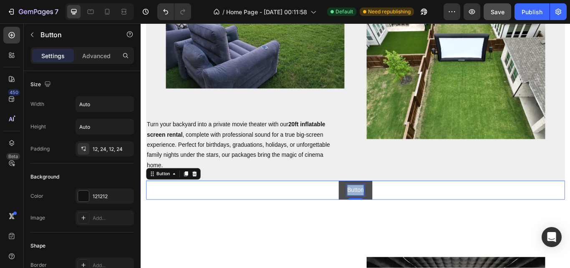
click at [383, 218] on p "Button" at bounding box center [391, 218] width 19 height 12
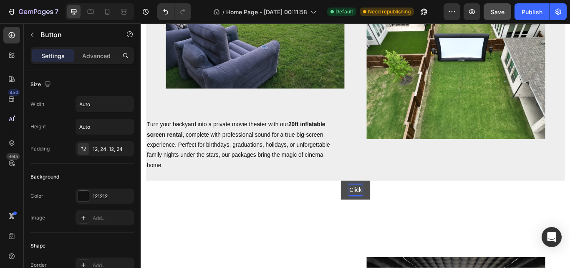
click at [374, 207] on button "Click" at bounding box center [391, 218] width 35 height 22
click at [369, 207] on button "Click for" at bounding box center [391, 218] width 44 height 22
click at [354, 207] on button "Click for Packages" at bounding box center [392, 218] width 76 height 22
click at [351, 207] on button "Click for Packages $" at bounding box center [391, 218] width 81 height 22
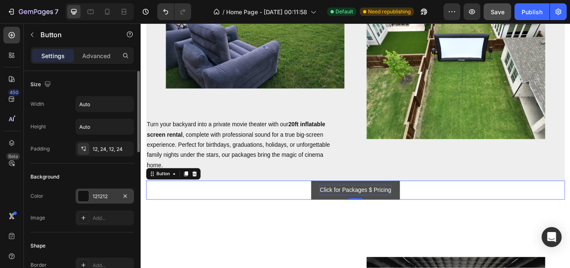
click at [77, 196] on div "121212" at bounding box center [105, 195] width 58 height 15
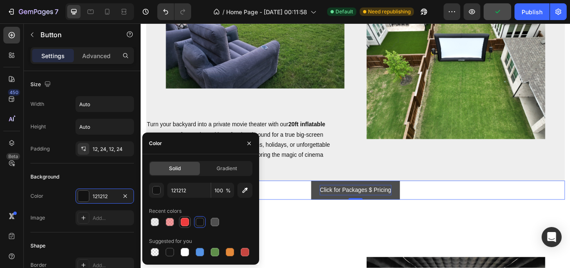
click at [185, 227] on div at bounding box center [185, 222] width 12 height 12
type input "ED3C3D"
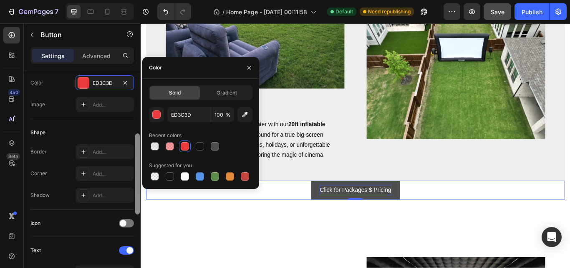
scroll to position [138, 0]
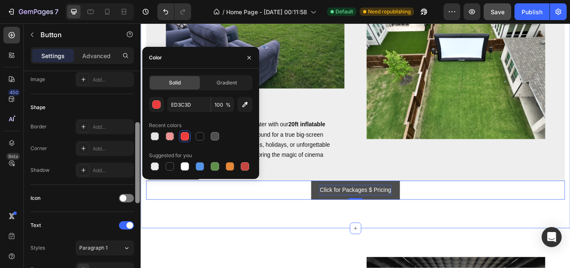
drag, startPoint x: 279, startPoint y: 148, endPoint x: 142, endPoint y: 216, distance: 153.3
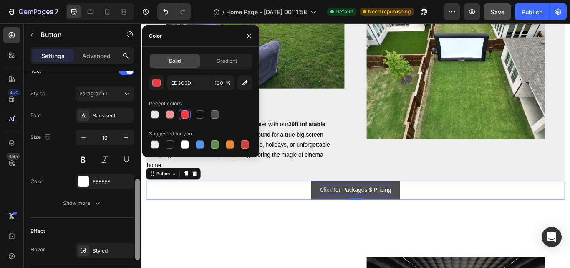
scroll to position [294, 0]
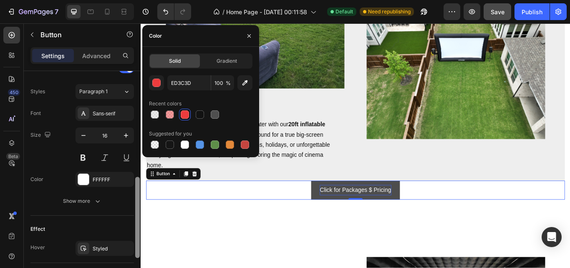
drag, startPoint x: 137, startPoint y: 192, endPoint x: 139, endPoint y: 233, distance: 41.8
click at [139, 233] on div at bounding box center [137, 217] width 5 height 81
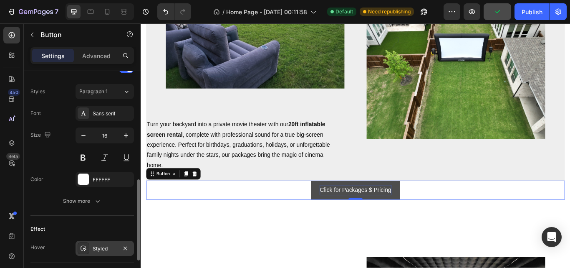
click at [81, 249] on icon at bounding box center [83, 248] width 7 height 7
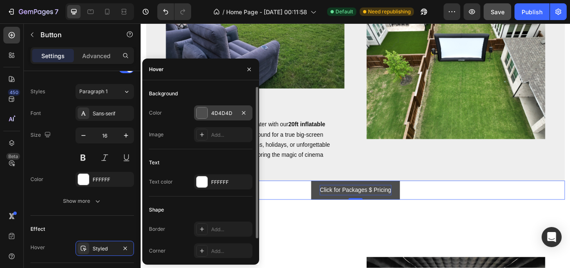
click at [203, 108] on div at bounding box center [202, 112] width 11 height 11
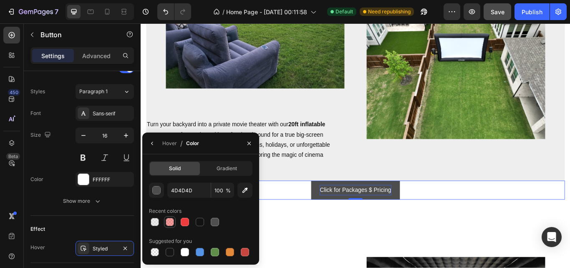
click at [165, 223] on div at bounding box center [170, 222] width 10 height 10
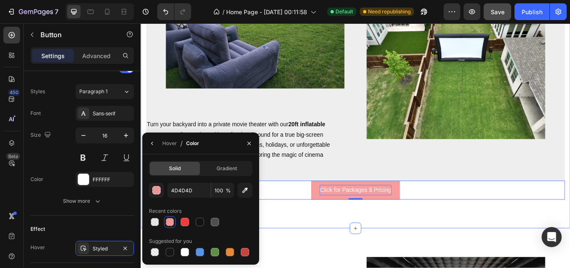
type input "ED3C3D"
type input "50"
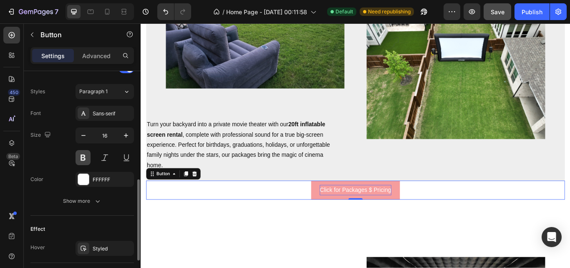
click at [80, 158] on button at bounding box center [83, 157] width 15 height 15
click at [126, 136] on icon "button" at bounding box center [126, 135] width 8 height 8
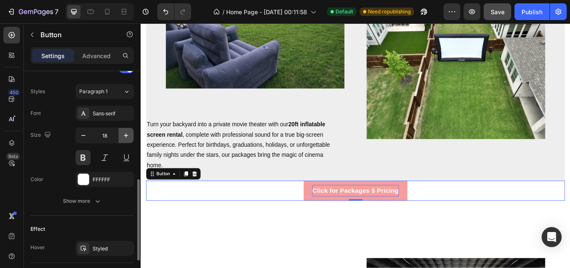
click at [126, 136] on icon "button" at bounding box center [126, 135] width 8 height 8
type input "20"
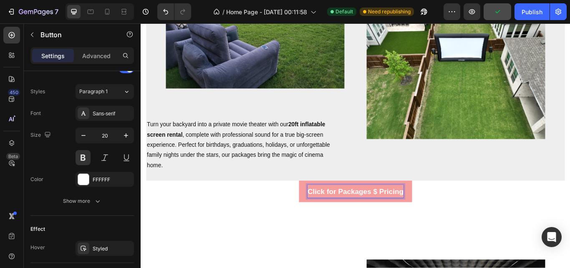
click at [412, 216] on p "Click for Packages $ Pricing" at bounding box center [391, 219] width 112 height 15
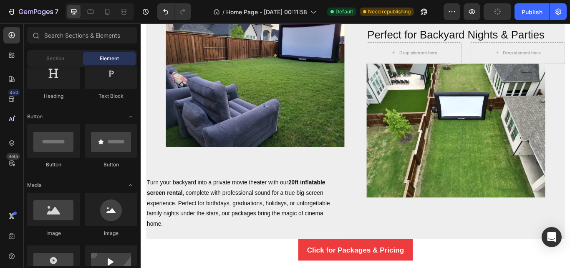
scroll to position [516, 0]
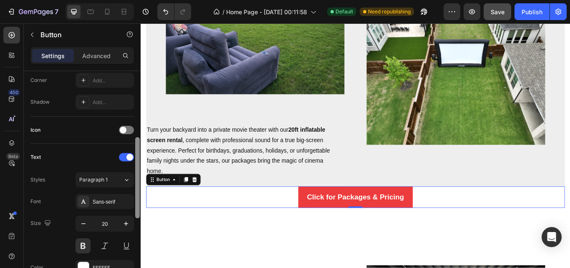
scroll to position [220, 0]
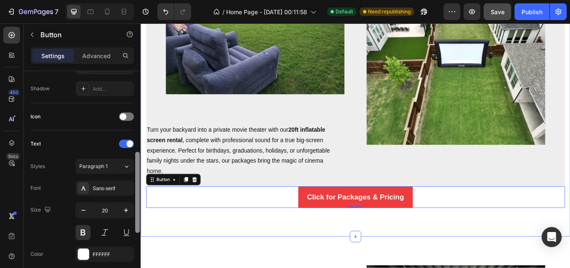
drag, startPoint x: 279, startPoint y: 137, endPoint x: 243, endPoint y: 282, distance: 149.1
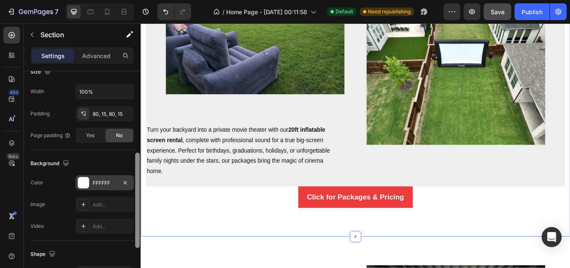
scroll to position [191, 0]
click at [88, 185] on div at bounding box center [83, 183] width 11 height 11
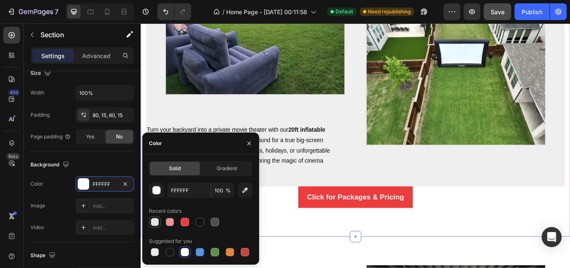
click at [153, 225] on div at bounding box center [155, 222] width 8 height 8
type input "DDDDDD"
type input "50"
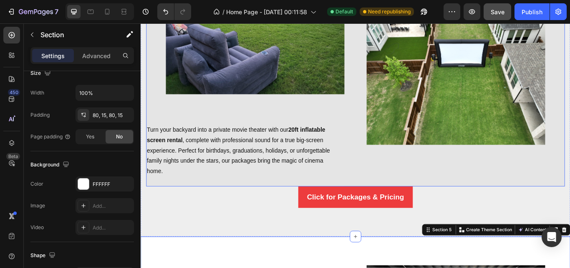
click at [542, 177] on div "20ft Outdoor Movie Screen Rental – Perfect for Backyard Nights & Parties Headin…" at bounding box center [519, 82] width 231 height 264
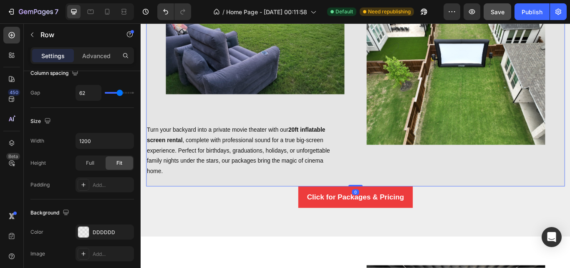
scroll to position [0, 0]
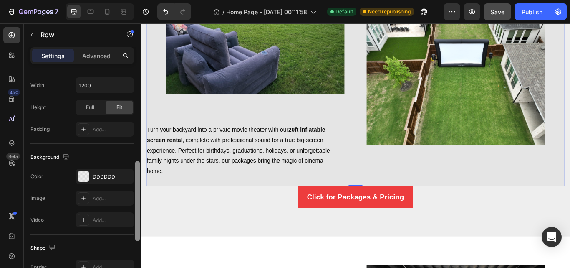
drag, startPoint x: 139, startPoint y: 134, endPoint x: 138, endPoint y: 225, distance: 90.6
click at [138, 225] on div at bounding box center [137, 201] width 5 height 80
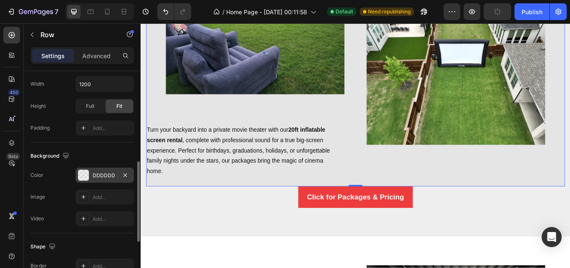
click at [82, 180] on div at bounding box center [83, 175] width 11 height 11
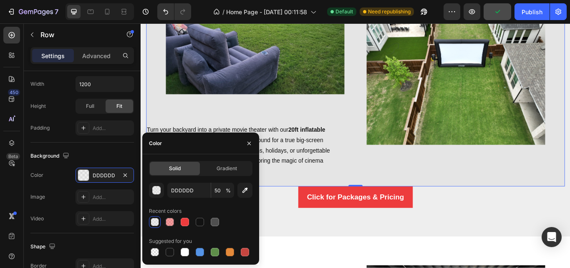
click at [152, 223] on div at bounding box center [155, 222] width 8 height 8
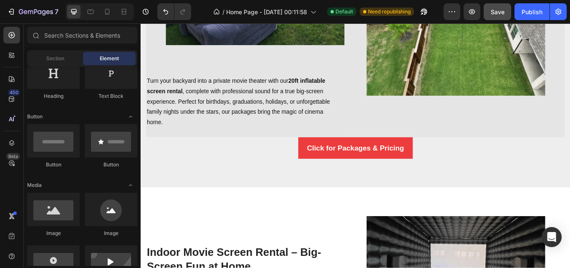
scroll to position [636, 0]
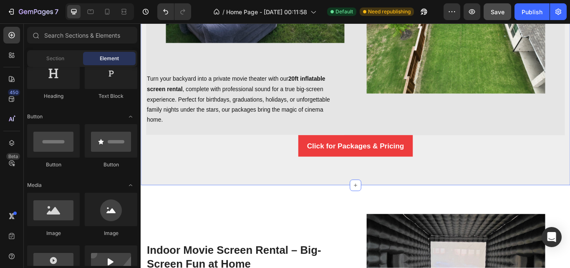
click at [523, 201] on div "Image Heading Turn your backyard into a private movie theater with our 20ft inf…" at bounding box center [391, 34] width 501 height 355
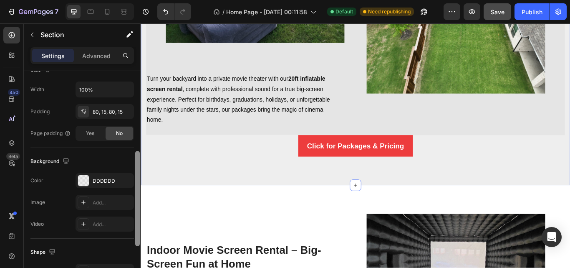
scroll to position [191, 0]
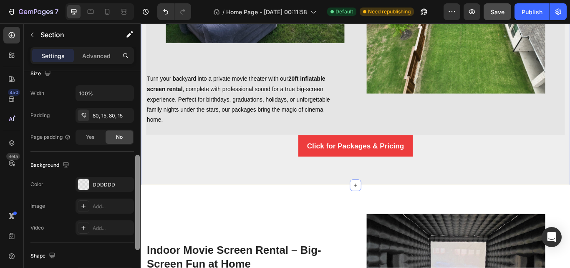
drag, startPoint x: 137, startPoint y: 119, endPoint x: 139, endPoint y: 201, distance: 82.7
click at [139, 201] on div at bounding box center [137, 202] width 5 height 95
click at [113, 114] on div "80, 15, 80, 15" at bounding box center [105, 116] width 24 height 8
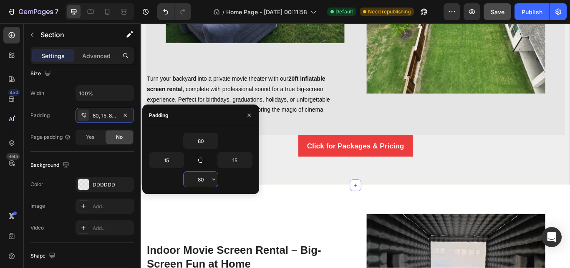
click at [201, 183] on input "80" at bounding box center [201, 179] width 34 height 15
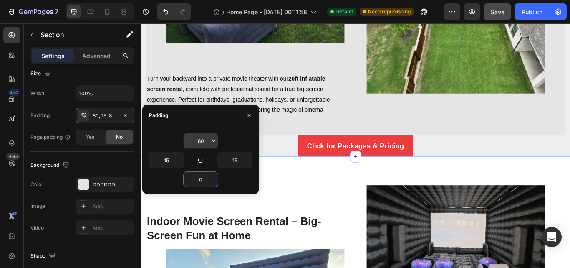
type input "0"
click at [204, 141] on input "80" at bounding box center [201, 140] width 34 height 15
type input "0"
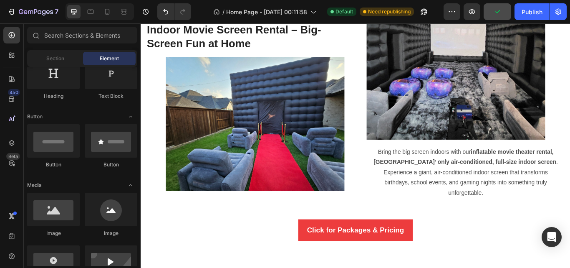
scroll to position [882, 0]
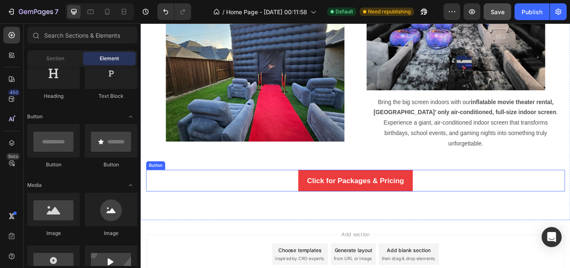
click at [507, 216] on div "Click for Packages & Pricing Button" at bounding box center [391, 206] width 489 height 25
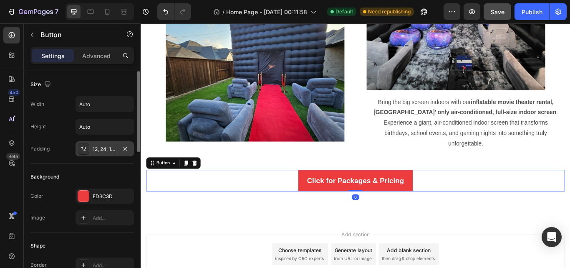
click at [108, 147] on div "12, 24, 12, 24" at bounding box center [105, 149] width 24 height 8
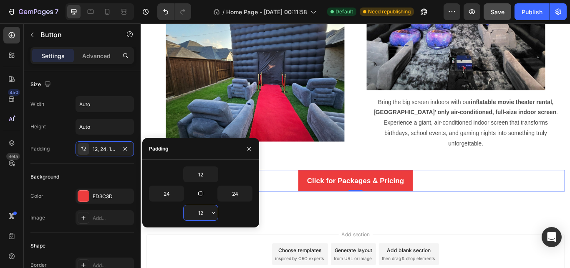
click at [205, 214] on input "12" at bounding box center [201, 212] width 34 height 15
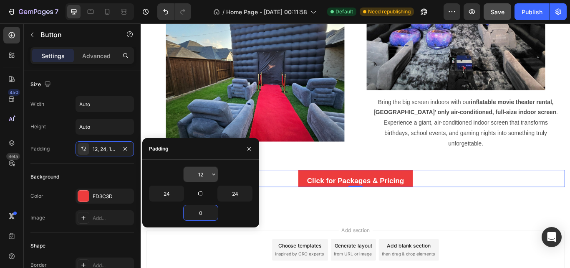
type input "0"
click at [204, 173] on input "12" at bounding box center [201, 174] width 34 height 15
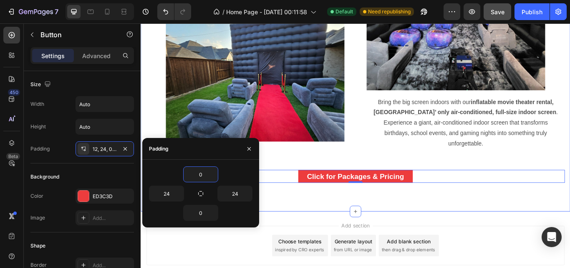
type input "12"
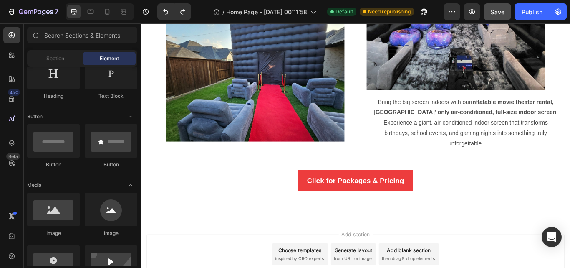
drag, startPoint x: 641, startPoint y: 243, endPoint x: 631, endPoint y: 25, distance: 218.2
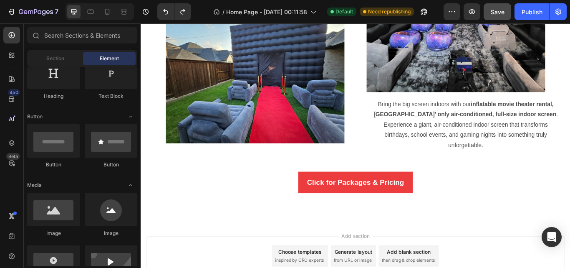
scroll to position [495, 0]
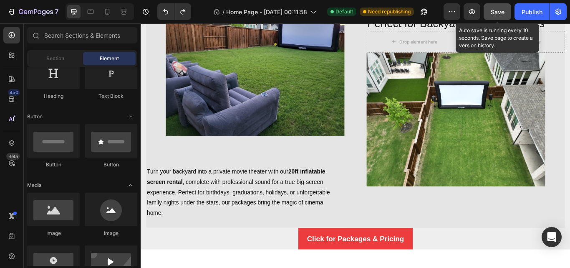
click at [497, 14] on span "Save" at bounding box center [498, 11] width 14 height 7
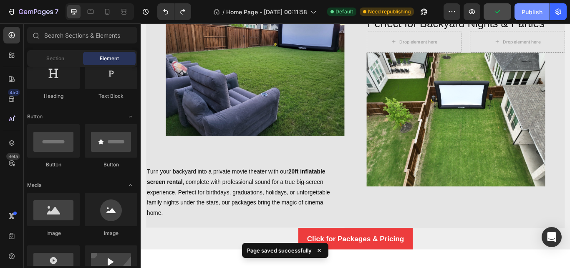
click at [529, 14] on div "Publish" at bounding box center [532, 12] width 21 height 9
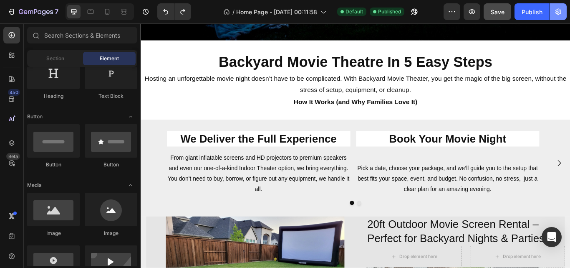
scroll to position [0, 0]
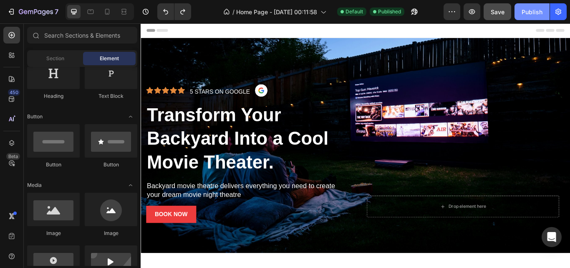
click at [532, 10] on div "Publish" at bounding box center [532, 12] width 21 height 9
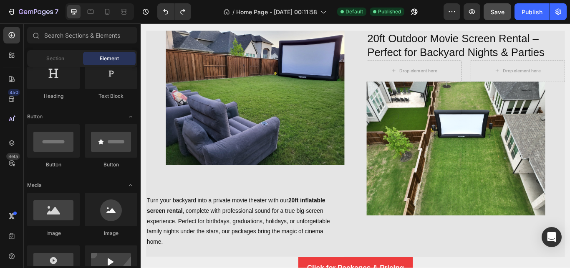
scroll to position [581, 0]
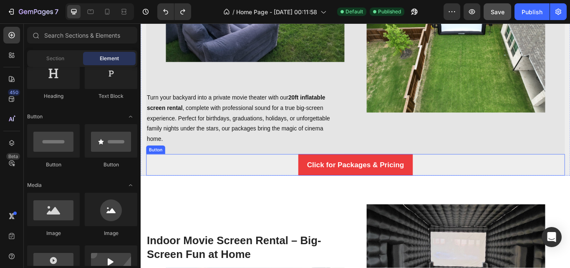
click at [542, 188] on div "Click for Packages & Pricing Button" at bounding box center [391, 188] width 489 height 25
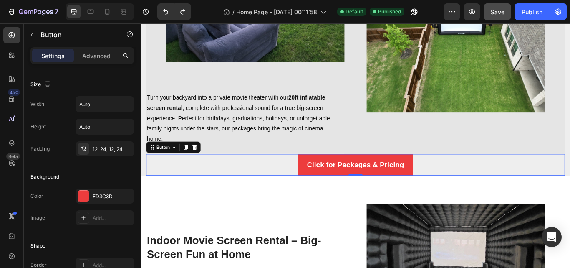
click at [489, 183] on div "Click for Packages & Pricing Button 0" at bounding box center [391, 188] width 489 height 25
click at [110, 149] on div "12, 24, 12, 24" at bounding box center [105, 149] width 24 height 8
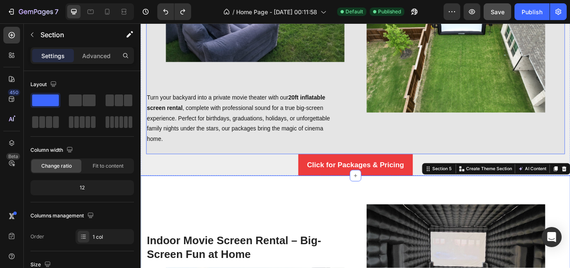
click at [414, 158] on div "20ft Outdoor Movie Screen Rental – Perfect for Backyard Nights & Parties Headin…" at bounding box center [519, 44] width 231 height 264
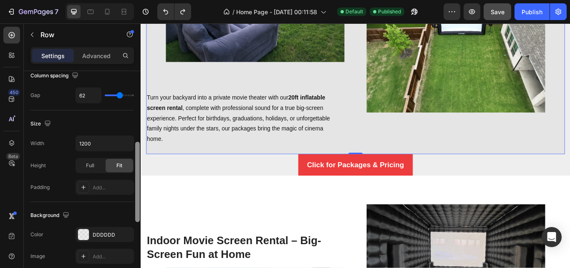
drag, startPoint x: 137, startPoint y: 139, endPoint x: 137, endPoint y: 208, distance: 69.3
click at [137, 208] on div at bounding box center [137, 182] width 5 height 80
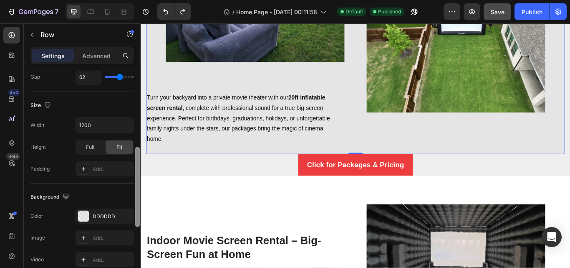
scroll to position [210, 0]
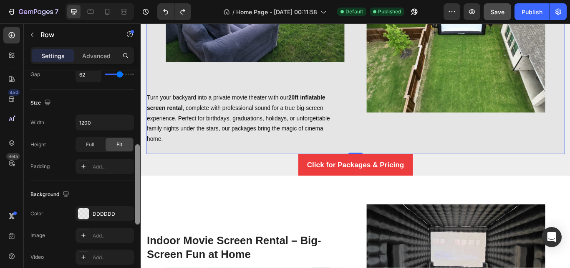
drag, startPoint x: 137, startPoint y: 203, endPoint x: 141, endPoint y: 210, distance: 8.2
click at [141, 0] on div "7 Version history / Home Page - Aug 28, 00:11:58 Default Published Preview Save…" at bounding box center [285, 0] width 570 height 0
click at [117, 167] on div "Add..." at bounding box center [112, 167] width 39 height 8
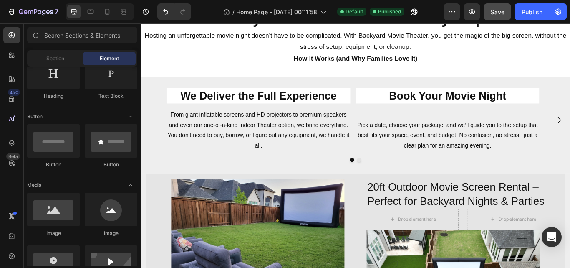
scroll to position [306, 0]
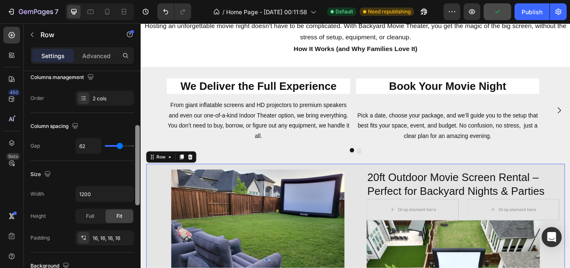
scroll to position [141, 0]
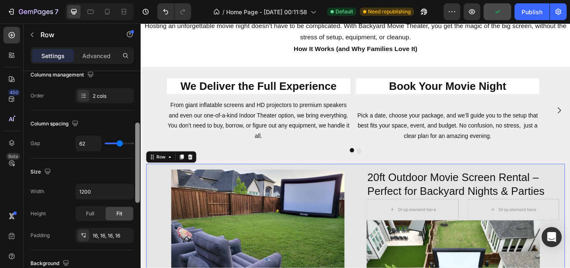
drag, startPoint x: 139, startPoint y: 120, endPoint x: 138, endPoint y: 171, distance: 51.4
click at [138, 171] on div at bounding box center [137, 162] width 5 height 80
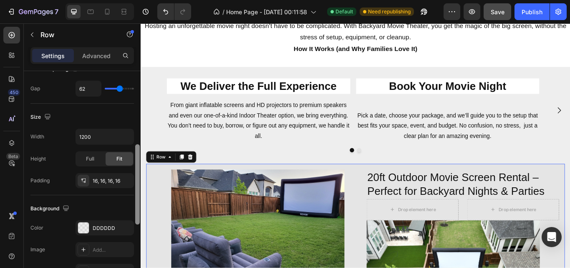
drag, startPoint x: 138, startPoint y: 172, endPoint x: 138, endPoint y: 192, distance: 20.5
click at [138, 192] on div at bounding box center [137, 184] width 5 height 80
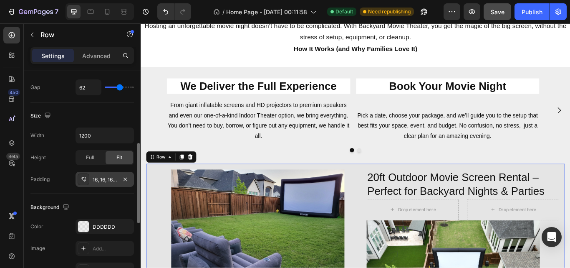
click at [106, 178] on div "16, 16, 16, 16" at bounding box center [105, 180] width 24 height 8
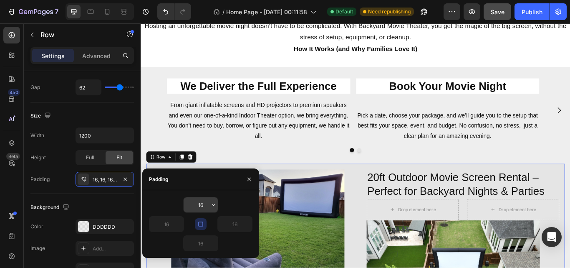
click at [202, 204] on input "16" at bounding box center [201, 204] width 34 height 15
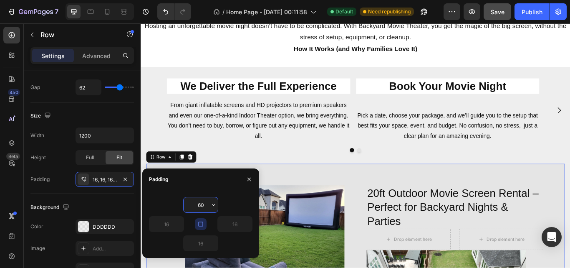
type input "0"
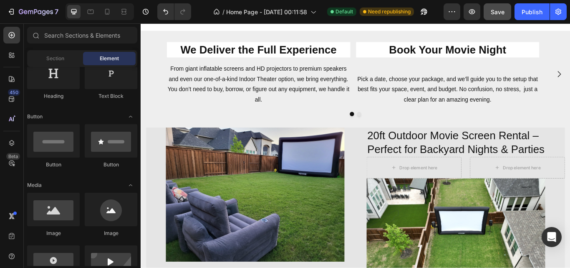
scroll to position [352, 0]
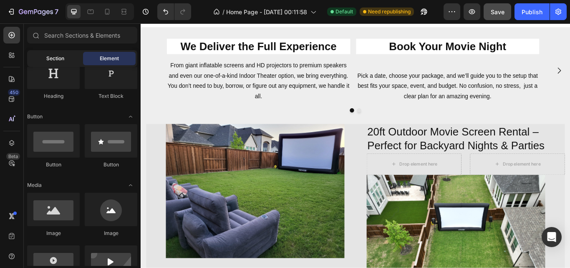
click at [55, 57] on span "Section" at bounding box center [55, 59] width 18 height 8
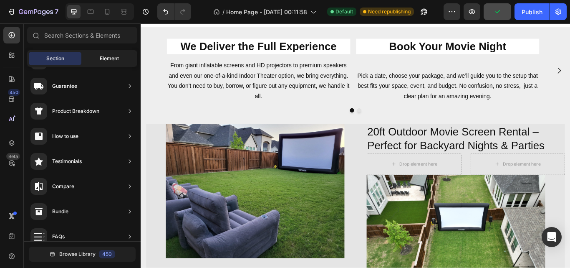
click at [116, 59] on span "Element" at bounding box center [109, 59] width 19 height 8
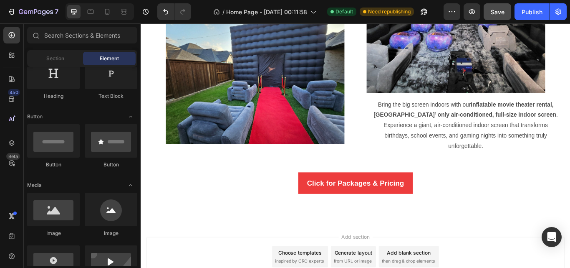
scroll to position [445, 0]
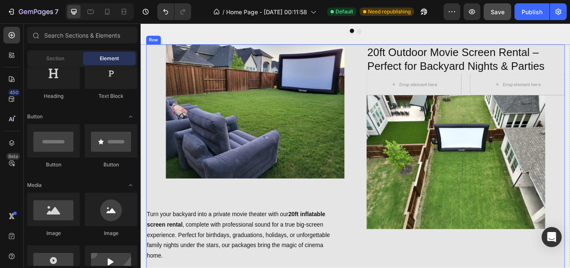
click at [453, 267] on div "20ft Outdoor Movie Screen Rental – Perfect for Backyard Nights & Parties Headin…" at bounding box center [519, 180] width 231 height 264
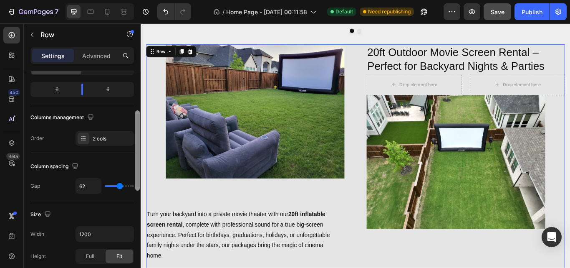
scroll to position [194, 0]
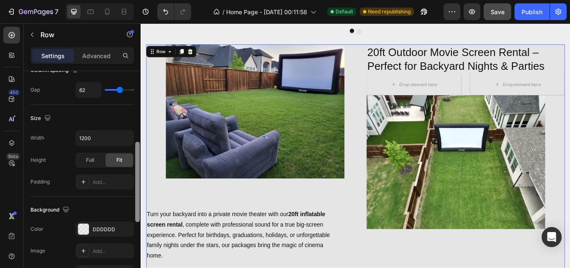
drag, startPoint x: 137, startPoint y: 127, endPoint x: 133, endPoint y: 198, distance: 71.1
click at [133, 198] on div "Layout Column width Change ratio Fit to content 6 6 Columns management Order 2 …" at bounding box center [82, 181] width 117 height 220
click at [81, 234] on div at bounding box center [83, 228] width 11 height 11
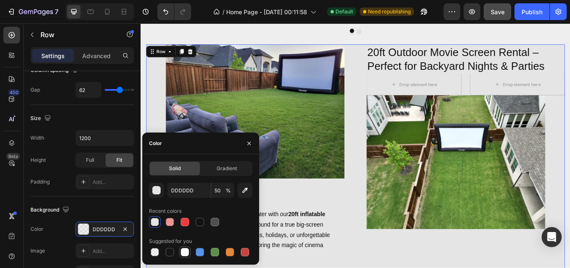
click at [186, 251] on div at bounding box center [185, 252] width 8 height 8
type input "FFFFFF"
type input "100"
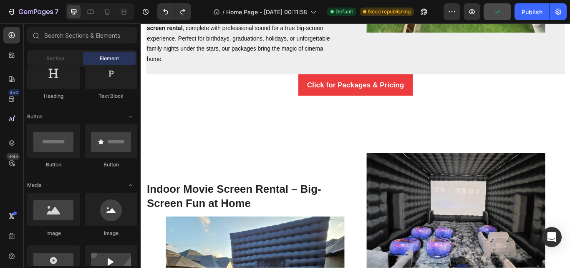
scroll to position [705, 0]
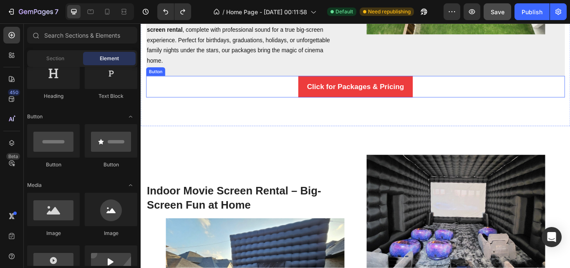
click at [501, 95] on div "Click for Packages & Pricing Button" at bounding box center [391, 97] width 489 height 25
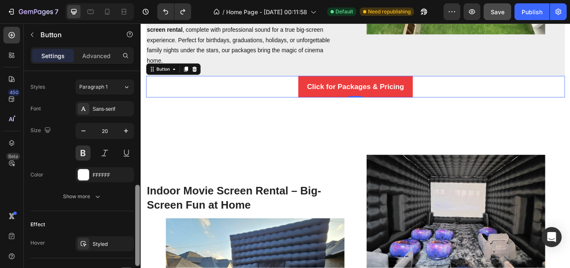
scroll to position [302, 0]
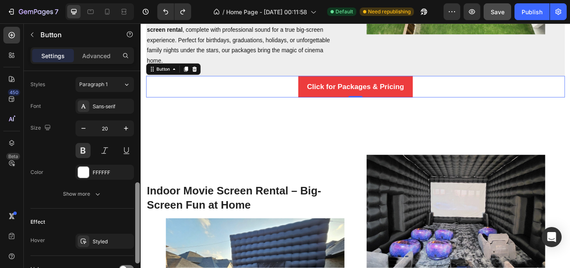
drag, startPoint x: 137, startPoint y: 126, endPoint x: 135, endPoint y: 237, distance: 111.1
click at [135, 237] on div at bounding box center [137, 222] width 5 height 81
click at [83, 171] on div at bounding box center [83, 172] width 11 height 11
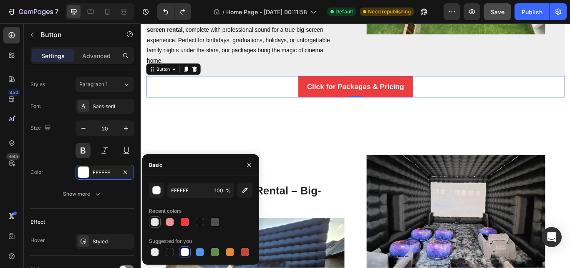
click at [156, 219] on div at bounding box center [155, 222] width 8 height 8
type input "DDDDDD"
type input "50"
type input "FFFFFF"
type input "100"
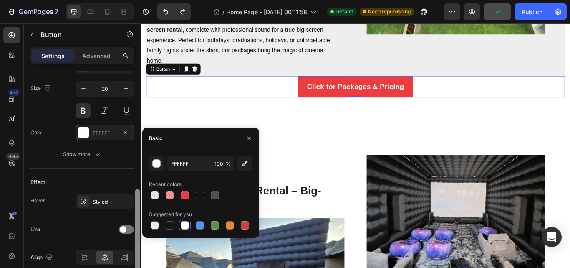
scroll to position [335, 0]
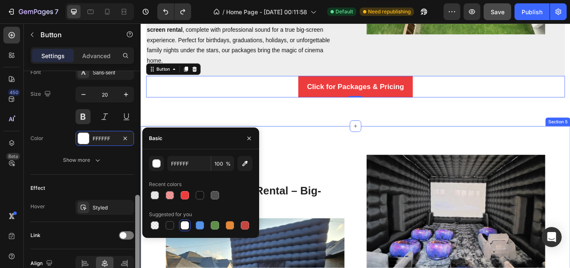
drag, startPoint x: 279, startPoint y: 217, endPoint x: 142, endPoint y: 216, distance: 137.0
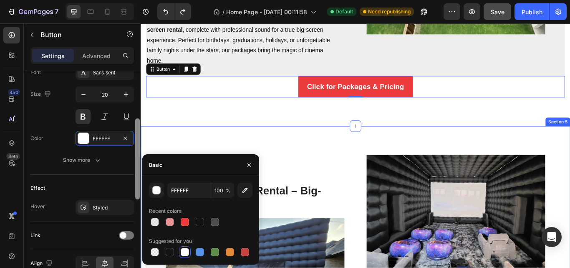
scroll to position [280, 0]
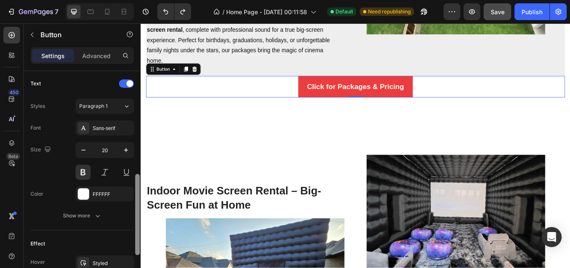
click at [194, 92] on div "Click for Packages & Pricing Button 0" at bounding box center [391, 97] width 489 height 25
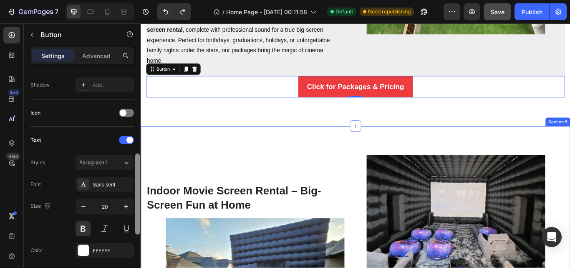
scroll to position [192, 0]
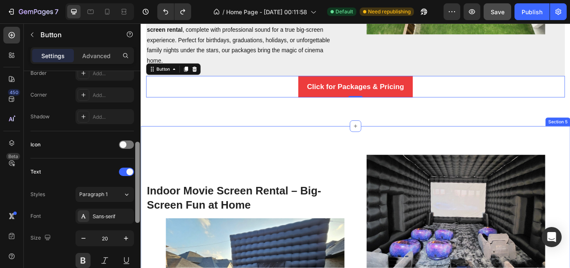
drag, startPoint x: 278, startPoint y: 213, endPoint x: 279, endPoint y: 183, distance: 30.1
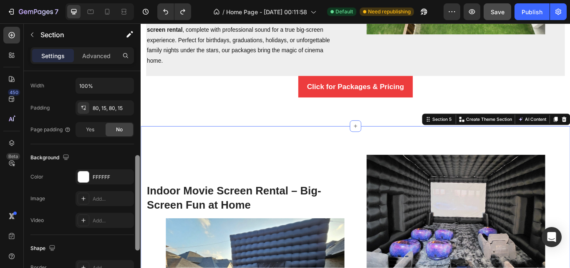
scroll to position [197, 0]
click at [133, 155] on div "Background" at bounding box center [82, 158] width 104 height 13
click at [84, 178] on div at bounding box center [83, 177] width 11 height 11
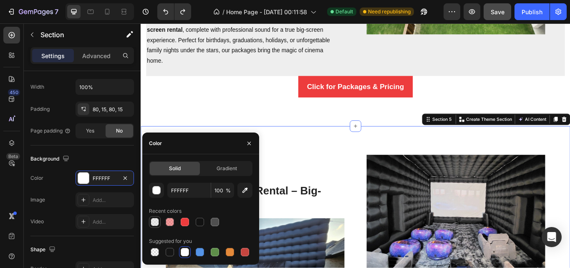
click at [155, 222] on div at bounding box center [155, 222] width 8 height 8
type input "DDDDDD"
type input "50"
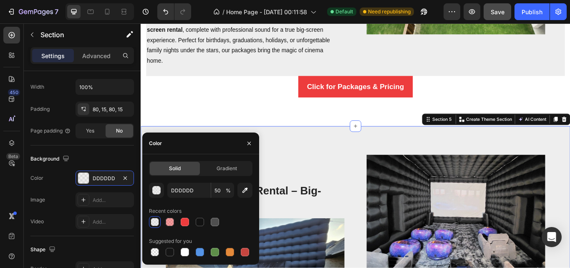
type input "FFFFFF"
type input "100"
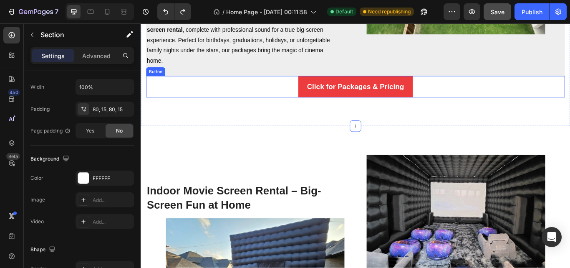
click at [295, 87] on div "Click for Packages & Pricing Button" at bounding box center [391, 97] width 489 height 25
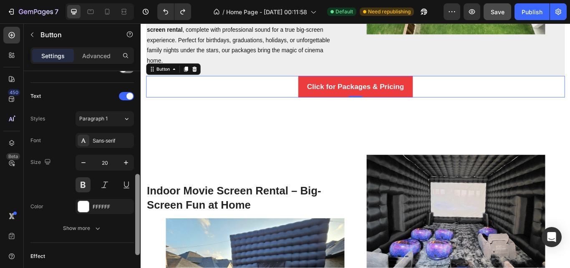
scroll to position [271, 0]
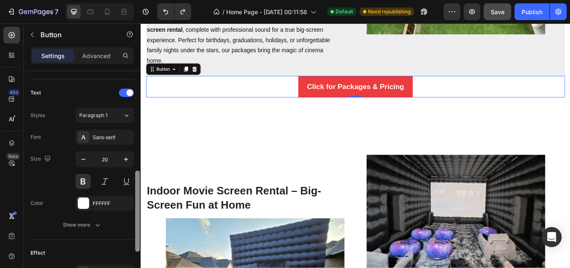
drag, startPoint x: 138, startPoint y: 121, endPoint x: 136, endPoint y: 221, distance: 99.8
click at [136, 221] on div at bounding box center [137, 210] width 5 height 81
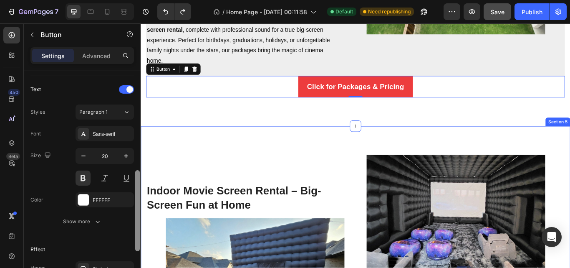
scroll to position [273, 0]
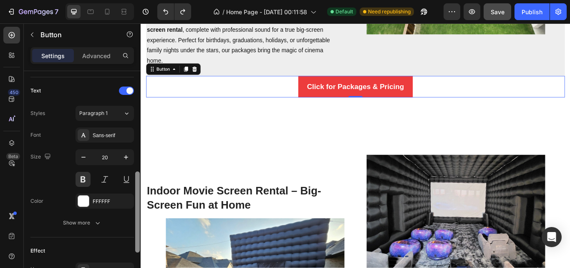
click at [139, 203] on div at bounding box center [137, 211] width 5 height 81
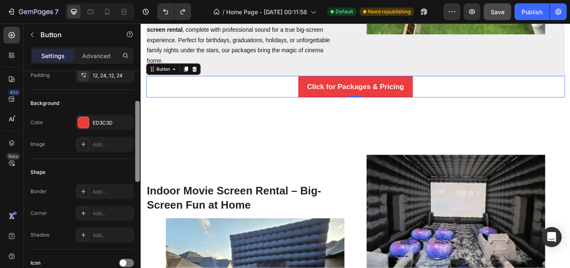
scroll to position [4, 0]
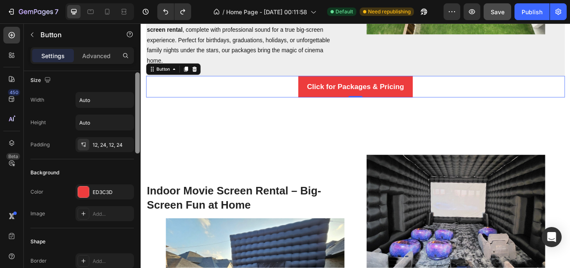
drag, startPoint x: 139, startPoint y: 203, endPoint x: 137, endPoint y: 104, distance: 99.0
click at [137, 104] on div at bounding box center [137, 112] width 5 height 81
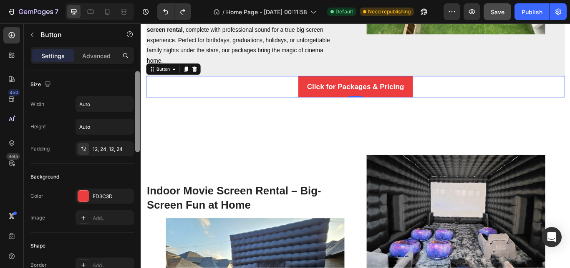
drag, startPoint x: 137, startPoint y: 104, endPoint x: 136, endPoint y: 67, distance: 37.6
click at [136, 67] on div "Settings Advanced Size Width Auto Height Auto Padding 12, 24, 12, 24 Background…" at bounding box center [82, 169] width 117 height 244
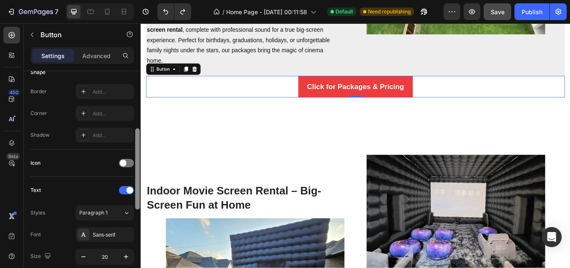
scroll to position [175, 0]
drag, startPoint x: 137, startPoint y: 79, endPoint x: 139, endPoint y: 144, distance: 64.7
click at [139, 144] on div at bounding box center [137, 175] width 5 height 81
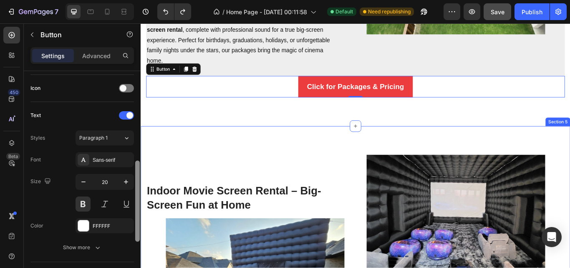
scroll to position [251, 0]
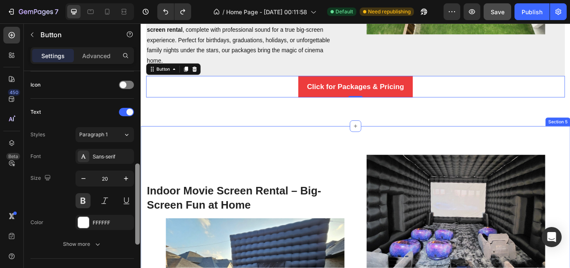
drag, startPoint x: 279, startPoint y: 170, endPoint x: 141, endPoint y: 212, distance: 144.5
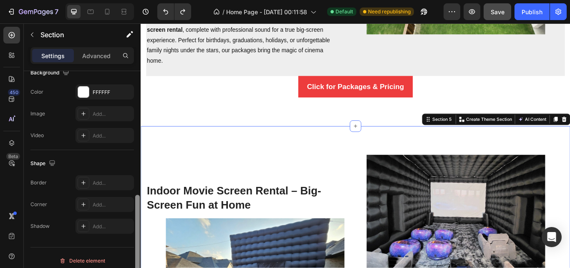
scroll to position [289, 0]
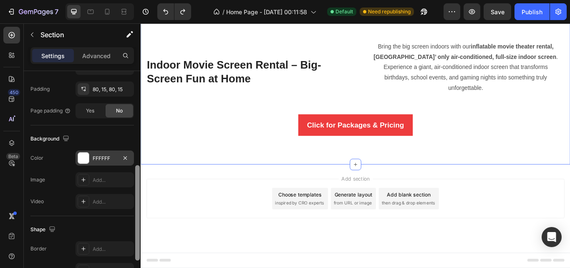
scroll to position [216, 0]
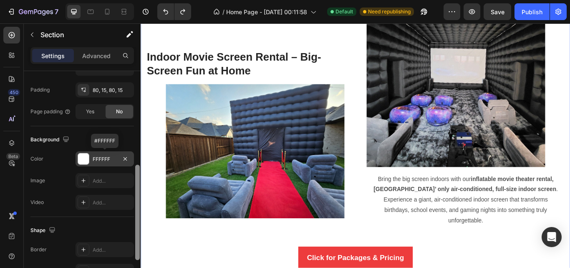
click at [104, 161] on div "FFFFFF" at bounding box center [105, 159] width 24 height 8
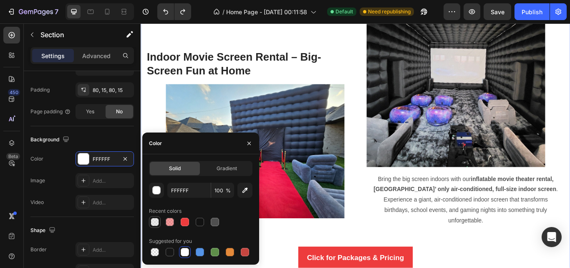
click at [150, 221] on div at bounding box center [155, 222] width 10 height 10
type input "DDDDDD"
type input "50"
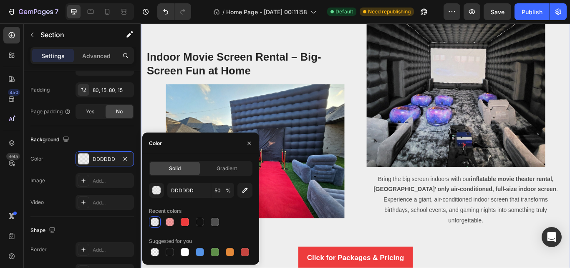
type input "FFFFFF"
type input "100"
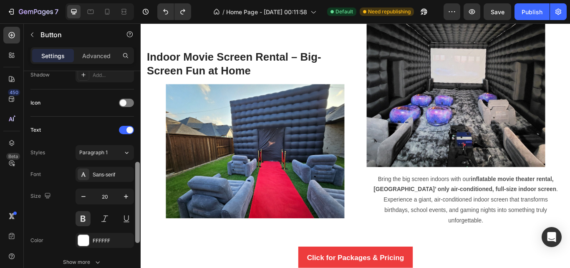
scroll to position [239, 0]
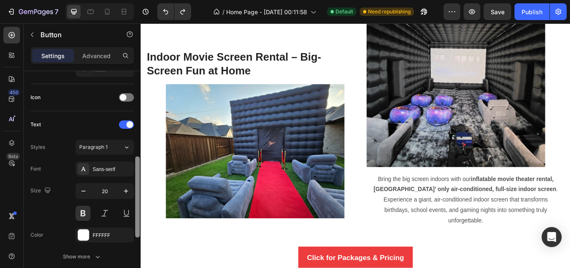
drag, startPoint x: 137, startPoint y: 114, endPoint x: 136, endPoint y: 202, distance: 88.1
click at [136, 202] on div at bounding box center [137, 196] width 5 height 81
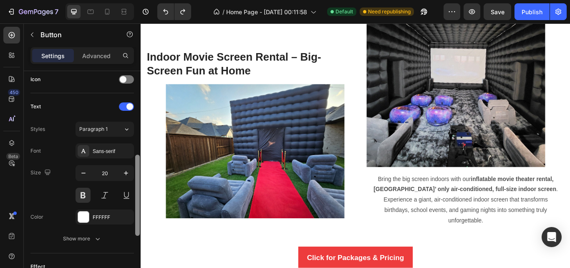
scroll to position [261, 0]
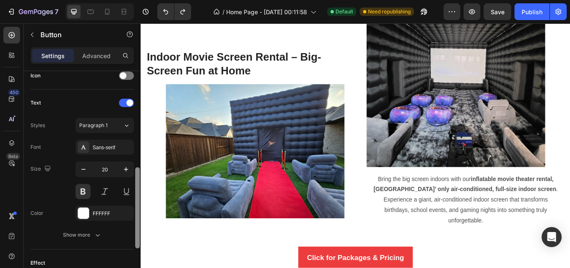
drag, startPoint x: 137, startPoint y: 204, endPoint x: 139, endPoint y: 212, distance: 8.1
click at [139, 212] on div at bounding box center [137, 207] width 5 height 81
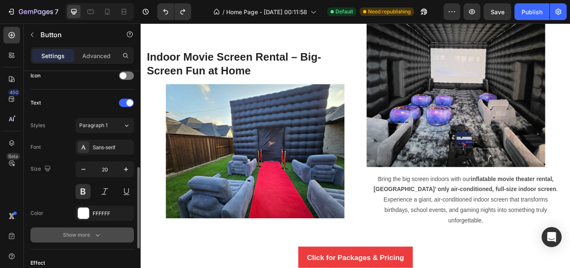
click at [100, 232] on icon "button" at bounding box center [98, 235] width 8 height 8
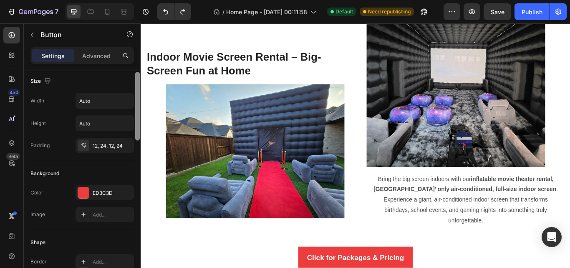
scroll to position [0, 0]
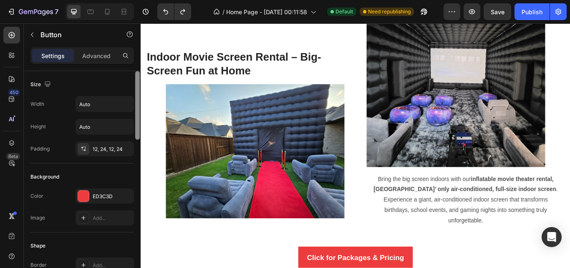
drag, startPoint x: 137, startPoint y: 196, endPoint x: 136, endPoint y: 93, distance: 103.2
click at [136, 93] on div at bounding box center [137, 105] width 5 height 68
drag, startPoint x: 136, startPoint y: 94, endPoint x: 136, endPoint y: 87, distance: 6.7
click at [136, 87] on div at bounding box center [137, 105] width 5 height 68
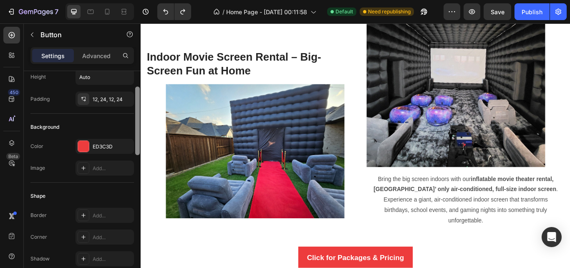
scroll to position [51, 0]
drag, startPoint x: 136, startPoint y: 87, endPoint x: 139, endPoint y: 103, distance: 16.3
click at [139, 103] on div at bounding box center [137, 120] width 5 height 68
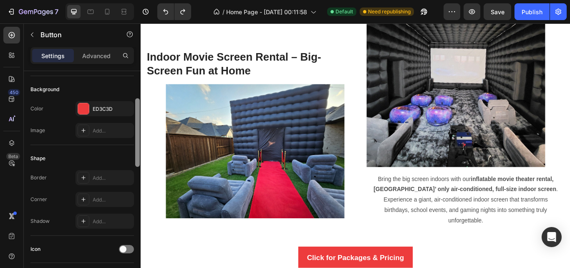
scroll to position [91, 0]
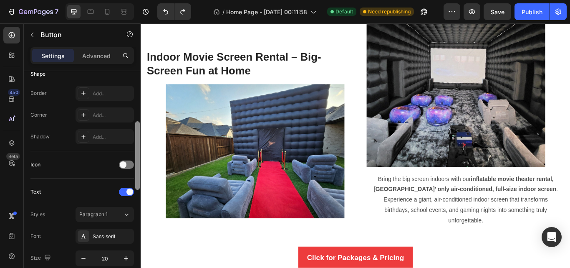
drag, startPoint x: 138, startPoint y: 119, endPoint x: 139, endPoint y: 157, distance: 38.0
click at [139, 157] on div at bounding box center [137, 155] width 5 height 68
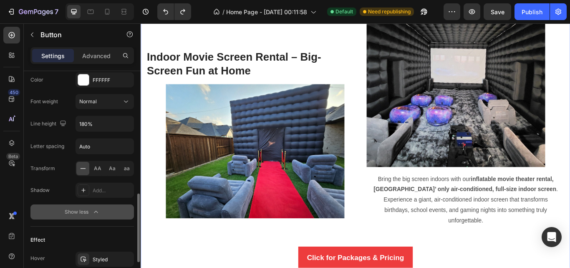
drag, startPoint x: 281, startPoint y: 188, endPoint x: 143, endPoint y: 154, distance: 142.4
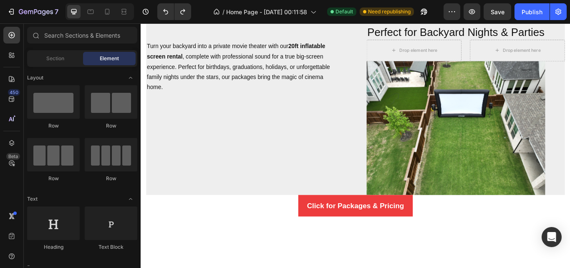
scroll to position [380, 0]
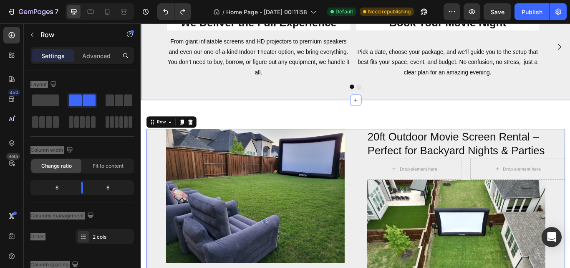
click at [322, 106] on div "We Deliver the Full Experience Heading From giant inflatable screens and HD pro…" at bounding box center [391, 56] width 501 height 113
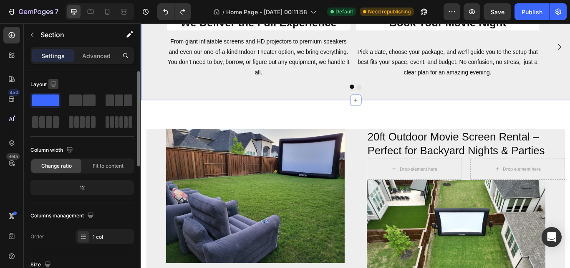
click at [51, 84] on icon "button" at bounding box center [53, 84] width 8 height 8
click at [56, 110] on icon "button" at bounding box center [55, 112] width 6 height 5
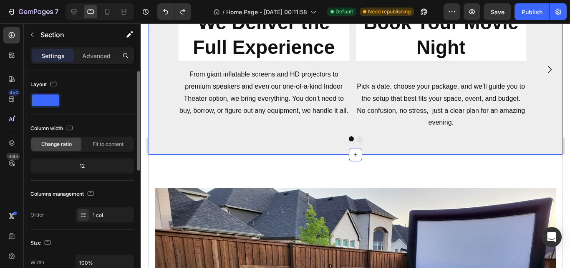
scroll to position [328, 0]
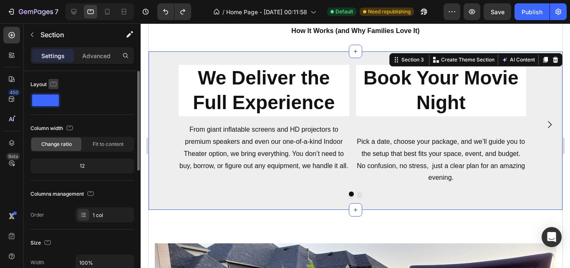
click at [53, 86] on icon "button" at bounding box center [54, 83] width 6 height 5
click at [53, 130] on icon "button" at bounding box center [55, 127] width 8 height 8
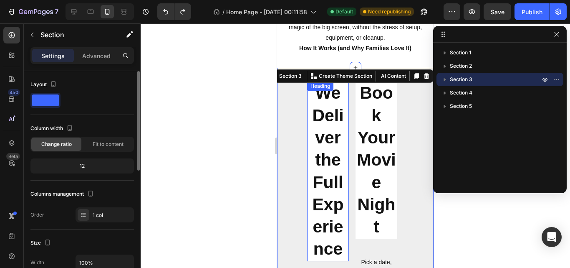
scroll to position [385, 0]
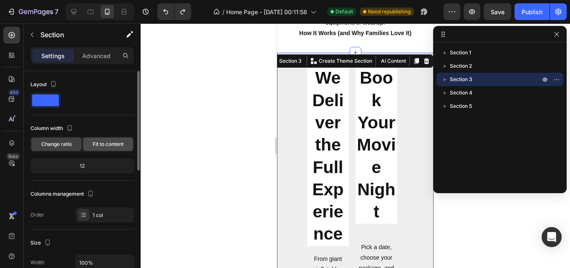
click at [112, 145] on span "Fit to content" at bounding box center [108, 144] width 31 height 8
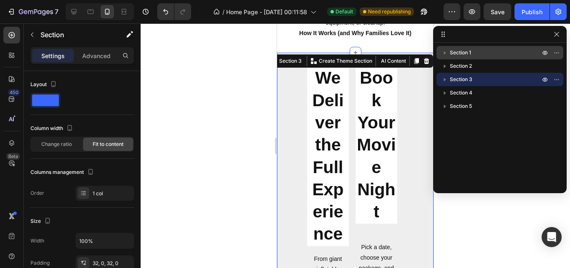
click at [464, 56] on span "Section 1" at bounding box center [460, 52] width 21 height 8
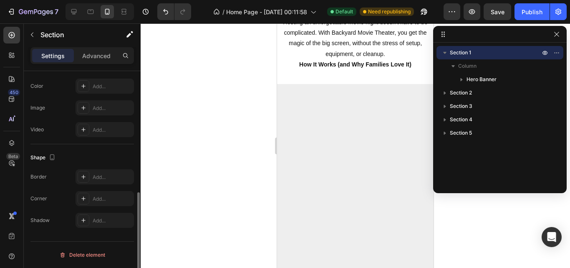
scroll to position [0, 0]
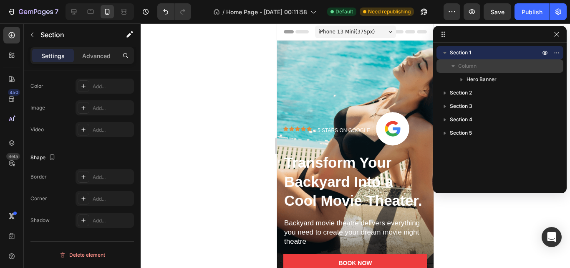
click at [460, 66] on span "Column" at bounding box center [468, 66] width 18 height 8
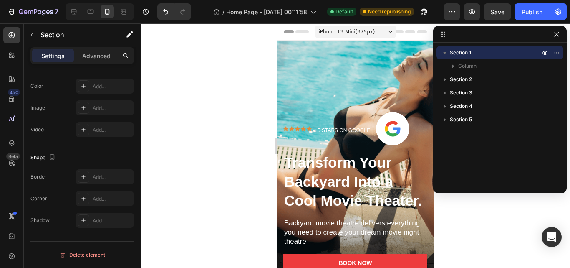
click at [464, 55] on span "Section 1" at bounding box center [460, 52] width 21 height 8
click at [555, 52] on icon "button" at bounding box center [557, 52] width 7 height 7
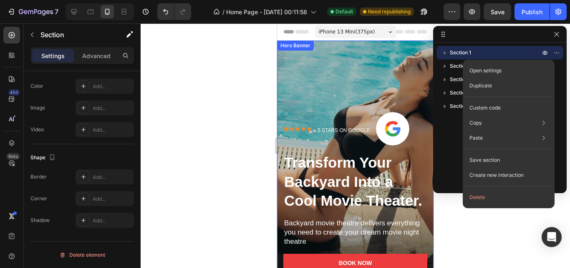
click at [307, 71] on div "Overlay" at bounding box center [355, 180] width 157 height 279
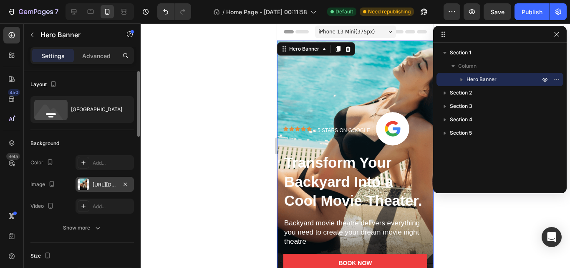
click at [84, 183] on div at bounding box center [84, 184] width 12 height 12
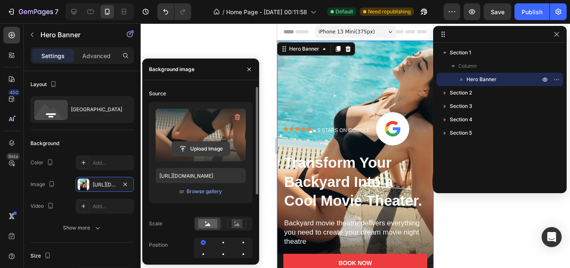
click at [201, 150] on input "file" at bounding box center [201, 149] width 58 height 14
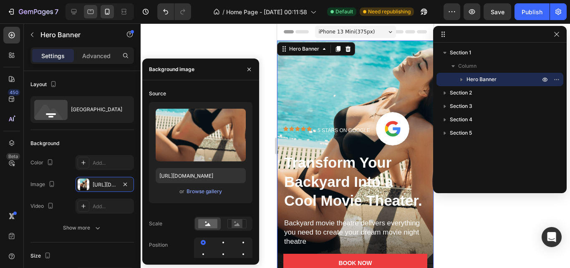
click at [149, 34] on div at bounding box center [356, 145] width 430 height 244
click at [88, 13] on icon at bounding box center [90, 12] width 8 height 8
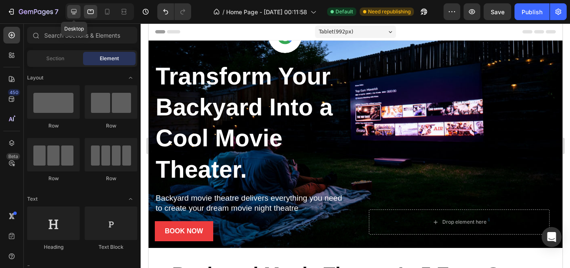
click at [71, 11] on icon at bounding box center [73, 11] width 5 height 5
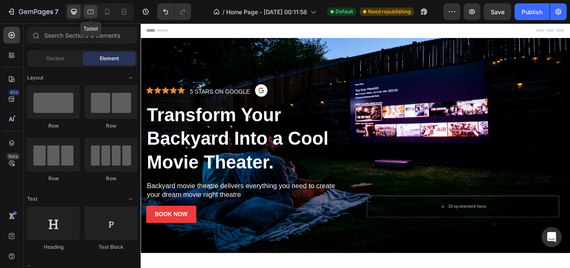
click at [90, 11] on icon at bounding box center [90, 12] width 8 height 8
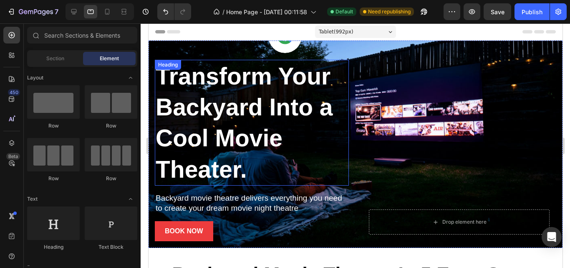
click at [254, 106] on h2 "Transform Your Backyard Into a Cool Movie Theater." at bounding box center [252, 122] width 194 height 125
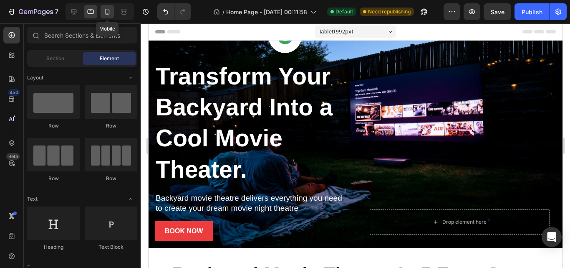
click at [107, 13] on icon at bounding box center [107, 12] width 5 height 6
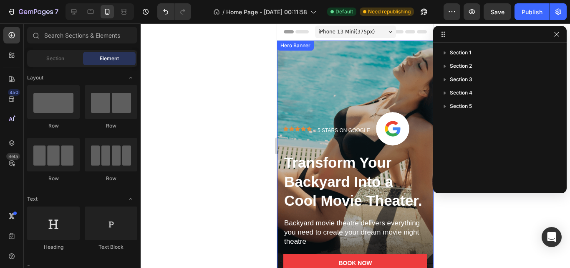
click at [384, 67] on div "Overlay" at bounding box center [355, 180] width 157 height 279
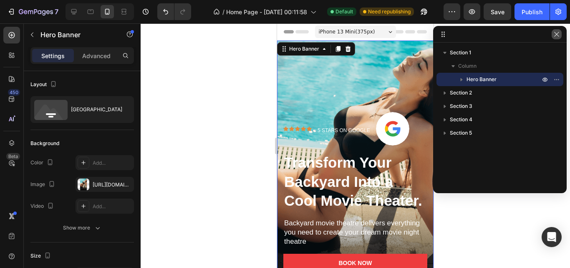
click at [558, 35] on icon "button" at bounding box center [557, 34] width 5 height 5
